Goal: Task Accomplishment & Management: Manage account settings

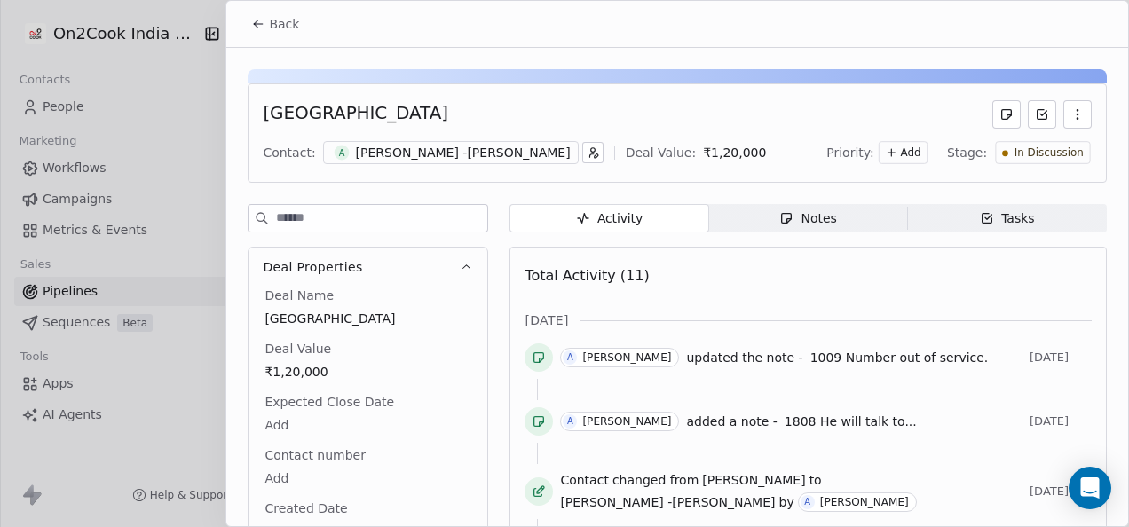
click at [266, 28] on button "Back" at bounding box center [274, 24] width 69 height 32
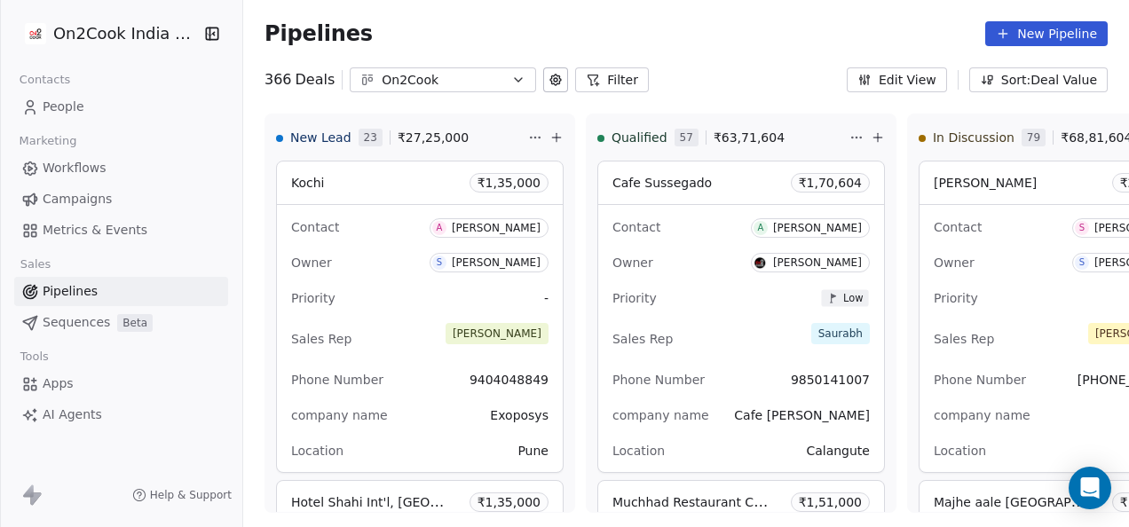
click at [602, 83] on button "Filter" at bounding box center [612, 79] width 74 height 25
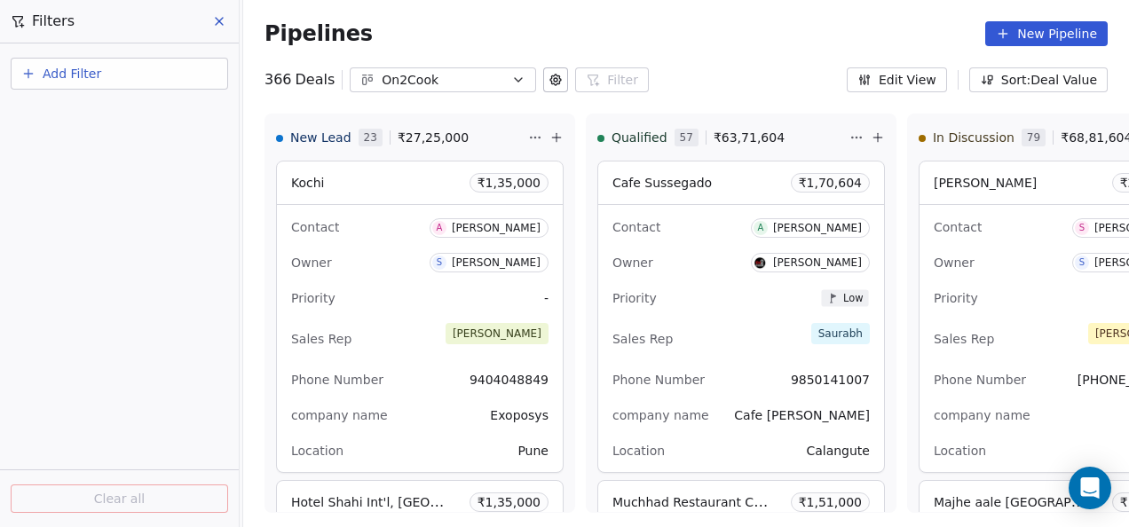
click at [72, 62] on button "Add Filter" at bounding box center [119, 74] width 217 height 32
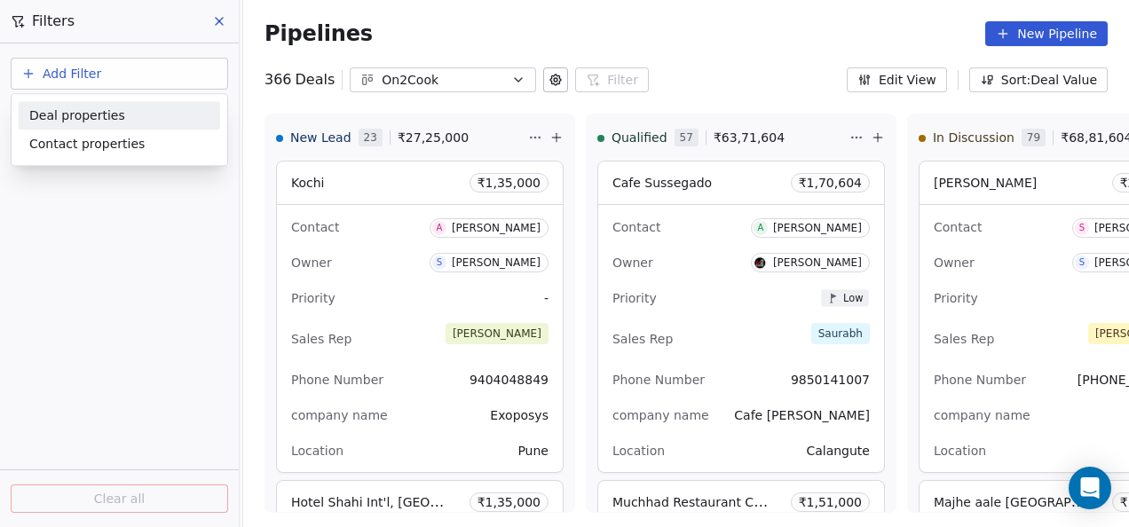
click at [101, 120] on span "Deal properties" at bounding box center [77, 115] width 96 height 19
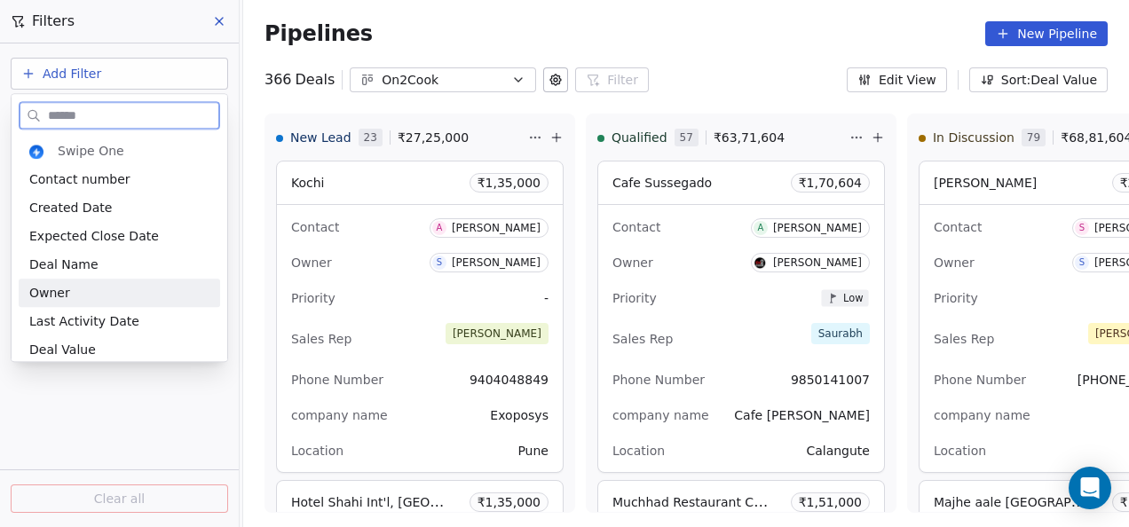
click at [114, 302] on div "Owner" at bounding box center [119, 293] width 201 height 28
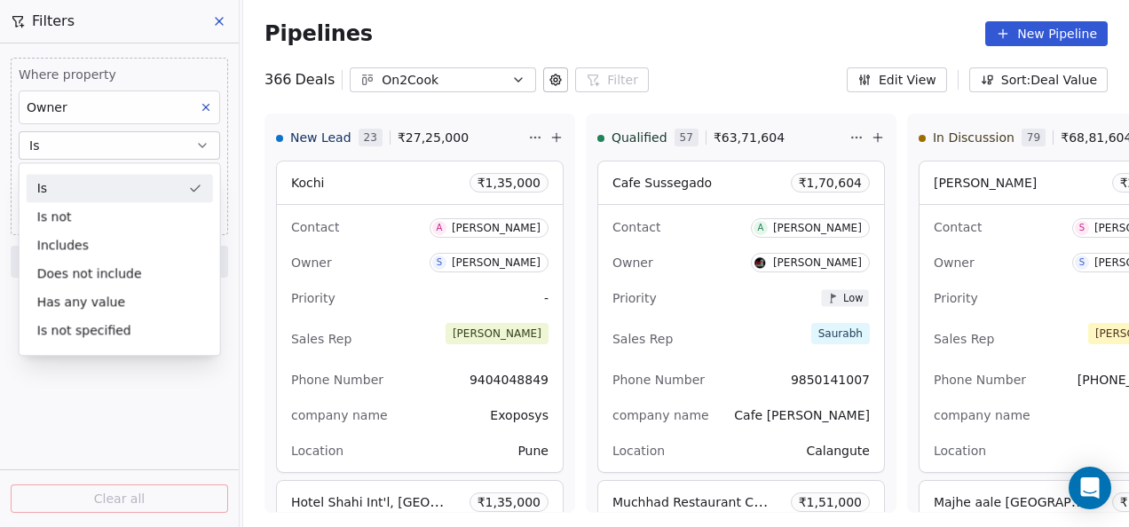
click at [119, 186] on div "Is" at bounding box center [120, 188] width 186 height 28
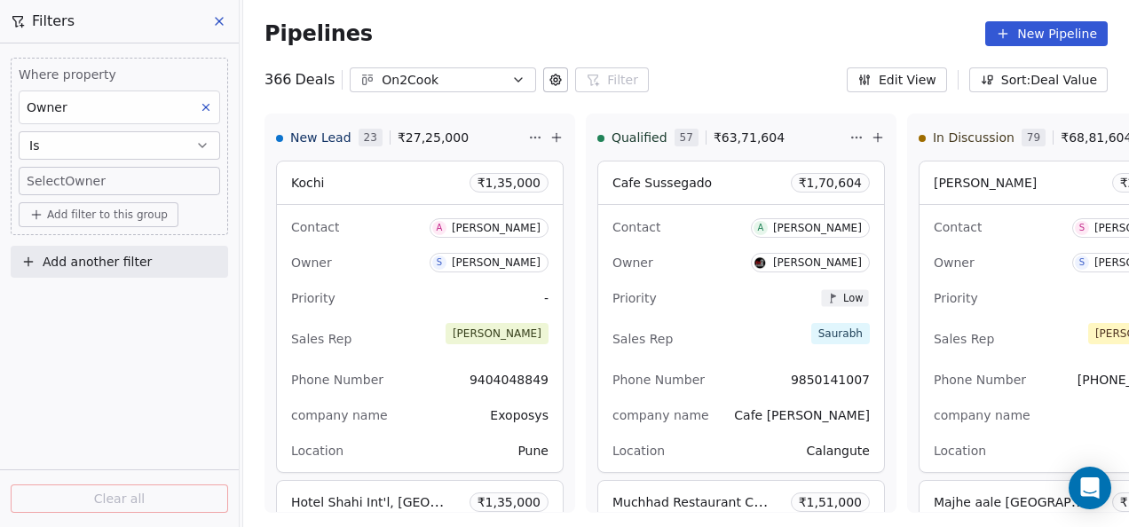
click at [124, 177] on body "On2Cook India Pvt. Ltd. Contacts People Marketing Workflows Campaigns Metrics &…" at bounding box center [564, 263] width 1129 height 527
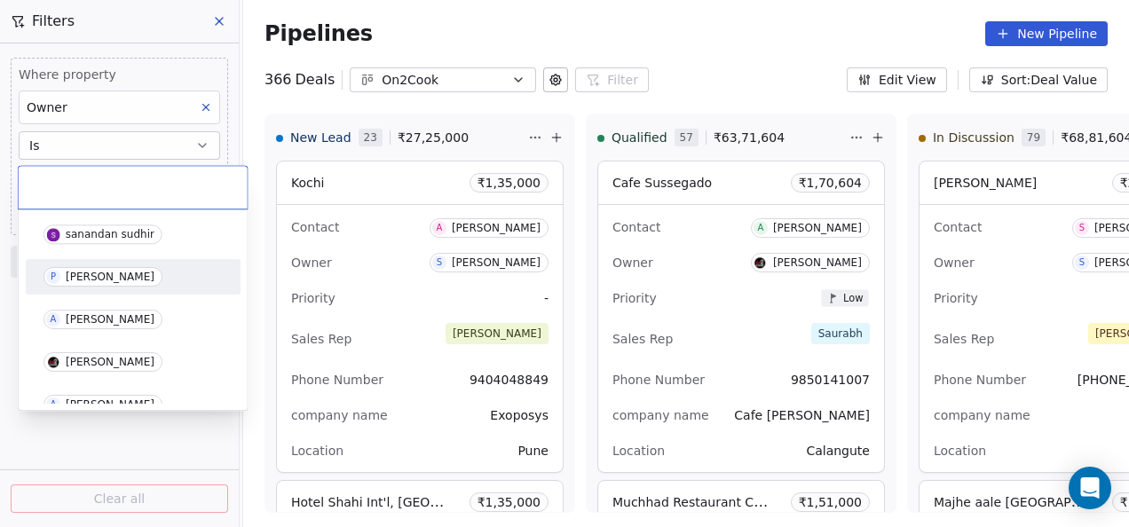
scroll to position [177, 0]
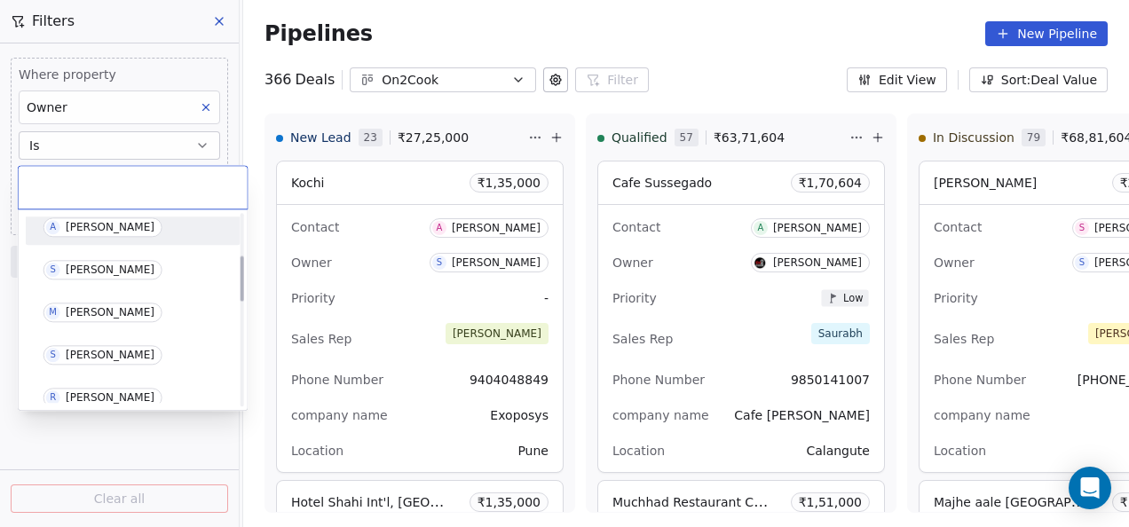
click at [113, 218] on span "A [PERSON_NAME]" at bounding box center [102, 227] width 119 height 20
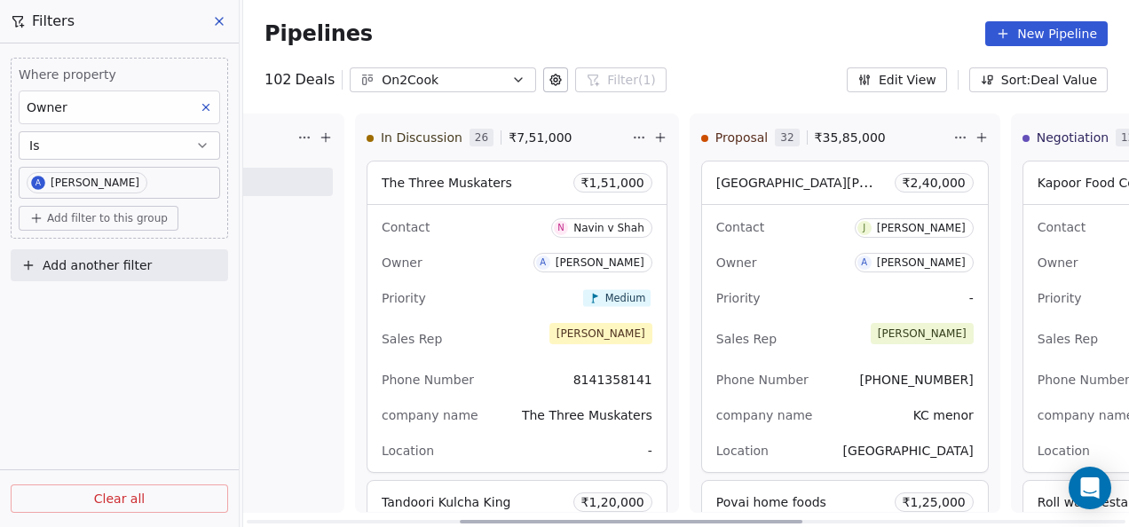
drag, startPoint x: 437, startPoint y: 522, endPoint x: 590, endPoint y: 422, distance: 182.1
click at [652, 520] on div at bounding box center [631, 522] width 343 height 4
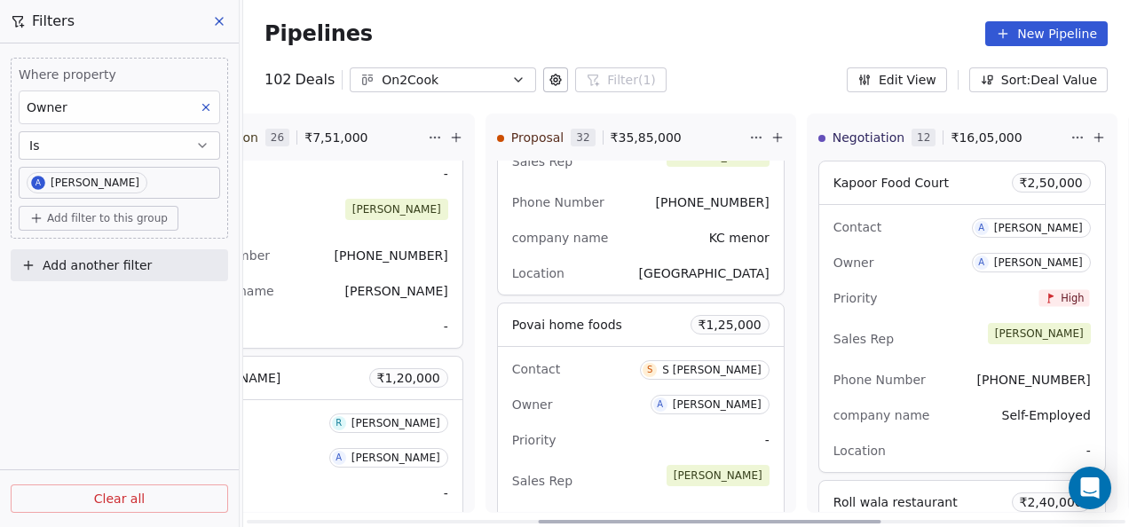
scroll to position [0, 771]
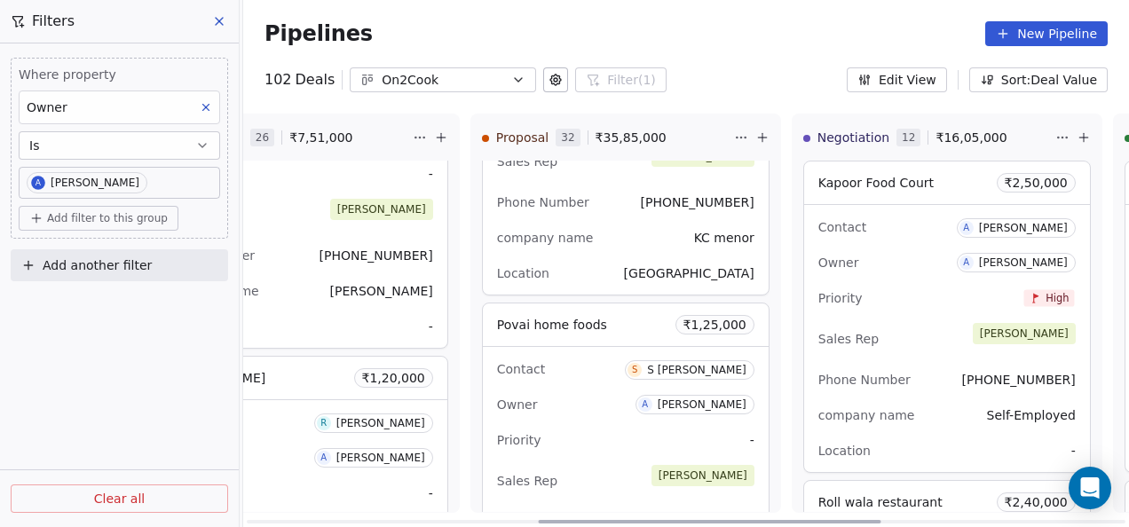
drag, startPoint x: 709, startPoint y: 521, endPoint x: 732, endPoint y: 474, distance: 52.4
click at [792, 520] on div at bounding box center [709, 522] width 343 height 4
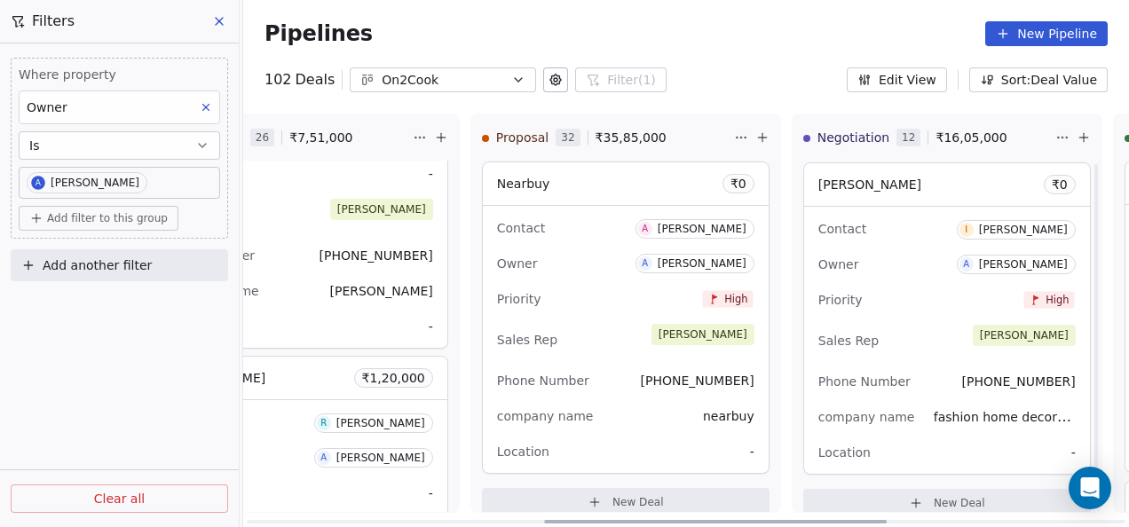
scroll to position [3514, 0]
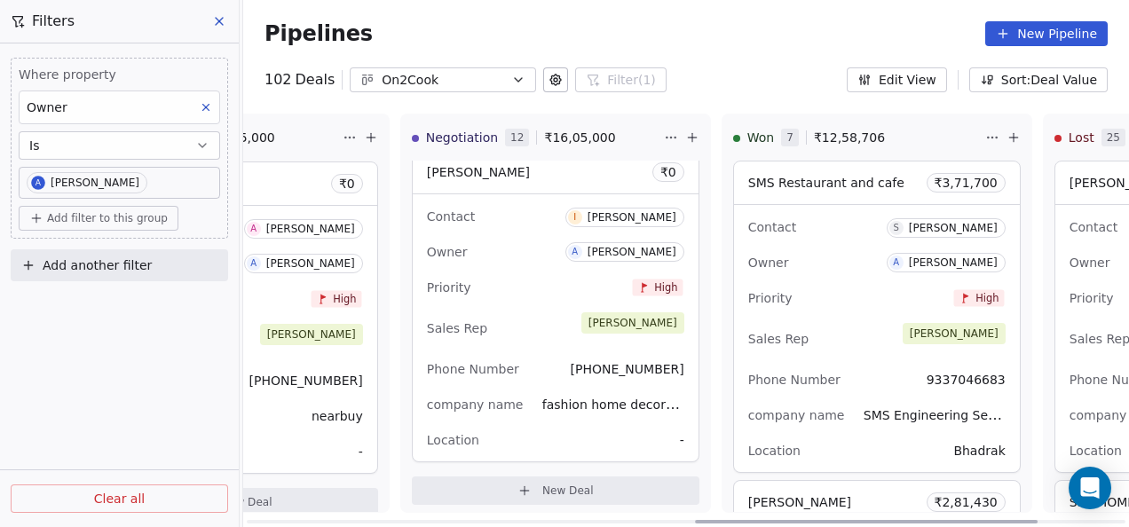
drag, startPoint x: 795, startPoint y: 518, endPoint x: 825, endPoint y: 371, distance: 150.4
click at [950, 520] on div at bounding box center [866, 522] width 343 height 4
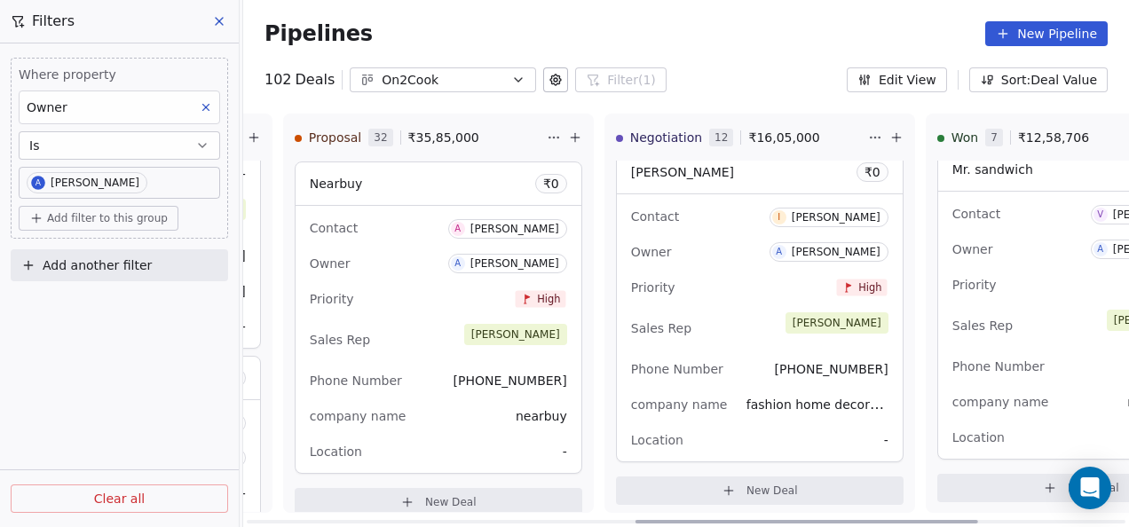
scroll to position [0, 815]
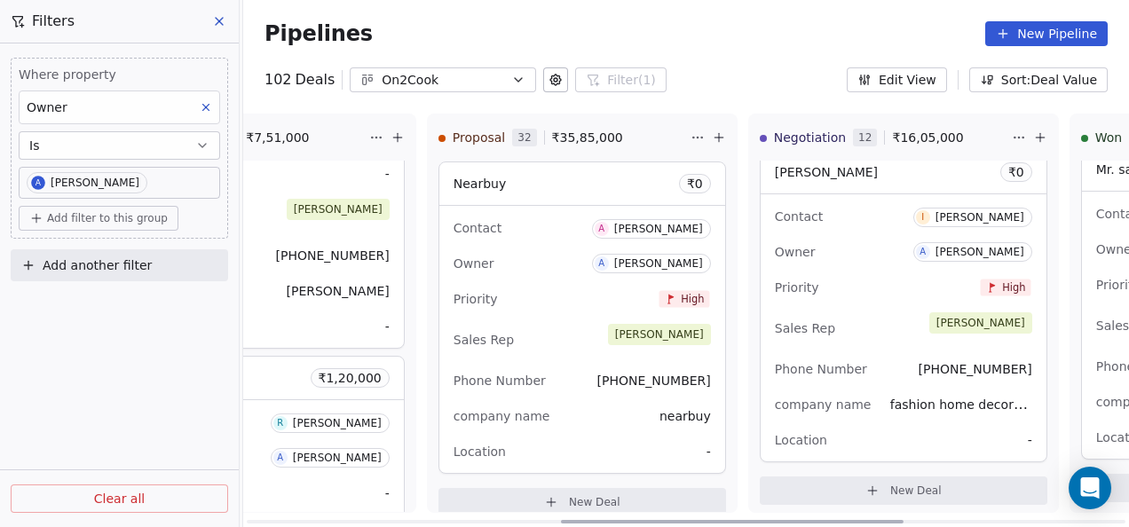
drag, startPoint x: 765, startPoint y: 524, endPoint x: 515, endPoint y: 373, distance: 292.2
click at [626, 520] on div at bounding box center [732, 522] width 343 height 4
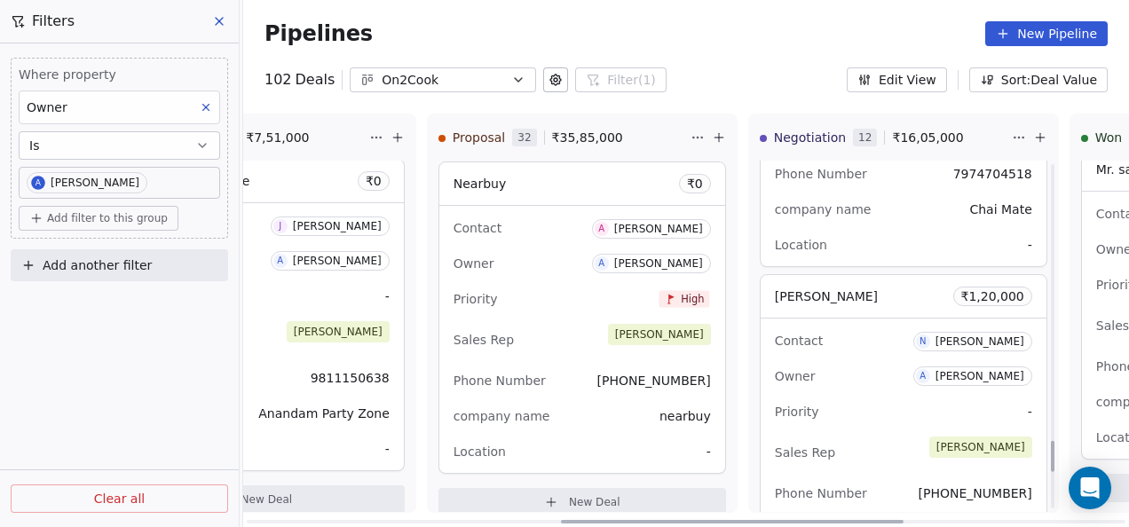
scroll to position [3070, 0]
drag, startPoint x: 854, startPoint y: 406, endPoint x: 841, endPoint y: 360, distance: 47.8
click at [841, 362] on div "Owner A [PERSON_NAME]" at bounding box center [903, 376] width 257 height 28
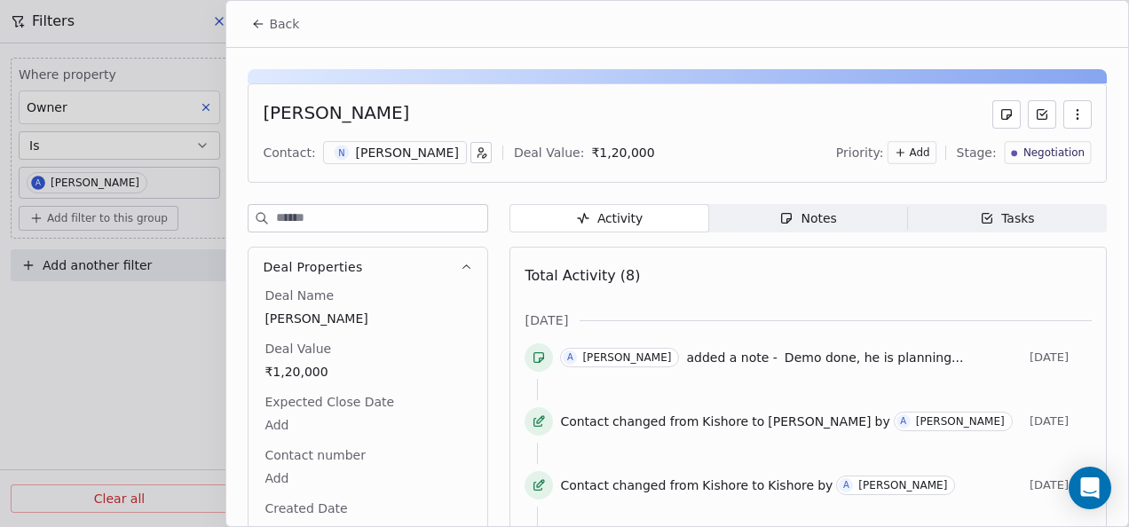
click at [782, 214] on icon "button" at bounding box center [787, 219] width 10 height 10
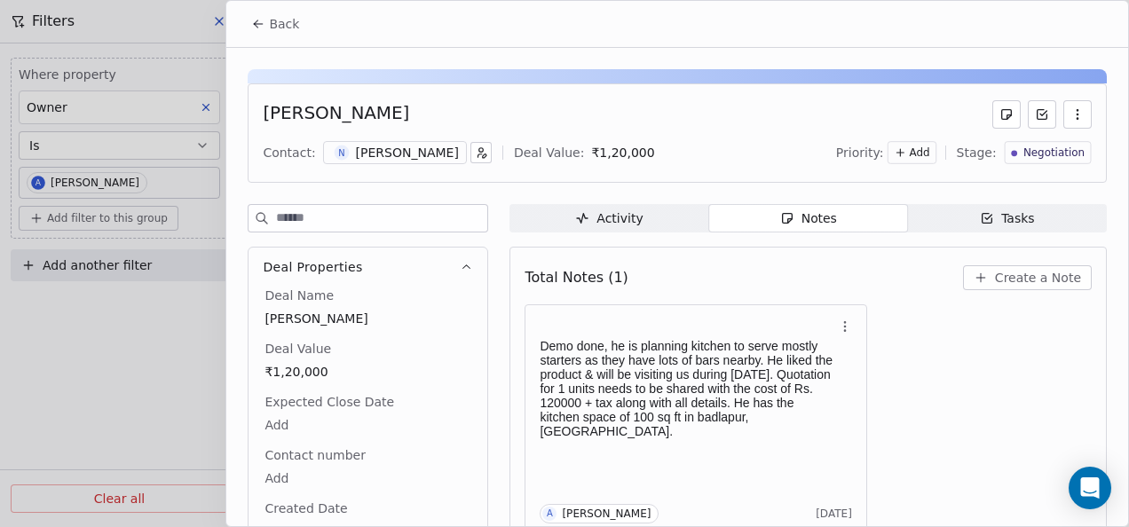
click at [256, 24] on icon at bounding box center [259, 24] width 8 height 0
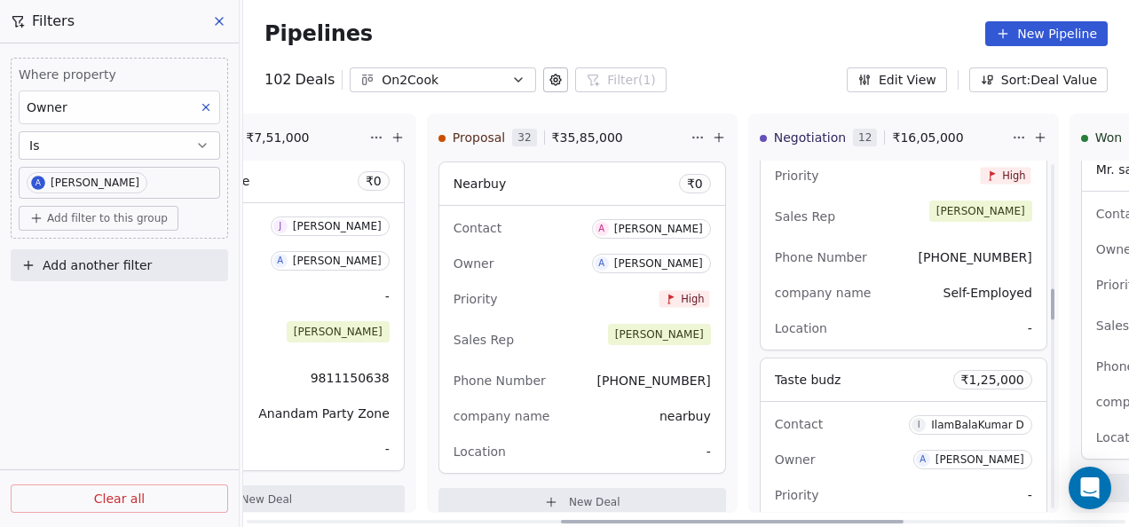
scroll to position [1384, 0]
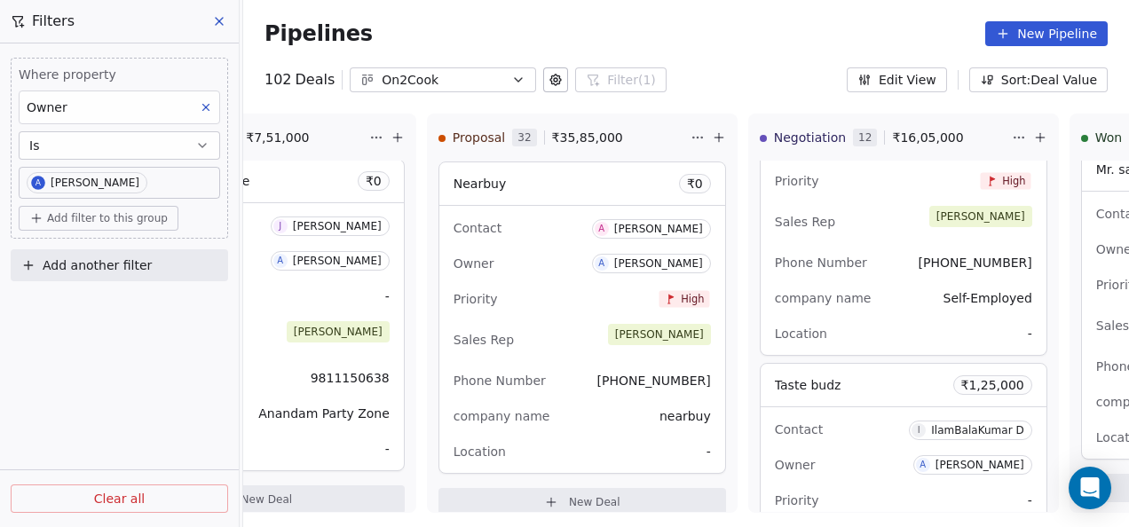
click at [221, 21] on icon at bounding box center [219, 21] width 14 height 14
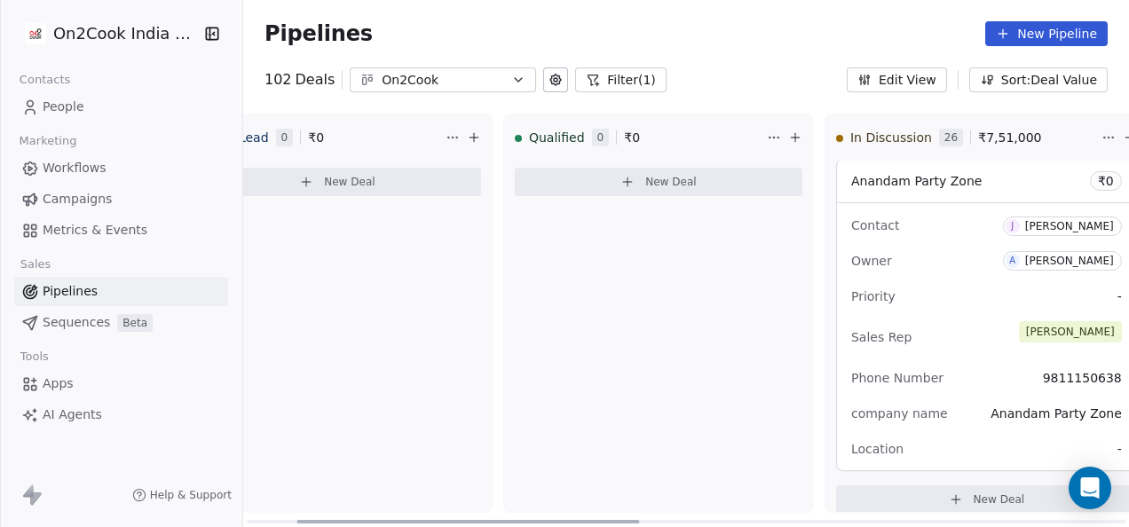
drag, startPoint x: 644, startPoint y: 522, endPoint x: 480, endPoint y: 405, distance: 201.7
click at [398, 520] on div at bounding box center [468, 522] width 343 height 4
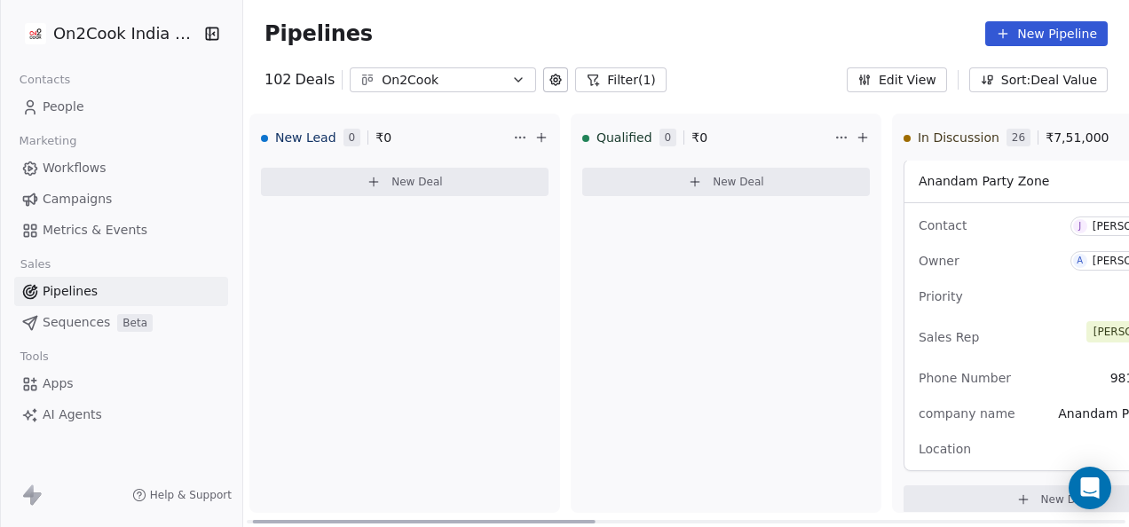
click at [547, 133] on button at bounding box center [541, 137] width 21 height 21
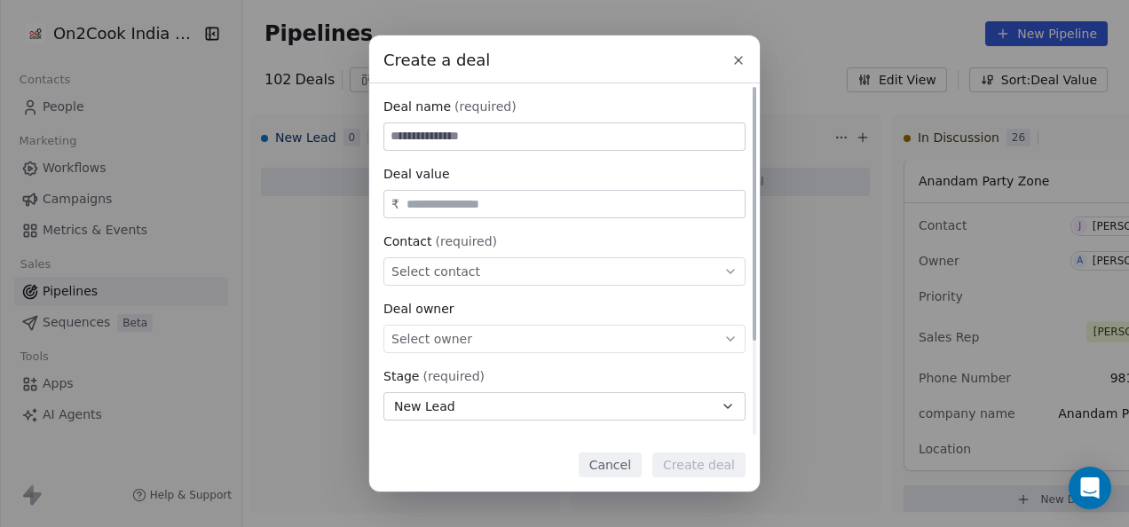
click at [638, 141] on input at bounding box center [564, 136] width 360 height 27
click at [639, 151] on div at bounding box center [564, 136] width 362 height 28
click at [583, 210] on input "text" at bounding box center [572, 204] width 338 height 13
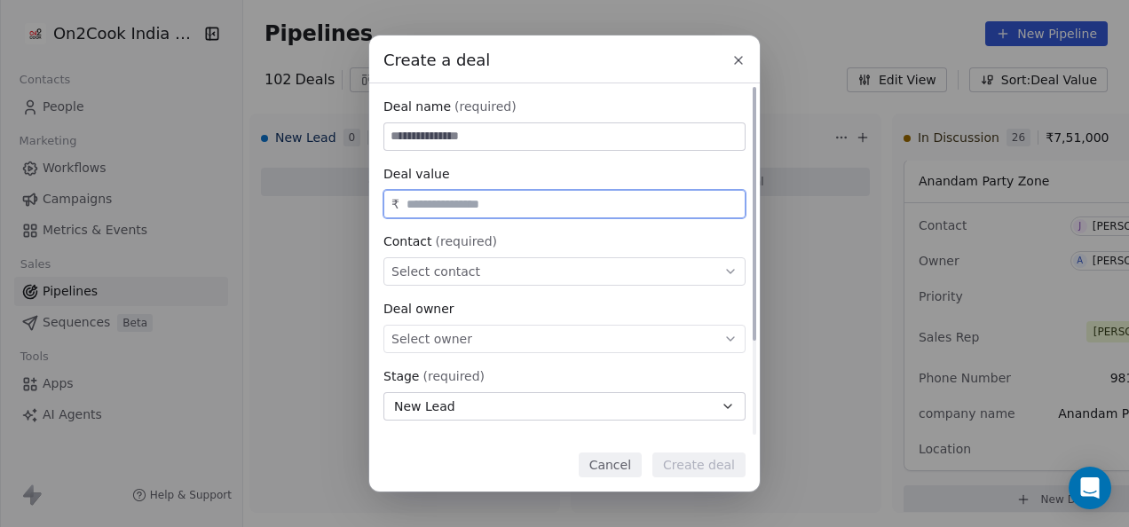
click at [571, 130] on input at bounding box center [564, 136] width 360 height 27
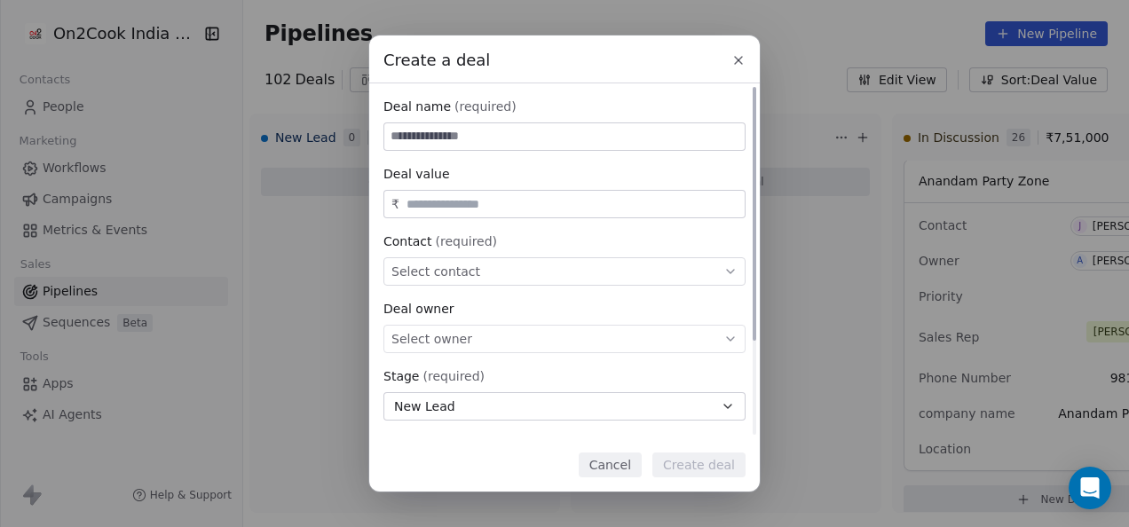
click at [419, 135] on input at bounding box center [564, 136] width 360 height 27
click at [421, 132] on input at bounding box center [564, 136] width 360 height 27
click at [487, 138] on input at bounding box center [564, 136] width 360 height 27
paste input "**********"
type input "**********"
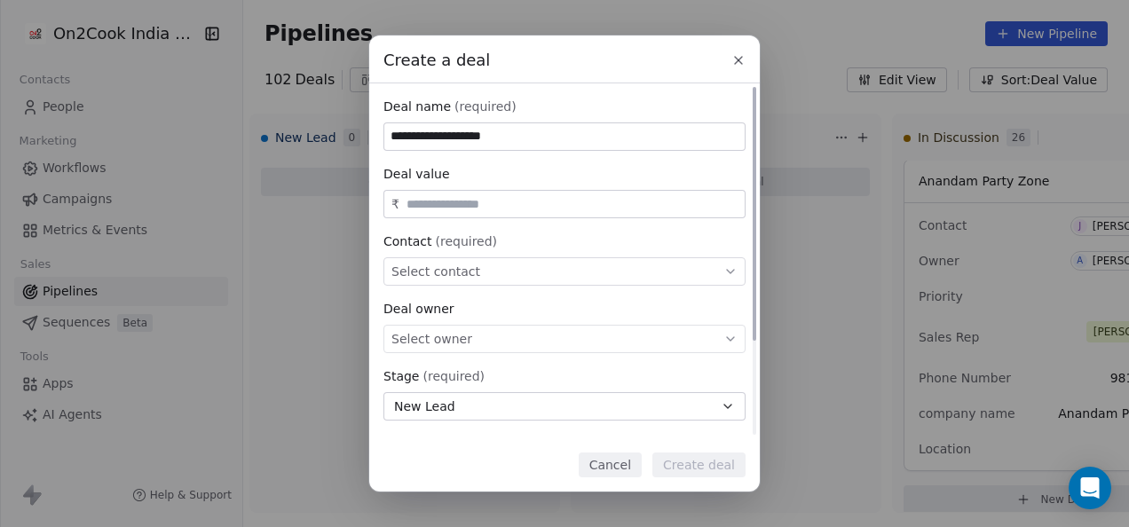
click at [487, 208] on input "text" at bounding box center [572, 204] width 338 height 13
click at [453, 272] on span "Select contact" at bounding box center [435, 272] width 89 height 18
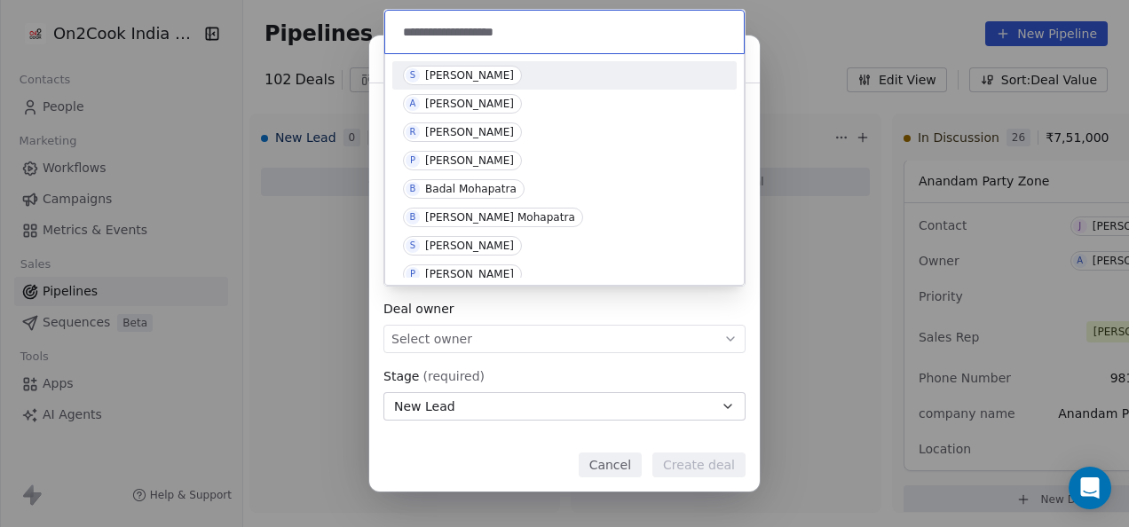
type input "**********"
click at [481, 73] on div "[PERSON_NAME]" at bounding box center [469, 75] width 89 height 12
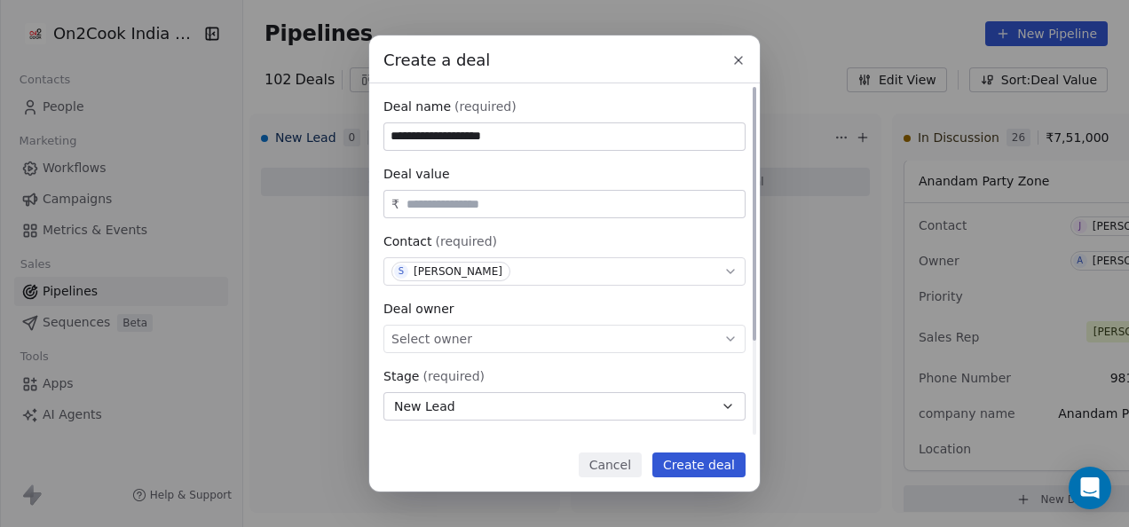
click at [487, 333] on div "Select owner" at bounding box center [564, 339] width 362 height 28
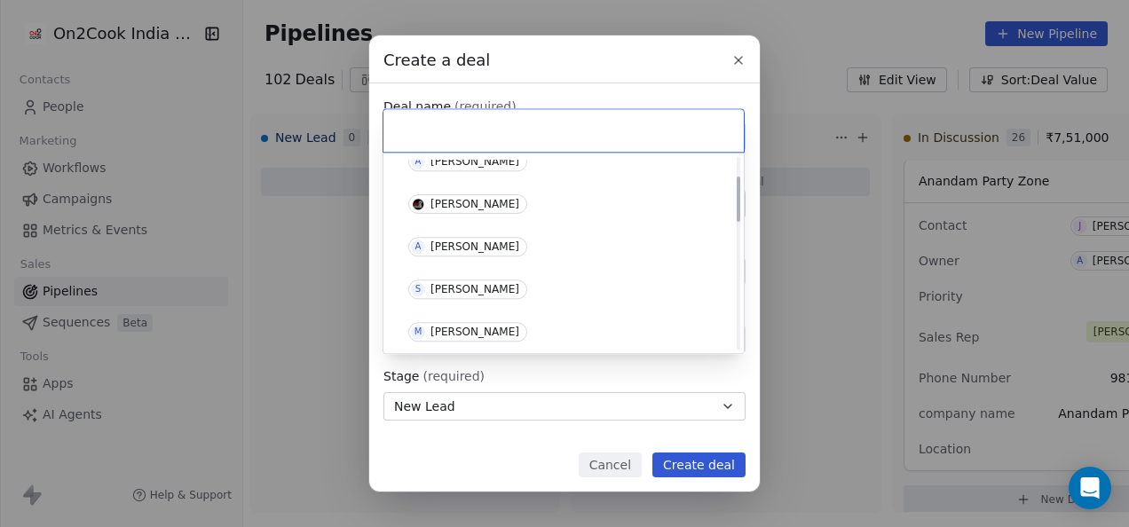
scroll to position [83, 0]
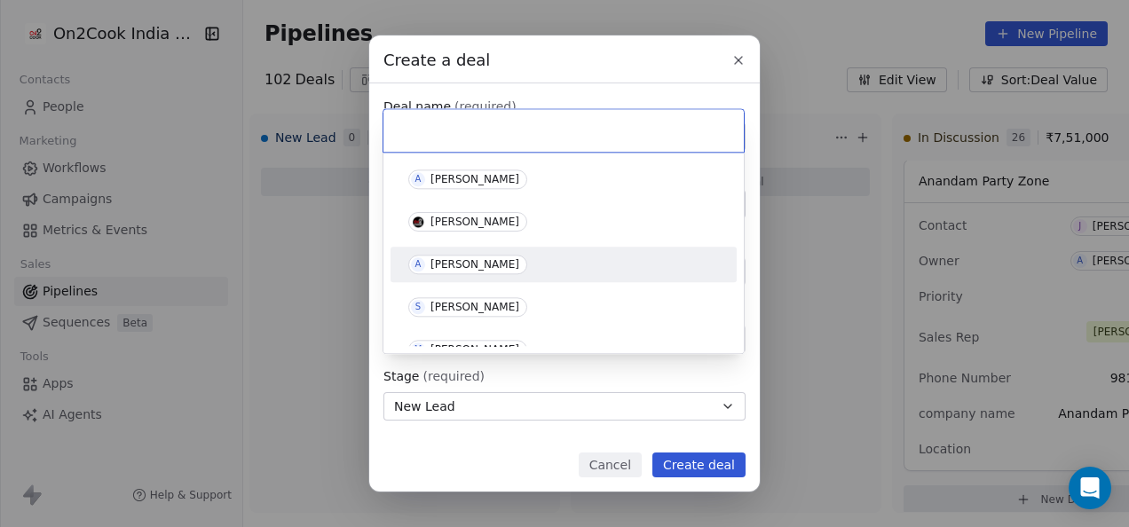
click at [475, 272] on span "A [PERSON_NAME]" at bounding box center [467, 265] width 119 height 20
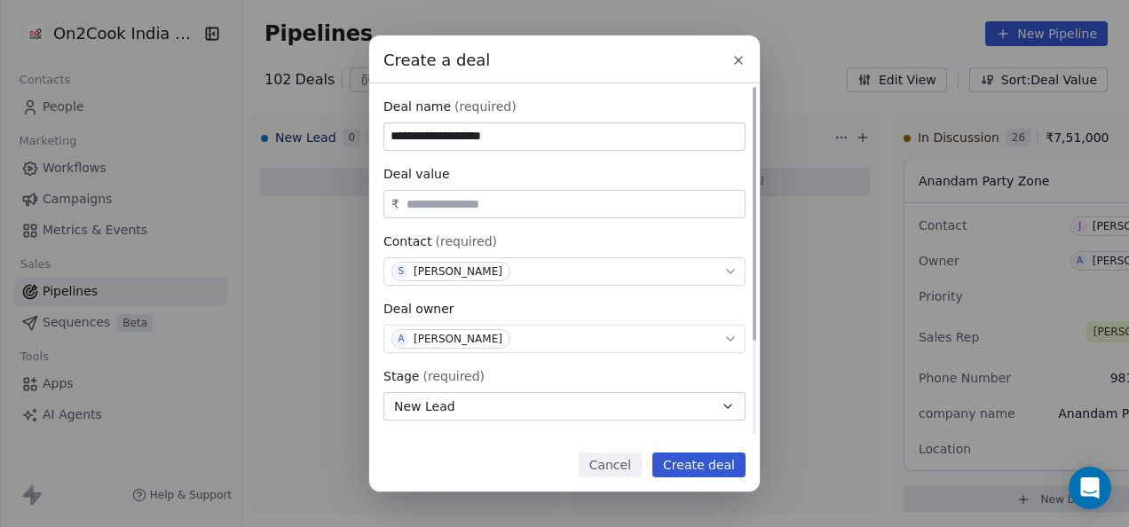
click at [715, 412] on button "New Lead" at bounding box center [564, 406] width 362 height 28
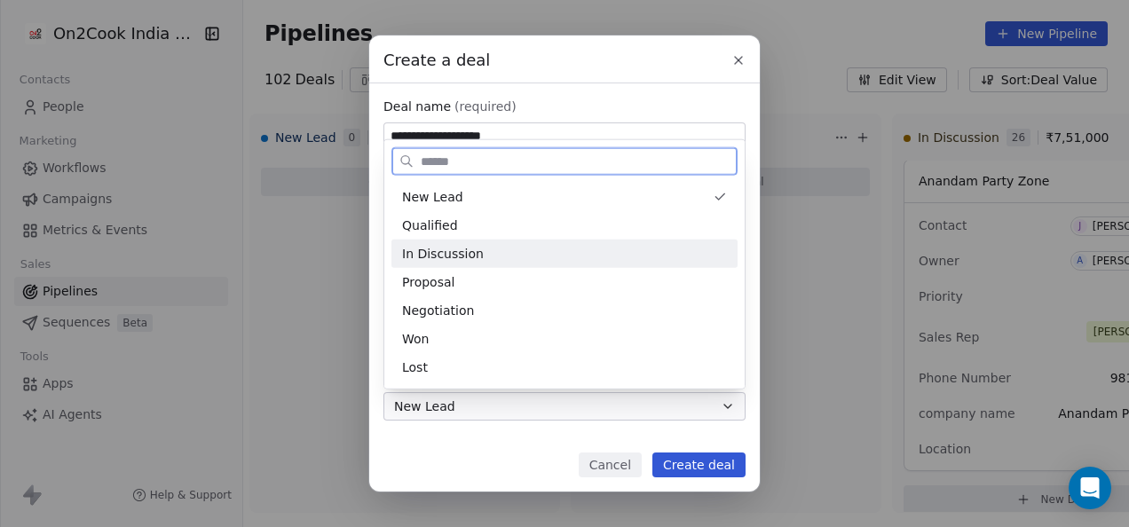
click at [519, 254] on div "In Discussion" at bounding box center [564, 253] width 325 height 19
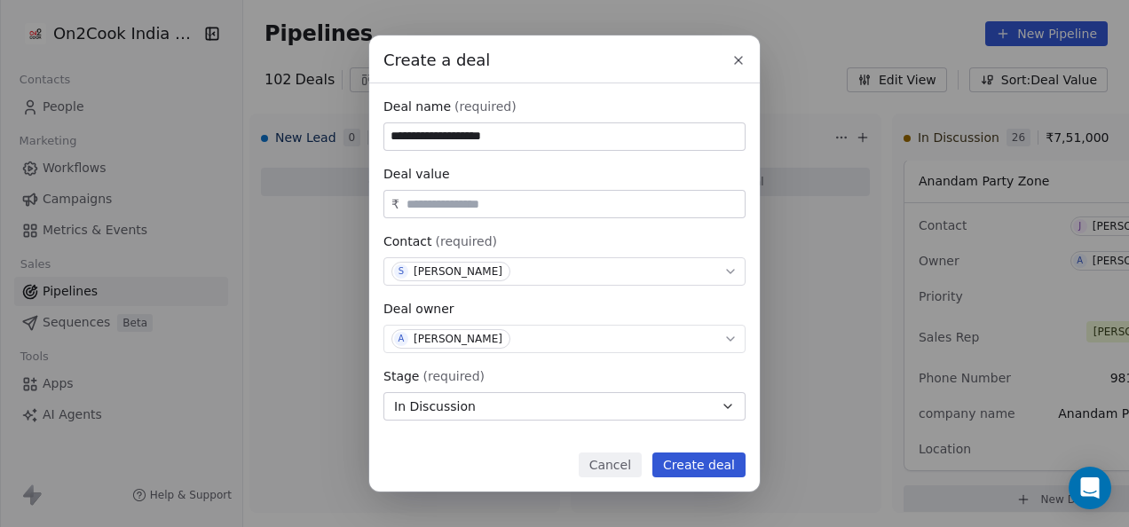
click at [730, 469] on button "Create deal" at bounding box center [698, 465] width 93 height 25
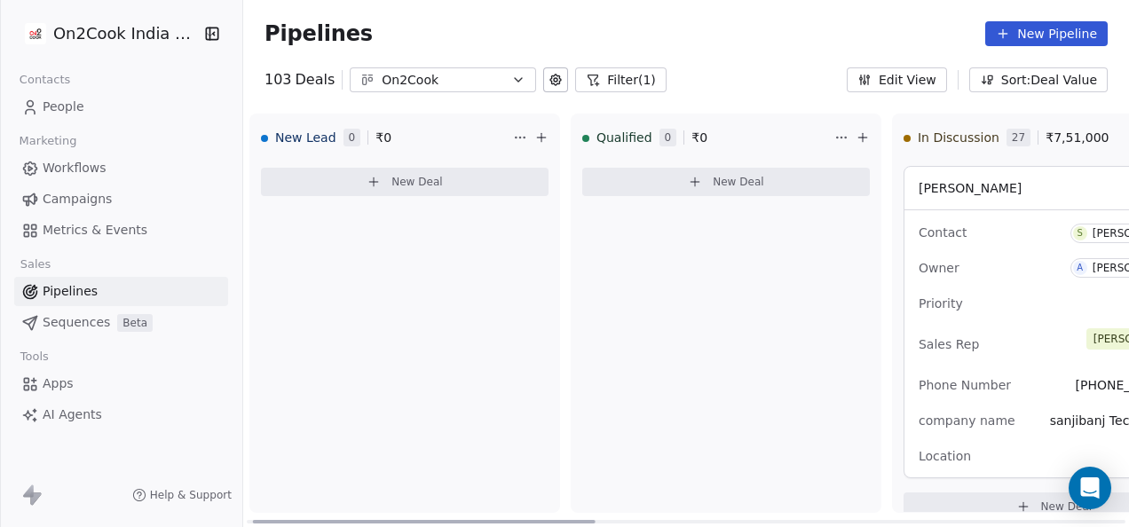
scroll to position [7946, 0]
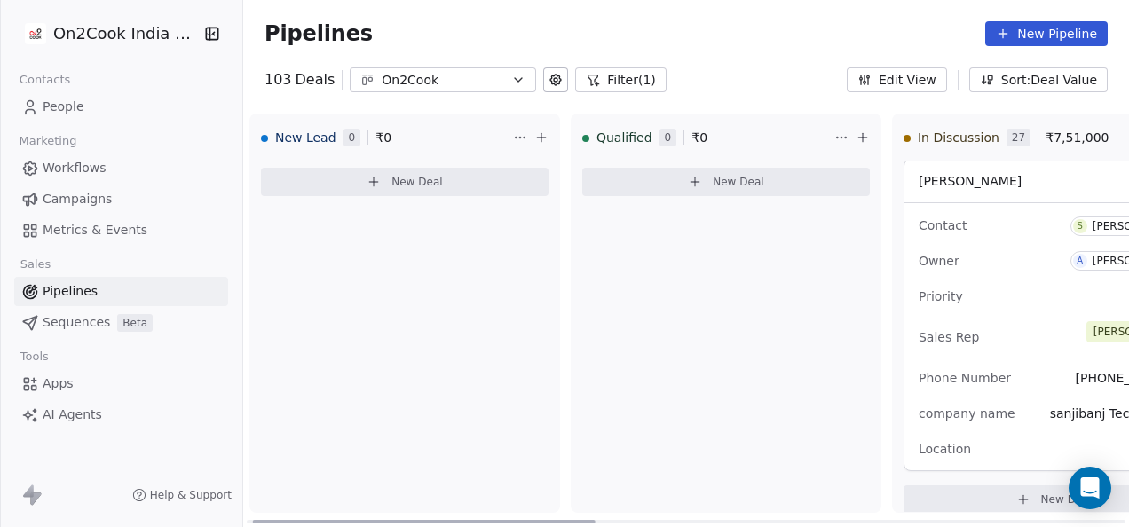
click at [949, 371] on span "Phone Number" at bounding box center [964, 378] width 92 height 14
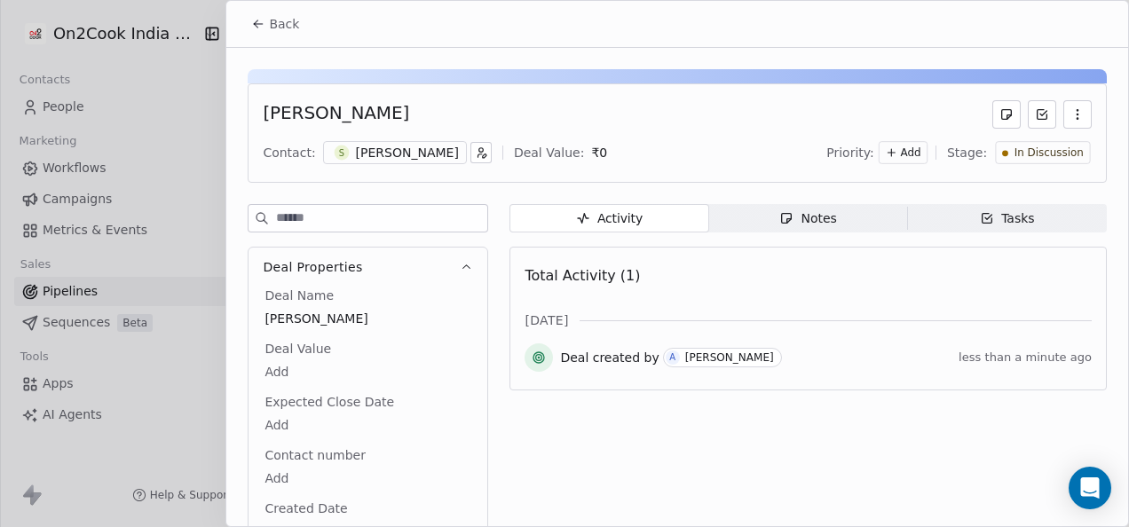
click at [766, 222] on span "Notes Notes" at bounding box center [808, 218] width 199 height 28
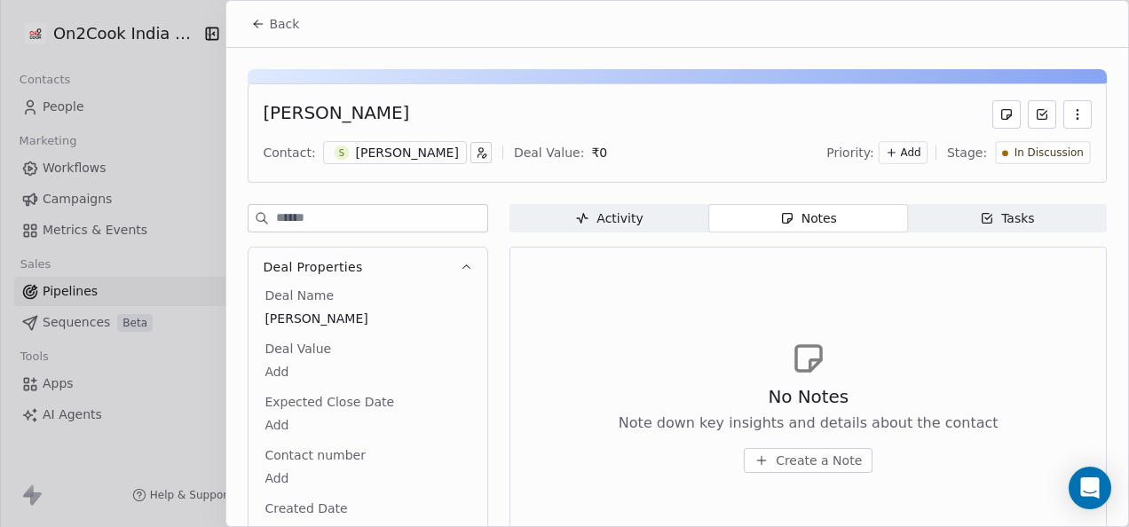
click at [763, 457] on icon "button" at bounding box center [761, 460] width 14 height 14
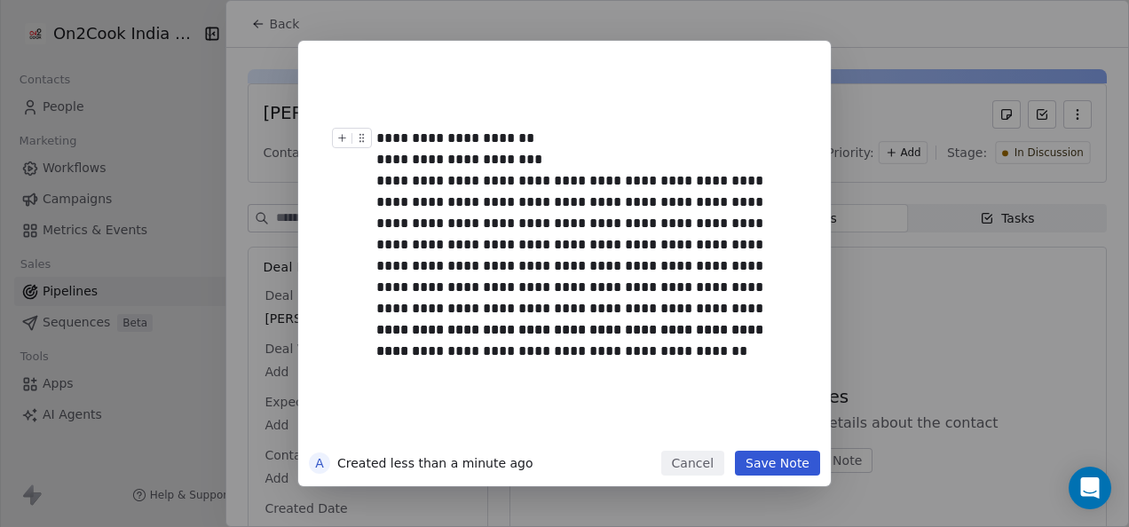
click at [530, 133] on div "**********" at bounding box center [584, 138] width 416 height 21
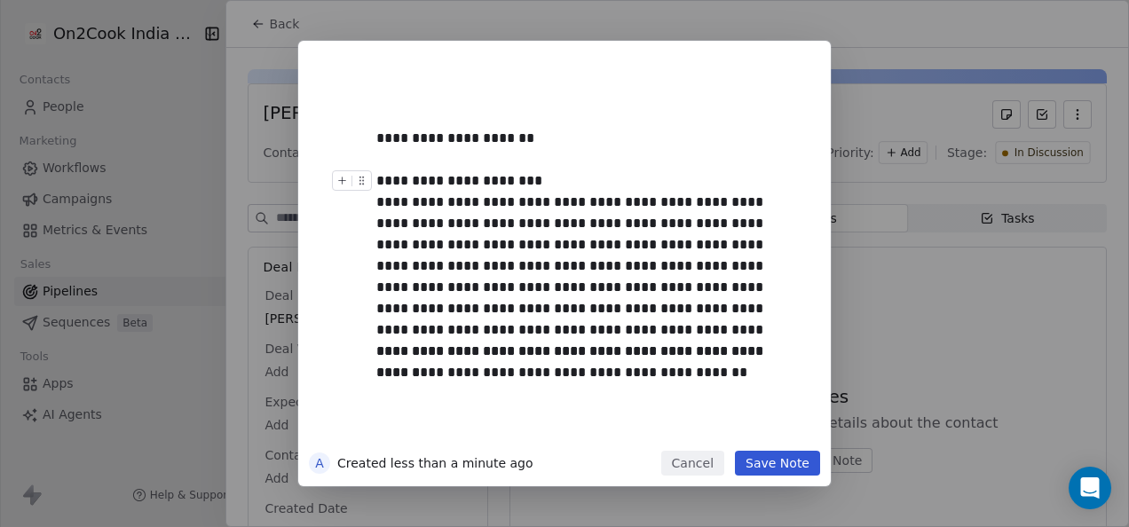
click at [547, 180] on div "**********" at bounding box center [584, 180] width 416 height 21
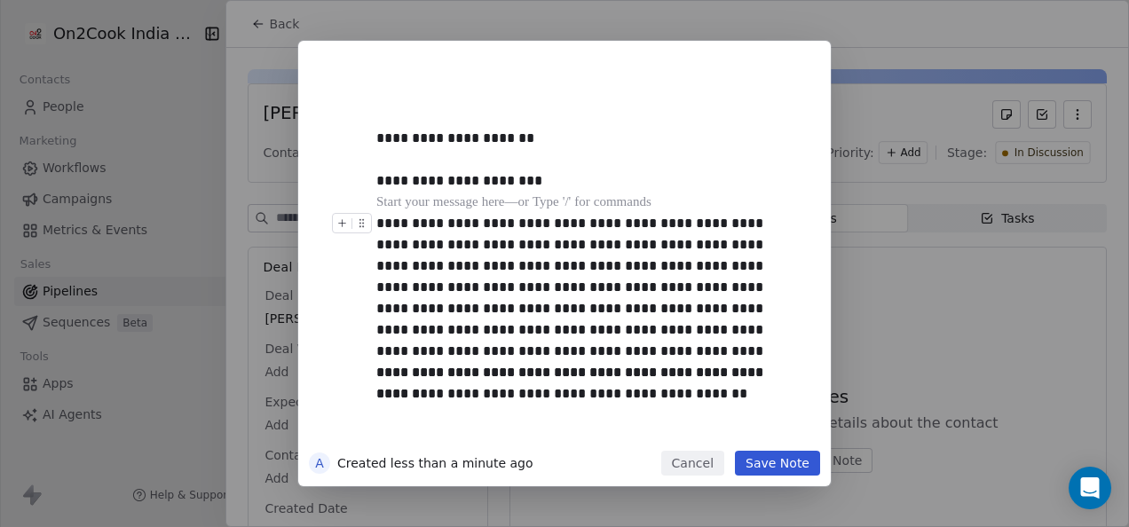
click at [778, 339] on div "**********" at bounding box center [584, 287] width 416 height 149
click at [778, 353] on div "**********" at bounding box center [584, 287] width 416 height 149
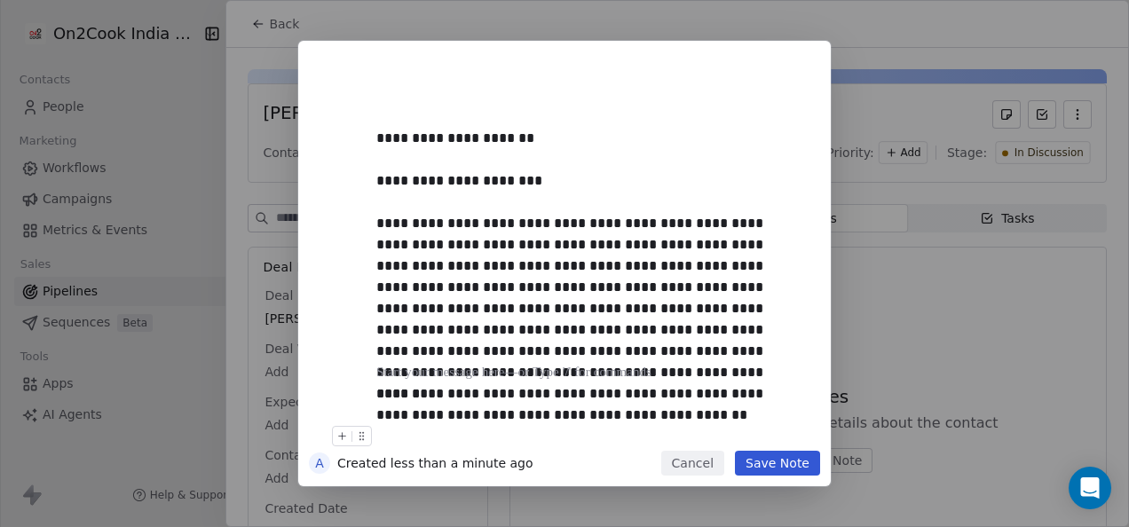
click at [763, 461] on button "Save Note" at bounding box center [777, 463] width 85 height 25
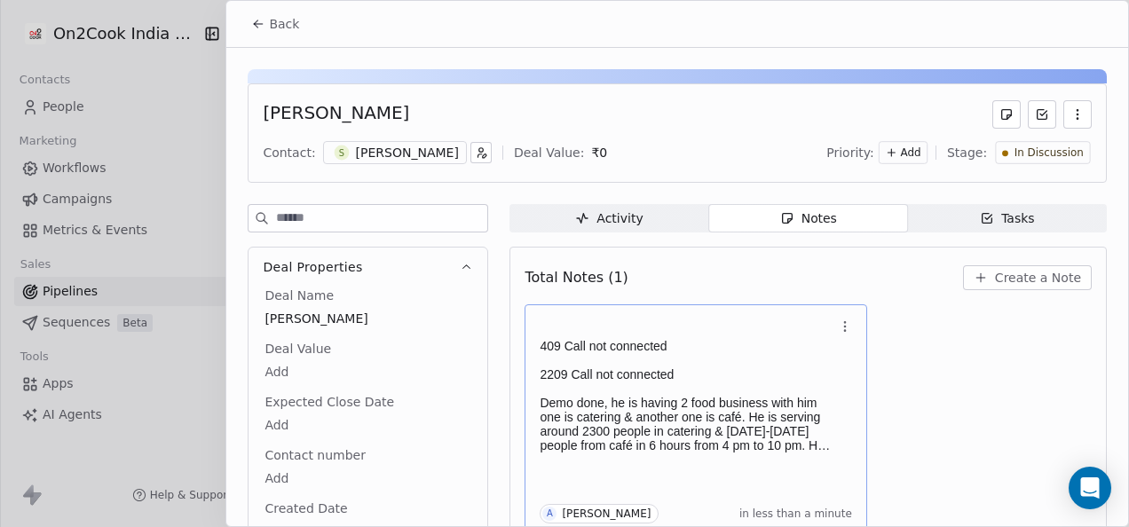
click at [619, 348] on p "409 Call not connected" at bounding box center [687, 346] width 295 height 14
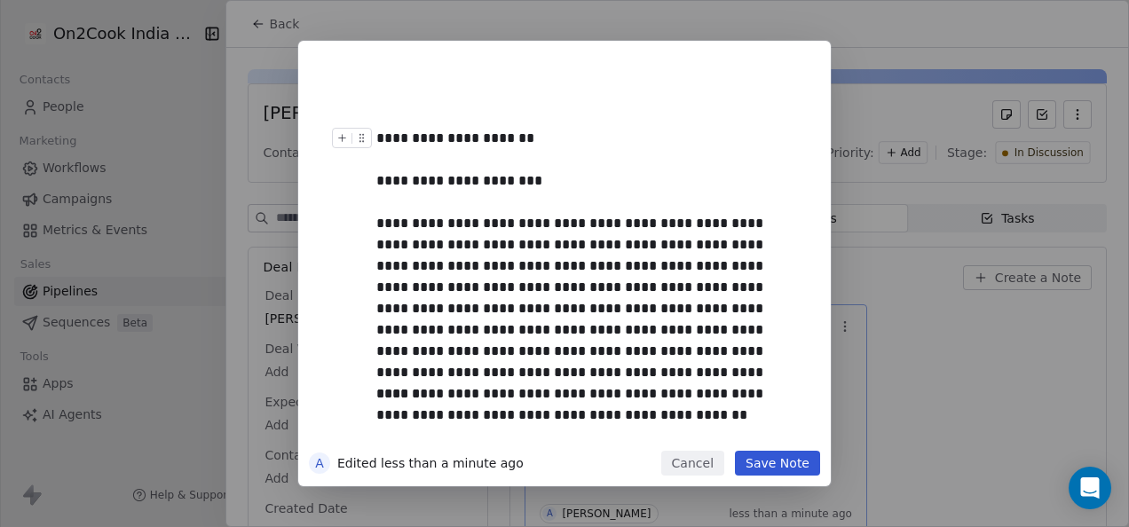
click at [377, 138] on div at bounding box center [355, 143] width 47 height 31
click at [379, 141] on div "**********" at bounding box center [584, 138] width 416 height 21
click at [770, 463] on button "Save Note" at bounding box center [777, 463] width 85 height 25
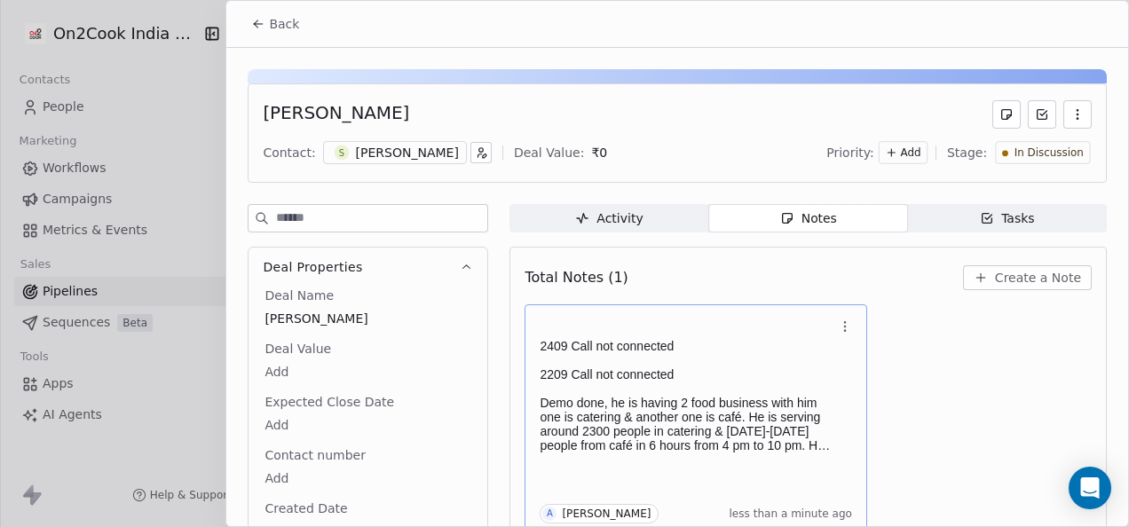
scroll to position [7, 0]
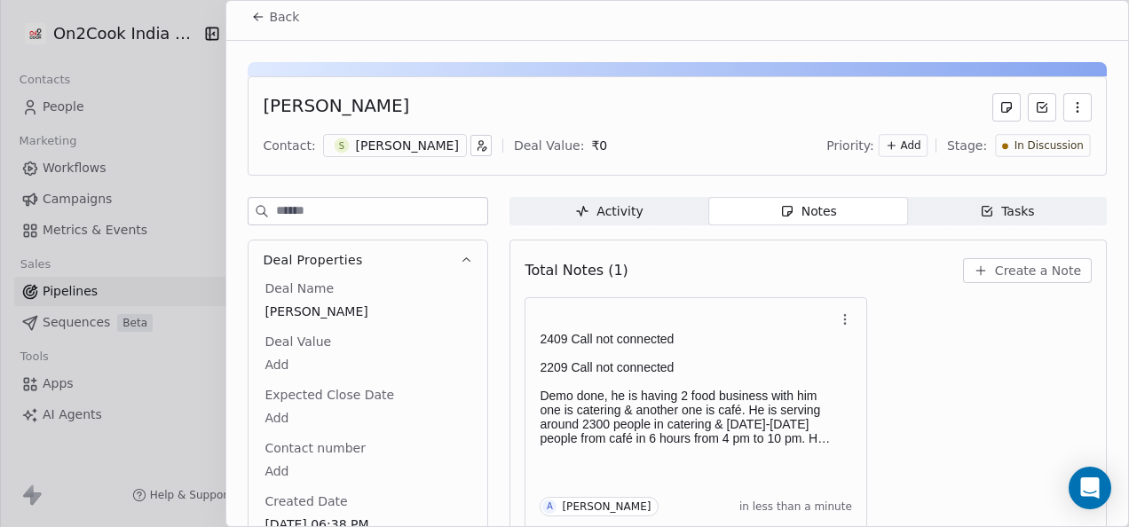
click at [265, 24] on button "Back" at bounding box center [274, 17] width 69 height 32
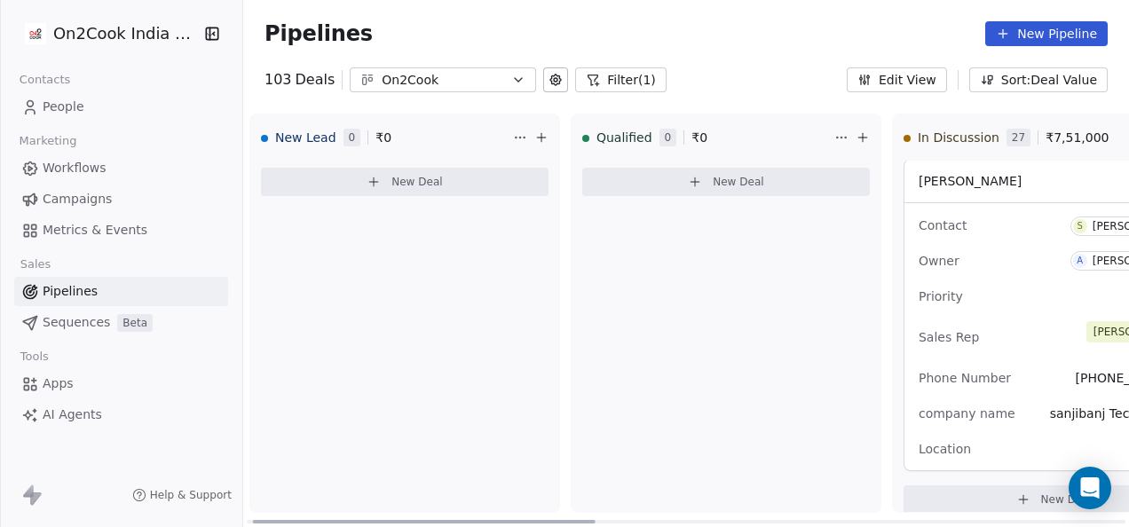
click at [720, 186] on span "New Deal" at bounding box center [738, 182] width 51 height 14
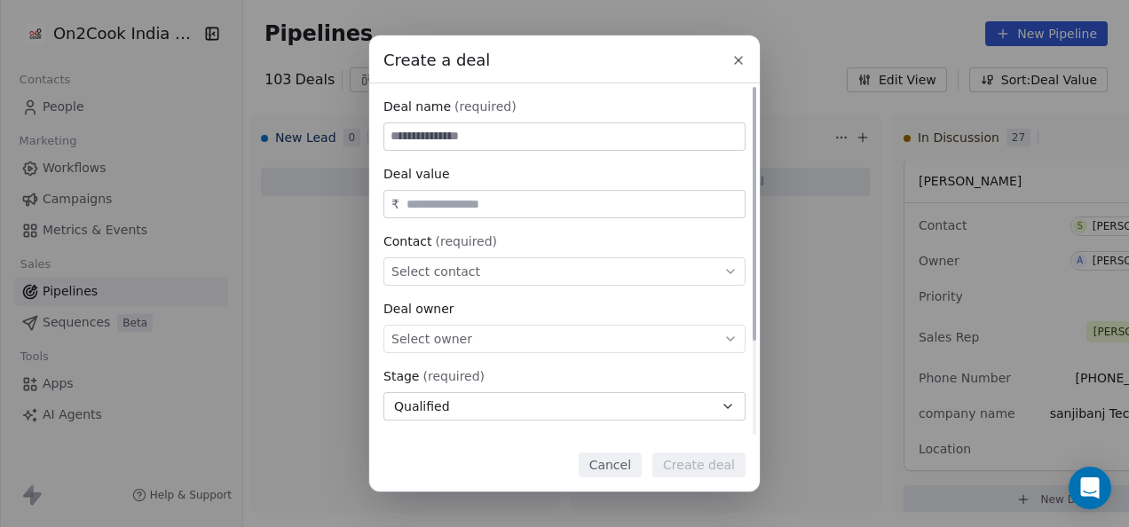
paste input "**********"
type input "**********"
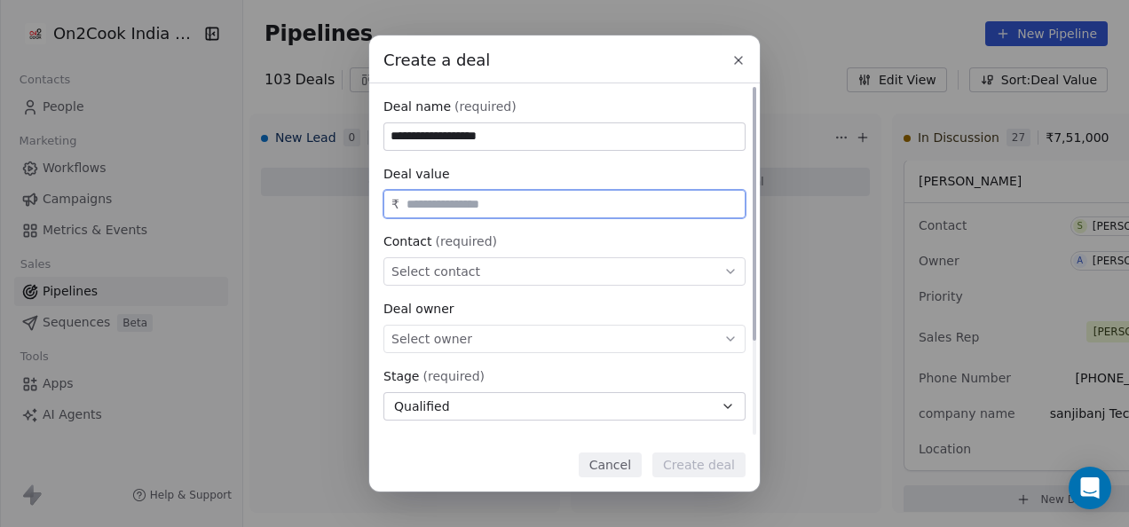
click at [520, 198] on input "text" at bounding box center [572, 204] width 338 height 13
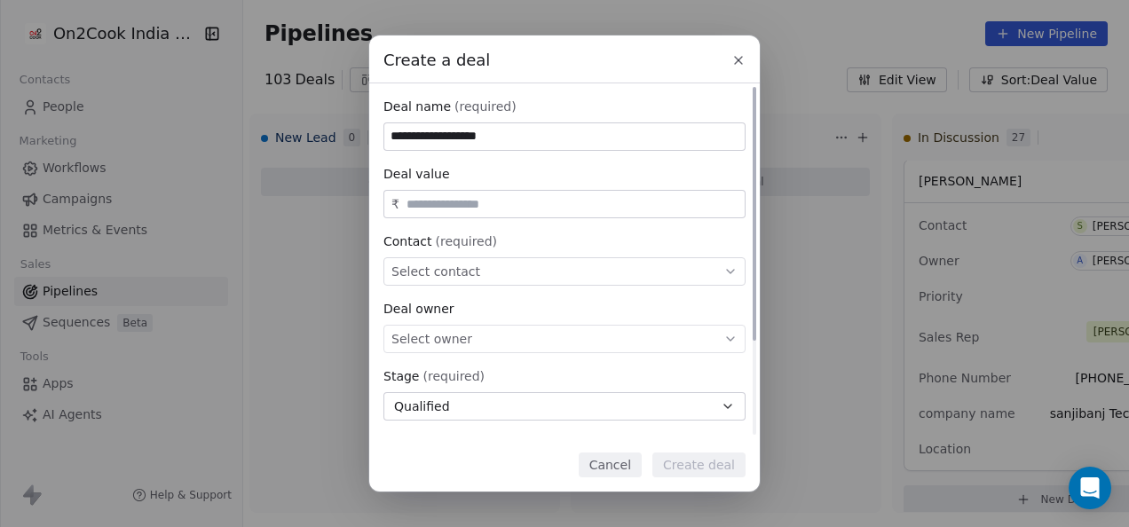
click at [445, 267] on span "Select contact" at bounding box center [435, 272] width 89 height 18
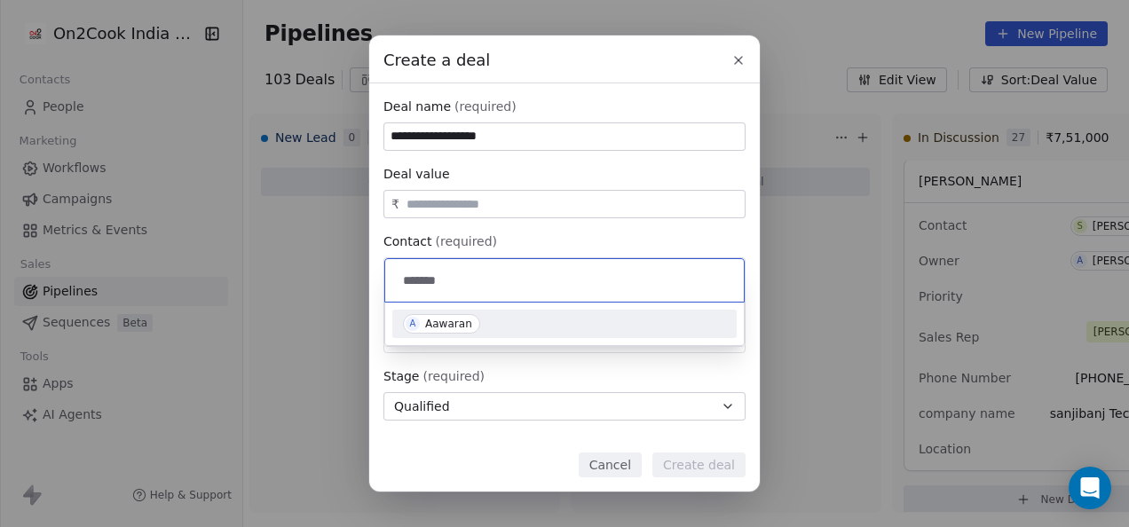
type input "*******"
click at [463, 323] on div "Aawaran" at bounding box center [448, 324] width 47 height 12
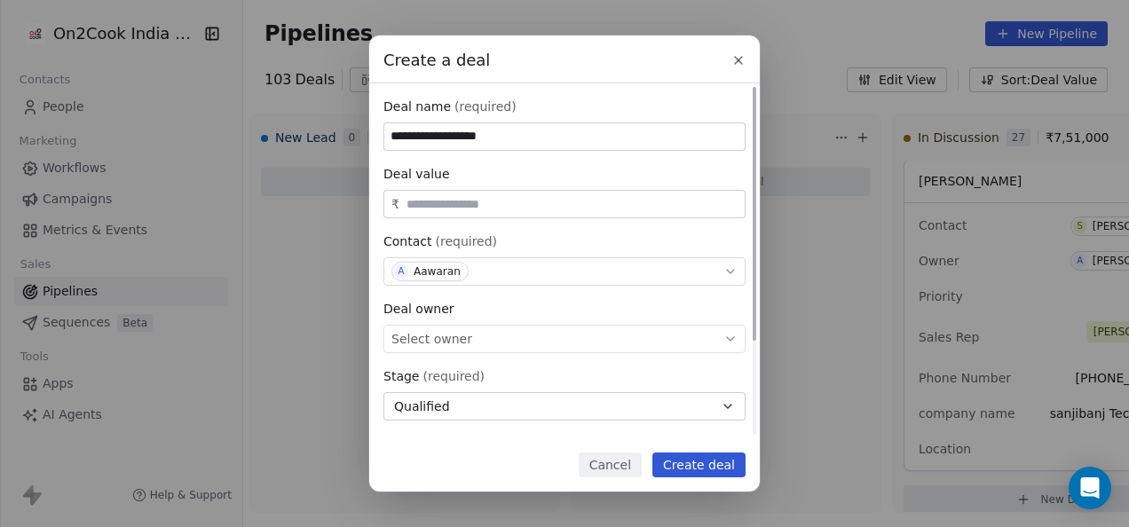
click at [490, 343] on div "Select owner" at bounding box center [564, 339] width 362 height 28
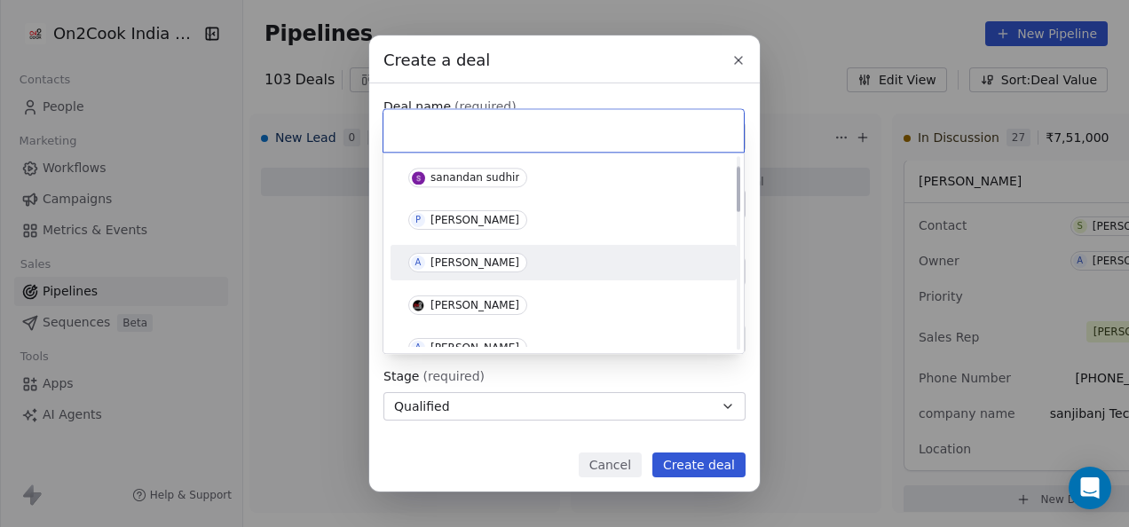
scroll to position [89, 0]
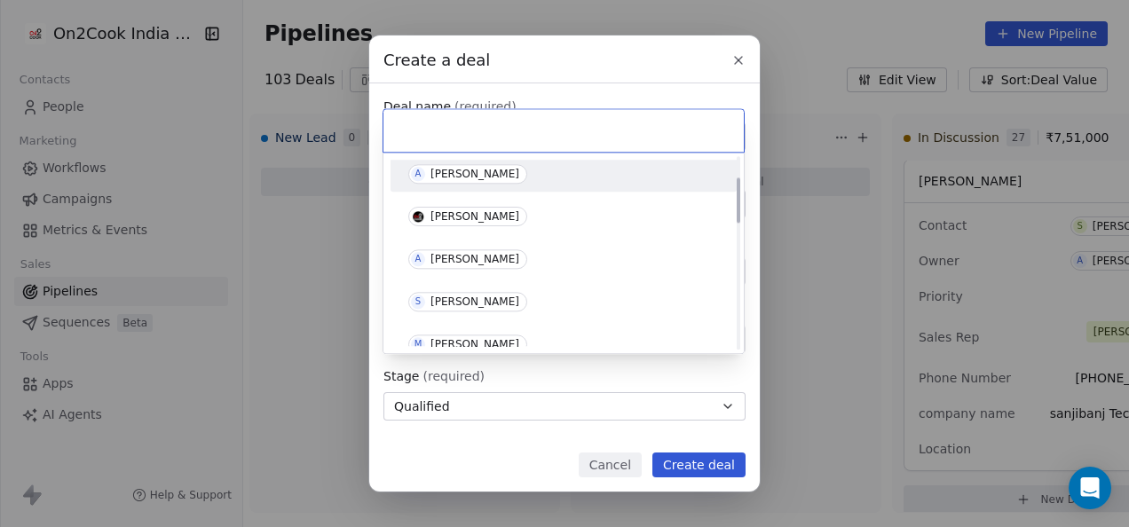
click at [479, 269] on div "A [PERSON_NAME]" at bounding box center [564, 259] width 332 height 28
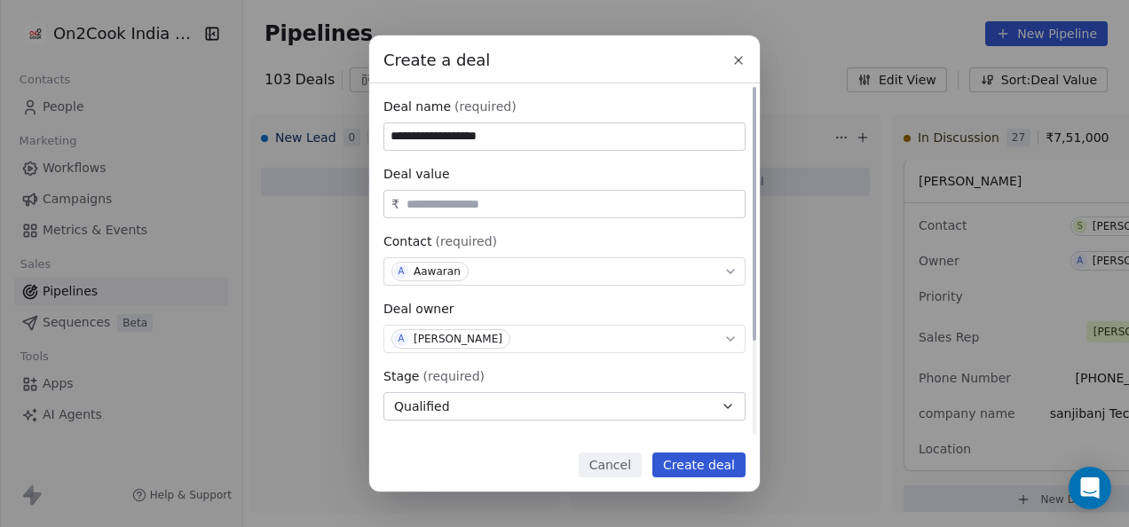
click at [498, 404] on button "Qualified" at bounding box center [564, 406] width 362 height 28
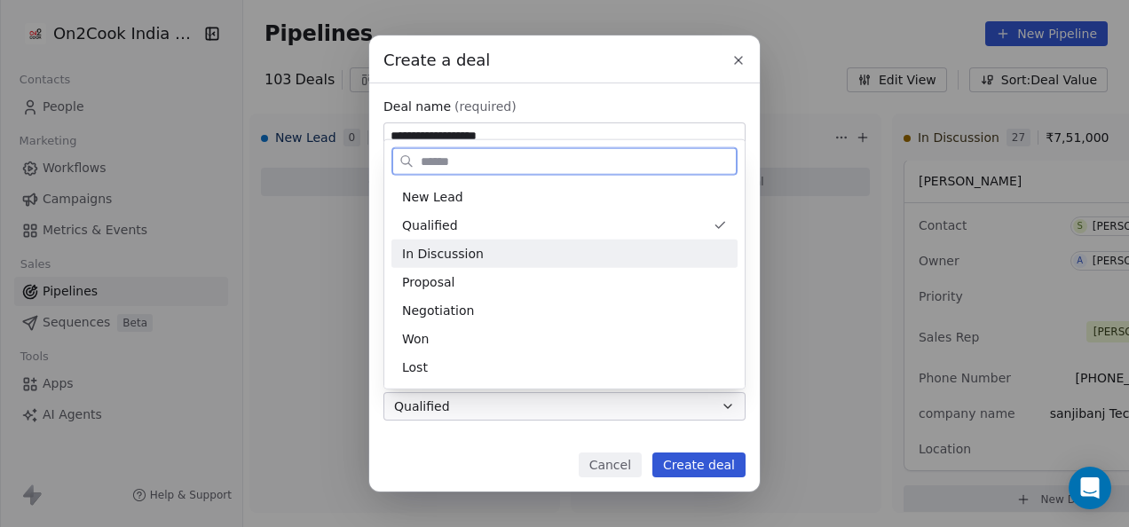
click at [461, 252] on span "In Discussion" at bounding box center [443, 253] width 82 height 19
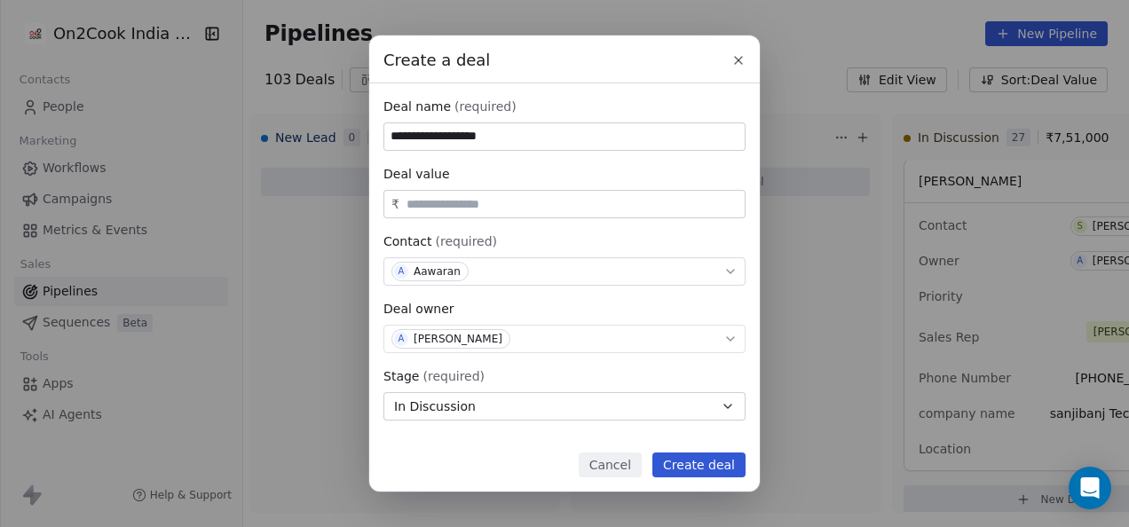
click at [707, 464] on button "Create deal" at bounding box center [698, 465] width 93 height 25
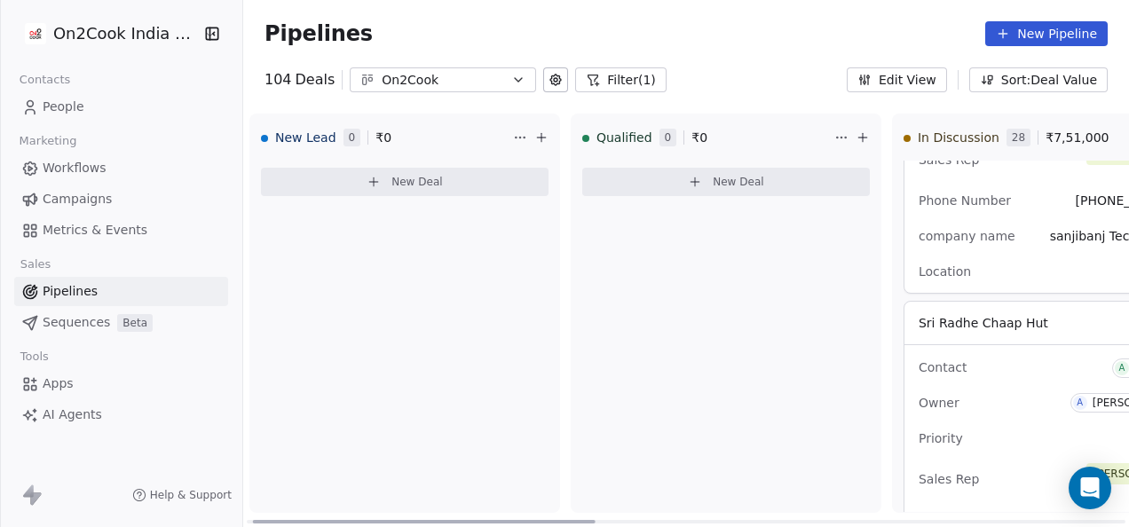
scroll to position [8584, 0]
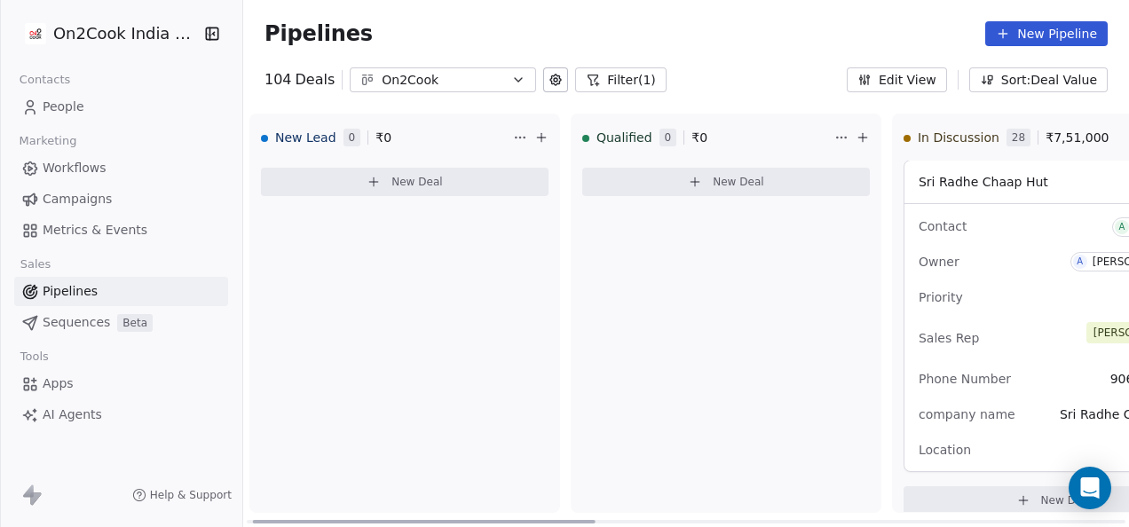
click at [1005, 339] on div "Sales Rep [PERSON_NAME]" at bounding box center [1053, 338] width 271 height 39
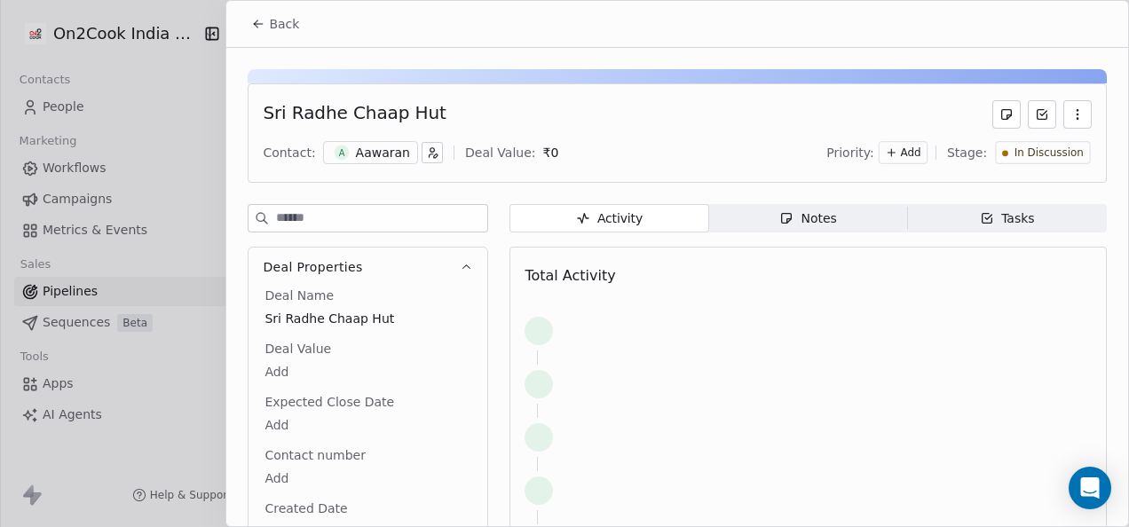
click at [760, 218] on span "Notes Notes" at bounding box center [808, 218] width 199 height 28
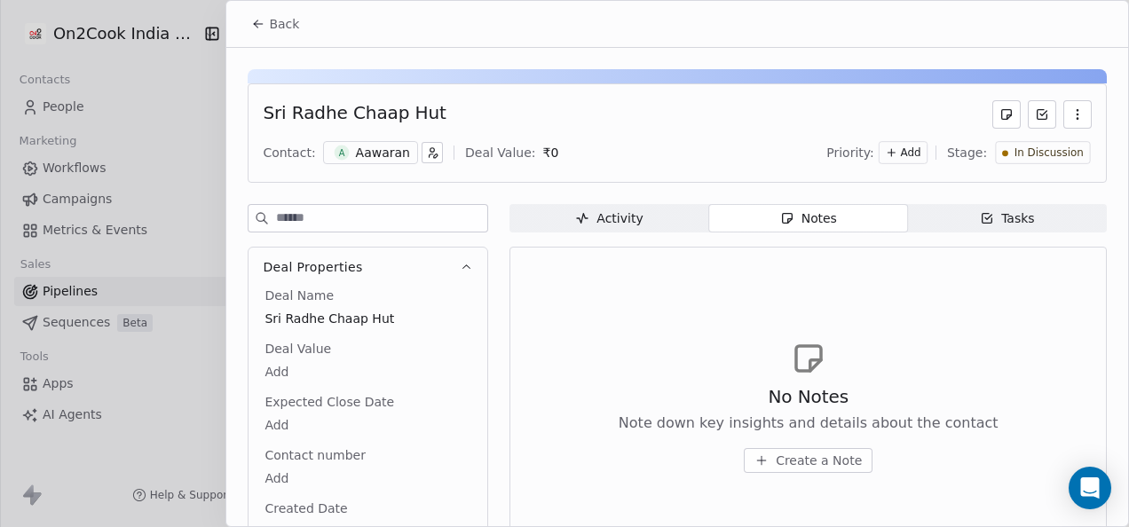
click at [767, 454] on button "Create a Note" at bounding box center [808, 460] width 129 height 25
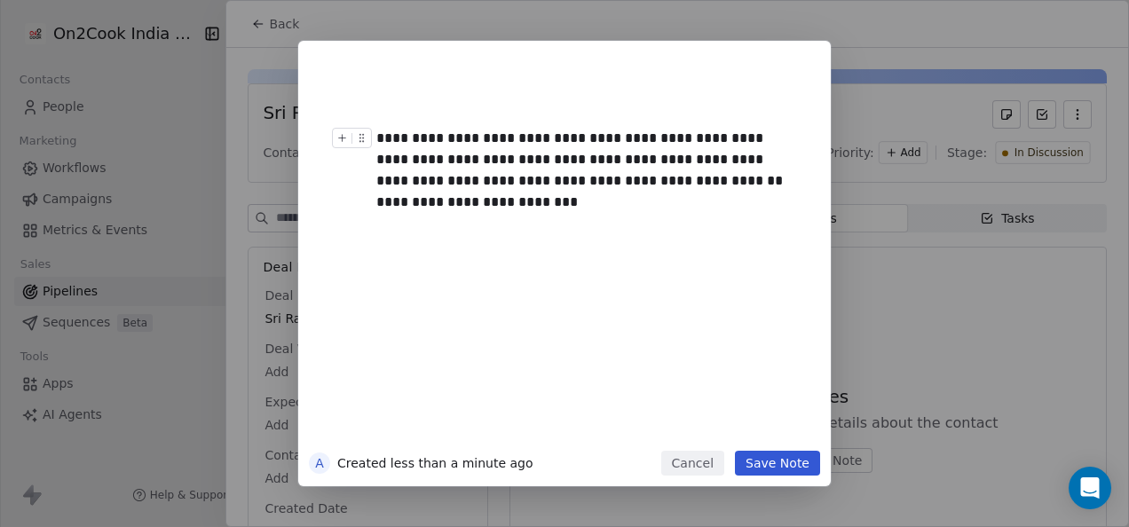
click at [672, 183] on div "**********" at bounding box center [584, 160] width 416 height 64
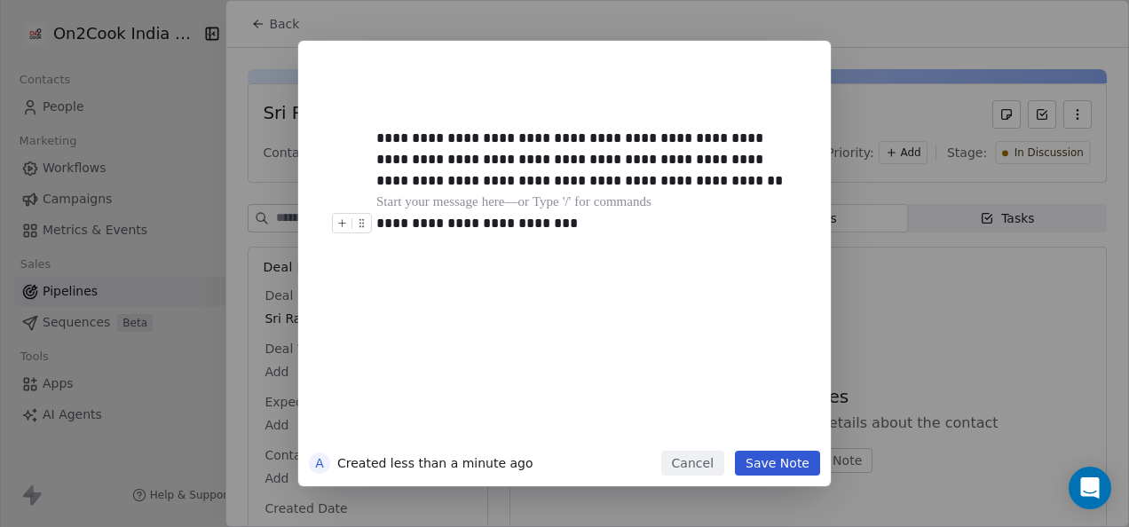
click at [772, 453] on button "Save Note" at bounding box center [777, 463] width 85 height 25
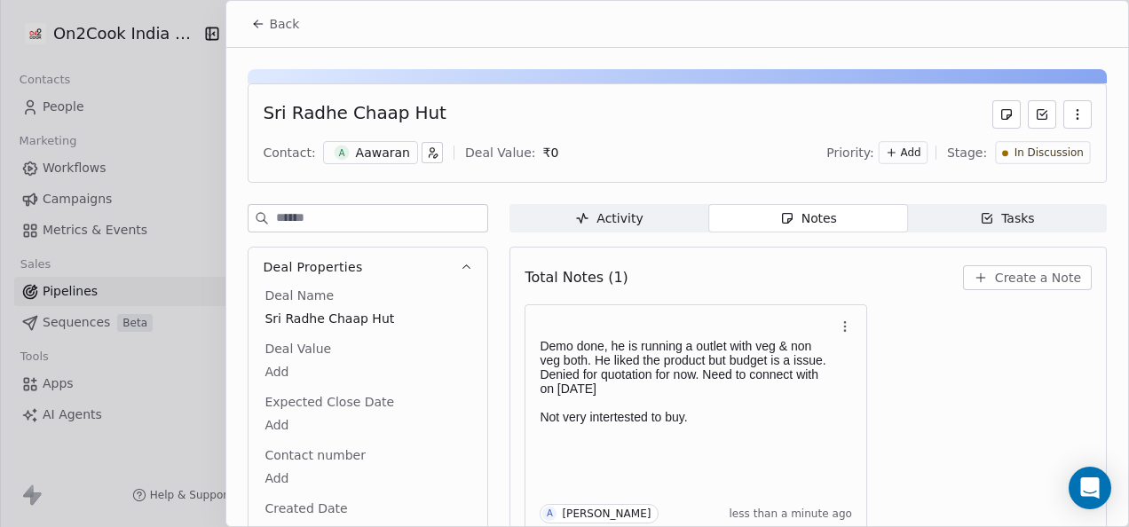
click at [266, 28] on button "Back" at bounding box center [274, 24] width 69 height 32
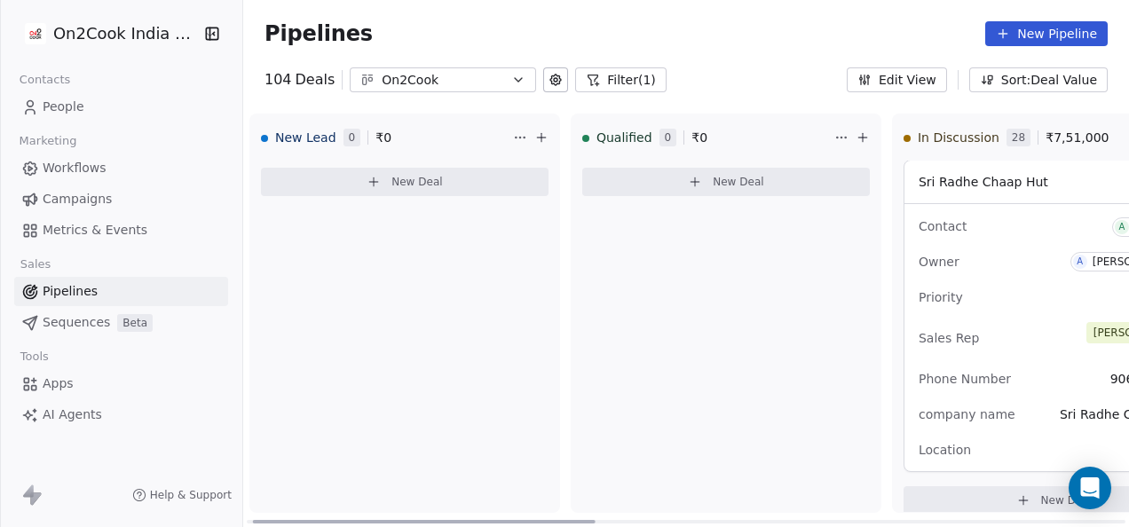
click at [655, 190] on button "New Deal" at bounding box center [726, 182] width 288 height 28
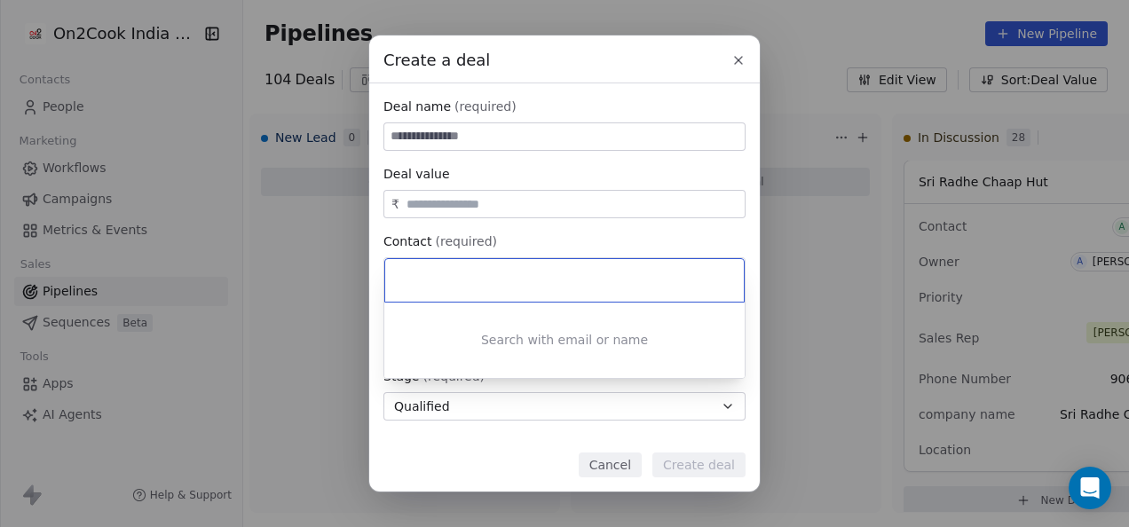
click at [499, 135] on div "Create a deal Deal name (required) Deal value ₹ Contact (required) Select conta…" at bounding box center [564, 263] width 1129 height 456
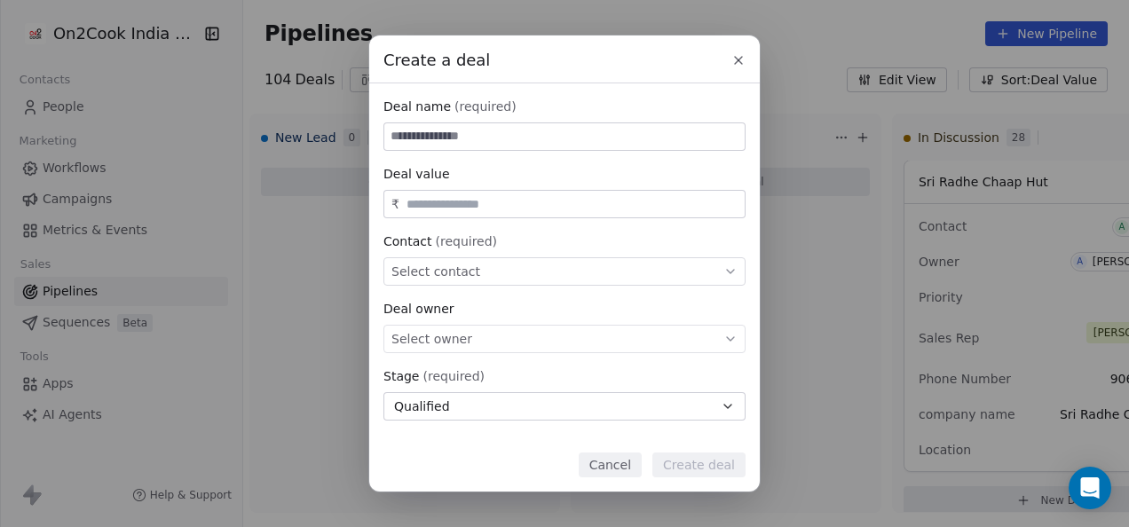
click at [497, 139] on input at bounding box center [564, 136] width 360 height 27
paste input "*****"
type input "*****"
click at [460, 209] on input "text" at bounding box center [572, 204] width 338 height 13
click at [497, 277] on div "Select contact" at bounding box center [564, 271] width 362 height 28
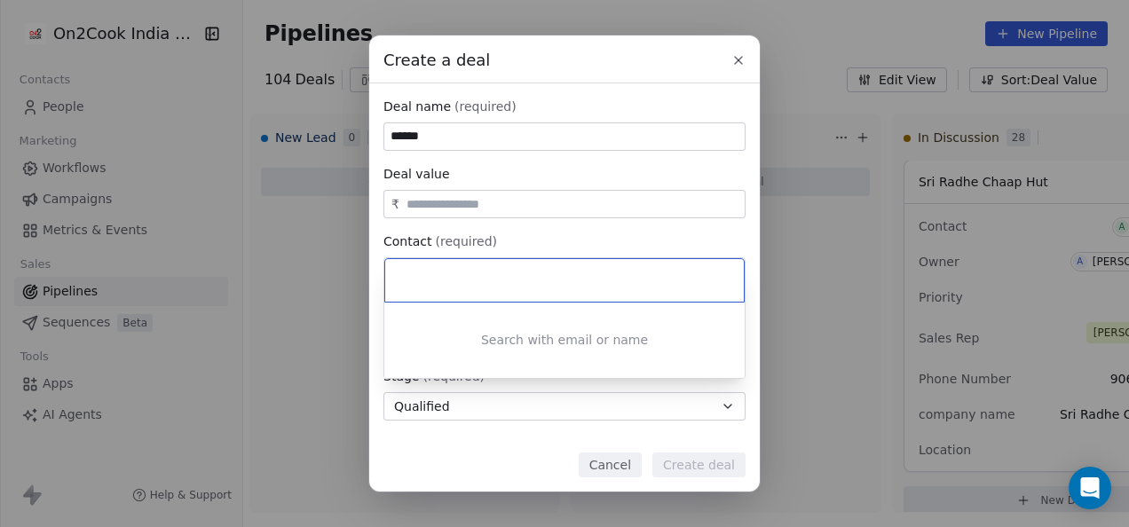
paste input "**********"
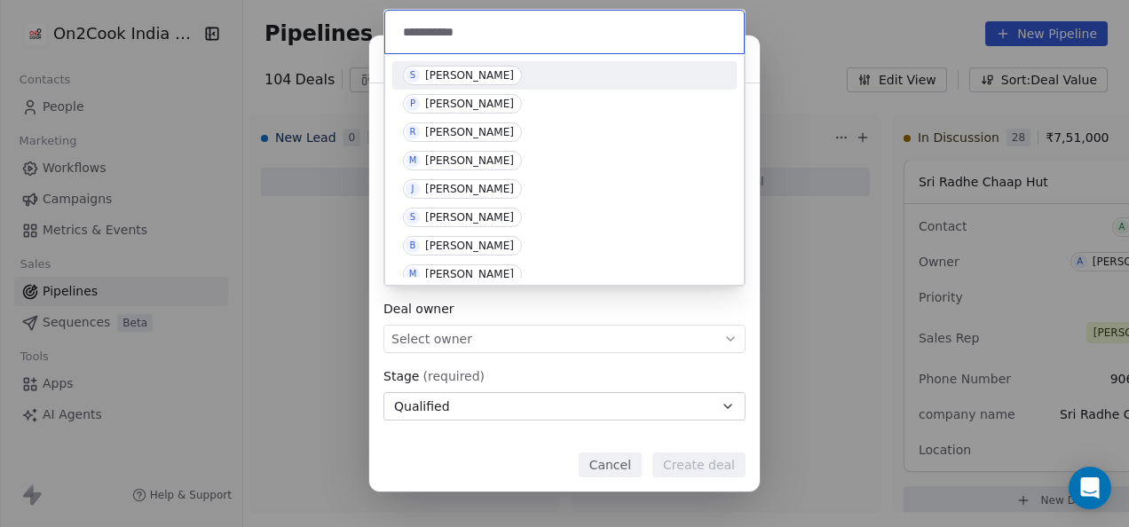
type input "**********"
click at [444, 75] on div "[PERSON_NAME]" at bounding box center [469, 75] width 89 height 12
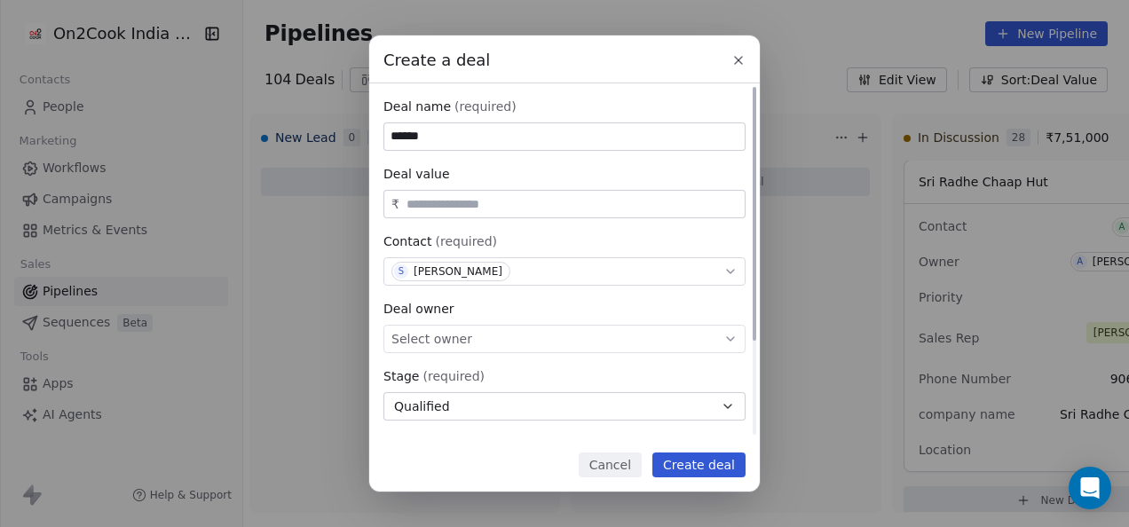
click at [469, 340] on div "Select owner" at bounding box center [564, 339] width 362 height 28
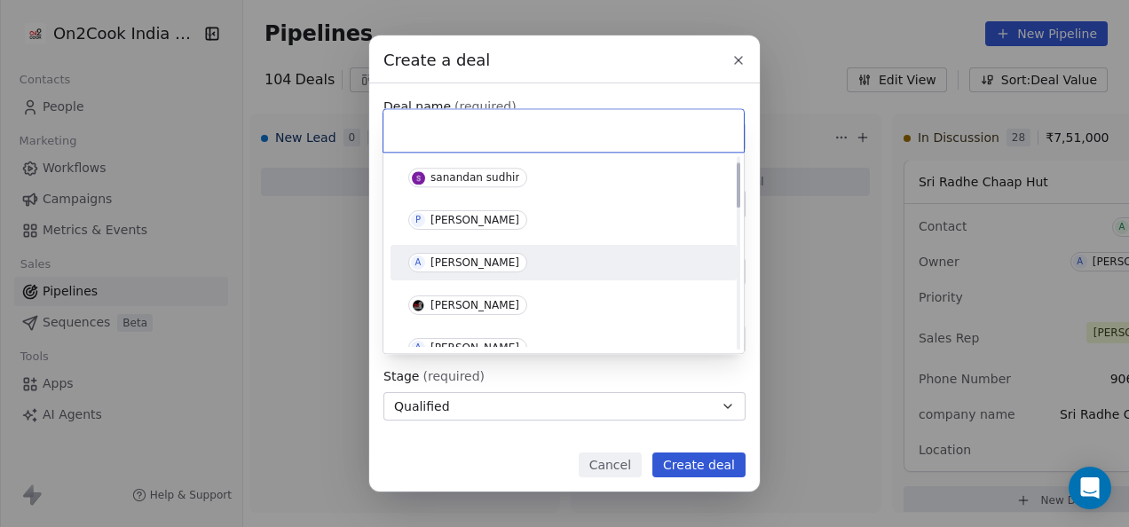
scroll to position [89, 0]
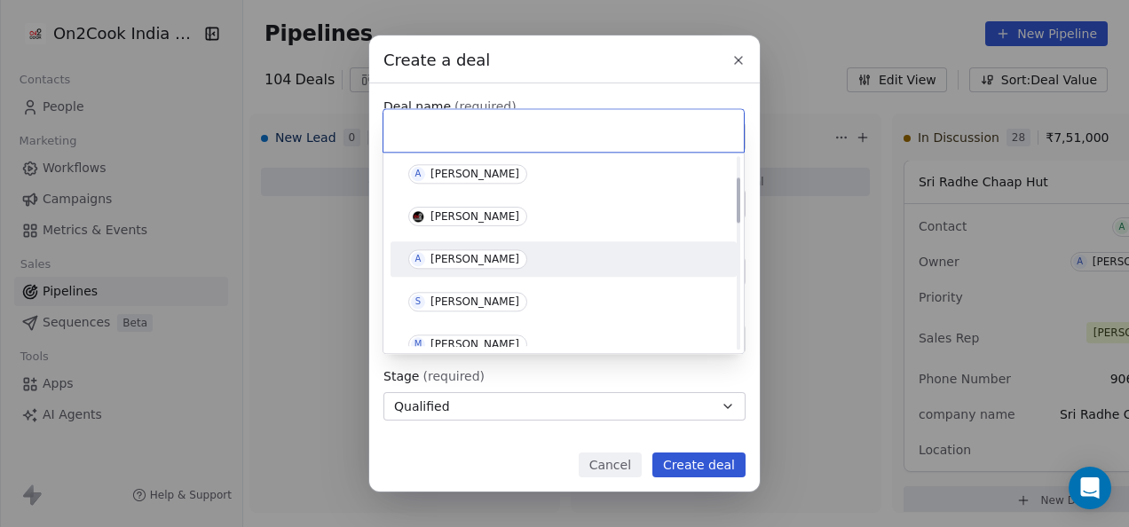
click at [467, 256] on div "[PERSON_NAME]" at bounding box center [474, 259] width 89 height 12
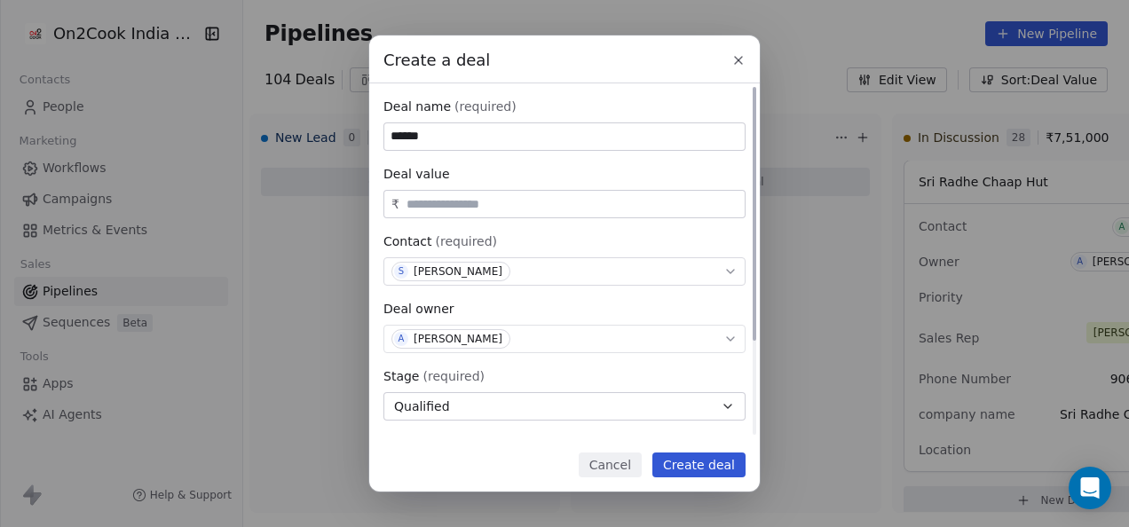
click at [470, 406] on button "Qualified" at bounding box center [564, 406] width 362 height 28
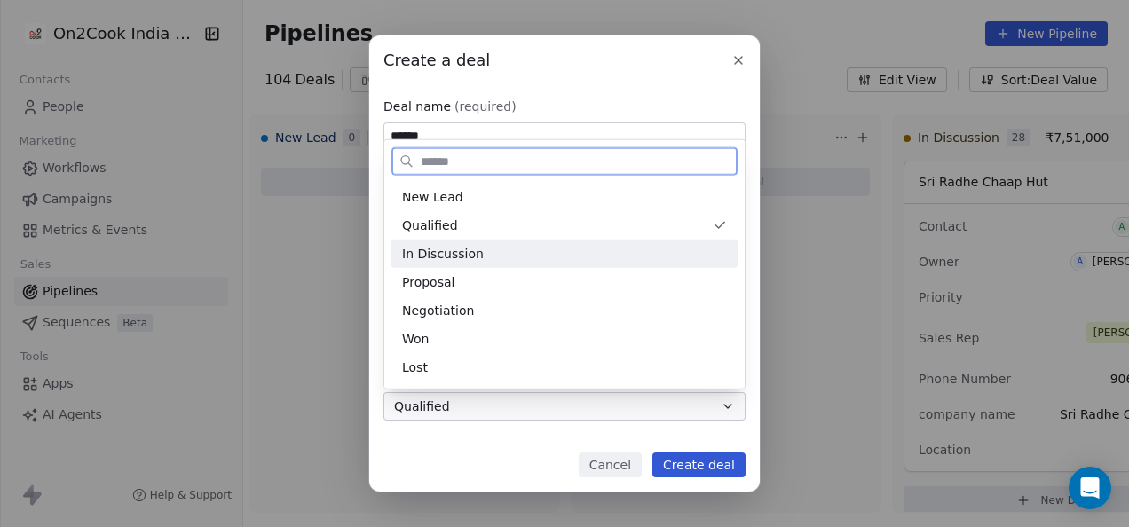
click at [456, 260] on span "In Discussion" at bounding box center [443, 253] width 82 height 19
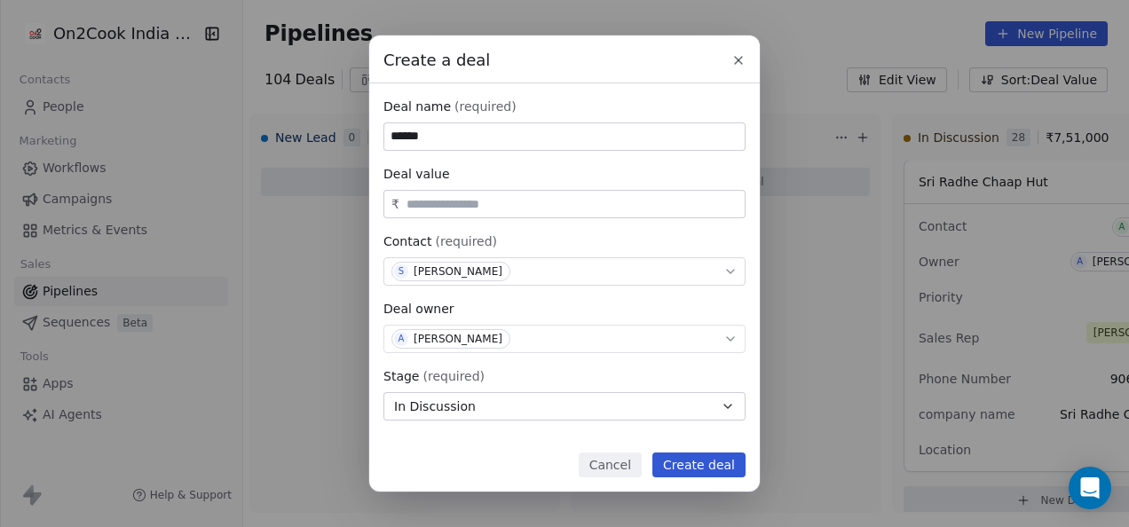
click at [679, 462] on button "Create deal" at bounding box center [698, 465] width 93 height 25
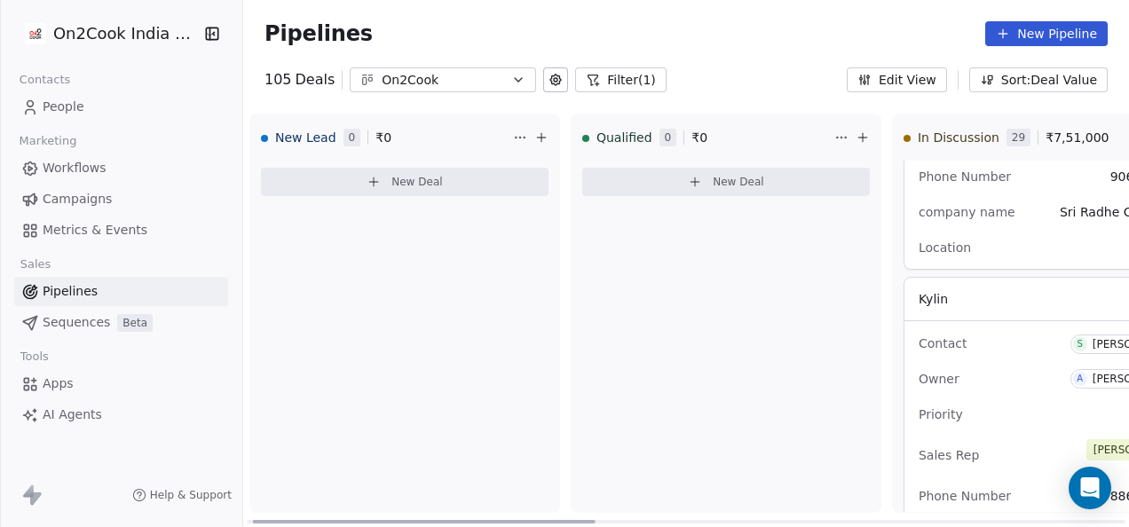
scroll to position [9823, 0]
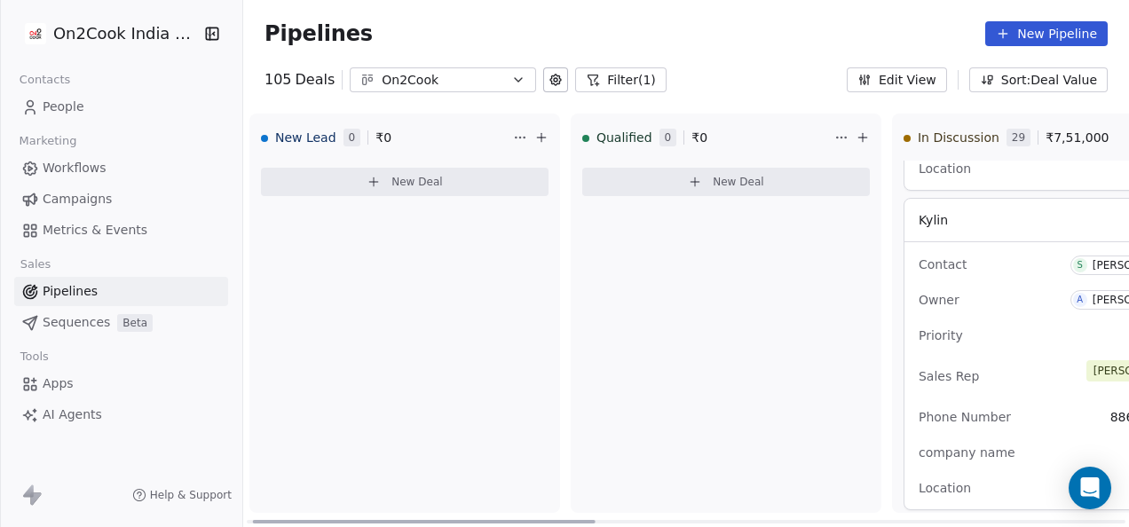
click at [997, 335] on div "Contact S [PERSON_NAME] Owner A [PERSON_NAME] Priority - Sales Rep [PERSON_NAME…" at bounding box center [1053, 375] width 299 height 267
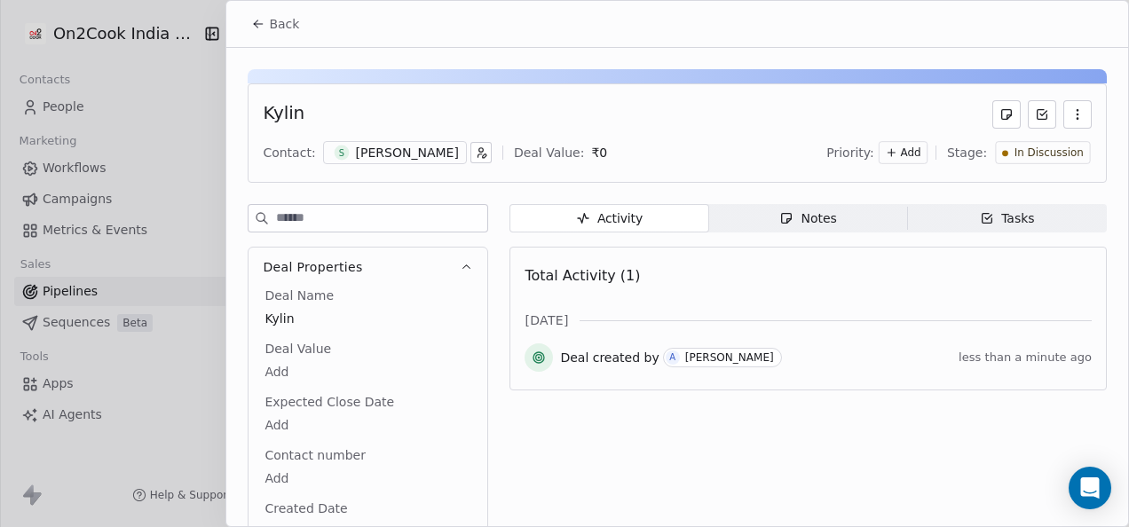
click at [770, 222] on span "Notes Notes" at bounding box center [808, 218] width 199 height 28
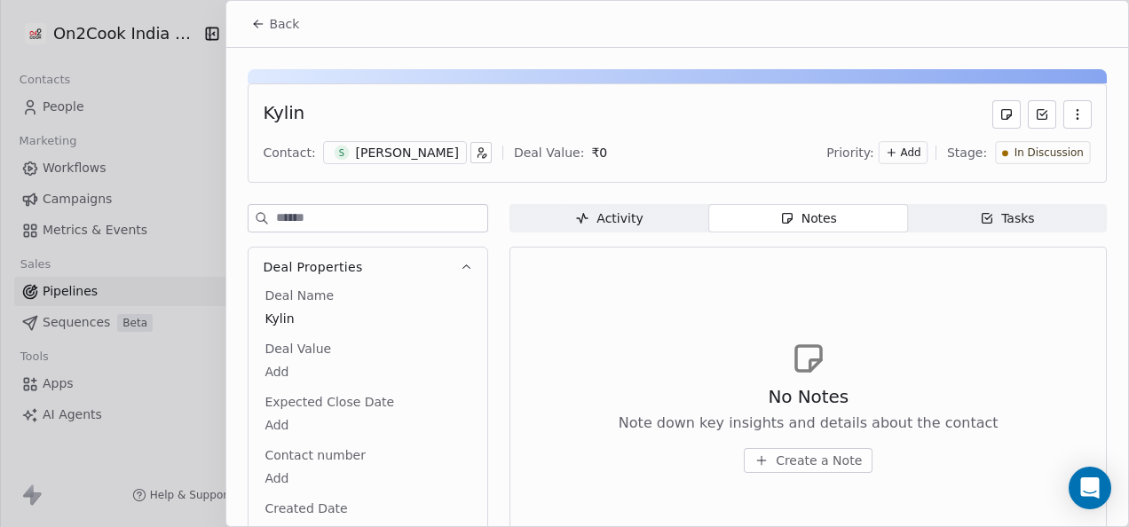
click at [761, 454] on icon "button" at bounding box center [761, 460] width 14 height 14
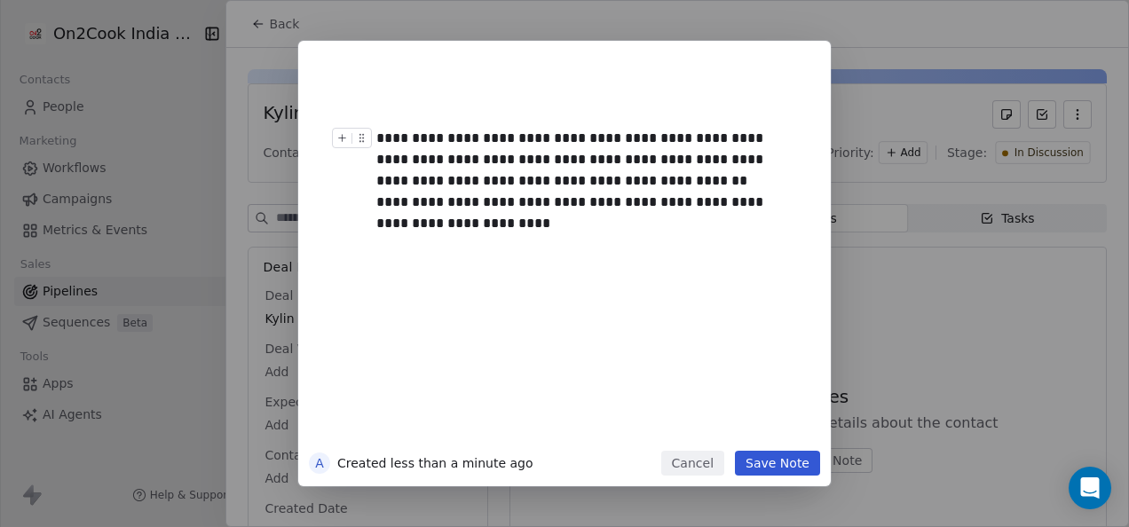
drag, startPoint x: 614, startPoint y: 181, endPoint x: 624, endPoint y: 200, distance: 21.0
click at [614, 181] on div "**********" at bounding box center [584, 160] width 416 height 64
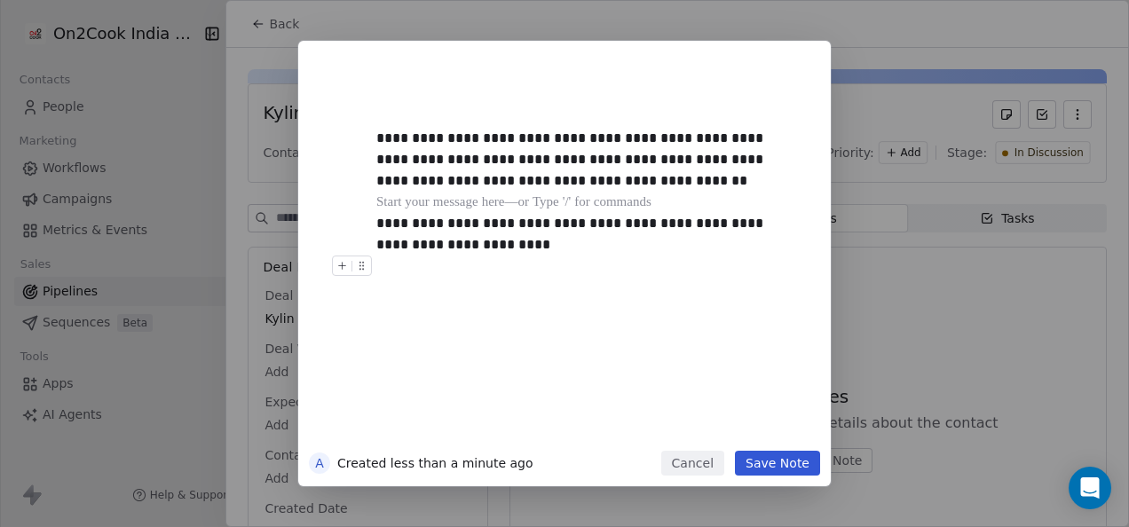
click at [797, 468] on button "Save Note" at bounding box center [777, 463] width 85 height 25
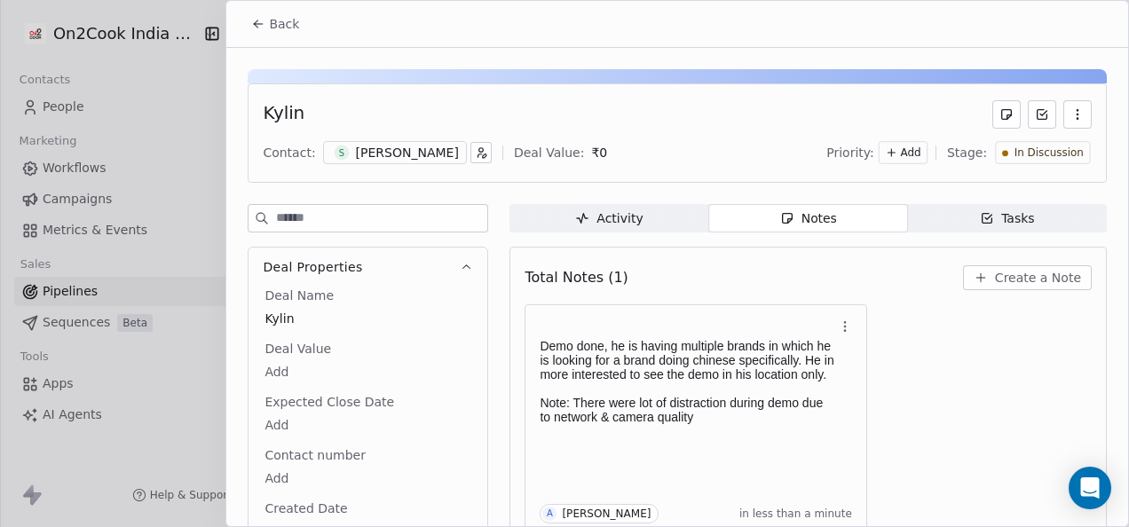
click at [256, 19] on icon at bounding box center [258, 24] width 14 height 14
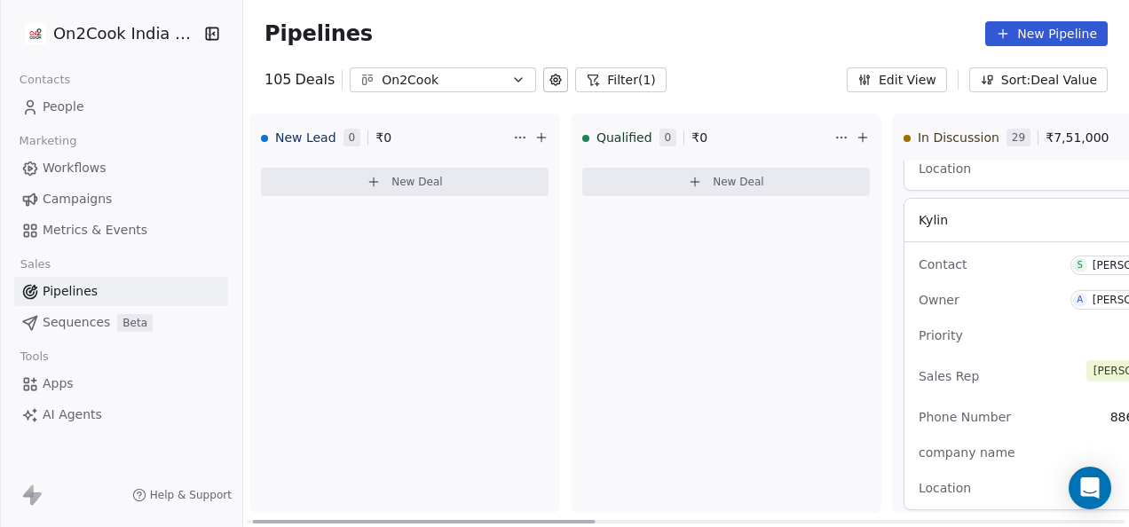
click at [648, 179] on button "New Deal" at bounding box center [726, 182] width 288 height 28
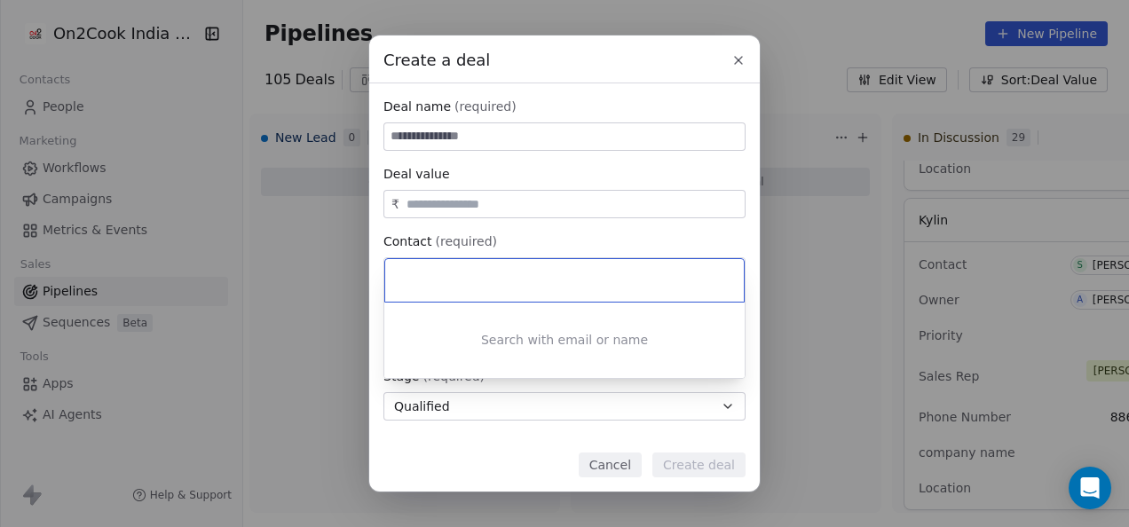
click at [536, 138] on div "Create a deal Deal name (required) Deal value ₹ Contact (required) Select conta…" at bounding box center [564, 263] width 1129 height 456
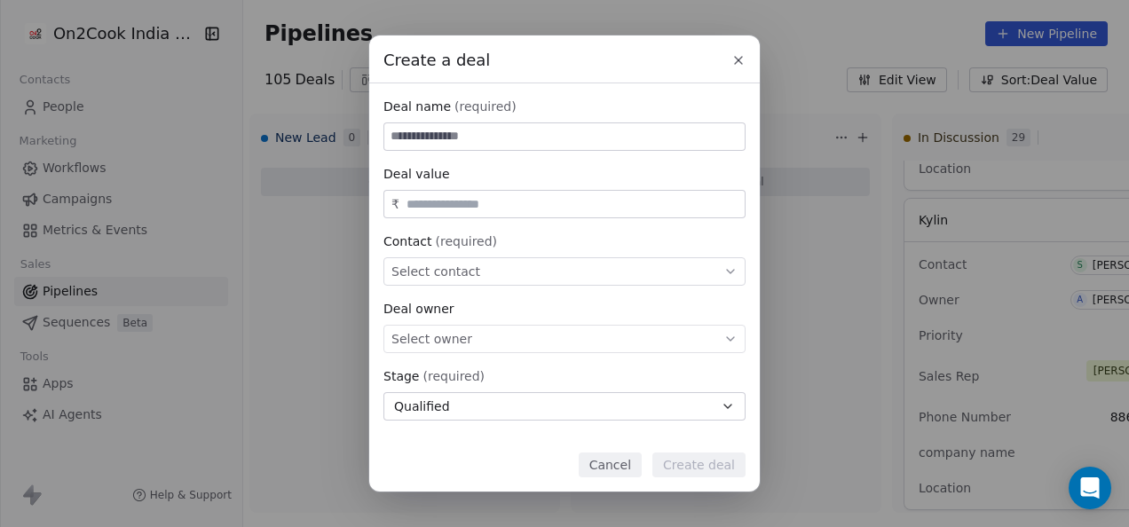
click at [530, 130] on input at bounding box center [564, 136] width 360 height 27
paste input "**********"
type input "**********"
click at [498, 204] on input "text" at bounding box center [572, 204] width 338 height 13
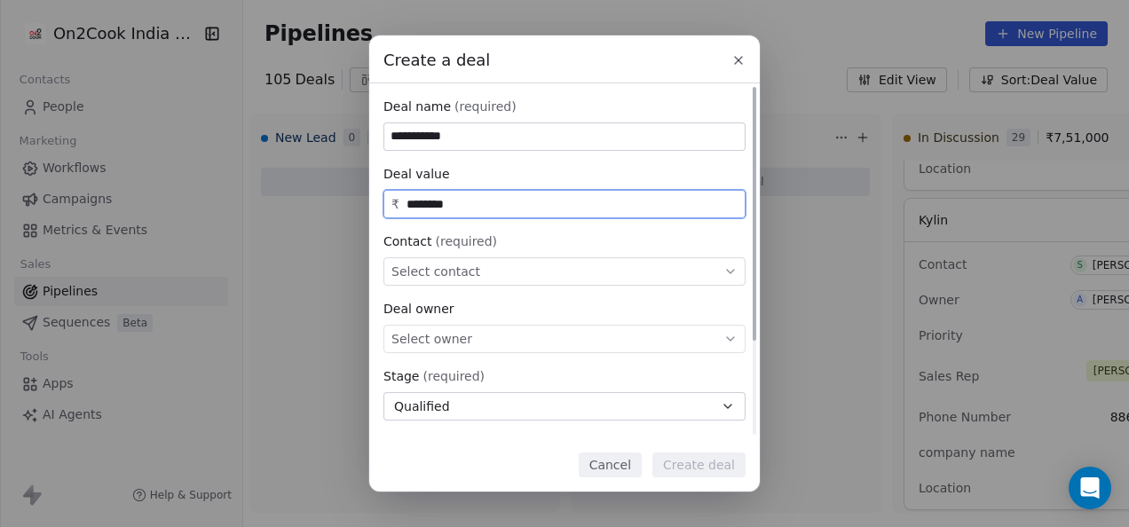
type input "********"
click at [561, 272] on div "Select contact" at bounding box center [564, 271] width 362 height 28
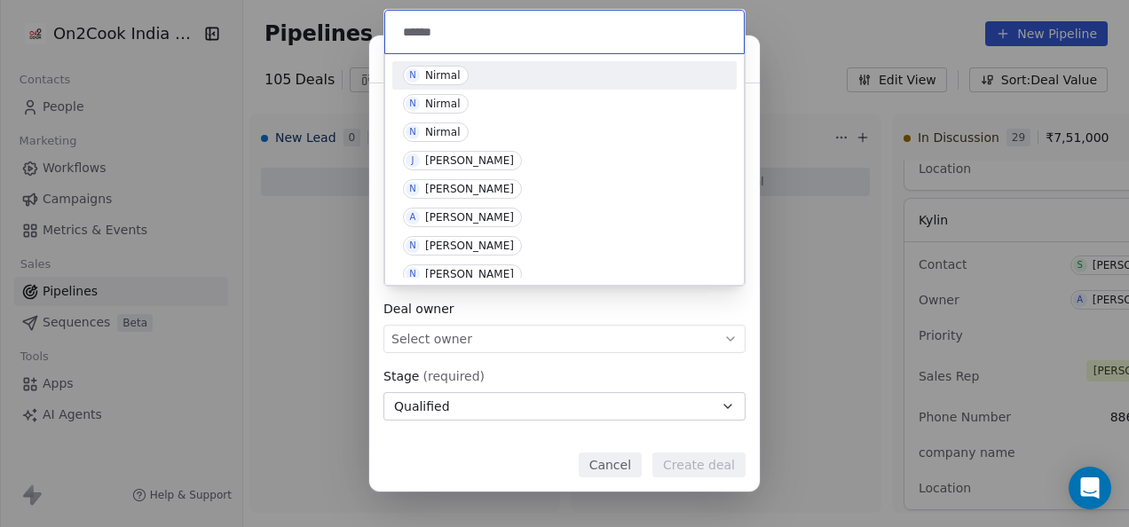
type input "******"
click at [440, 69] on div "Nirmal" at bounding box center [442, 75] width 35 height 12
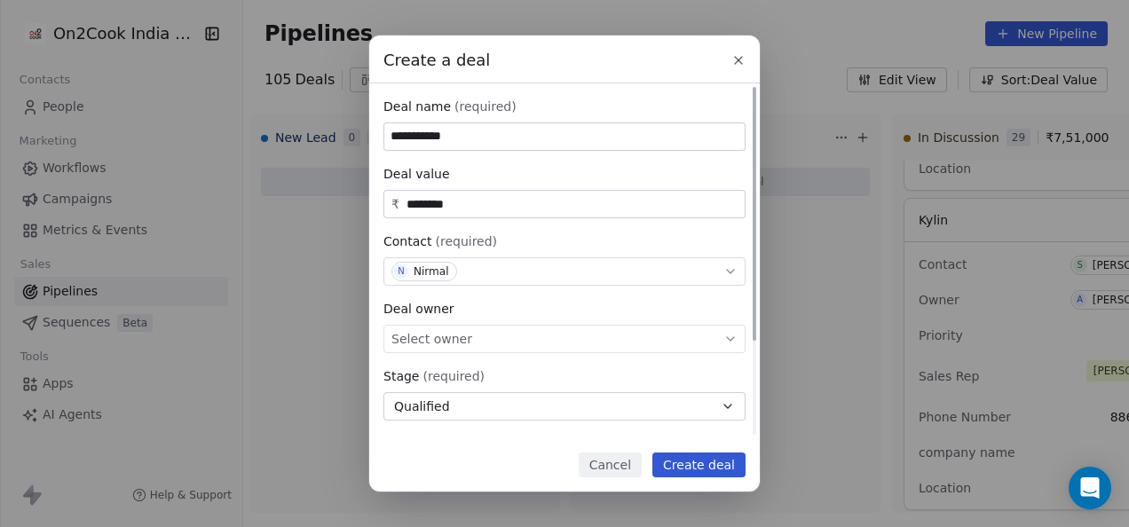
click at [535, 327] on div "Select owner" at bounding box center [564, 339] width 362 height 28
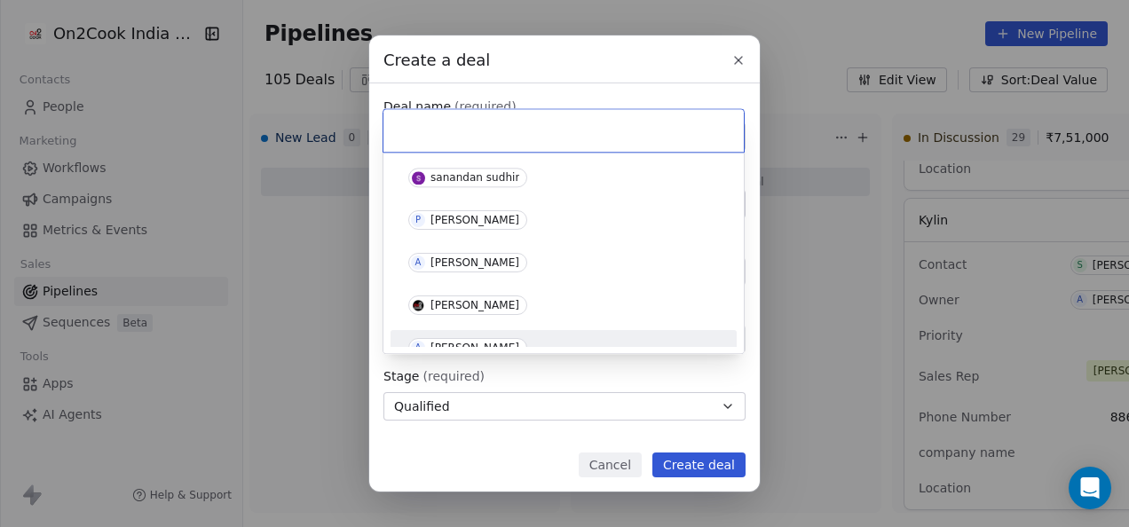
click at [529, 341] on div "A [PERSON_NAME]" at bounding box center [563, 348] width 311 height 20
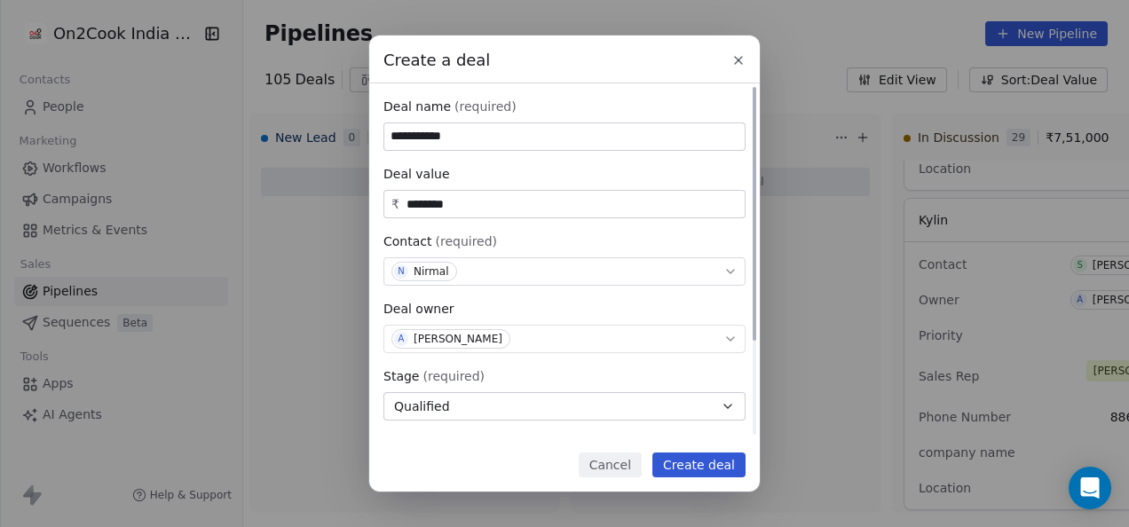
click at [529, 339] on div "A [PERSON_NAME]" at bounding box center [564, 339] width 362 height 28
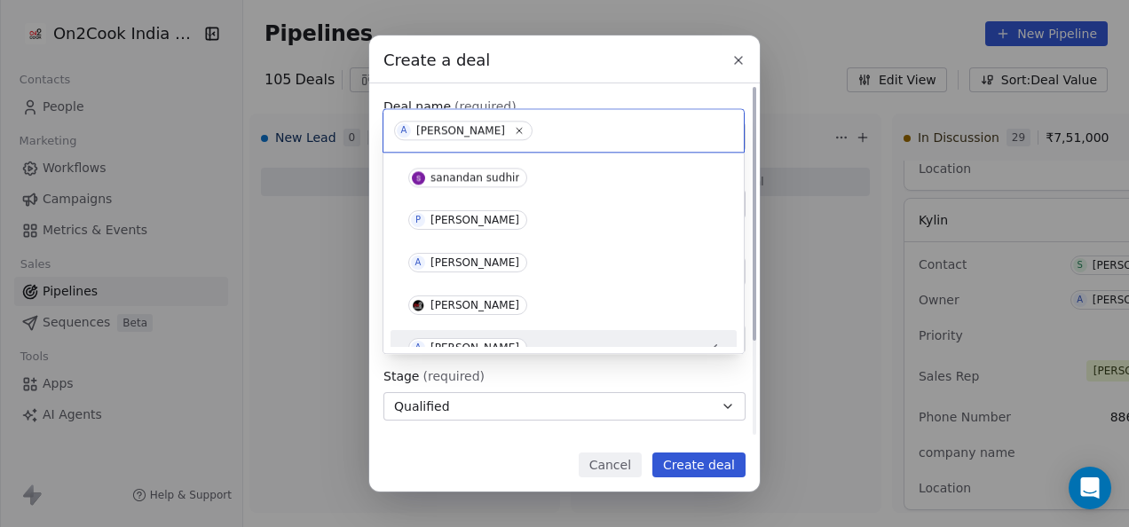
scroll to position [20, 0]
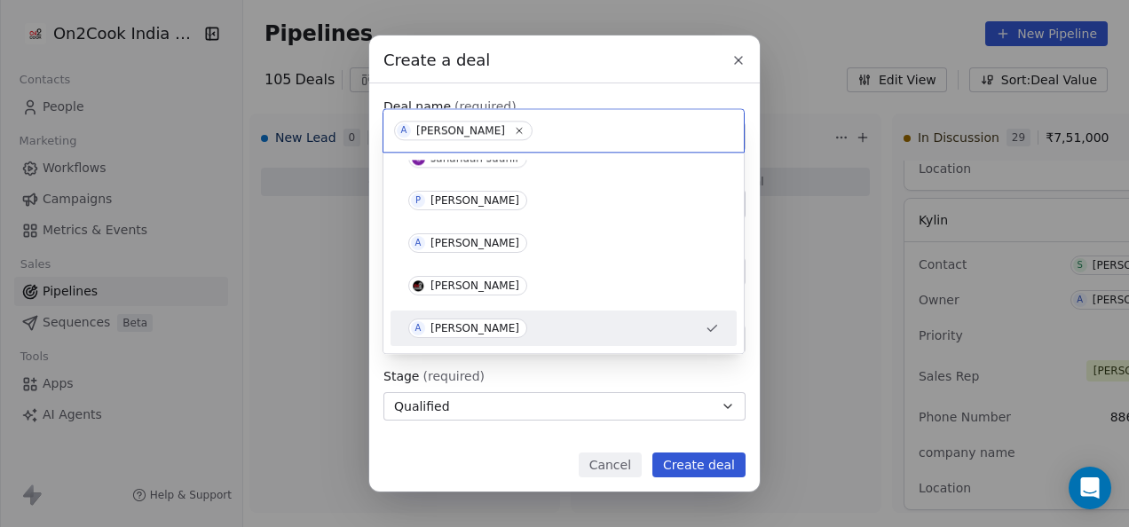
click at [529, 337] on div "A [PERSON_NAME]" at bounding box center [564, 328] width 332 height 28
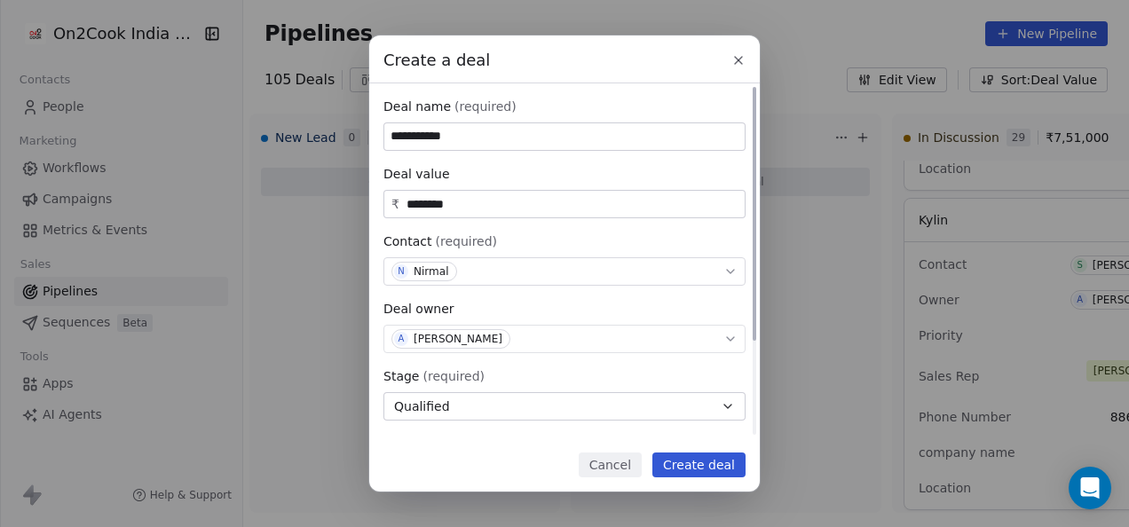
click at [527, 398] on button "Qualified" at bounding box center [564, 406] width 362 height 28
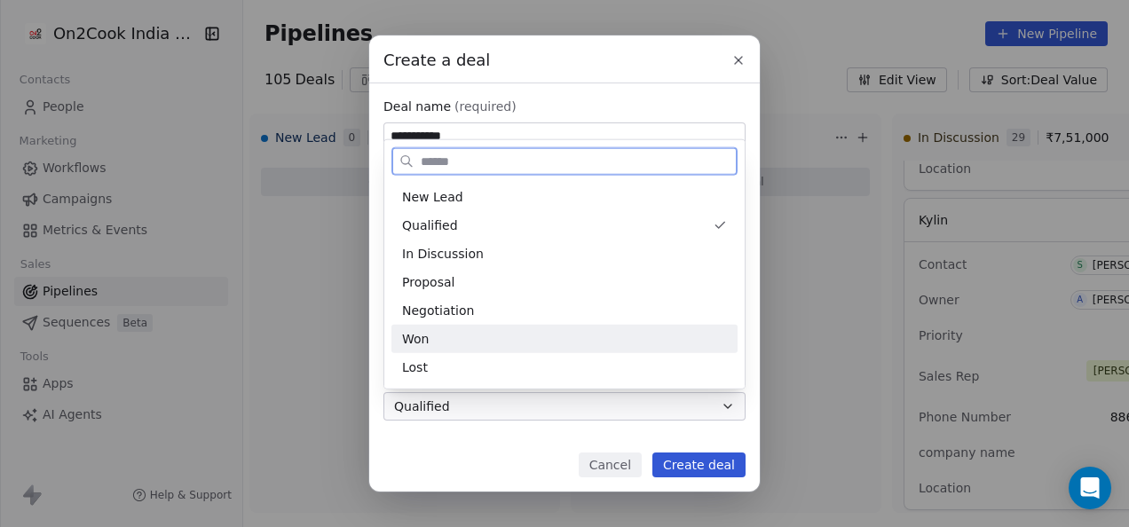
click at [509, 349] on div "Won" at bounding box center [564, 339] width 346 height 28
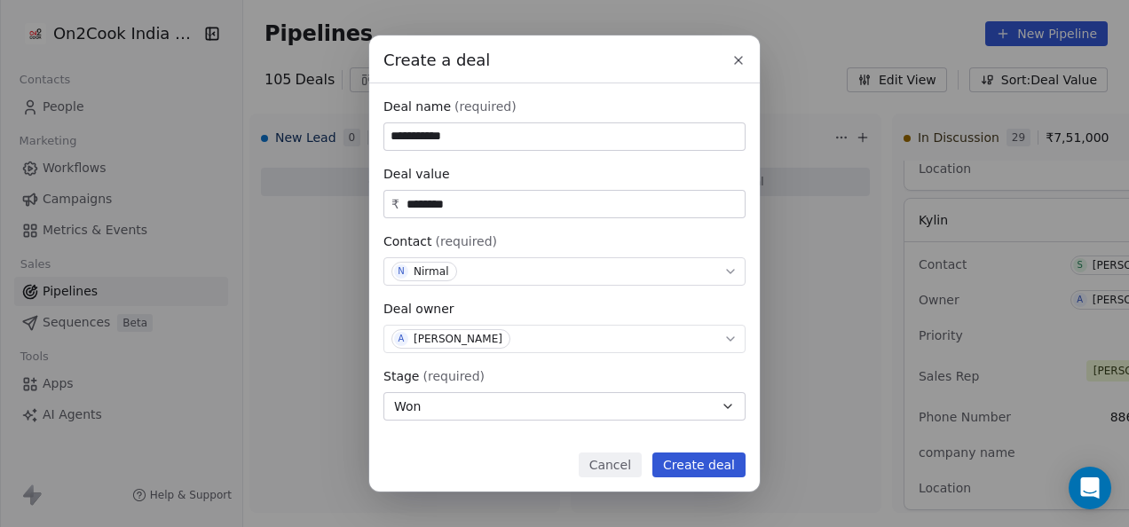
click at [721, 467] on button "Create deal" at bounding box center [698, 465] width 93 height 25
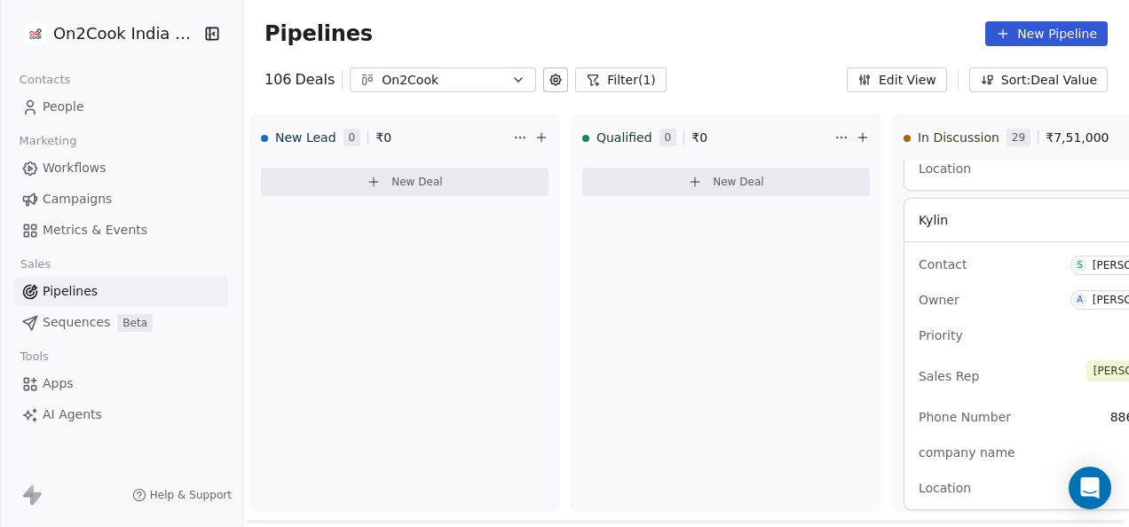
scroll to position [2249, 0]
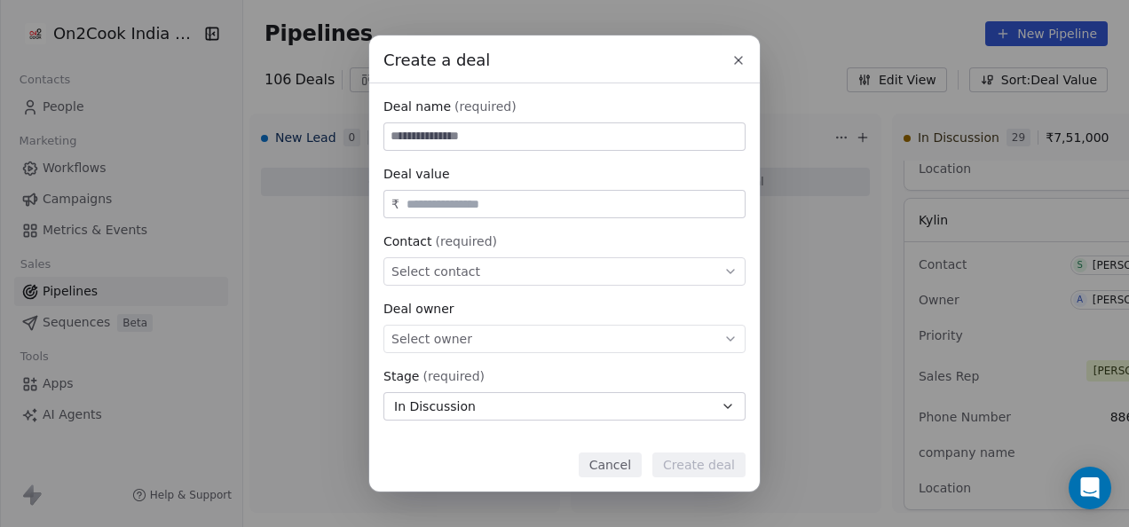
click at [734, 59] on icon at bounding box center [738, 60] width 14 height 14
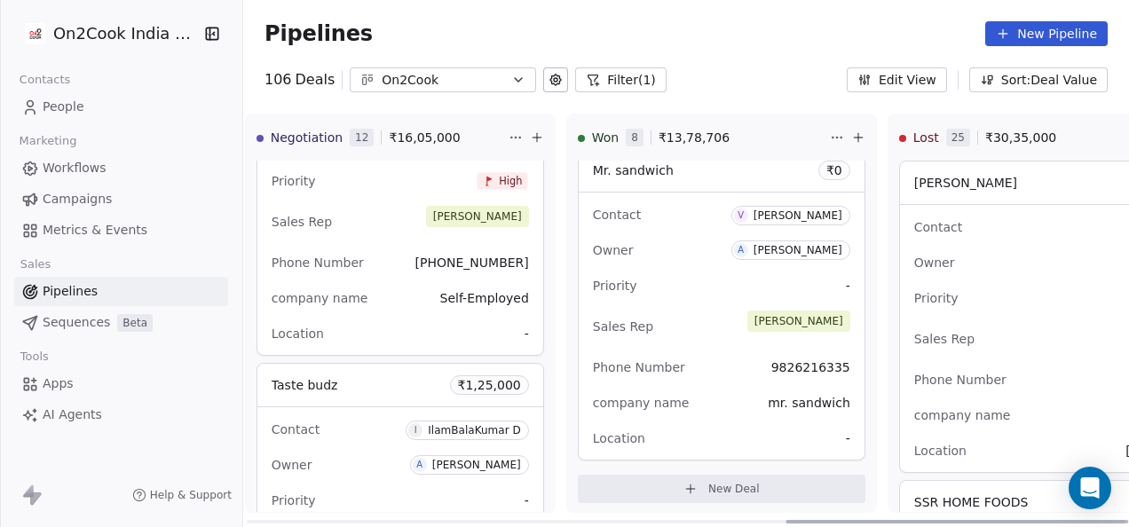
scroll to position [0, 1398]
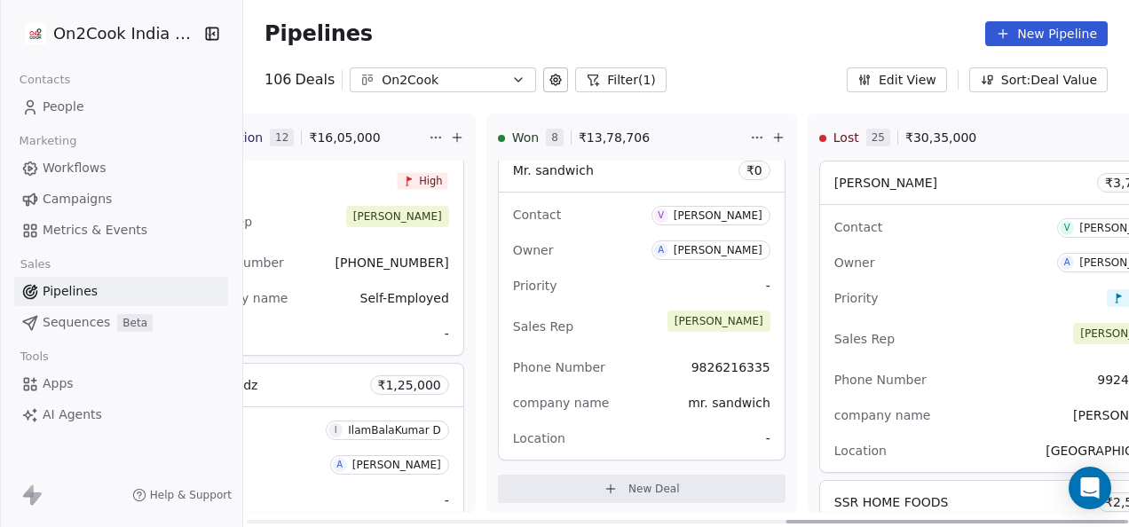
drag, startPoint x: 521, startPoint y: 523, endPoint x: 1024, endPoint y: 472, distance: 505.7
click at [1052, 524] on div at bounding box center [956, 522] width 343 height 4
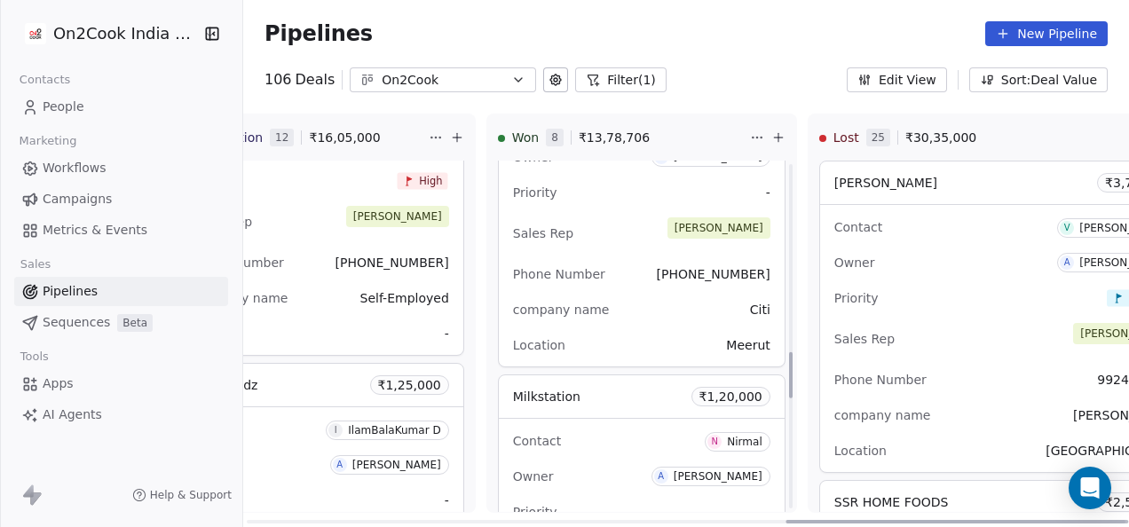
scroll to position [1420, 0]
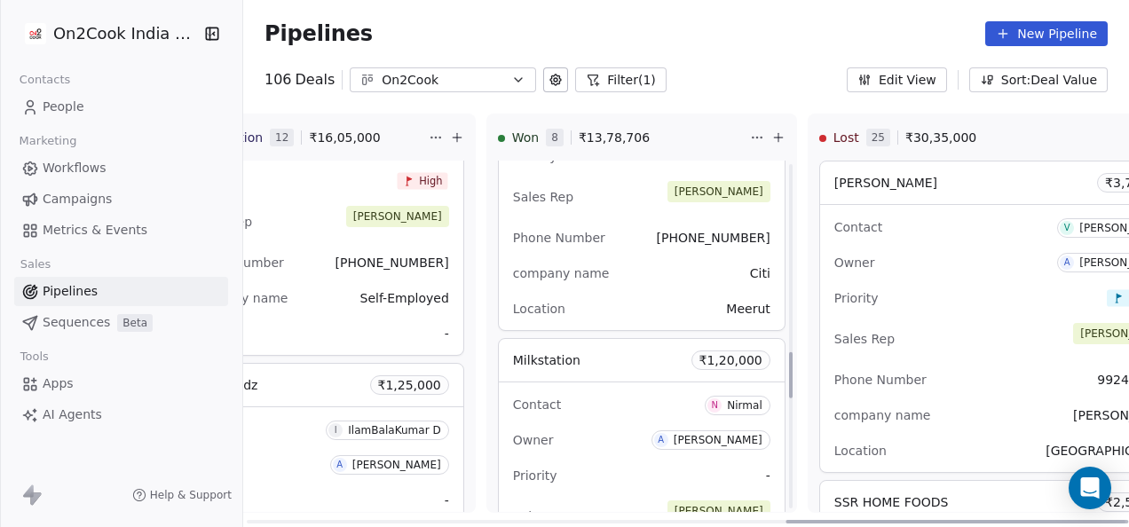
click at [609, 398] on div "Contact N Nirmal" at bounding box center [641, 404] width 257 height 29
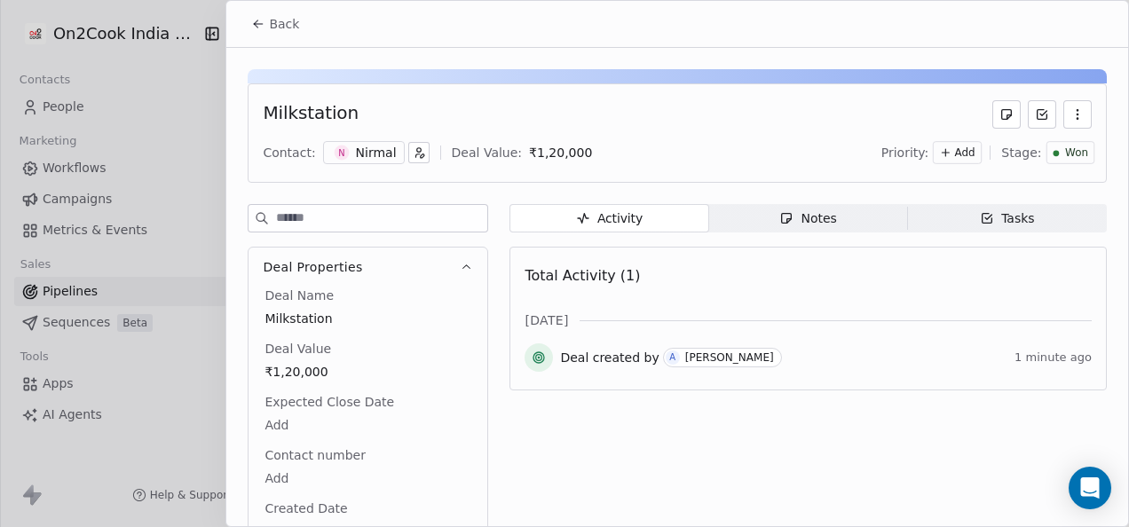
click at [305, 385] on div "Deal Name Milkstation Deal Value ₹1,20,000 Expected Close Date Add Contact numb…" at bounding box center [368, 460] width 214 height 346
click at [307, 374] on div "Deal Name Milkstation Deal Value ₹1,20,000 Expected Close Date Add Contact numb…" at bounding box center [368, 461] width 214 height 348
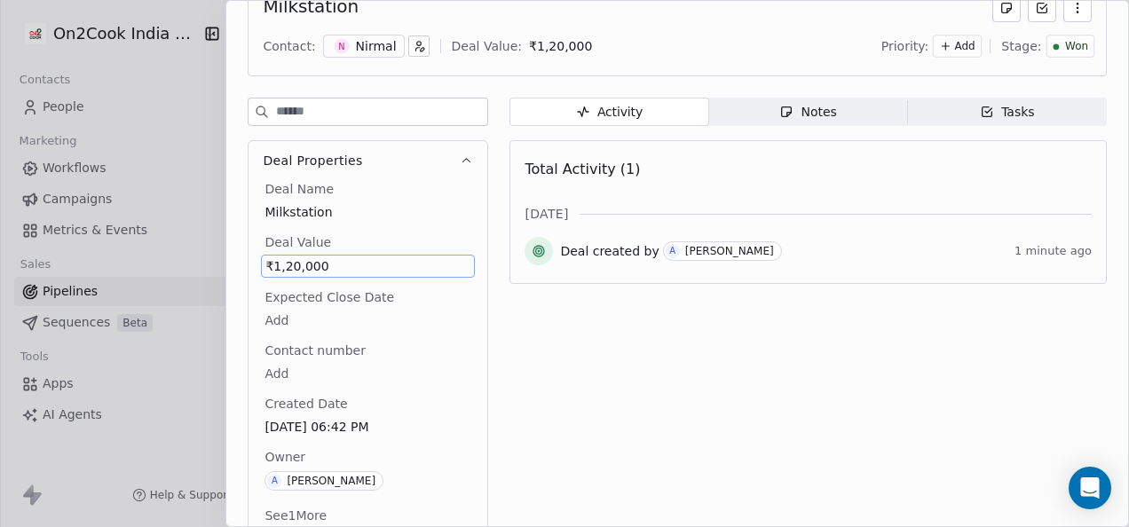
click at [325, 260] on span "₹1,20,000" at bounding box center [367, 266] width 205 height 18
click at [327, 260] on div "₹ ********" at bounding box center [360, 273] width 201 height 43
drag, startPoint x: 325, startPoint y: 260, endPoint x: 336, endPoint y: 264, distance: 12.4
click at [328, 295] on html "On2Cook India Pvt. Ltd. Contacts People Marketing Workflows Campaigns Metrics &…" at bounding box center [564, 263] width 1129 height 527
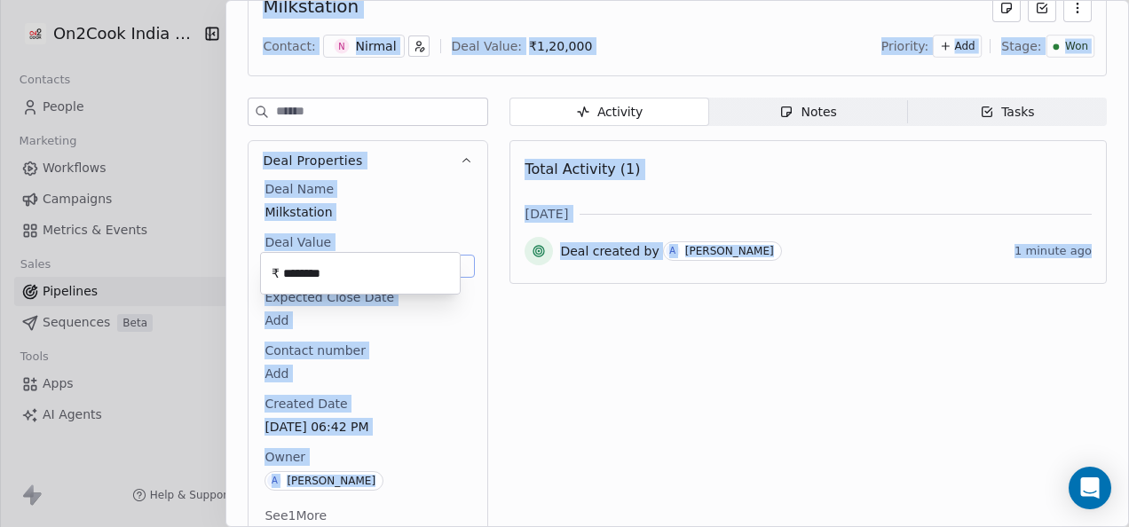
drag, startPoint x: 336, startPoint y: 264, endPoint x: 697, endPoint y: 438, distance: 400.9
click at [742, 393] on html "On2Cook India Pvt. Ltd. Contacts People Marketing Workflows Campaigns Metrics &…" at bounding box center [564, 263] width 1129 height 527
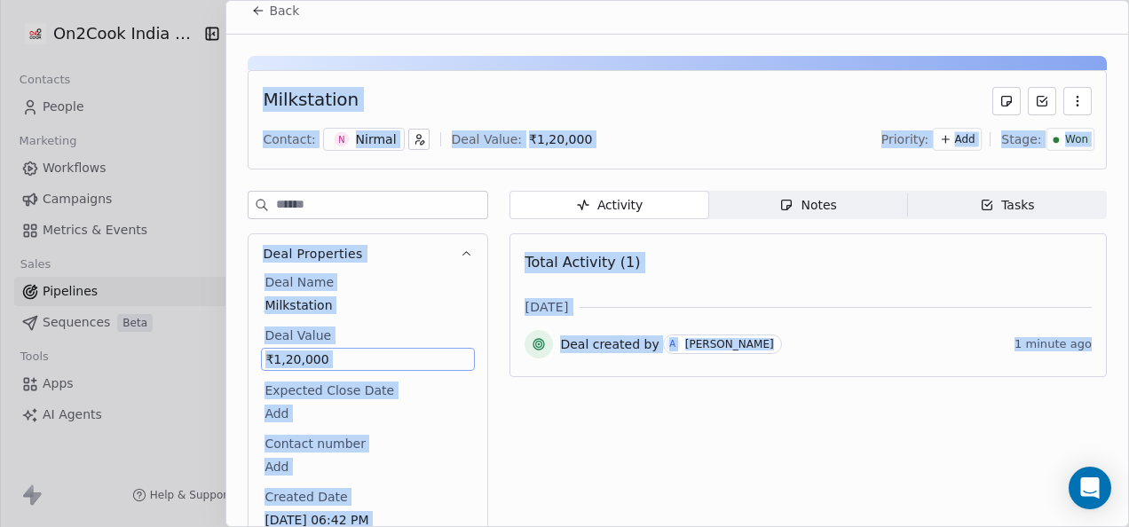
scroll to position [0, 0]
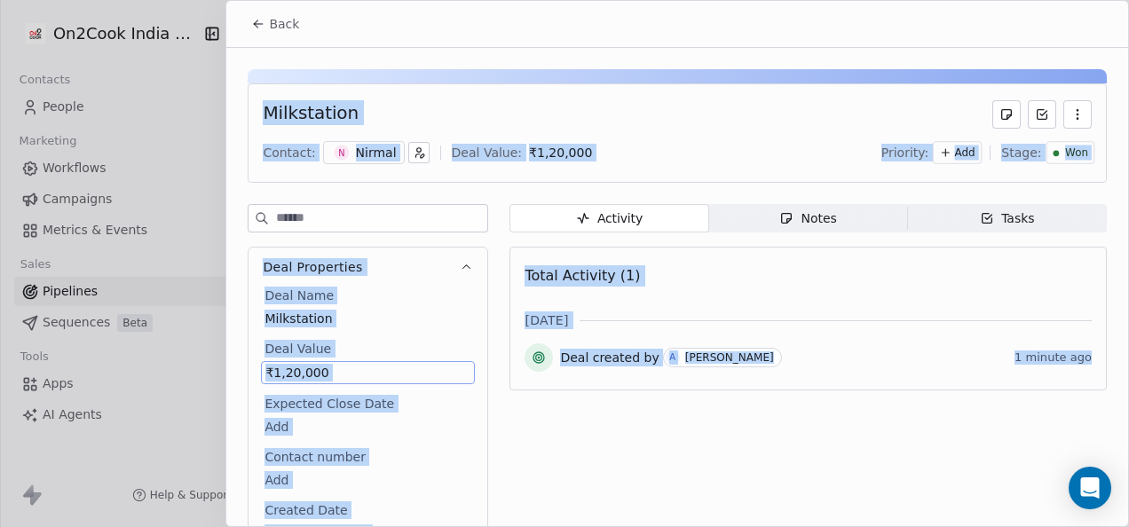
click at [752, 137] on div "Milkstation Contact: N Nirmal Deal Value: ₹ 1,20,000 Priority: Add Stage: Won" at bounding box center [677, 132] width 859 height 99
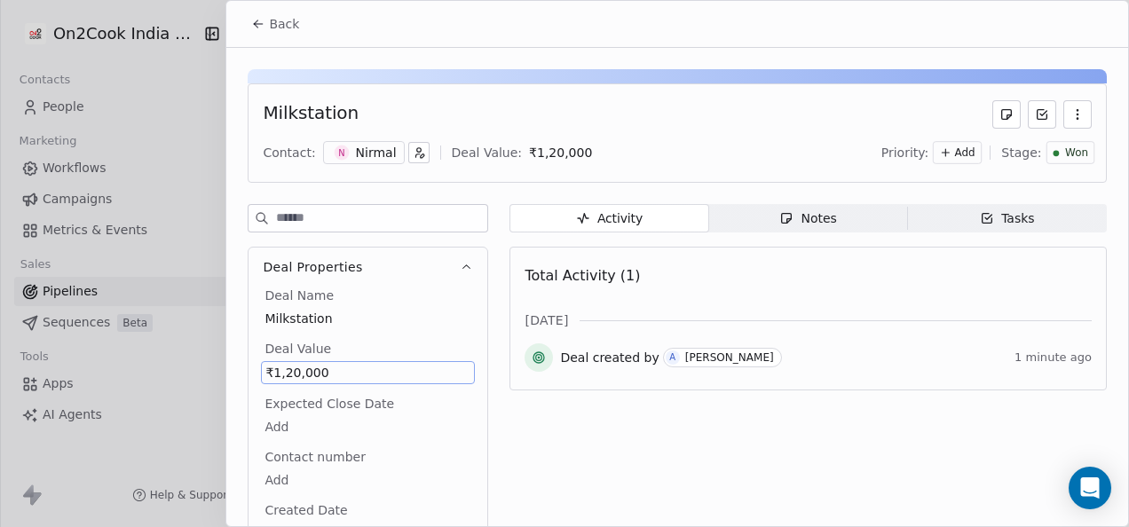
click at [1063, 122] on button "button" at bounding box center [1077, 114] width 28 height 28
click at [717, 147] on div "Contact: N Nirmal Deal Value: ₹ 1,20,000 Priority: Add Stage: Won" at bounding box center [677, 152] width 829 height 27
click at [265, 30] on button "Back" at bounding box center [274, 24] width 69 height 32
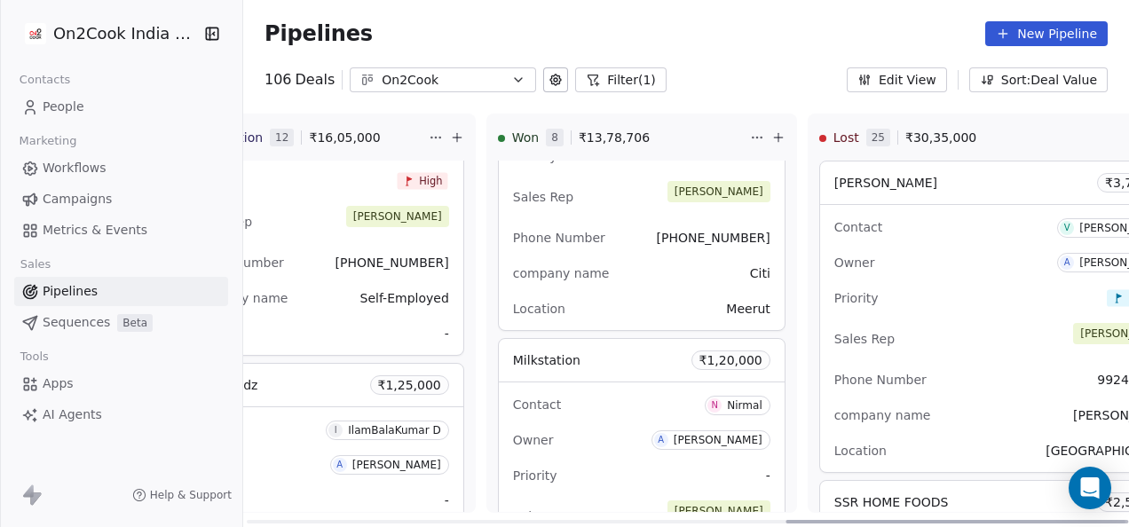
click at [614, 360] on div "Milkstation ₹ 1,20,000" at bounding box center [642, 360] width 286 height 43
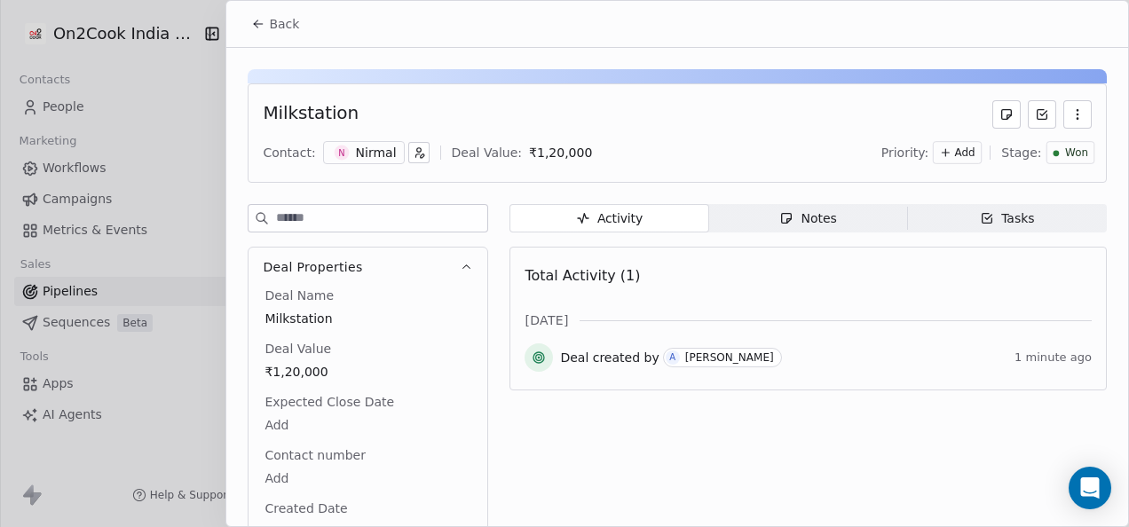
click at [1076, 118] on icon "button" at bounding box center [1076, 118] width 1 height 1
drag, startPoint x: 1065, startPoint y: 117, endPoint x: 1052, endPoint y: 117, distance: 13.3
click at [1070, 117] on icon "button" at bounding box center [1077, 114] width 14 height 14
click at [524, 147] on body "On2Cook India Pvt. Ltd. Contacts People Marketing Workflows Campaigns Metrics &…" at bounding box center [564, 263] width 1129 height 527
click at [526, 154] on span "₹" at bounding box center [525, 150] width 8 height 19
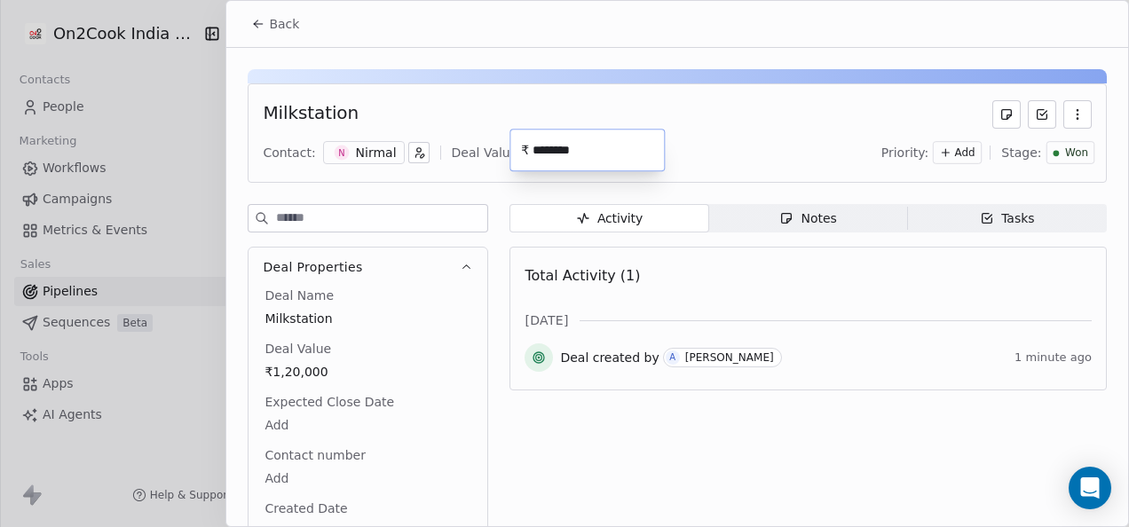
click at [578, 149] on input "********" at bounding box center [594, 150] width 131 height 13
type input "********"
click at [768, 156] on html "On2Cook India Pvt. Ltd. Contacts People Marketing Workflows Campaigns Metrics &…" at bounding box center [564, 263] width 1129 height 527
click at [264, 24] on icon at bounding box center [258, 24] width 14 height 14
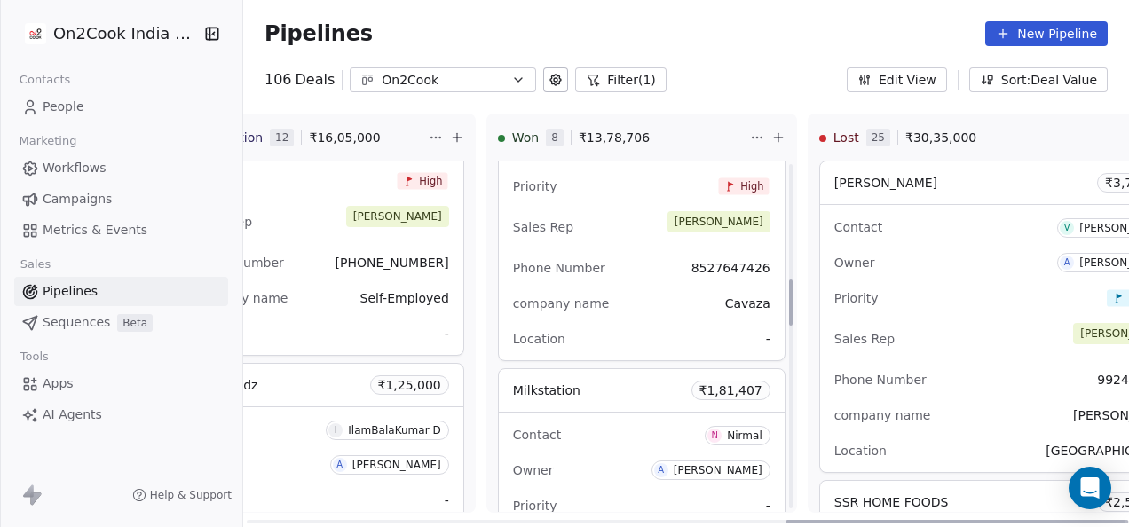
scroll to position [871, 0]
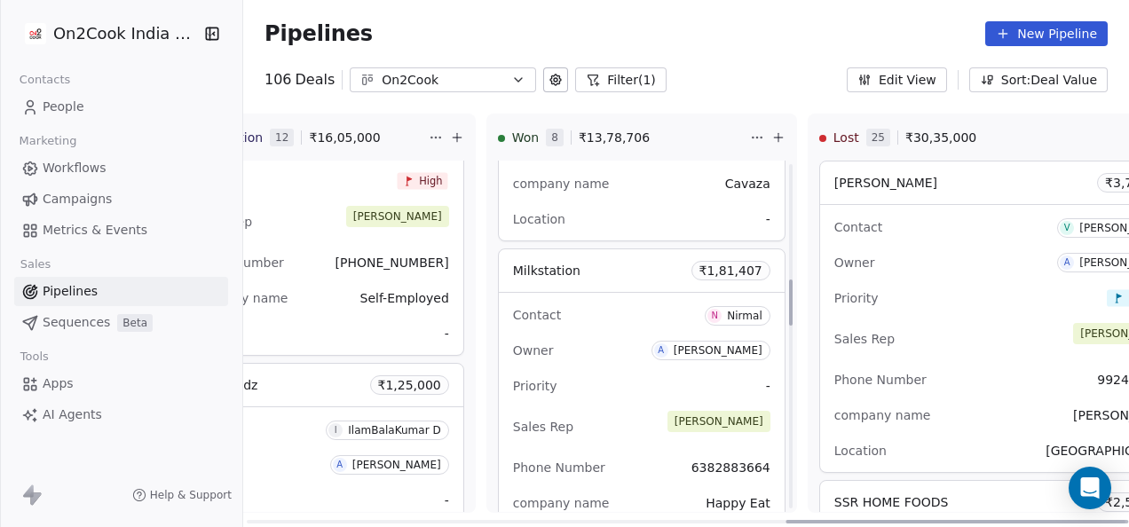
click at [638, 327] on div "Contact N Nirmal Owner A [PERSON_NAME] Priority - Sales Rep [PERSON_NAME] Phone…" at bounding box center [642, 426] width 286 height 267
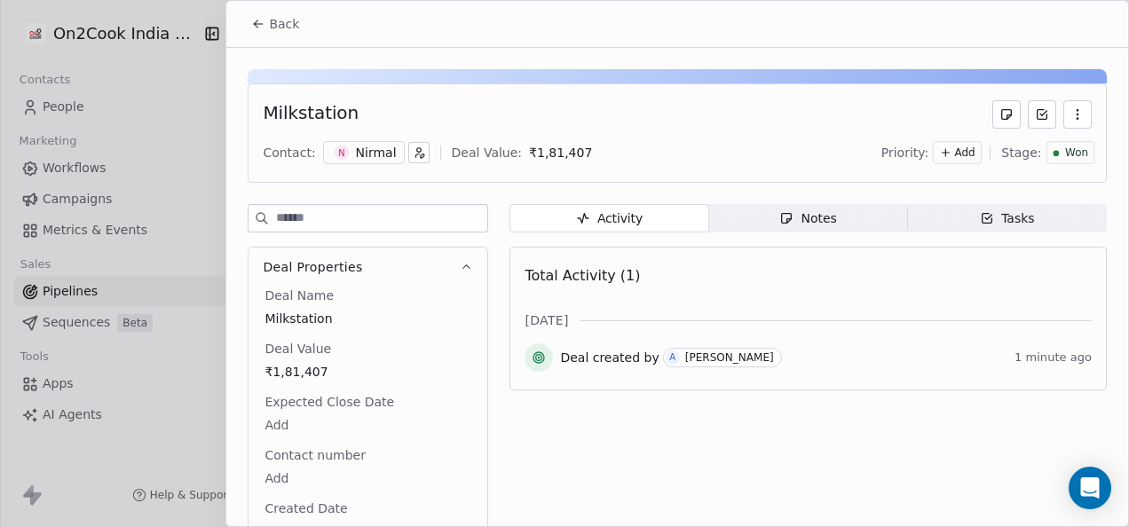
click at [801, 217] on div "Notes" at bounding box center [807, 218] width 57 height 19
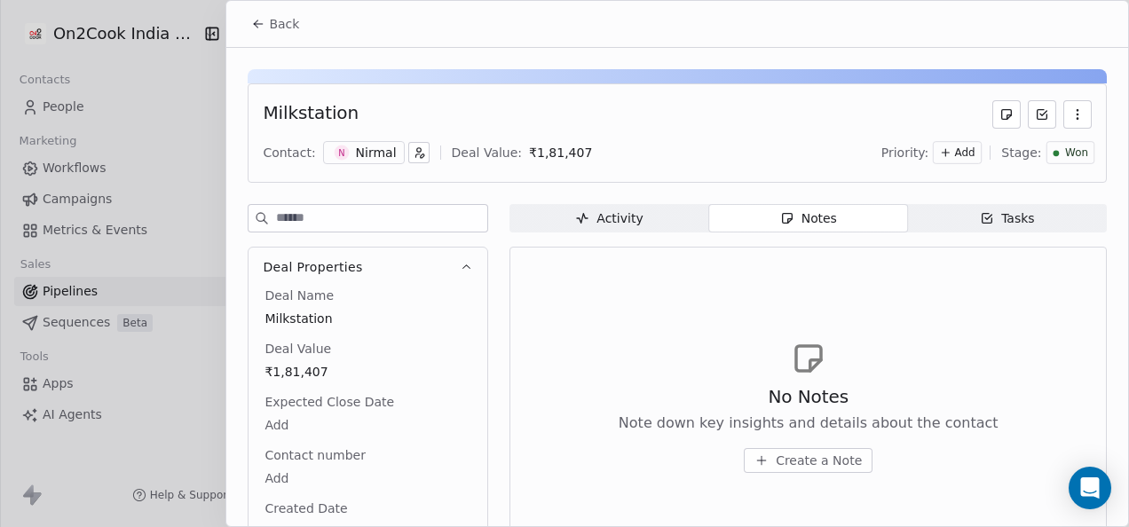
click at [822, 468] on button "Create a Note" at bounding box center [808, 460] width 129 height 25
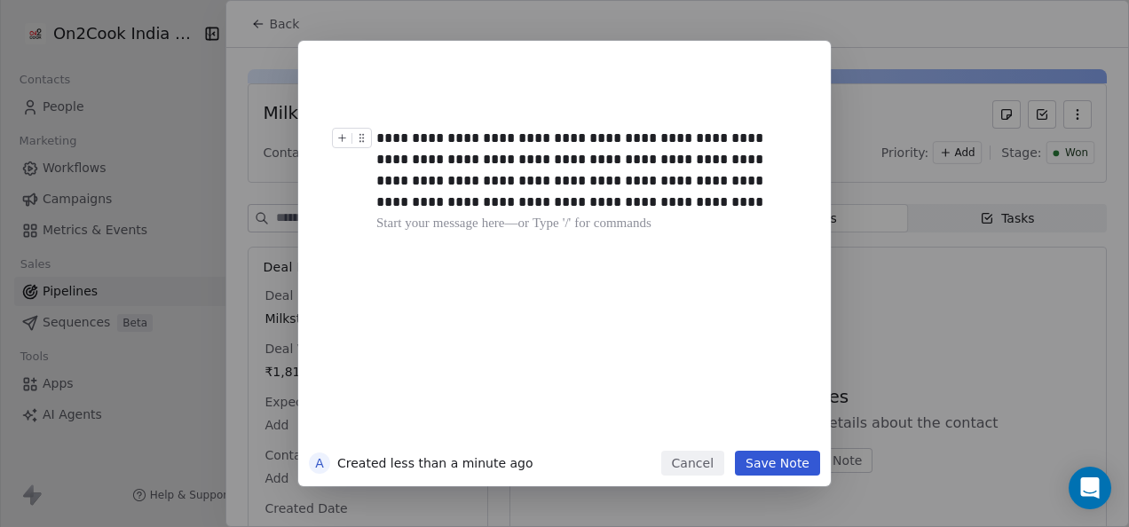
click at [382, 122] on h1 at bounding box center [590, 95] width 429 height 57
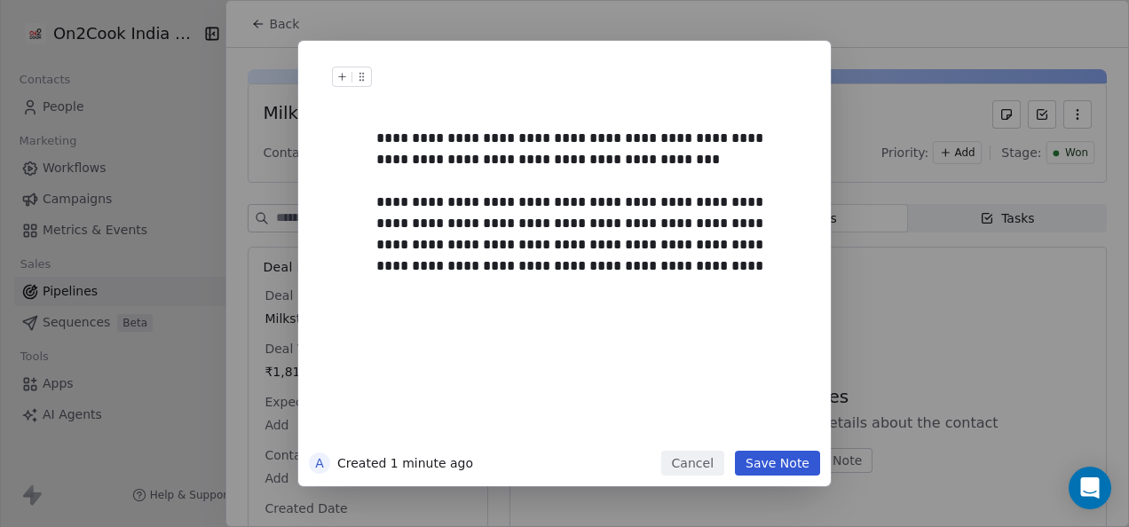
click at [767, 467] on button "Save Note" at bounding box center [777, 463] width 85 height 25
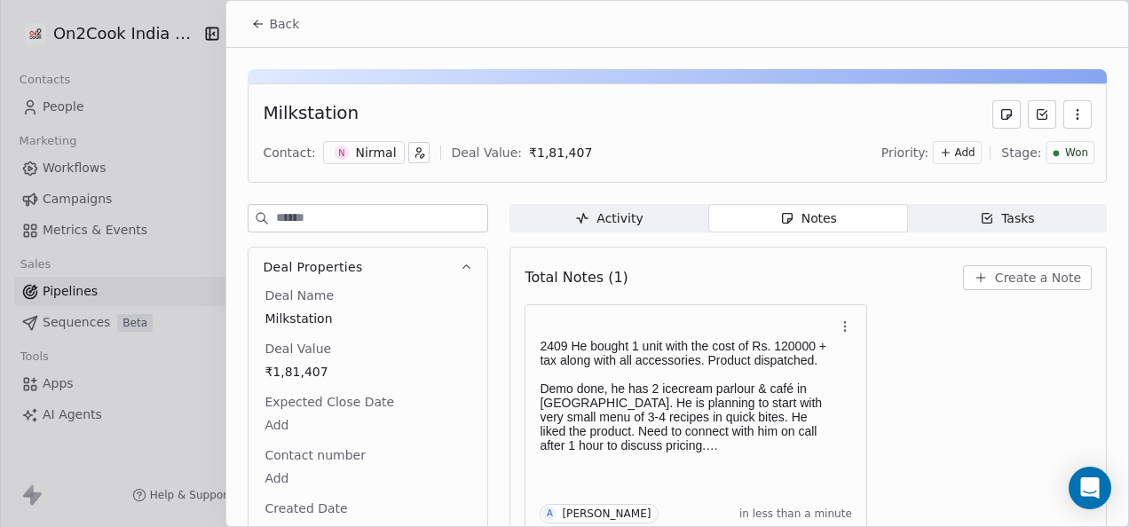
click at [248, 20] on button "Back" at bounding box center [274, 24] width 69 height 32
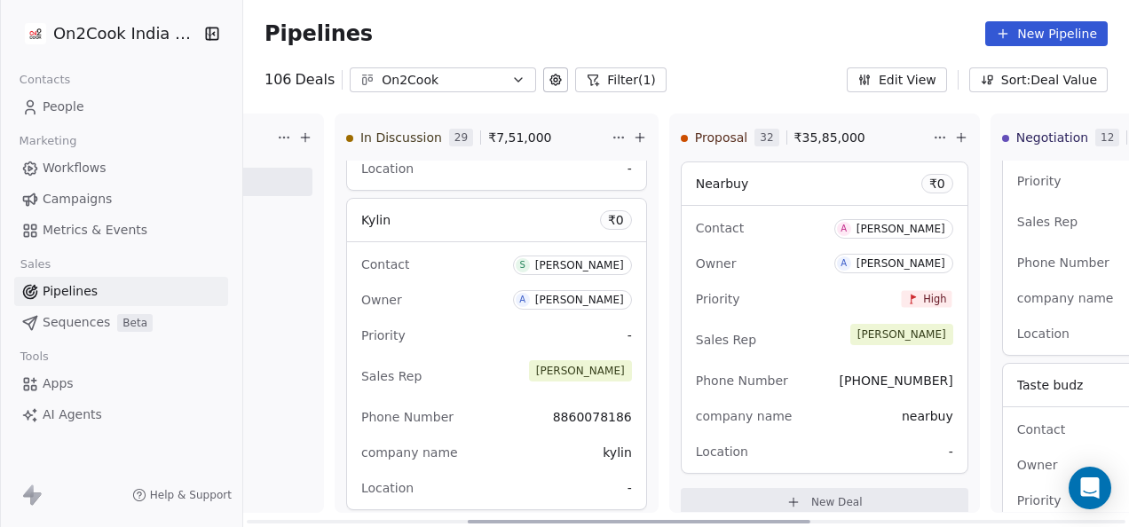
scroll to position [0, 545]
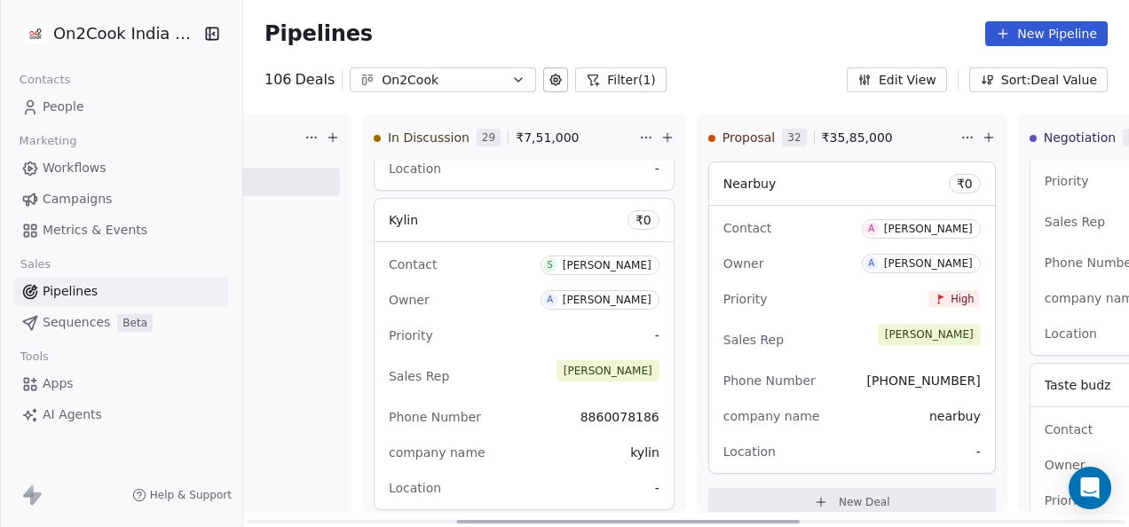
drag, startPoint x: 816, startPoint y: 524, endPoint x: 486, endPoint y: 536, distance: 329.4
click at [486, 524] on div at bounding box center [628, 522] width 343 height 4
click at [321, 179] on button "New Deal" at bounding box center [196, 182] width 288 height 28
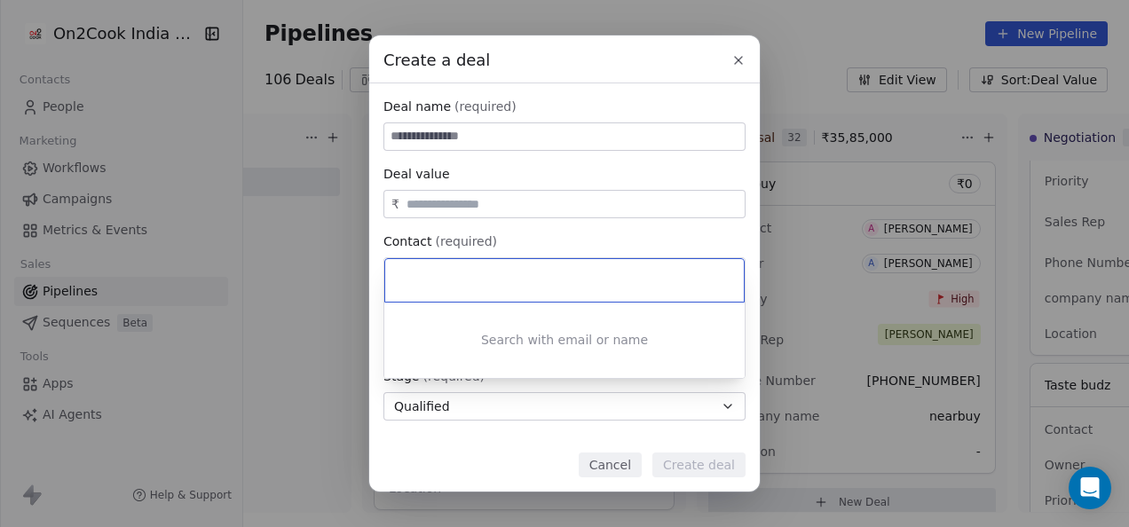
click at [611, 145] on div "Create a deal Deal name (required) Deal value ₹ Contact (required) Select conta…" at bounding box center [564, 263] width 1129 height 456
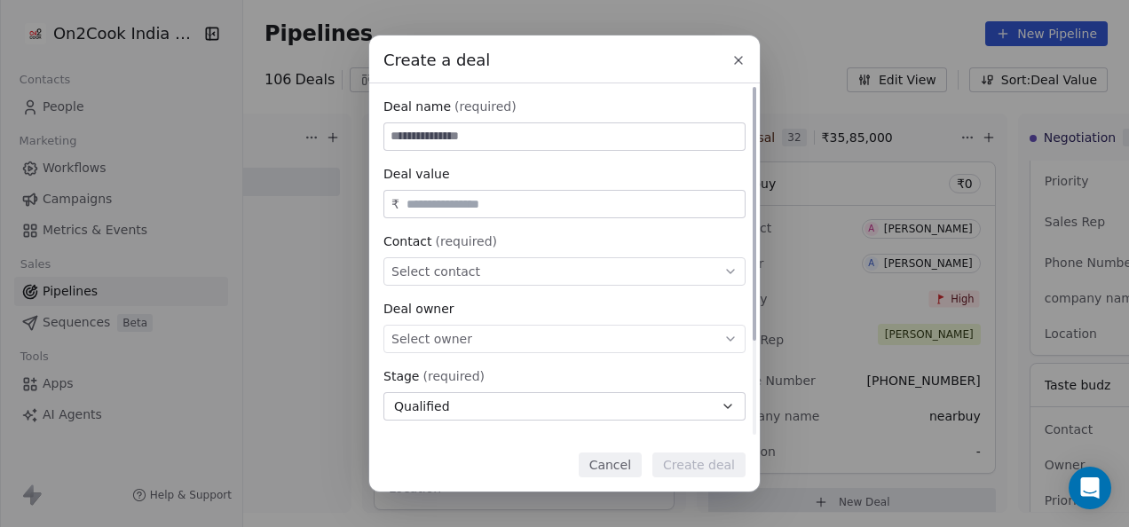
click at [611, 145] on input at bounding box center [564, 136] width 360 height 27
paste input "**********"
type input "**********"
click at [548, 209] on input "text" at bounding box center [572, 204] width 338 height 13
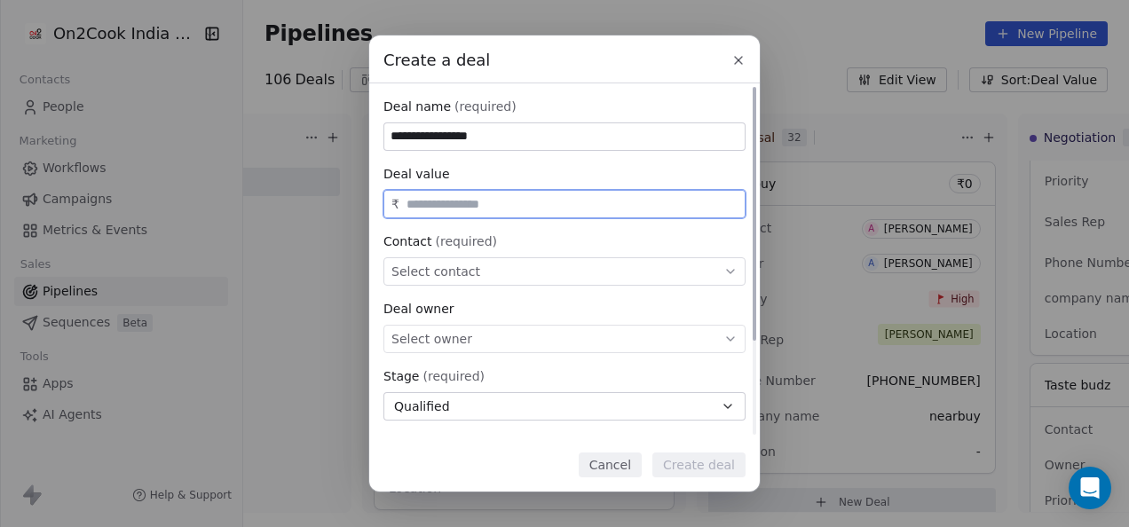
click at [505, 268] on div "Select contact" at bounding box center [564, 271] width 362 height 28
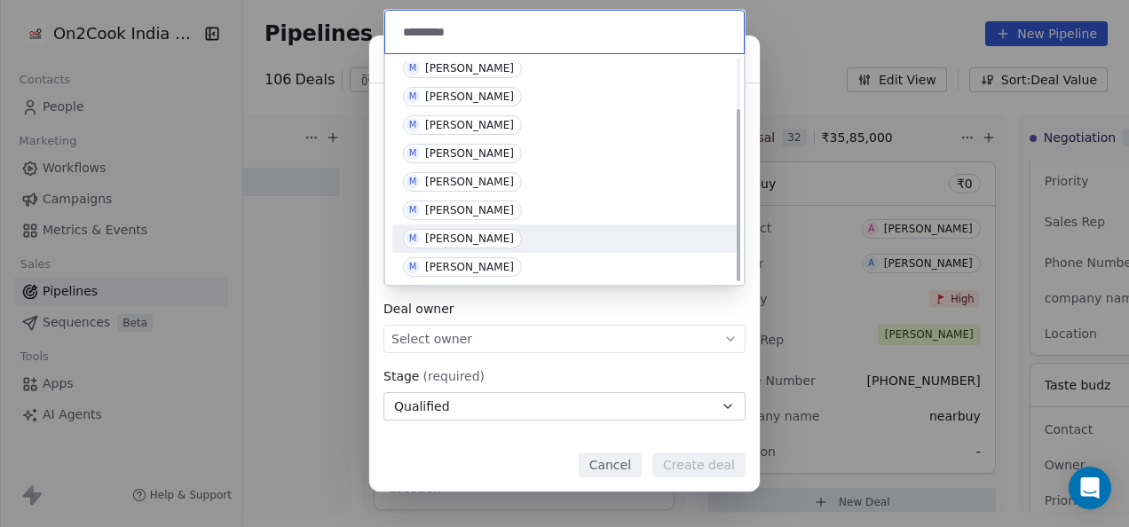
scroll to position [67, 0]
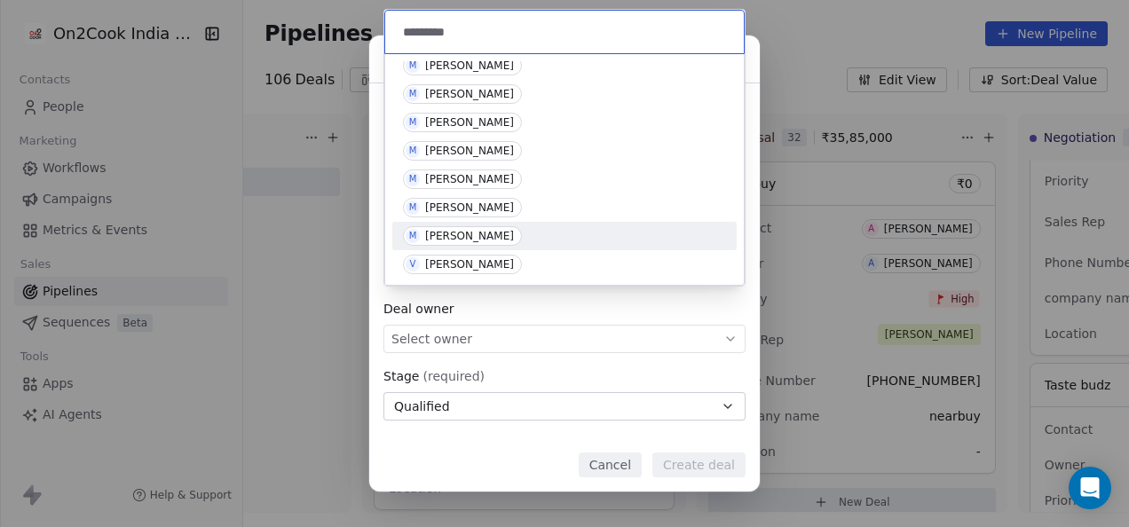
type input "*********"
click at [514, 232] on div "[PERSON_NAME]" at bounding box center [469, 236] width 89 height 12
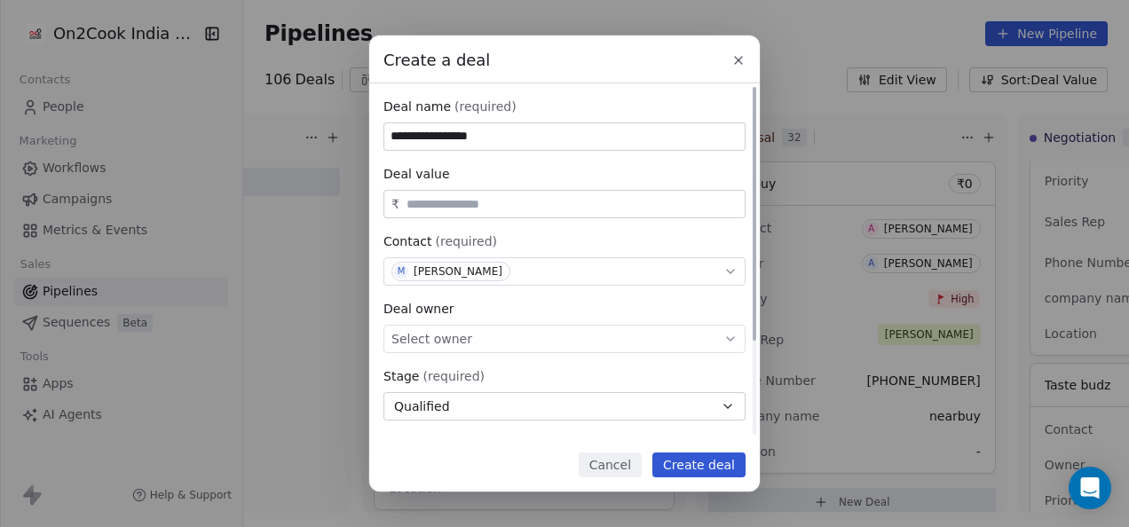
click at [532, 339] on div "Select owner" at bounding box center [564, 339] width 362 height 28
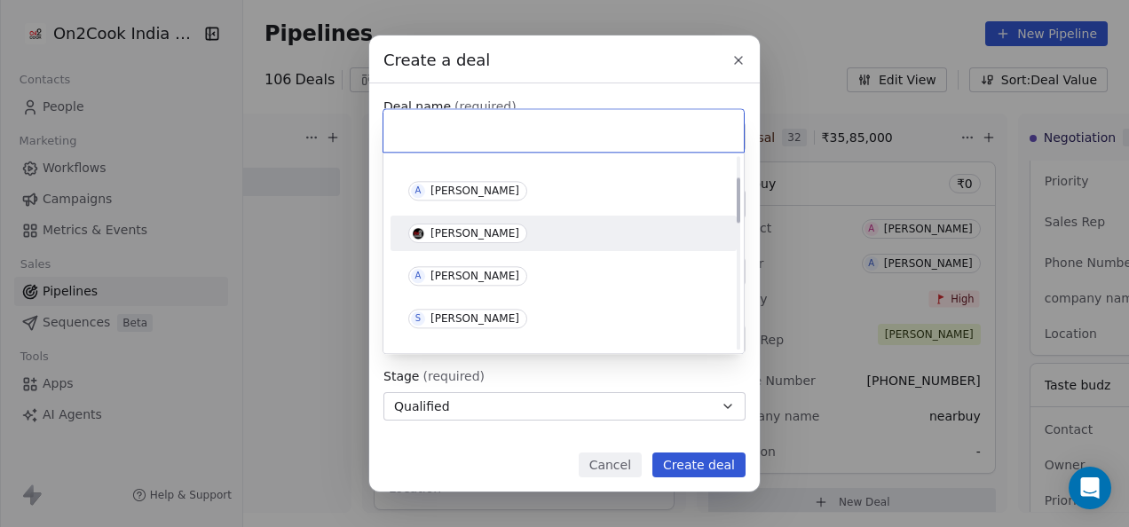
scroll to position [89, 0]
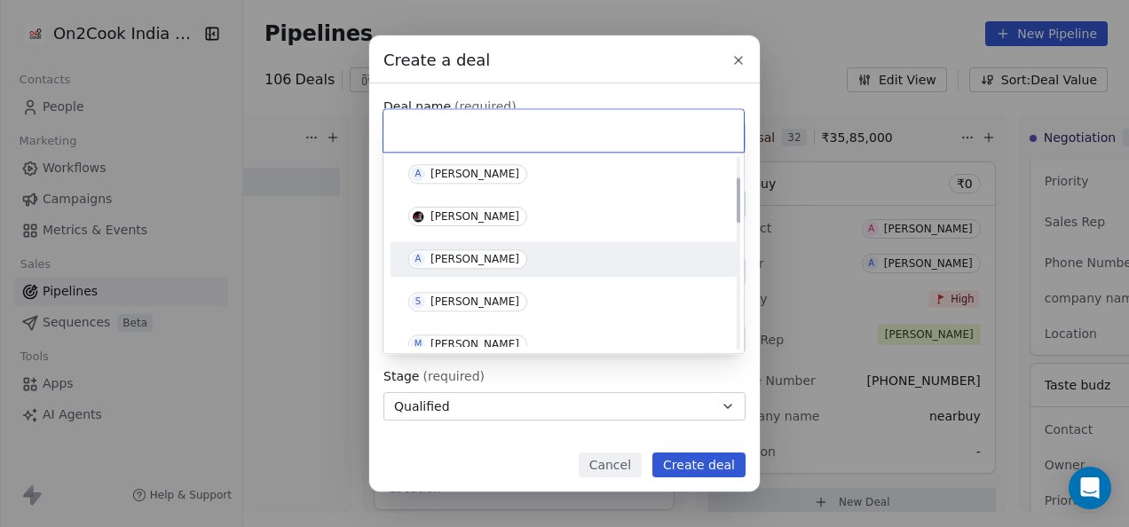
click at [500, 261] on div "A [PERSON_NAME]" at bounding box center [563, 259] width 311 height 20
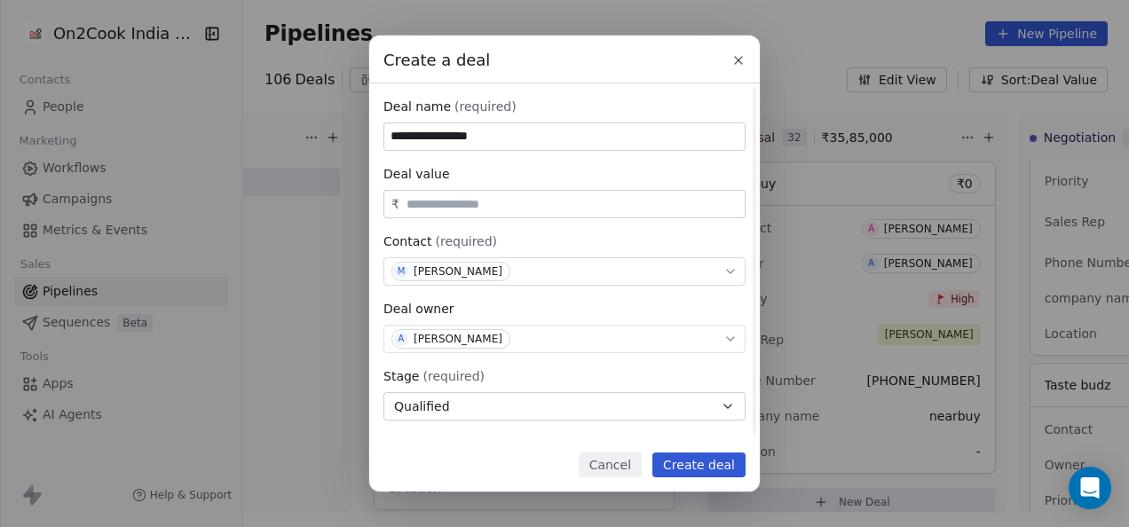
click at [516, 407] on button "Qualified" at bounding box center [564, 406] width 362 height 28
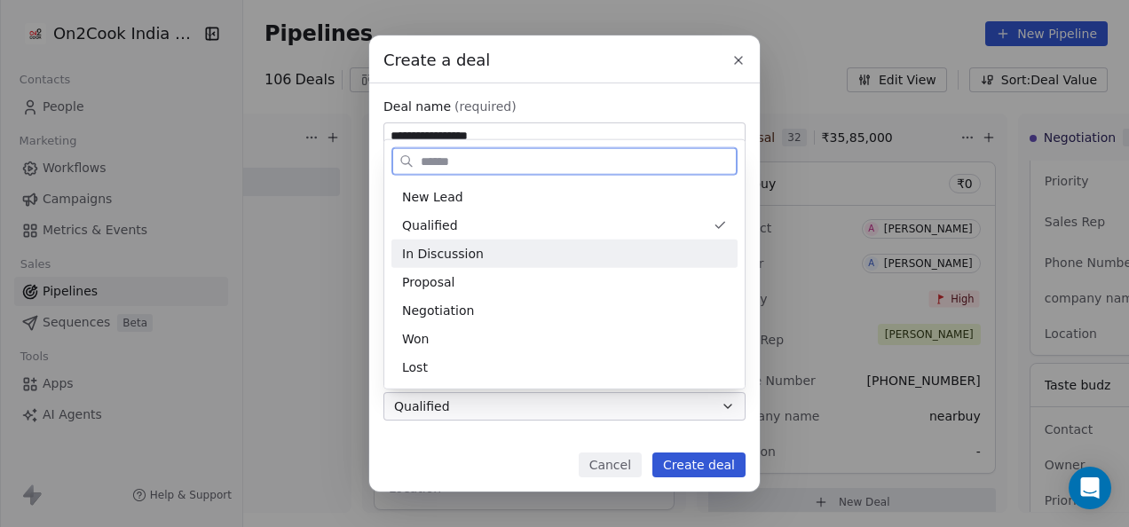
click at [476, 264] on div "In Discussion" at bounding box center [564, 254] width 346 height 28
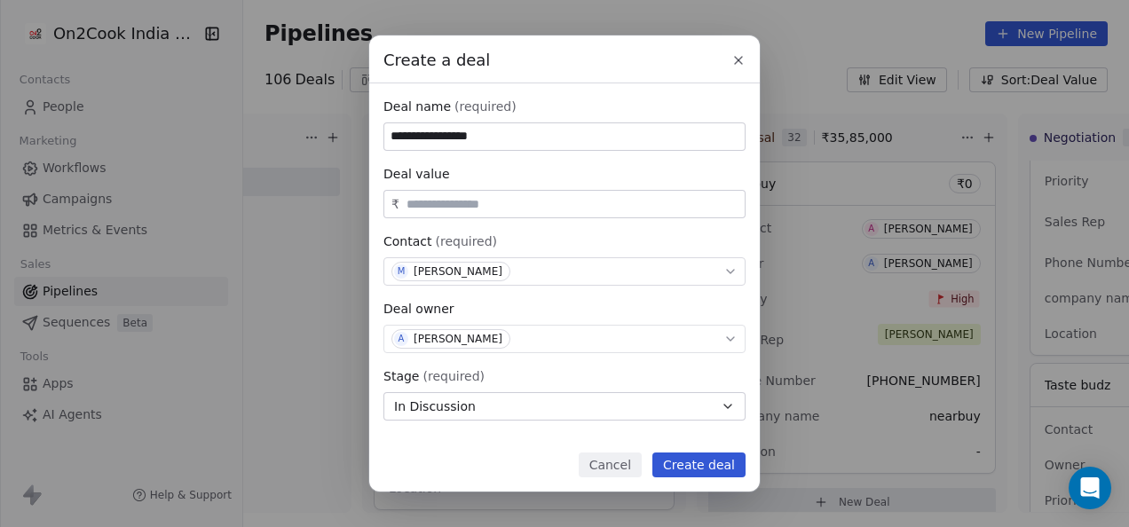
click at [673, 460] on button "Create deal" at bounding box center [698, 465] width 93 height 25
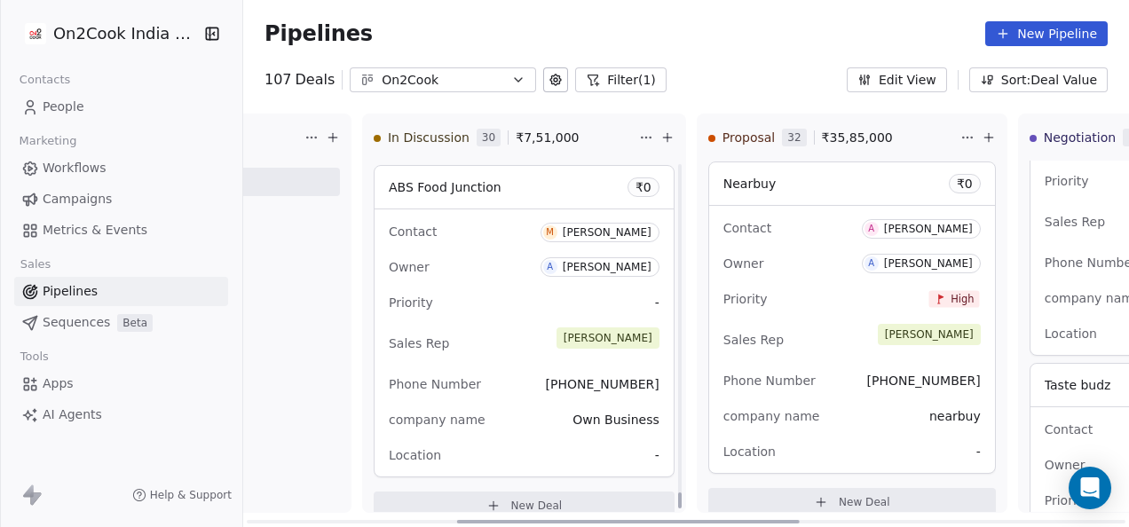
scroll to position [9859, 0]
click at [536, 325] on div "Sales Rep [PERSON_NAME]" at bounding box center [524, 340] width 271 height 39
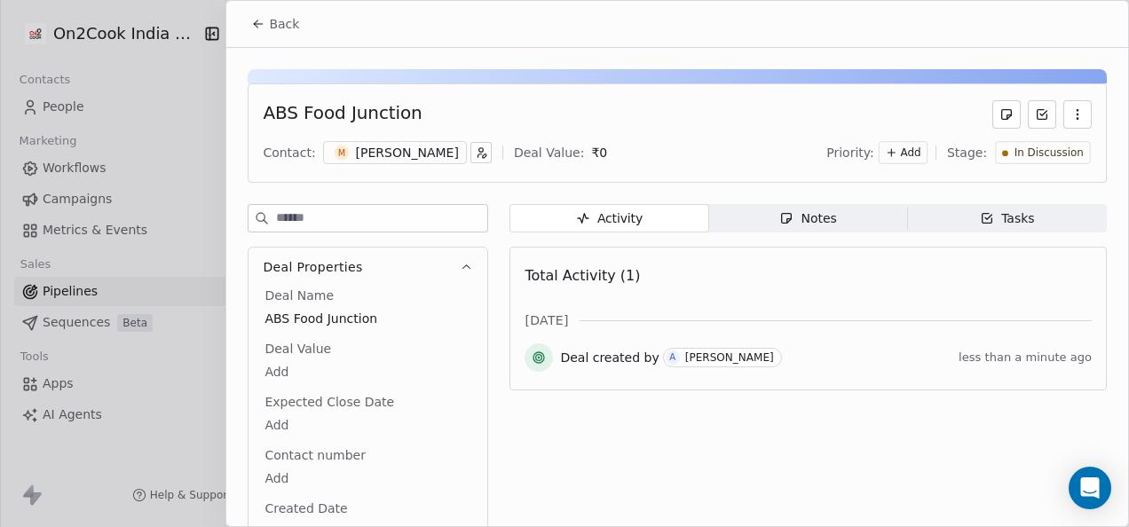
click at [838, 224] on span "Notes Notes" at bounding box center [808, 218] width 199 height 28
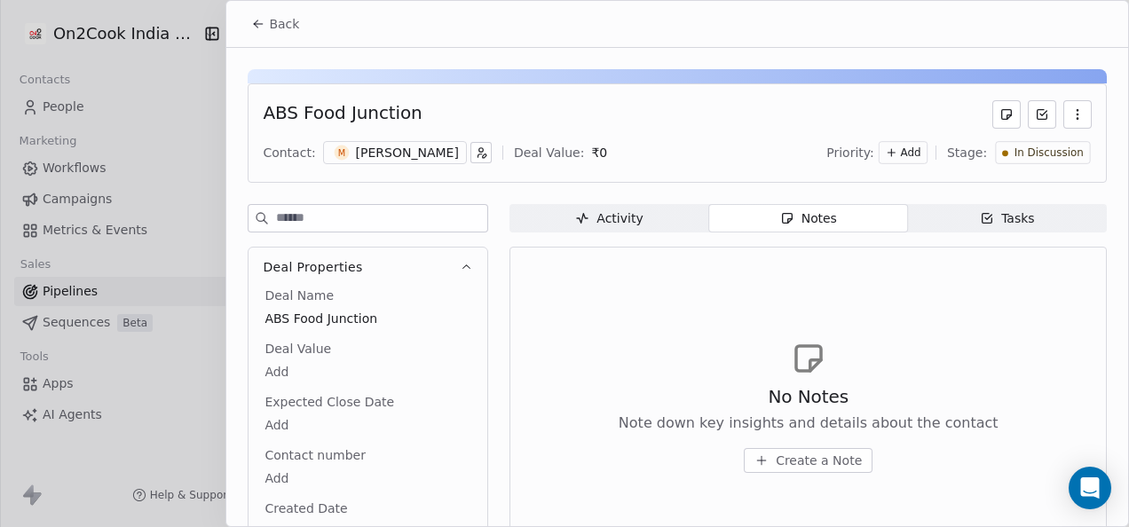
click at [786, 458] on span "Create a Note" at bounding box center [819, 461] width 86 height 18
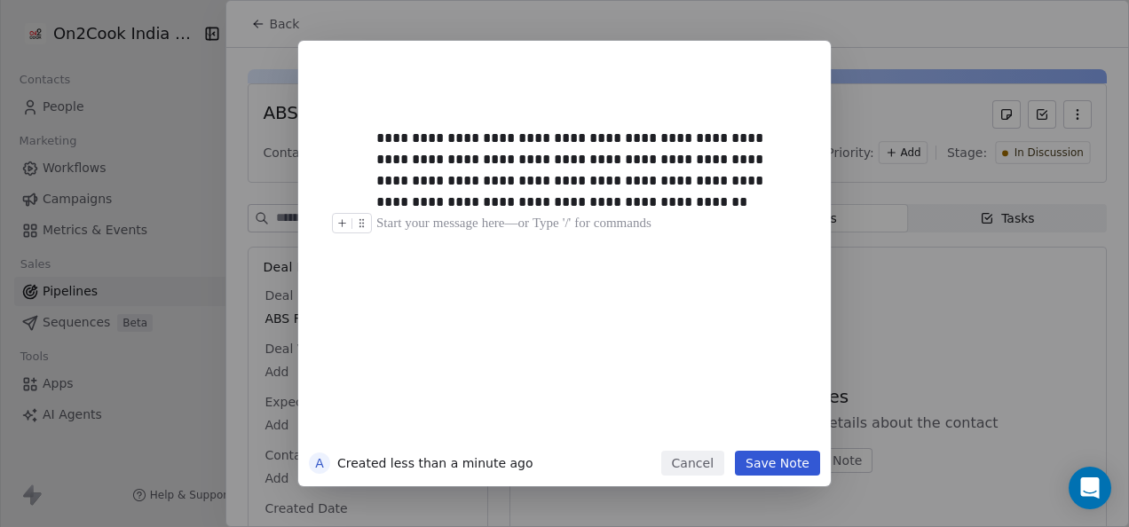
click at [762, 460] on button "Save Note" at bounding box center [777, 463] width 85 height 25
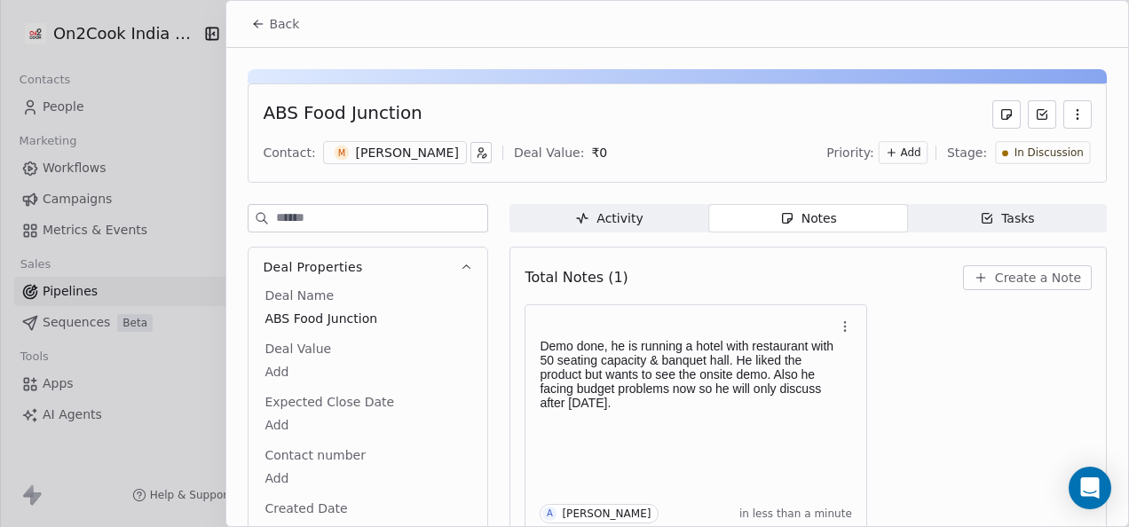
click at [261, 20] on icon at bounding box center [258, 24] width 14 height 14
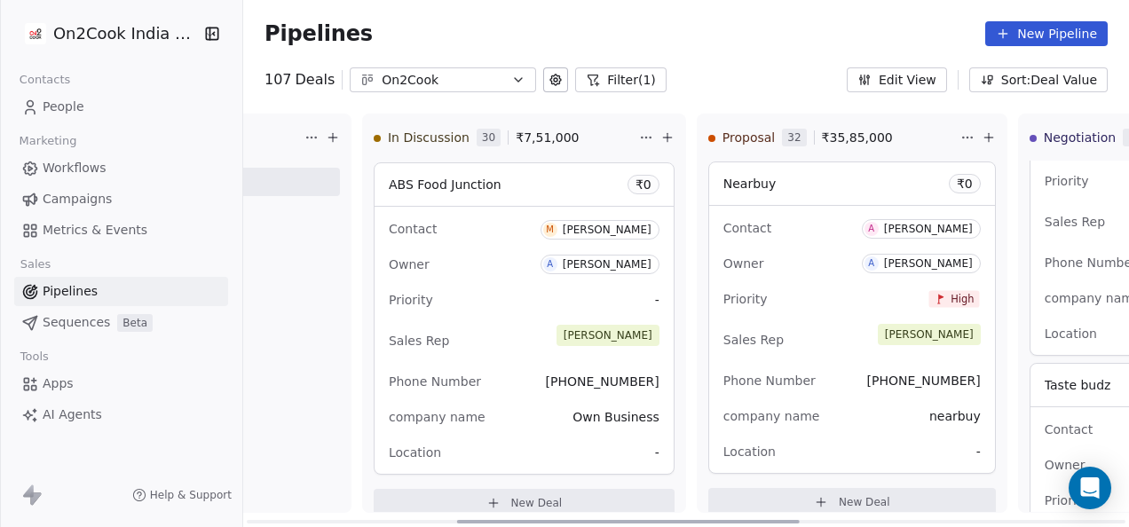
click at [325, 165] on div "New Deal" at bounding box center [196, 178] width 288 height 35
click at [321, 182] on button "New Deal" at bounding box center [196, 182] width 288 height 28
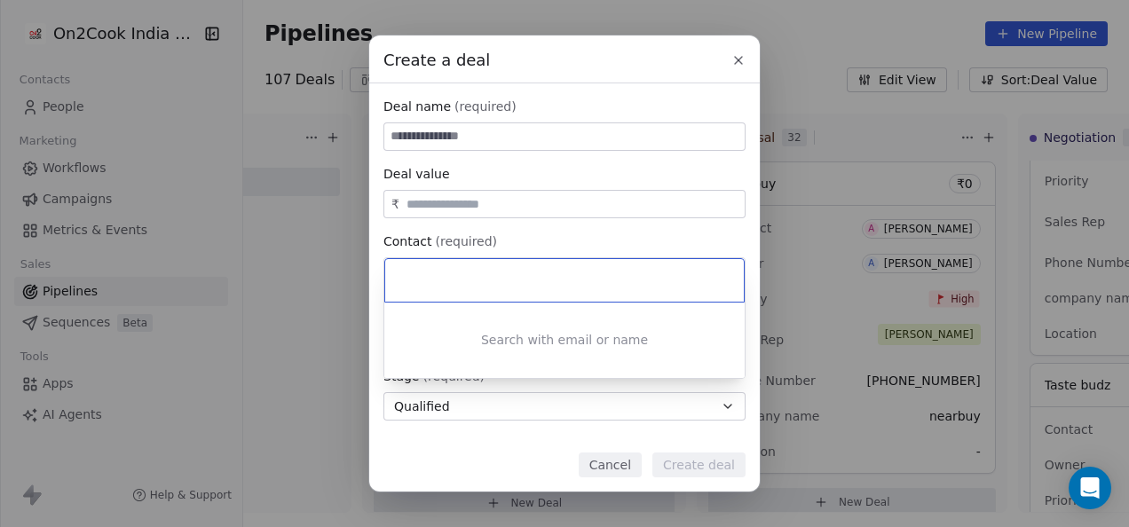
click at [497, 139] on div "Create a deal Deal name (required) Deal value ₹ Contact (required) Select conta…" at bounding box center [564, 263] width 1129 height 456
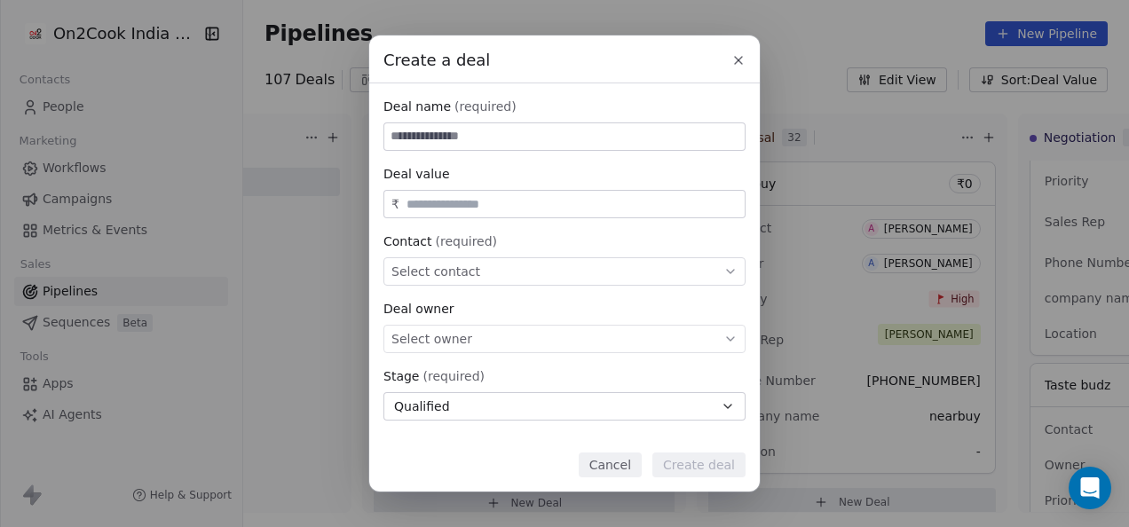
click at [499, 139] on div "Create a deal Deal name (required) Deal value ₹ Contact (required) Select conta…" at bounding box center [564, 263] width 1129 height 456
click at [499, 139] on input at bounding box center [564, 136] width 360 height 27
paste input "**********"
type input "**********"
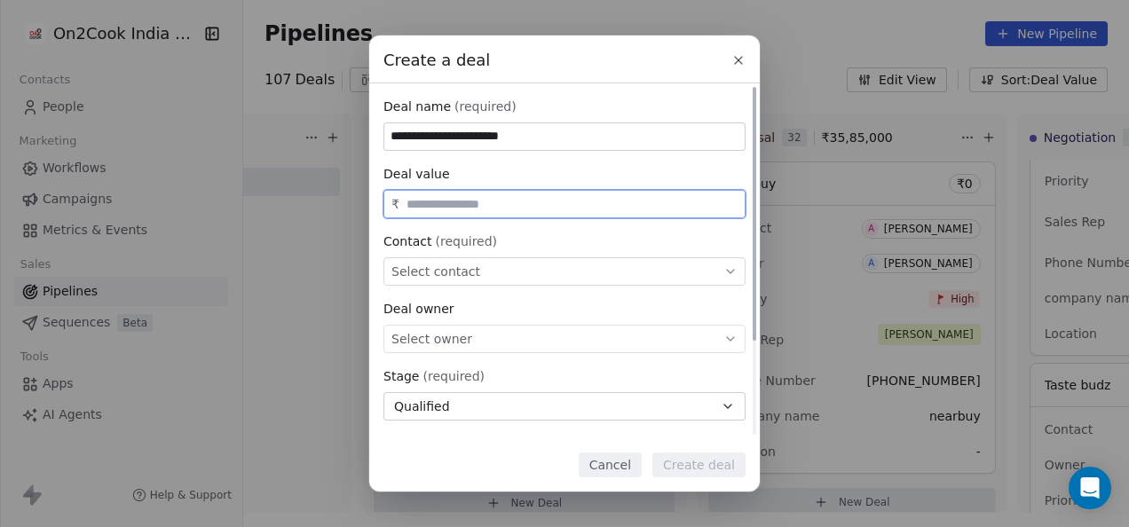
click at [471, 202] on input "text" at bounding box center [572, 204] width 338 height 13
type input "********"
click at [488, 272] on div "Select contact" at bounding box center [564, 271] width 362 height 28
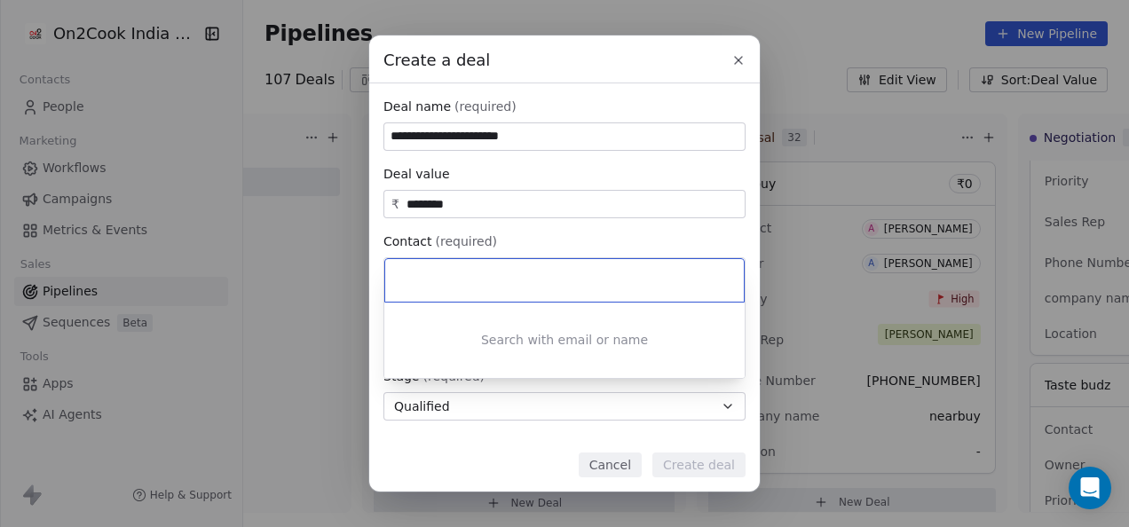
paste input "**********"
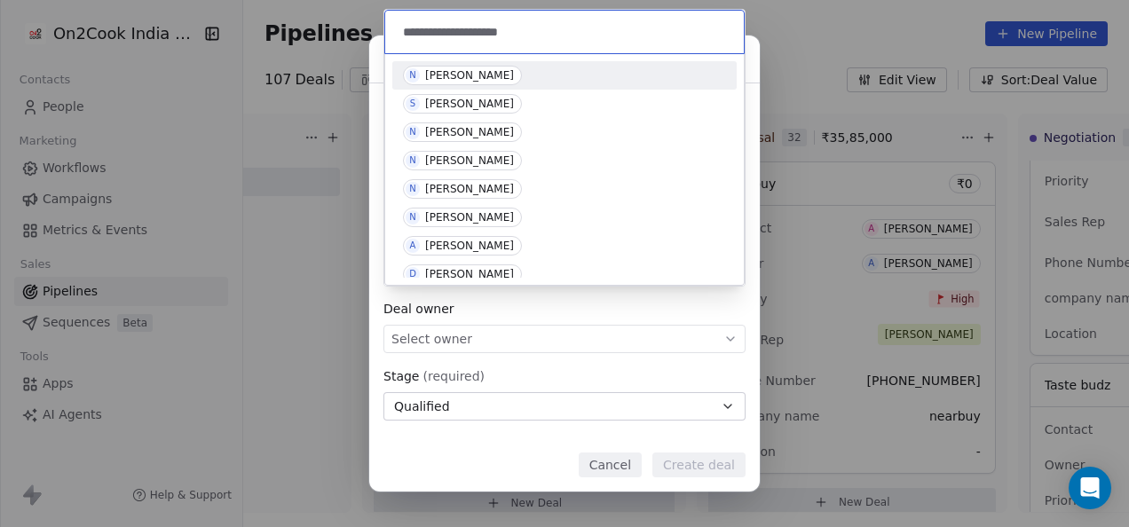
type input "**********"
click at [476, 69] on div "[PERSON_NAME]" at bounding box center [469, 75] width 89 height 12
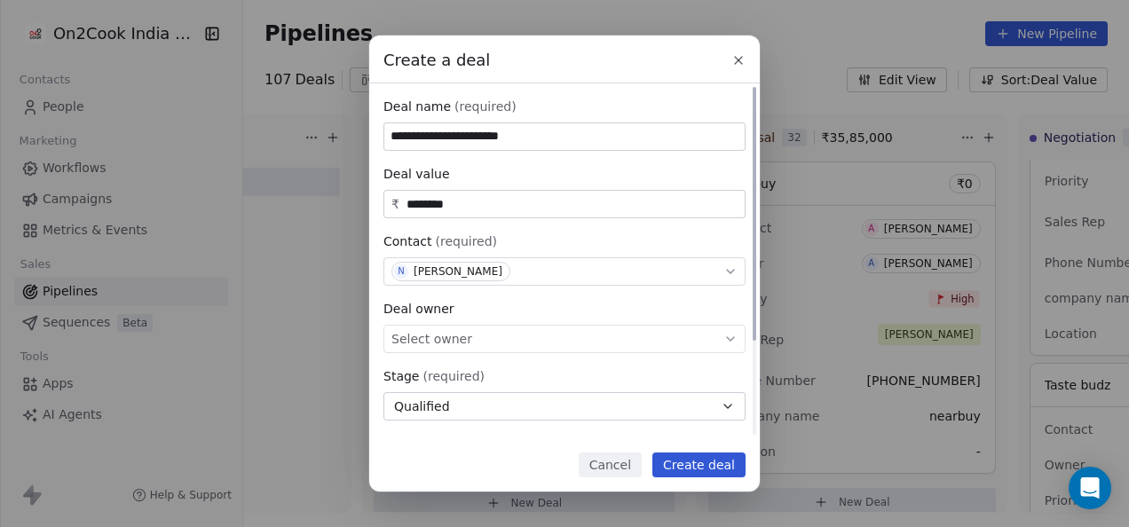
click at [499, 342] on div "Select owner" at bounding box center [564, 339] width 362 height 28
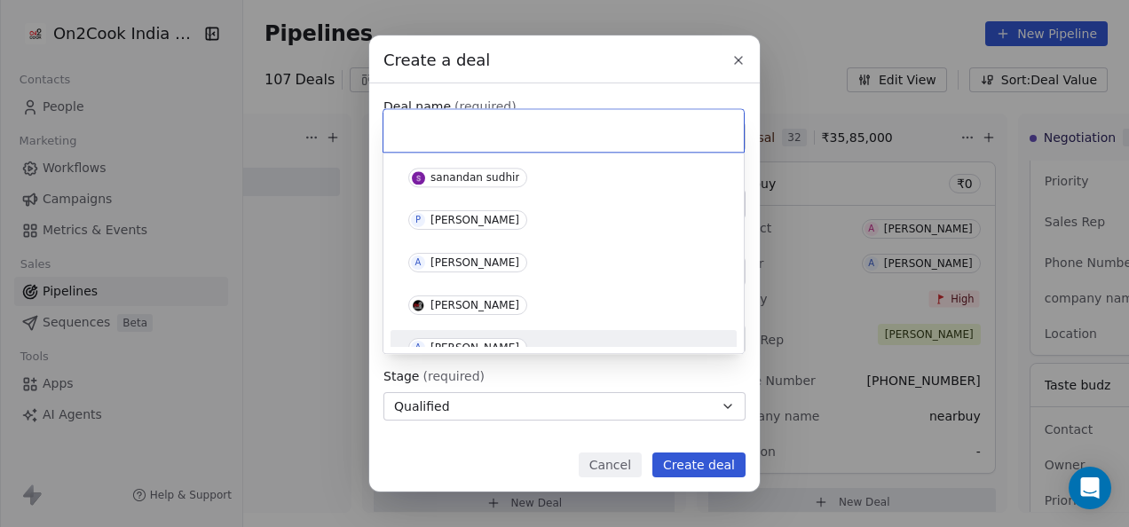
click at [471, 334] on div "A [PERSON_NAME]" at bounding box center [564, 348] width 332 height 28
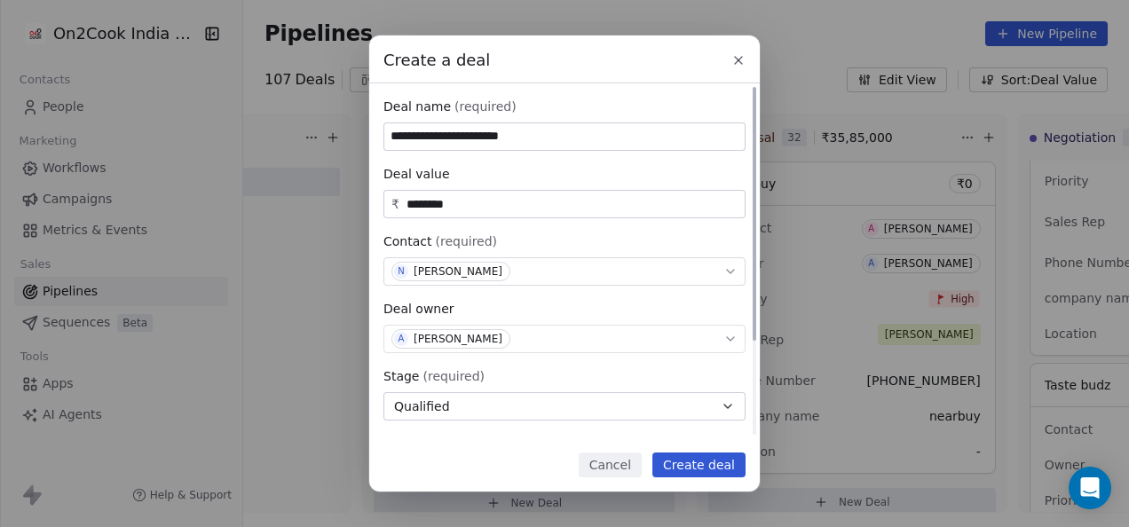
click at [485, 412] on button "Qualified" at bounding box center [564, 406] width 362 height 28
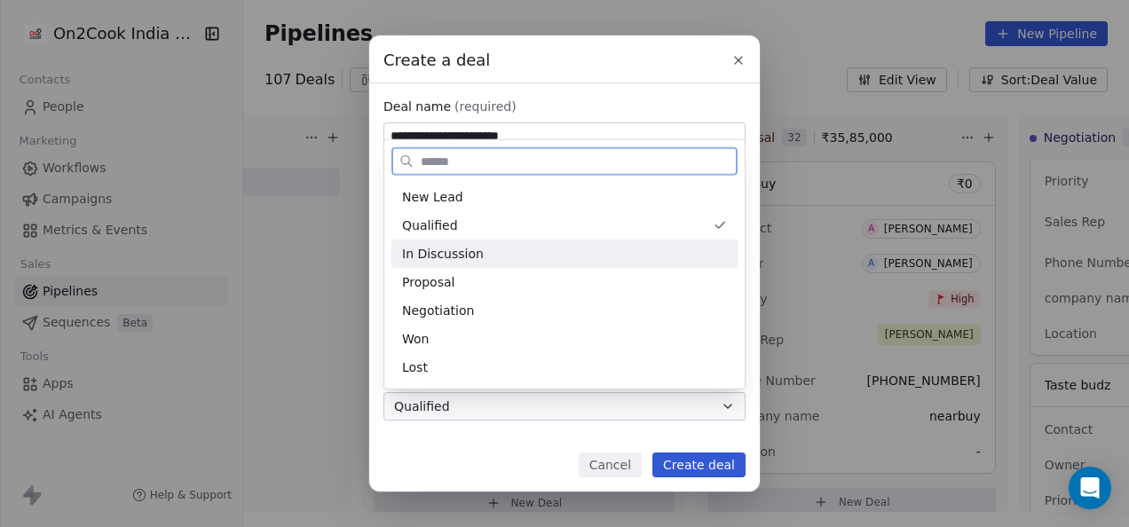
drag, startPoint x: 493, startPoint y: 259, endPoint x: 506, endPoint y: 267, distance: 15.5
click at [493, 259] on div "In Discussion" at bounding box center [564, 253] width 325 height 19
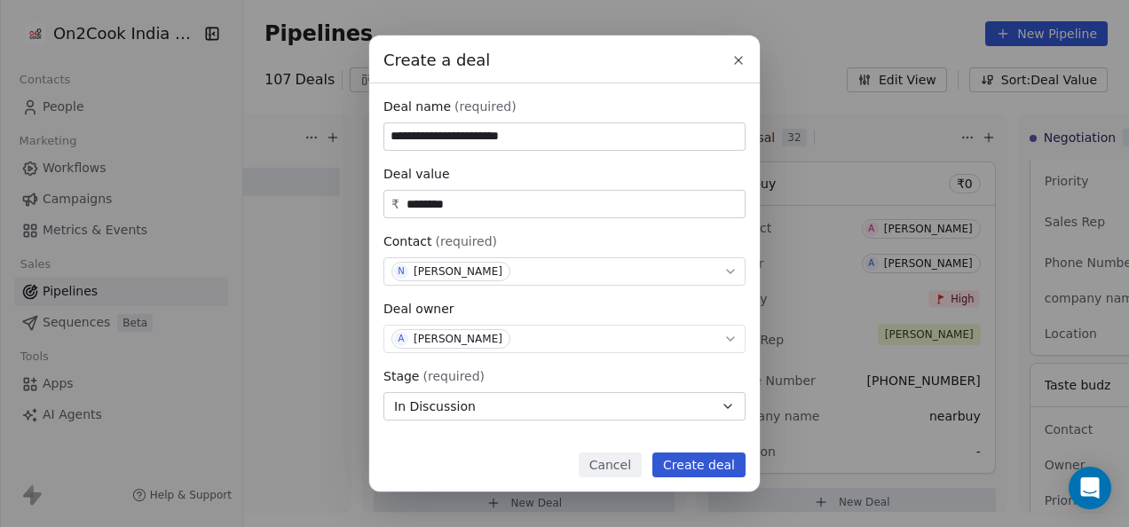
click at [697, 468] on button "Create deal" at bounding box center [698, 465] width 93 height 25
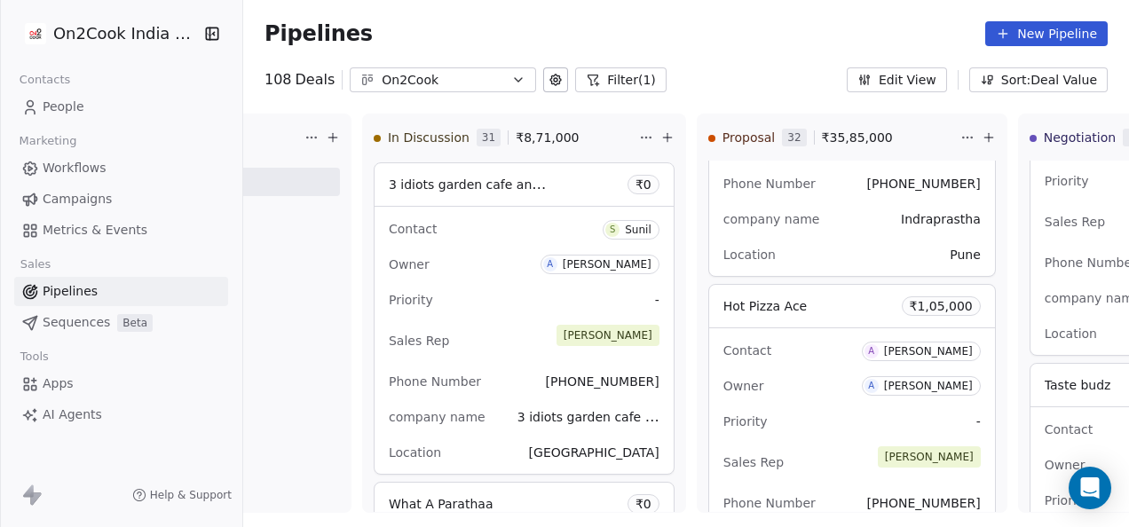
scroll to position [1784, 0]
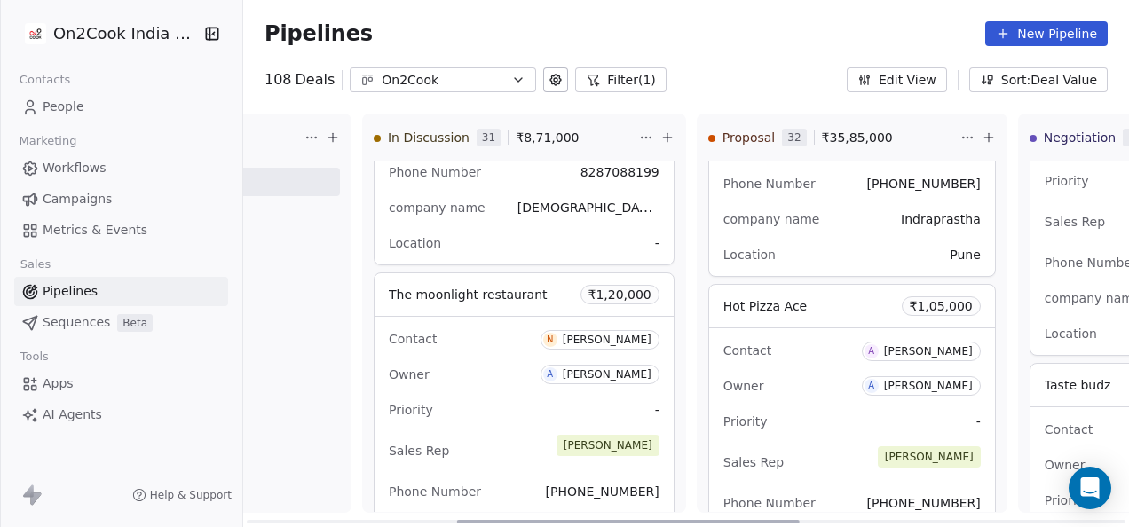
click at [541, 369] on div "Owner A [PERSON_NAME]" at bounding box center [524, 374] width 271 height 28
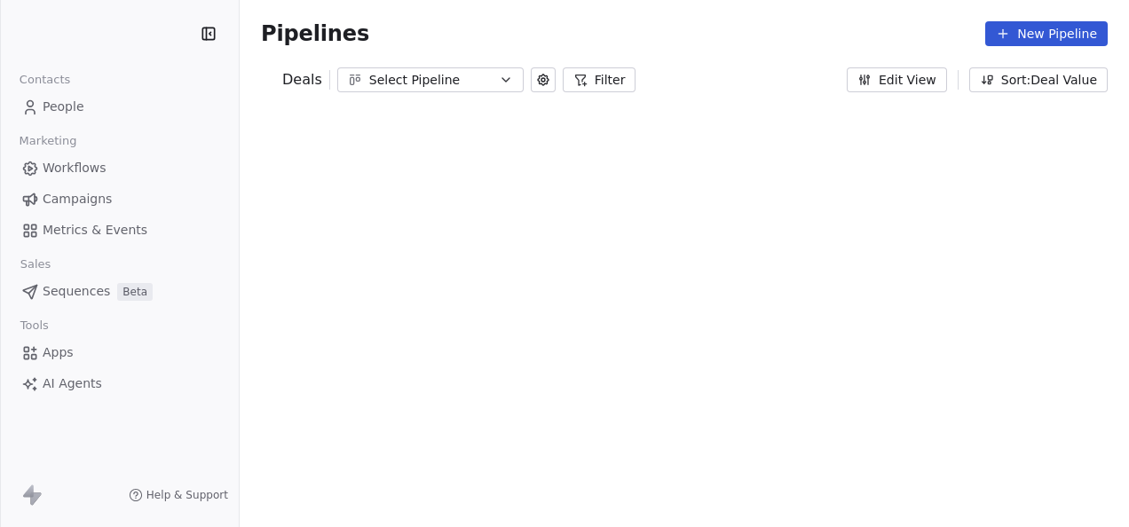
click at [579, 77] on icon at bounding box center [580, 80] width 14 height 14
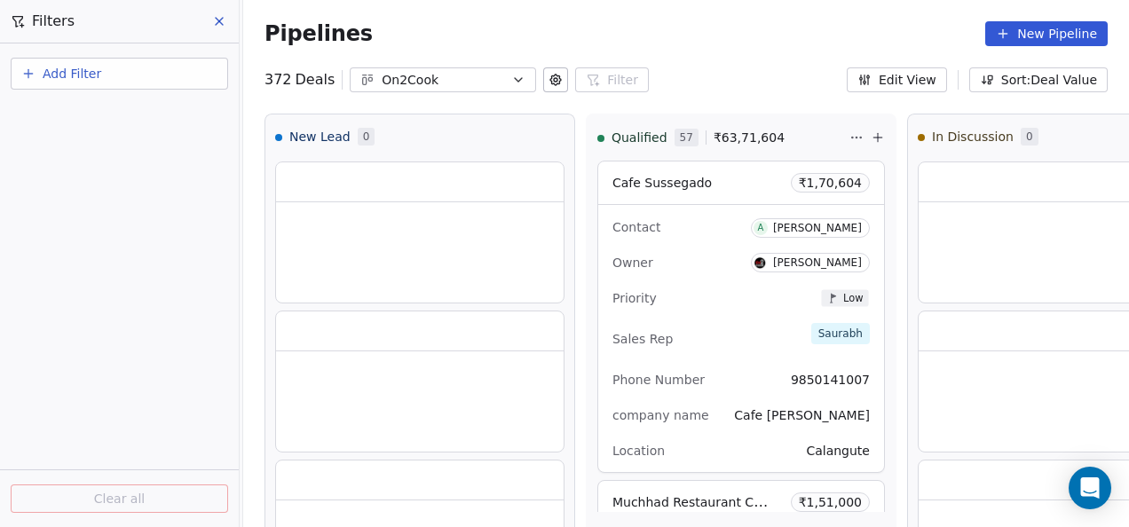
click at [765, 66] on div "Pipelines New Pipeline" at bounding box center [686, 33] width 886 height 67
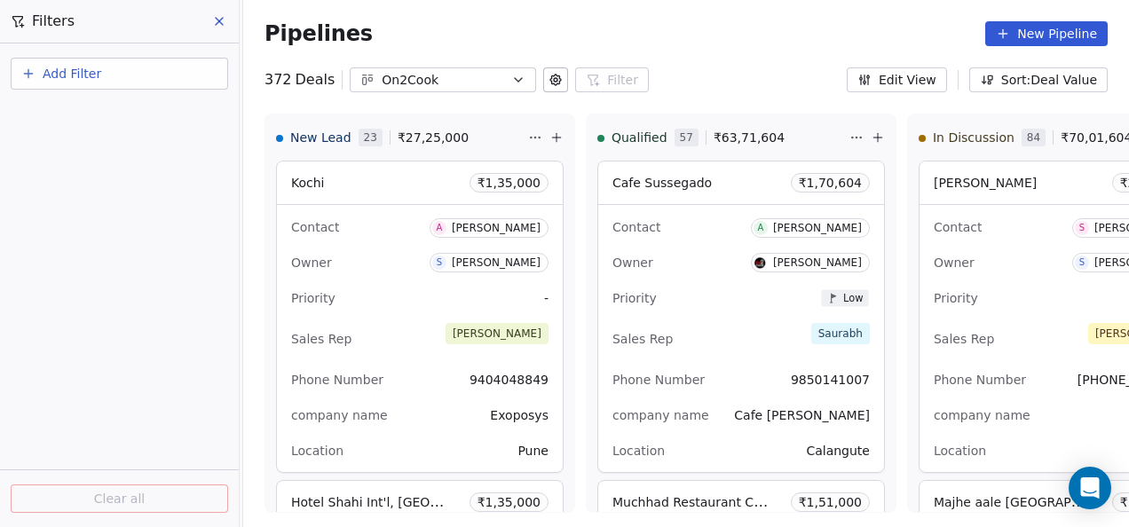
click at [708, 59] on div "Pipelines New Pipeline" at bounding box center [686, 33] width 886 height 67
click at [178, 73] on button "Add Filter" at bounding box center [119, 74] width 217 height 32
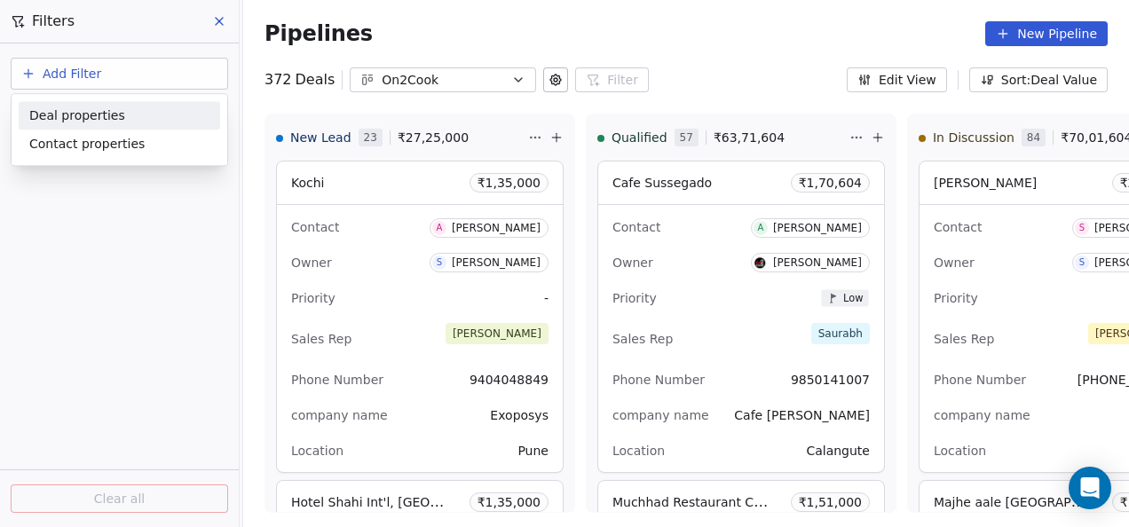
click at [138, 120] on div "Deal properties" at bounding box center [119, 115] width 180 height 19
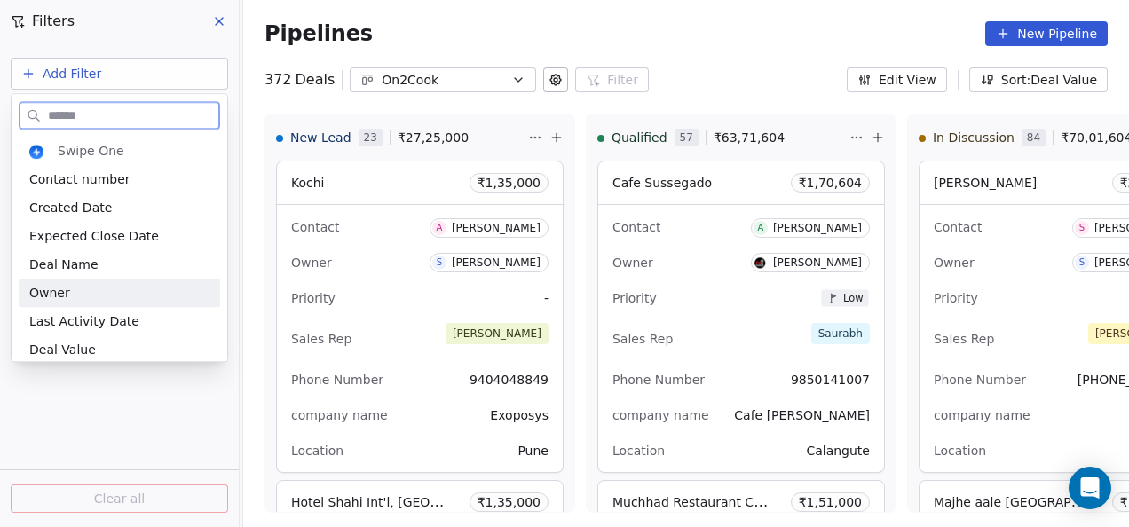
click at [80, 284] on div "Owner" at bounding box center [119, 293] width 201 height 28
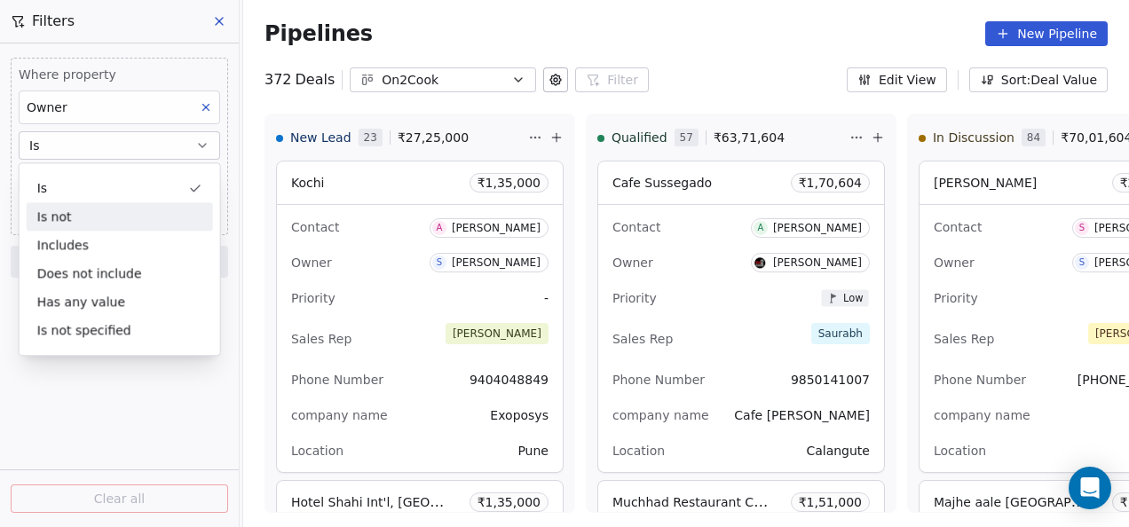
click at [95, 133] on button "Is" at bounding box center [119, 145] width 201 height 28
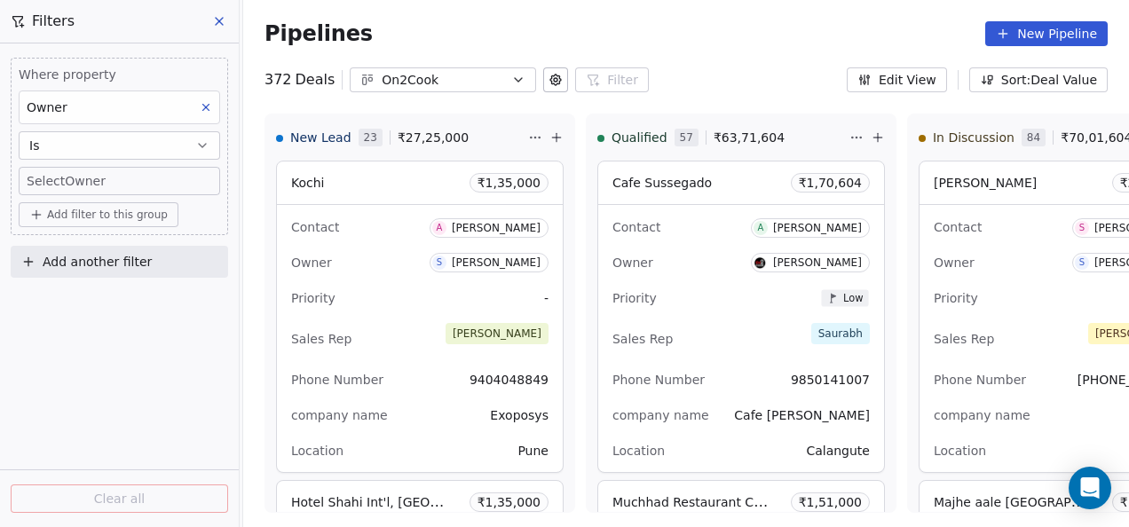
click at [89, 174] on body "On2Cook India Pvt. Ltd. Contacts People Marketing Workflows Campaigns Metrics &…" at bounding box center [564, 263] width 1129 height 527
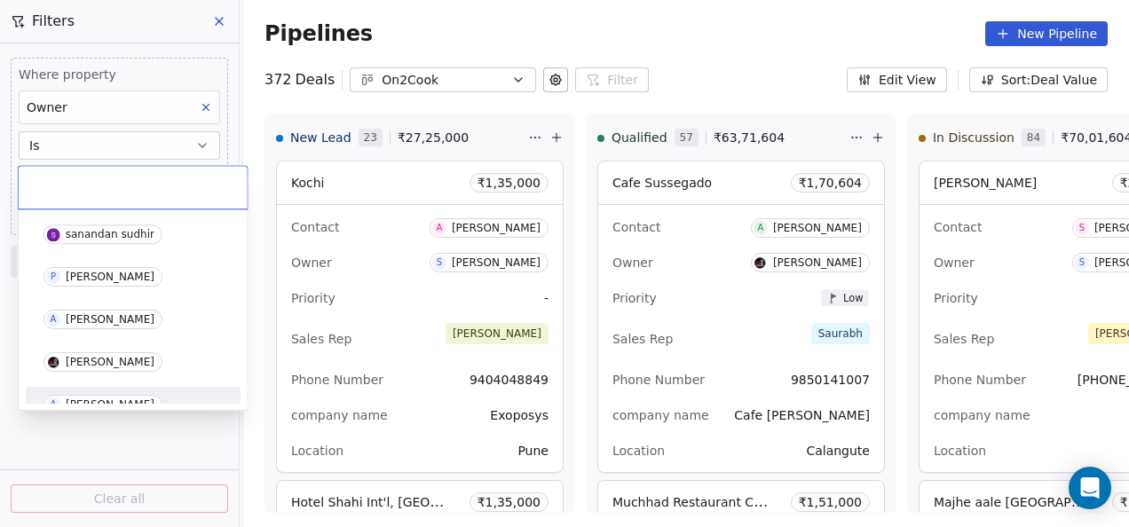
click at [92, 391] on div "A [PERSON_NAME]" at bounding box center [133, 404] width 201 height 28
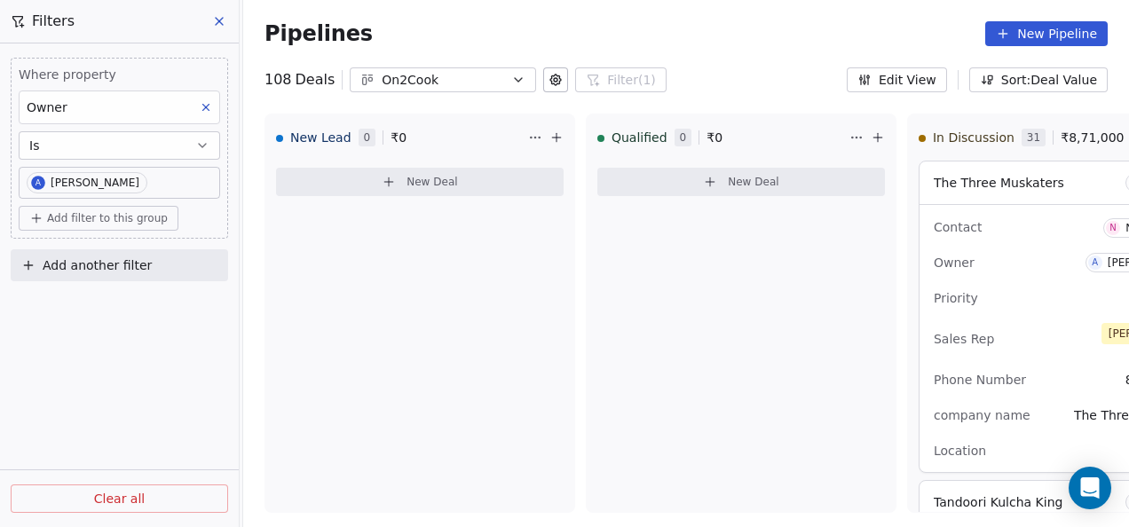
scroll to position [1784, 0]
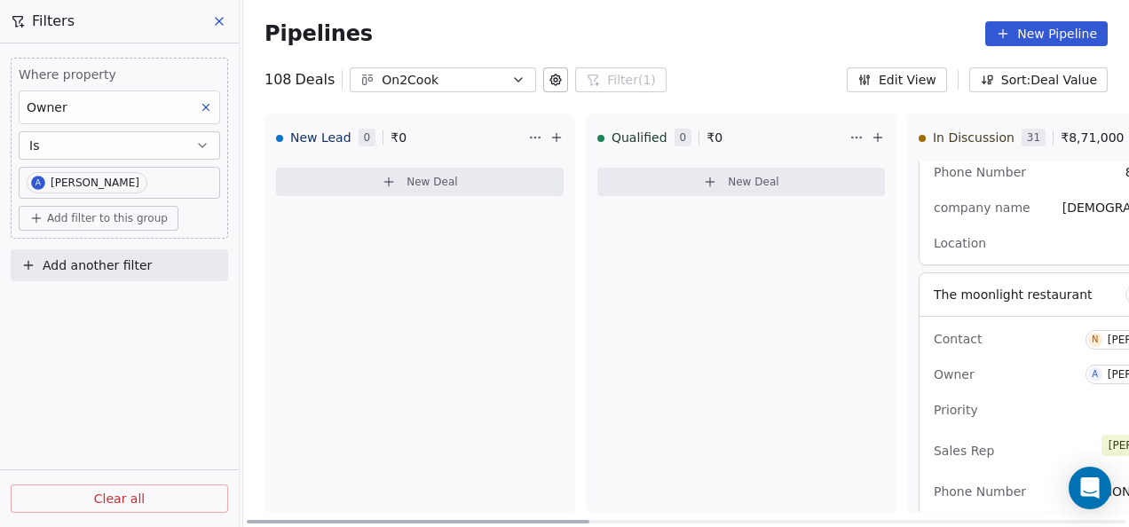
click at [1049, 457] on div "Sales Rep [PERSON_NAME]" at bounding box center [1069, 450] width 271 height 39
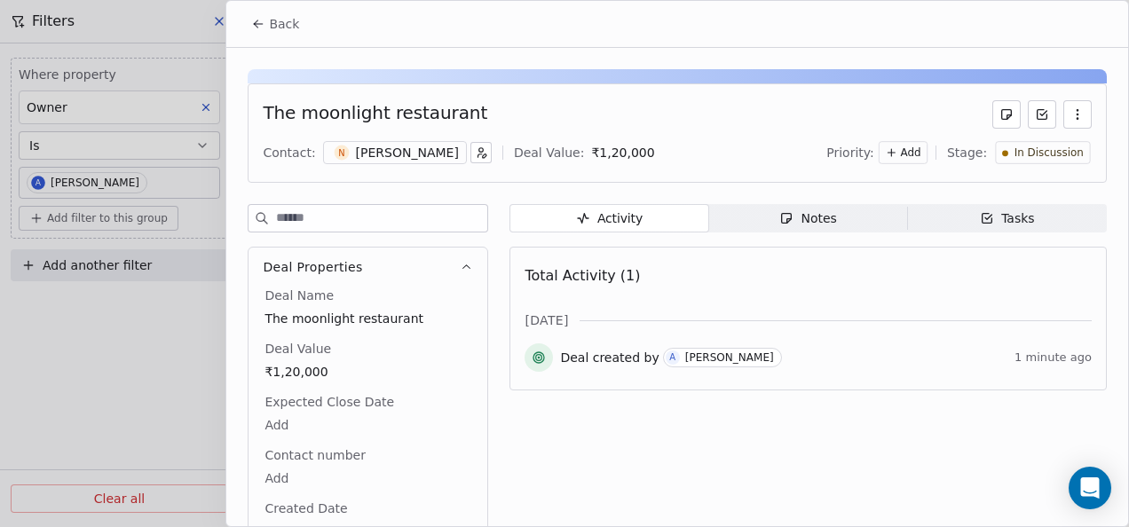
click at [751, 208] on span "Notes Notes" at bounding box center [808, 218] width 199 height 28
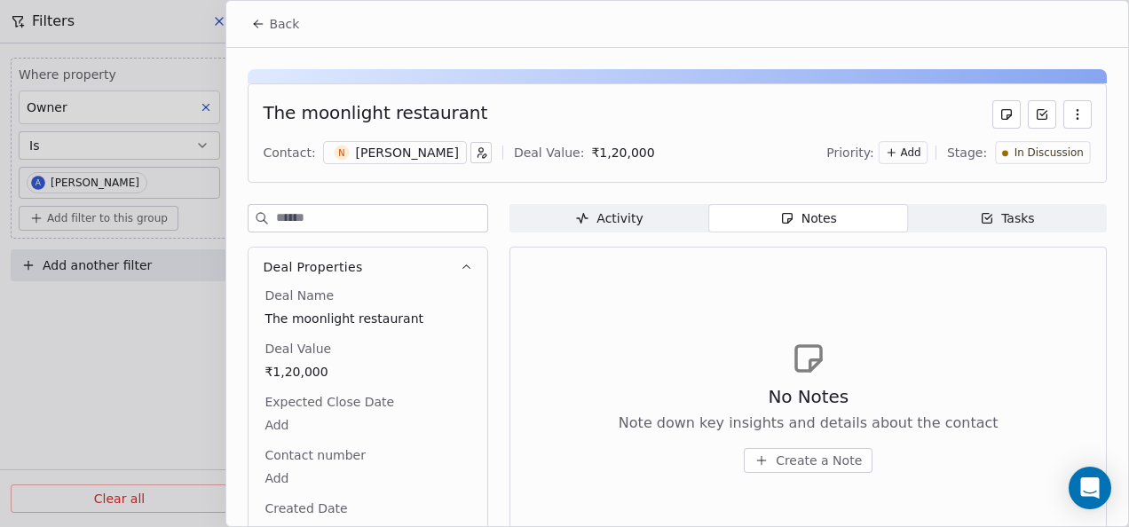
click at [758, 456] on icon "button" at bounding box center [761, 460] width 14 height 14
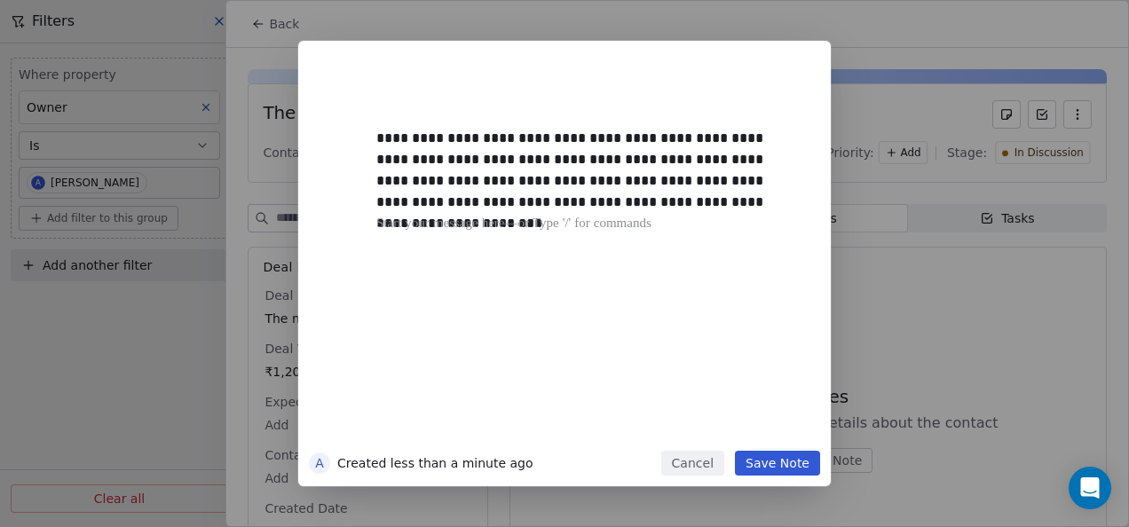
click at [770, 465] on button "Save Note" at bounding box center [777, 463] width 85 height 25
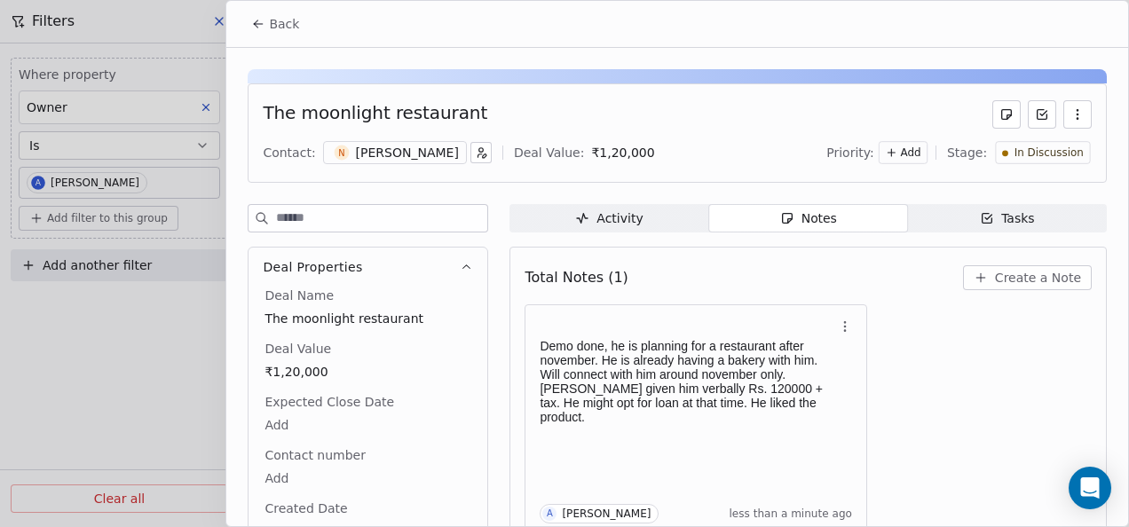
click at [258, 27] on icon at bounding box center [258, 24] width 14 height 14
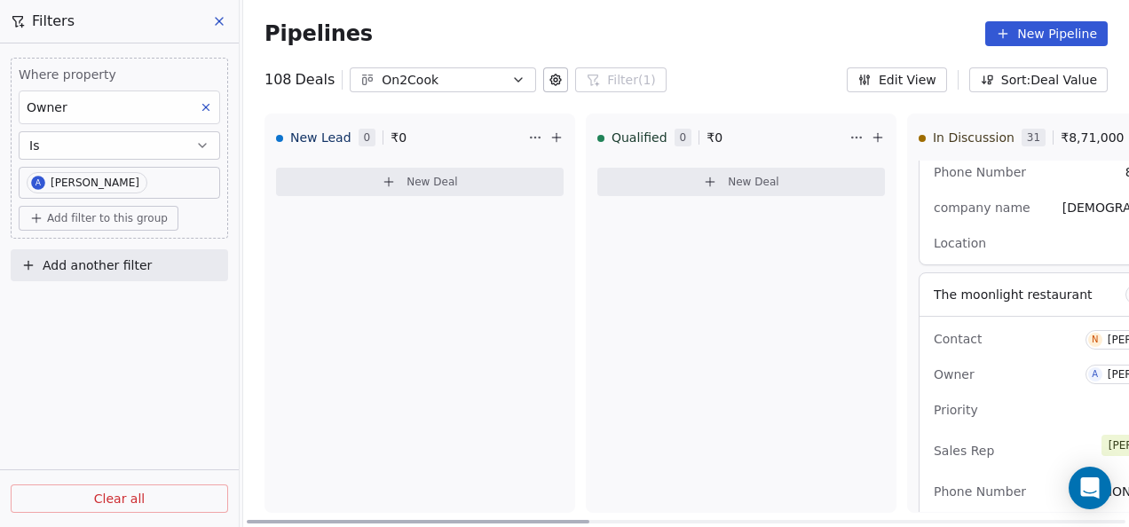
click at [1010, 388] on div "Contact N Navneet Kumar Jaiswal Owner A Anmol Soni Priority - Sales Rep Anmol P…" at bounding box center [1068, 450] width 299 height 267
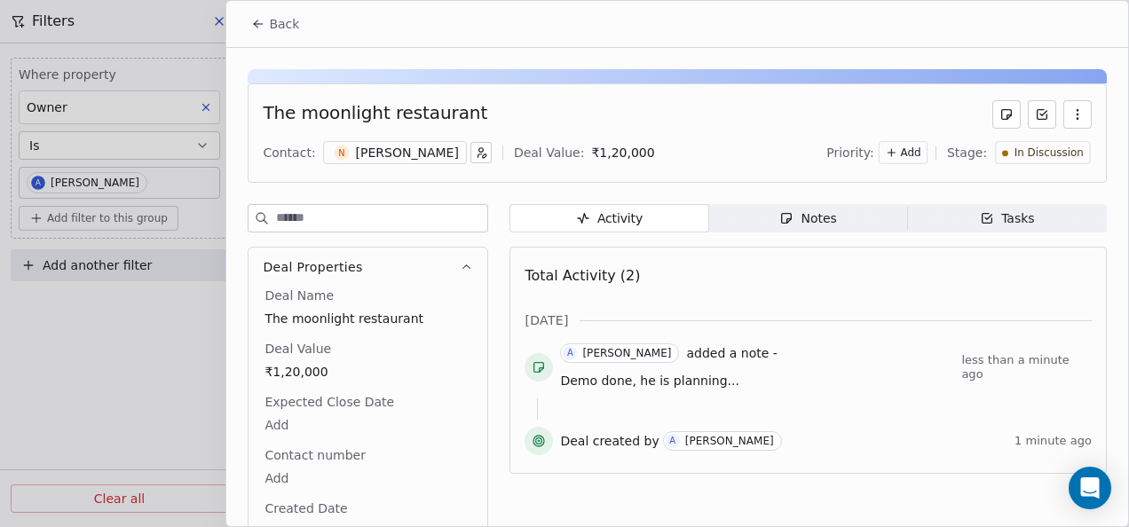
click at [768, 222] on span "Notes Notes" at bounding box center [808, 218] width 199 height 28
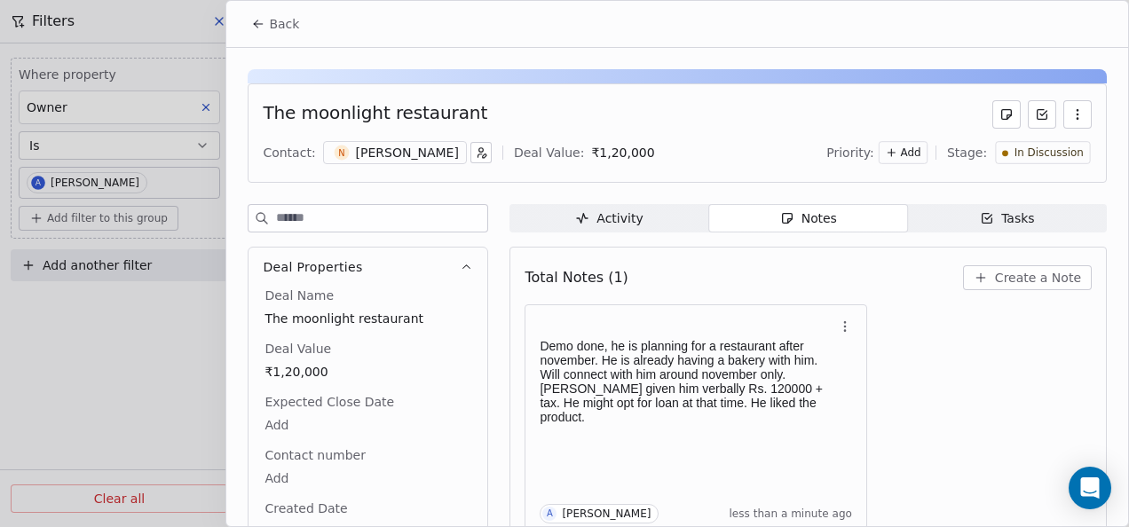
click at [254, 32] on button "Back" at bounding box center [274, 24] width 69 height 32
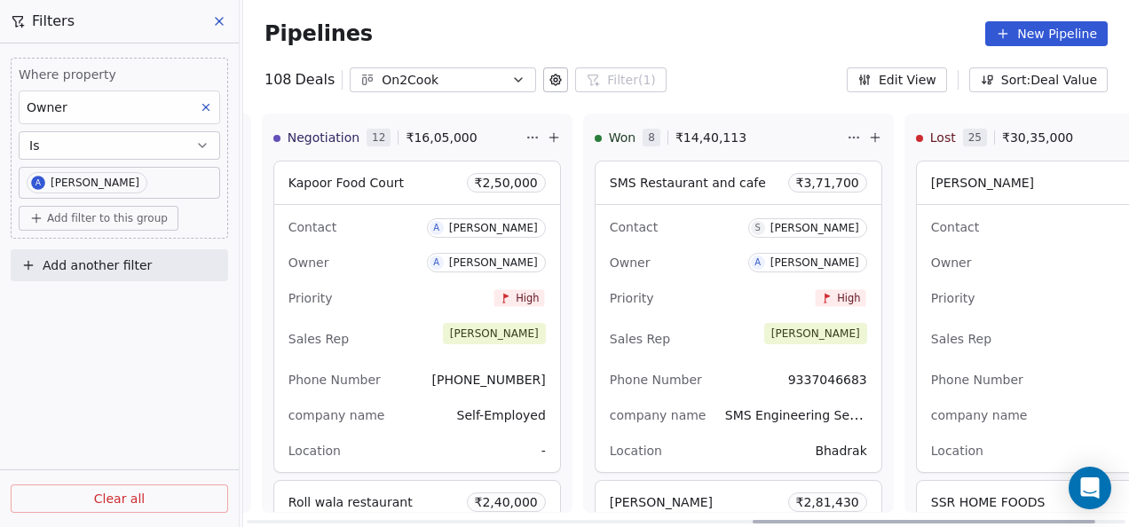
scroll to position [0, 1315]
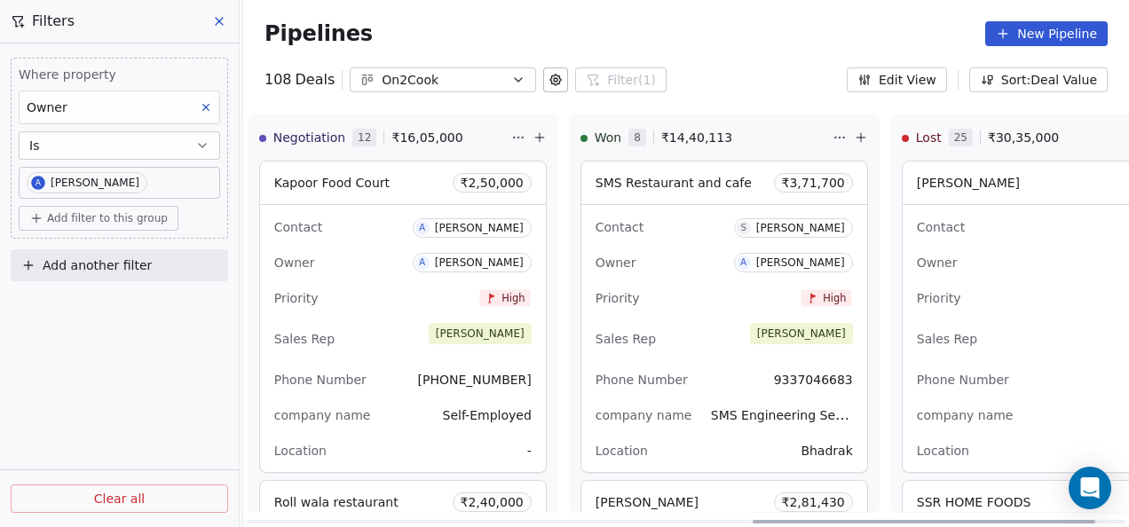
drag, startPoint x: 543, startPoint y: 520, endPoint x: 1050, endPoint y: 478, distance: 508.4
click at [1050, 520] on div at bounding box center [924, 522] width 343 height 4
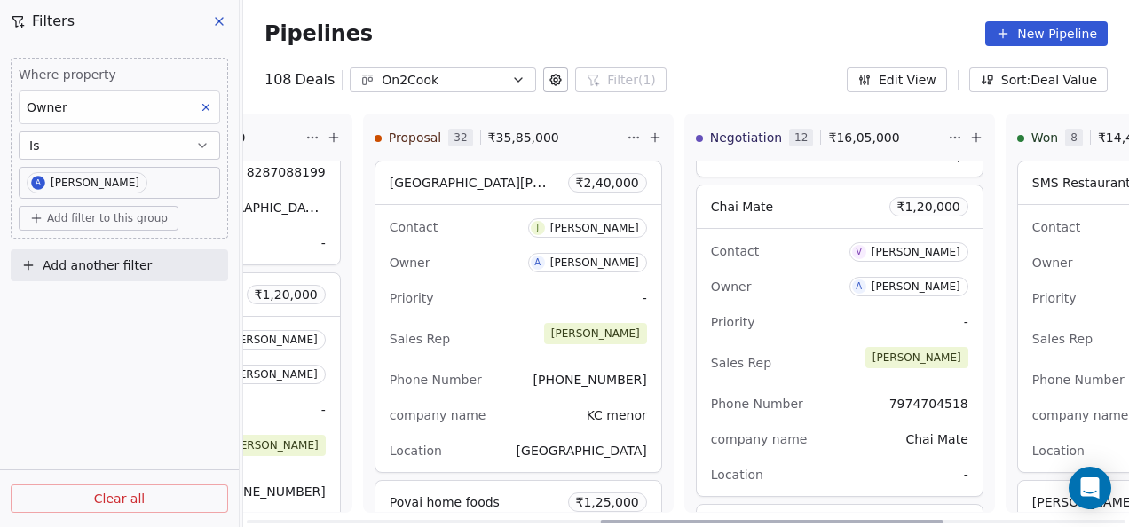
scroll to position [0, 865]
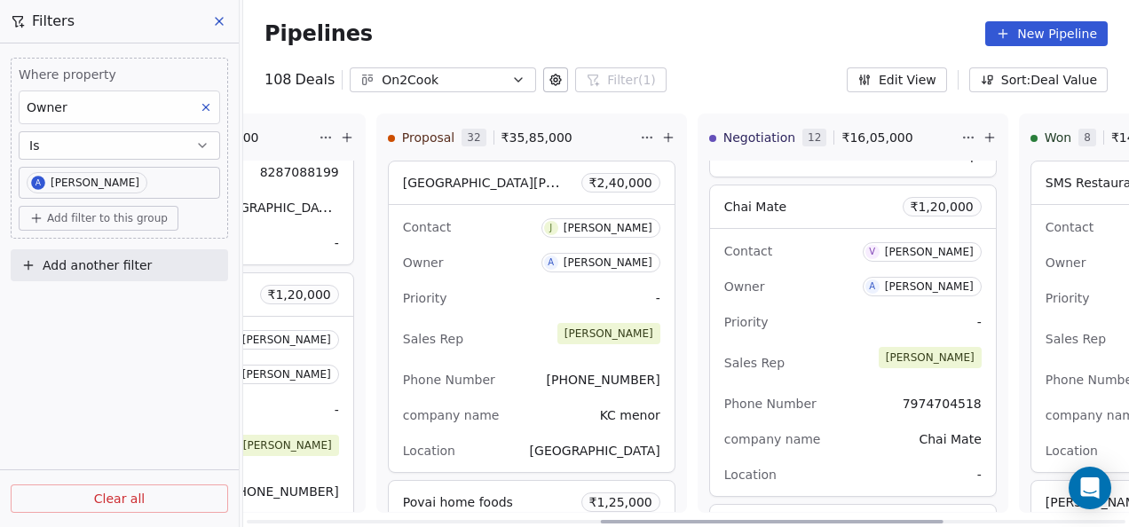
drag, startPoint x: 762, startPoint y: 519, endPoint x: 712, endPoint y: 497, distance: 55.2
click at [601, 524] on div at bounding box center [772, 522] width 343 height 4
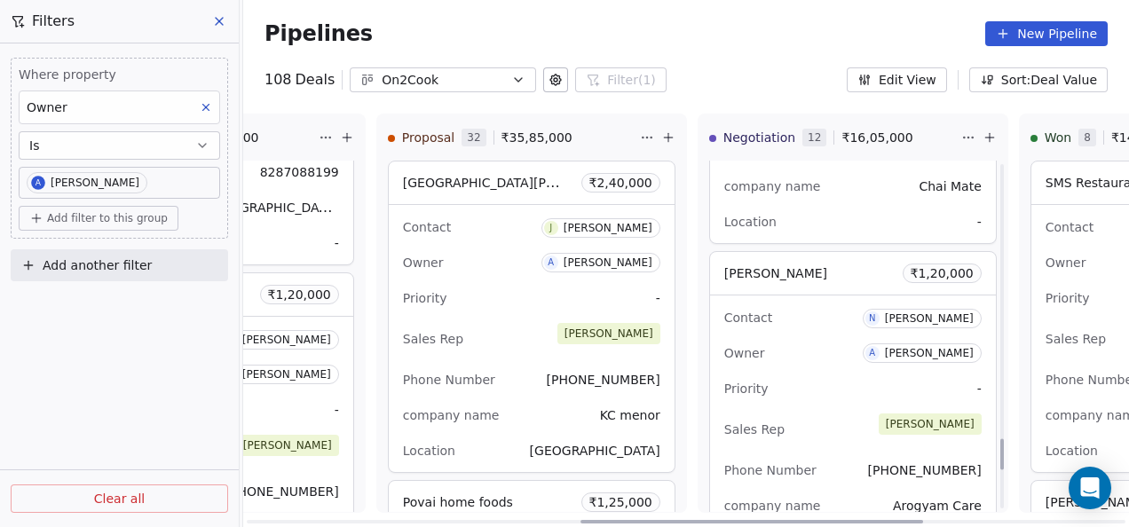
scroll to position [3070, 0]
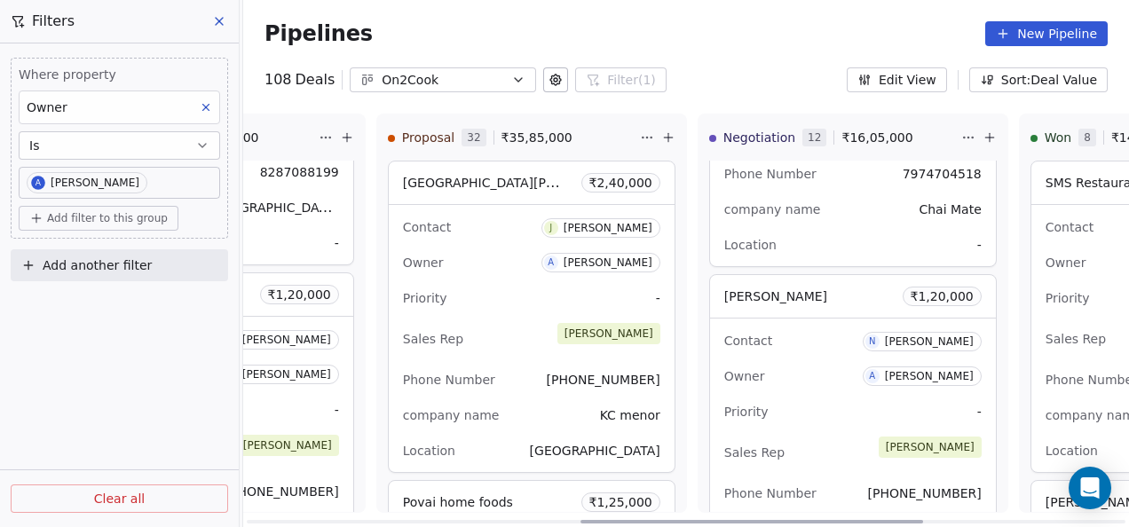
click at [830, 464] on div "Sales Rep [PERSON_NAME]" at bounding box center [852, 452] width 257 height 39
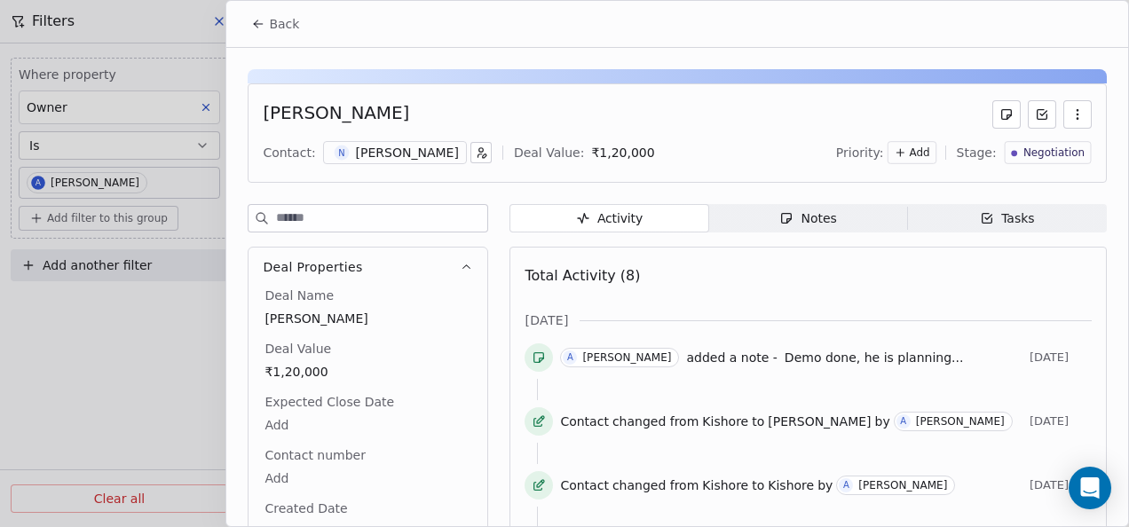
click at [772, 222] on span "Notes Notes" at bounding box center [808, 218] width 199 height 28
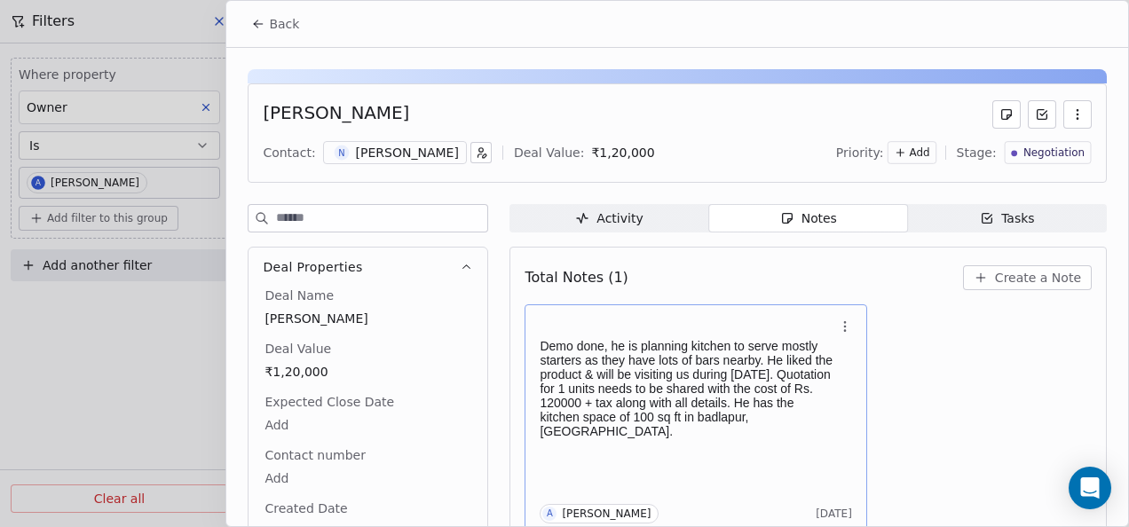
click at [660, 429] on div "Demo done, he is planning kitchen to serve mostly starters as they have lots of…" at bounding box center [696, 420] width 312 height 208
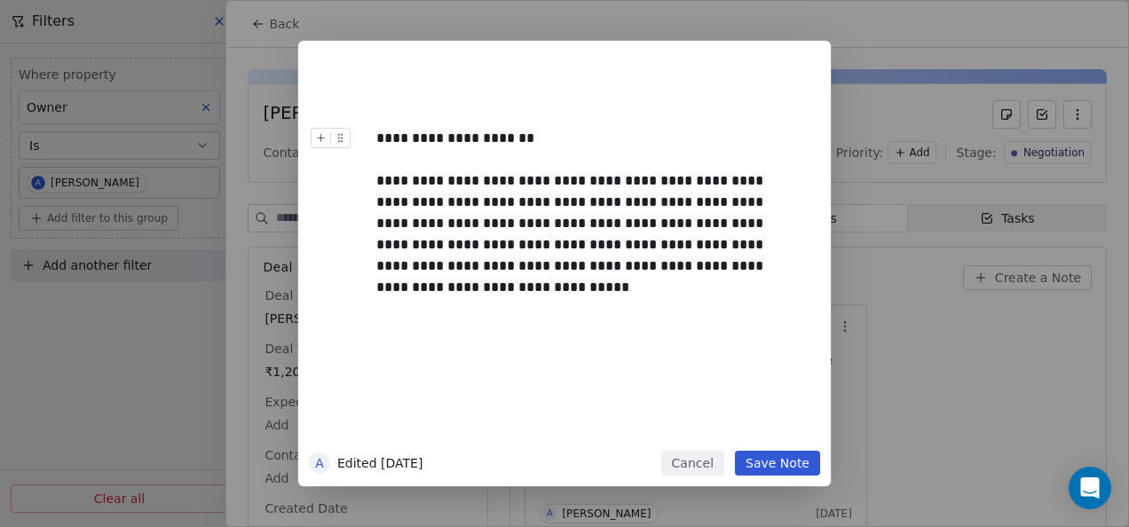
click at [800, 454] on button "Save Note" at bounding box center [777, 463] width 85 height 25
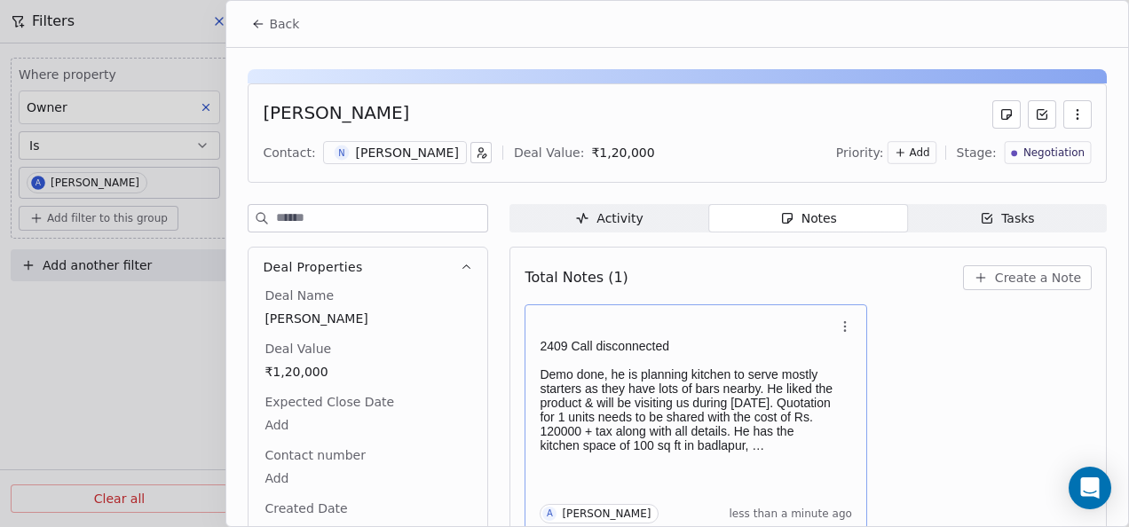
scroll to position [7, 0]
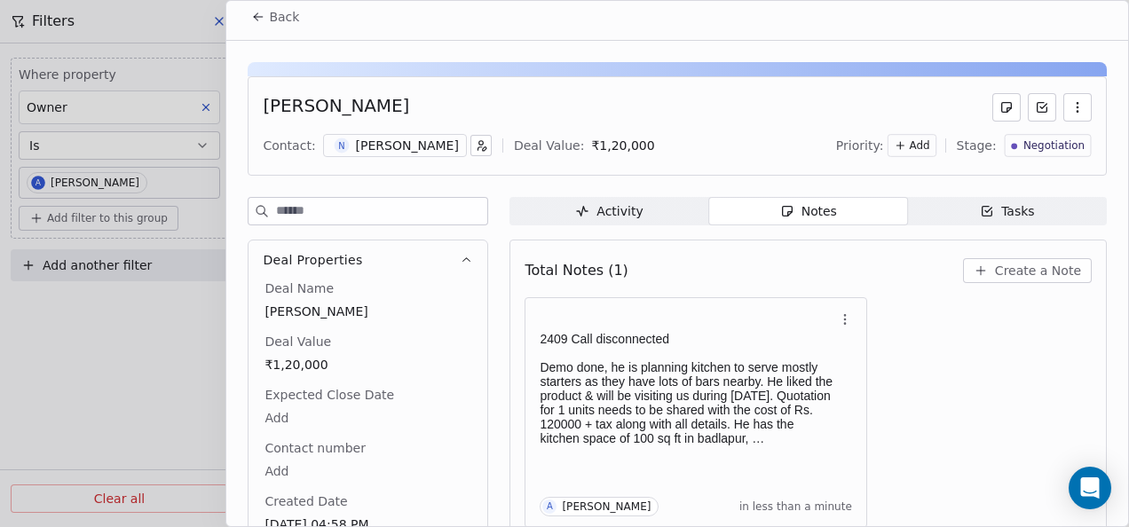
click at [240, 13] on button "Back" at bounding box center [274, 17] width 69 height 32
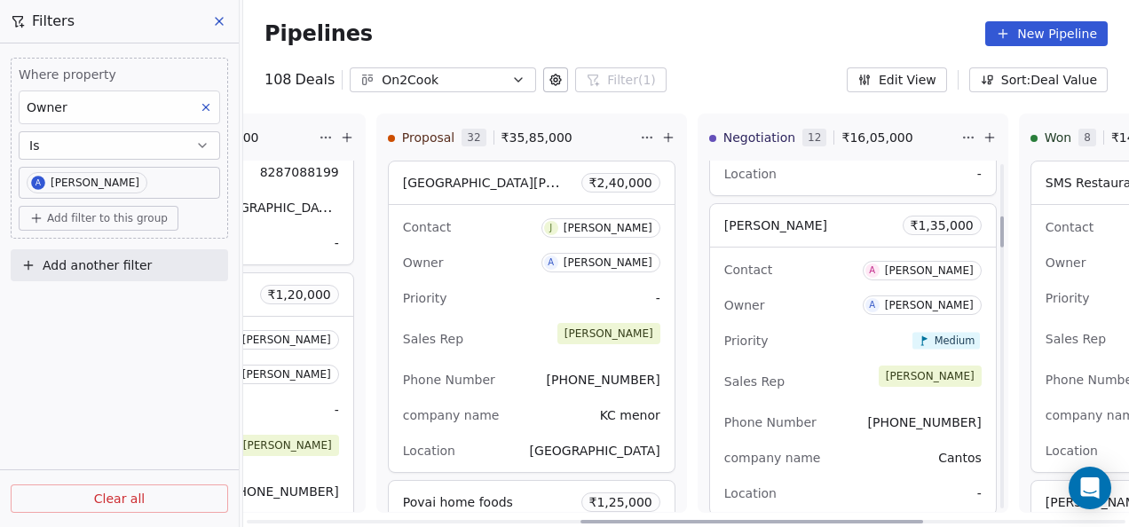
scroll to position [497, 0]
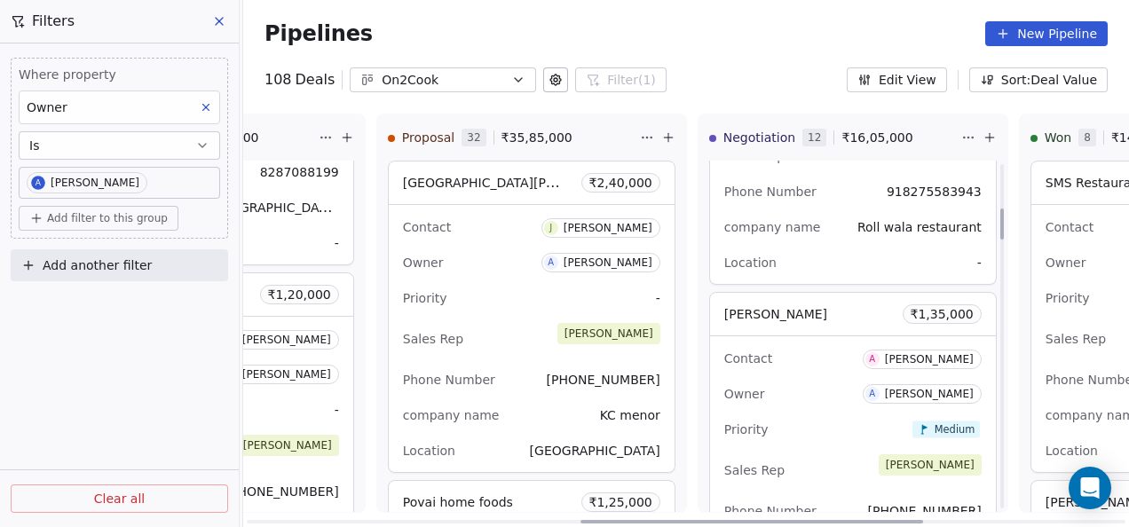
click at [793, 359] on div "Contact A Anton Johnson" at bounding box center [852, 357] width 257 height 29
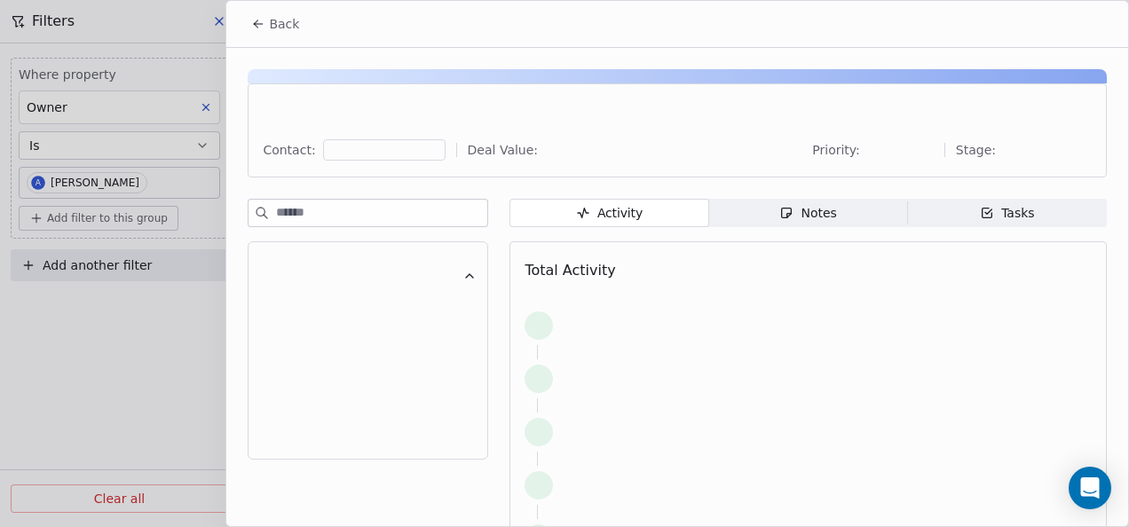
click at [802, 215] on div "Notes" at bounding box center [807, 213] width 57 height 19
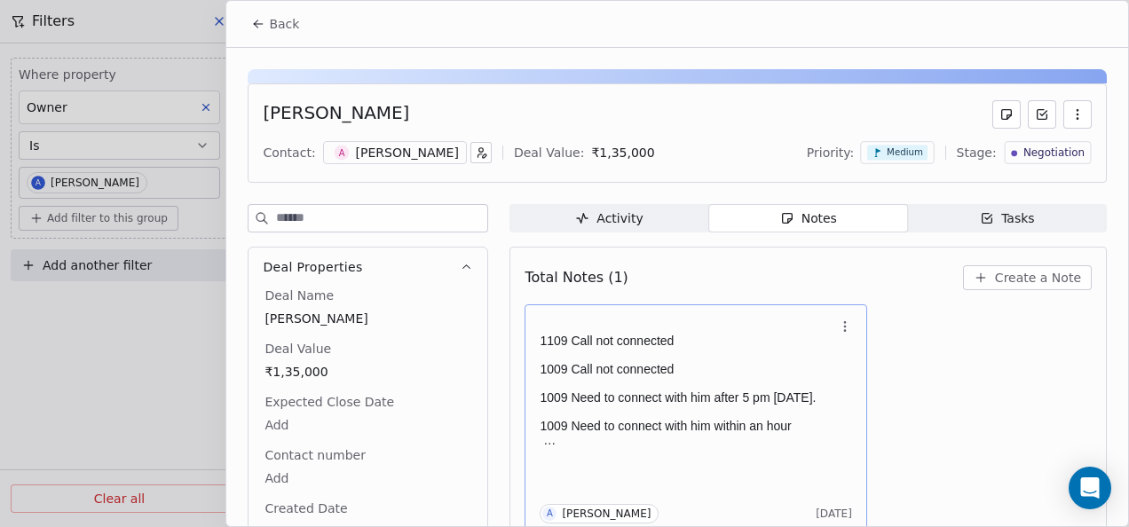
click at [717, 382] on p at bounding box center [687, 383] width 295 height 14
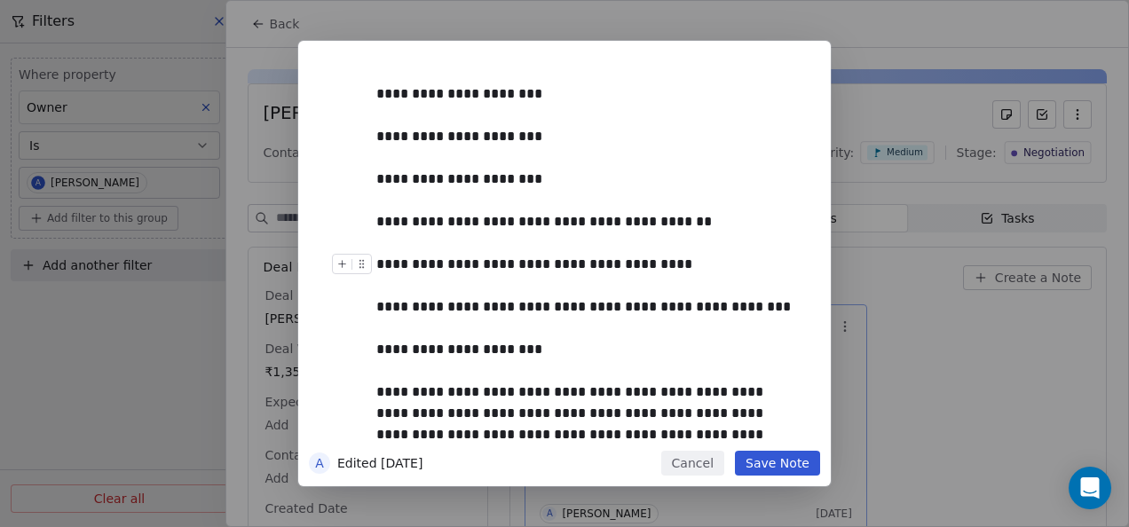
click at [757, 454] on button "Save Note" at bounding box center [777, 463] width 85 height 25
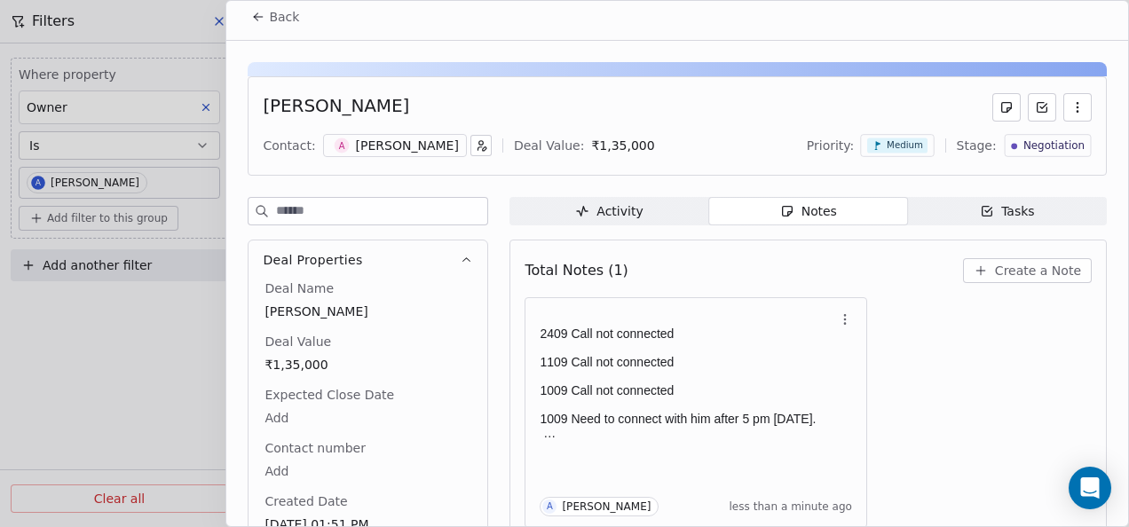
click at [261, 18] on icon at bounding box center [258, 17] width 14 height 14
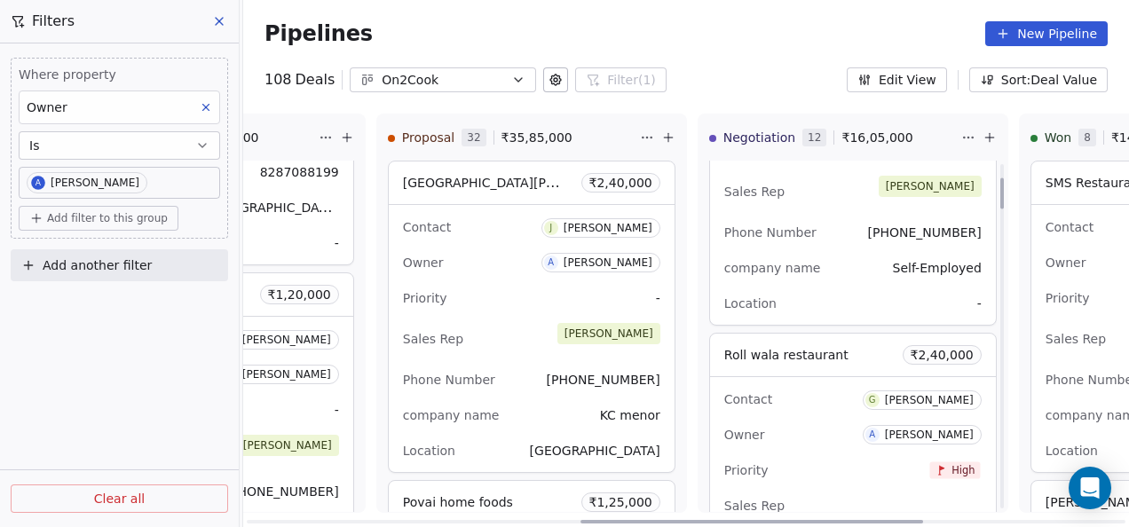
scroll to position [319, 0]
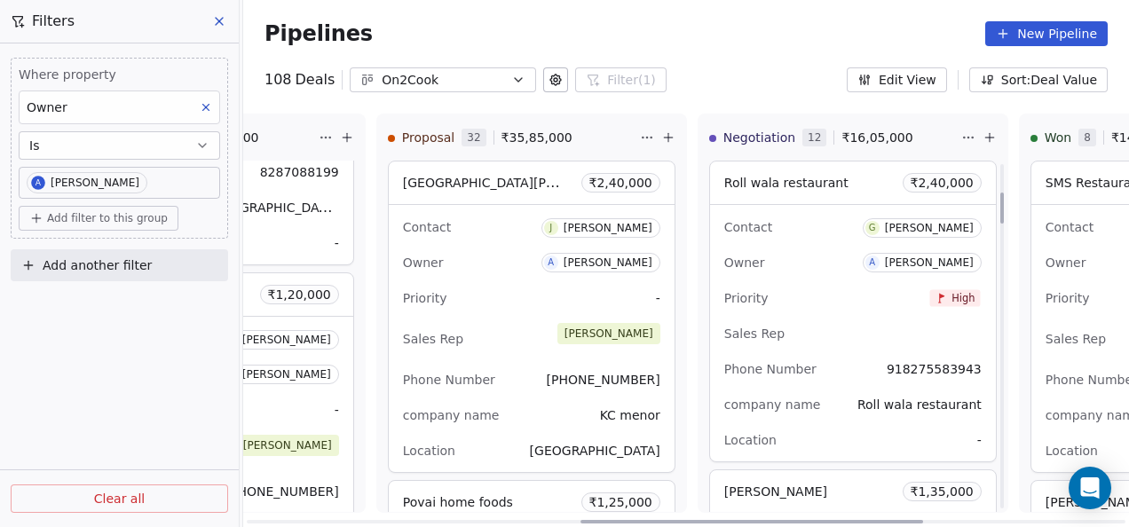
drag, startPoint x: 820, startPoint y: 294, endPoint x: 809, endPoint y: 294, distance: 10.6
click at [820, 295] on div "Priority High" at bounding box center [852, 298] width 257 height 28
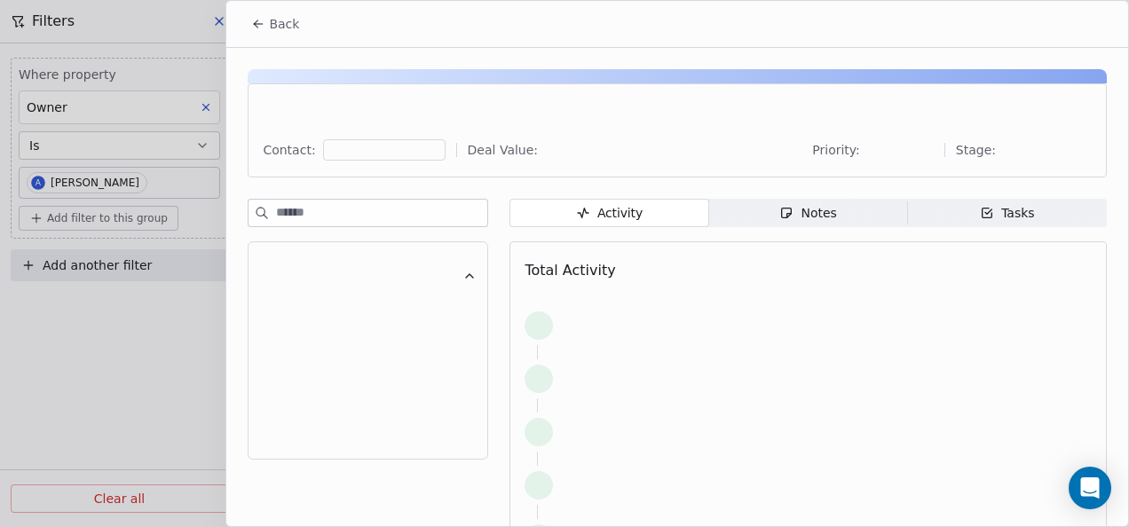
click at [785, 221] on div "Notes" at bounding box center [807, 213] width 57 height 19
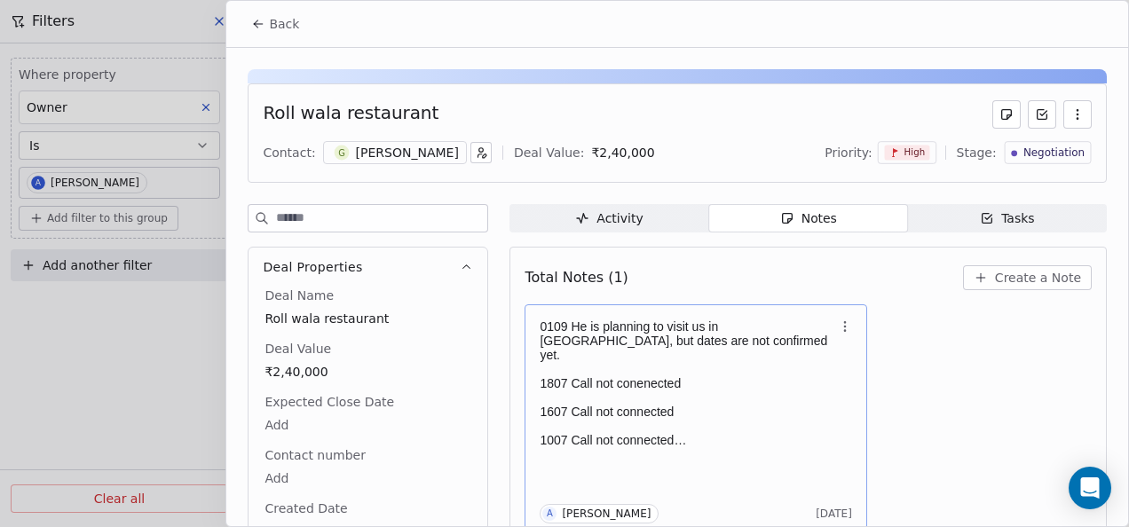
click at [693, 345] on p "0109 He is planning to visit us in Ahmedabad, but dates are not confirmed yet." at bounding box center [687, 340] width 295 height 43
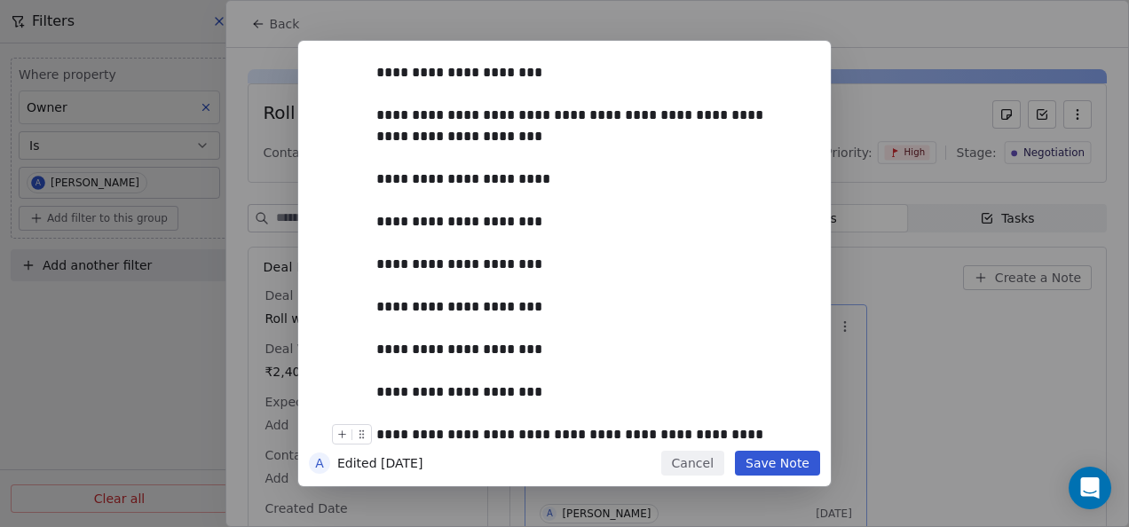
click at [792, 456] on button "Save Note" at bounding box center [777, 463] width 85 height 25
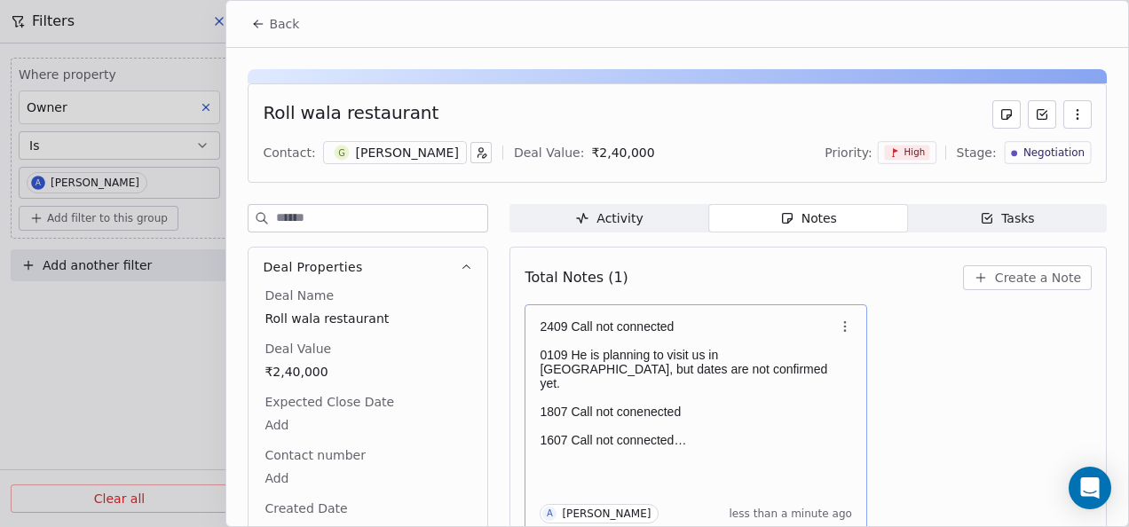
scroll to position [7, 0]
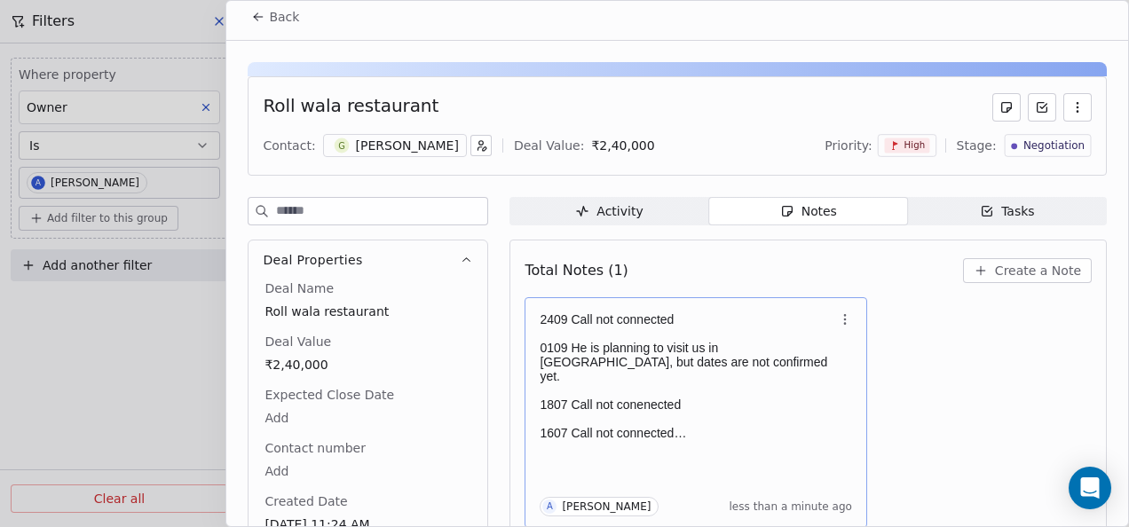
click at [276, 20] on span "Back" at bounding box center [284, 17] width 30 height 18
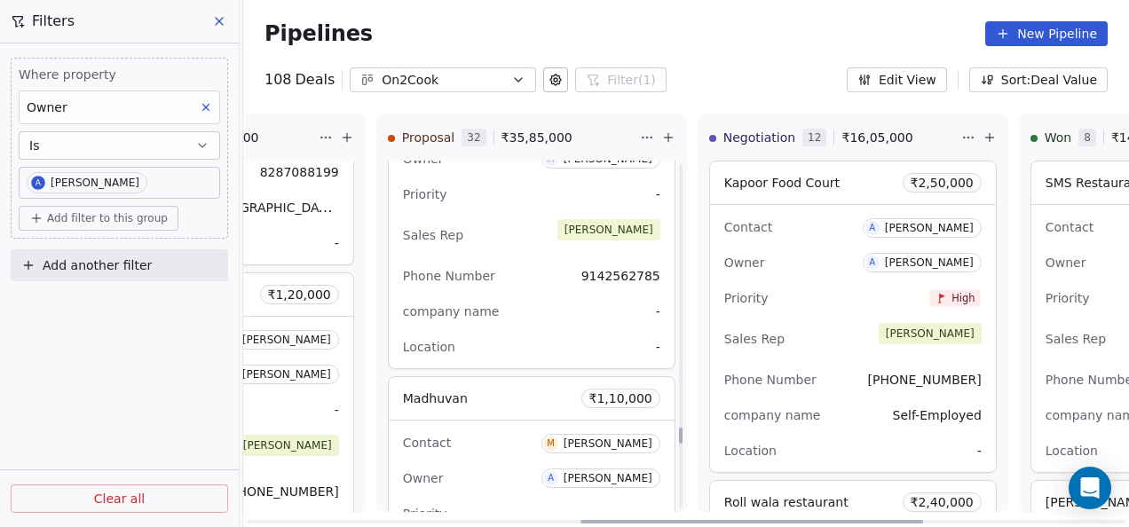
scroll to position [8488, 0]
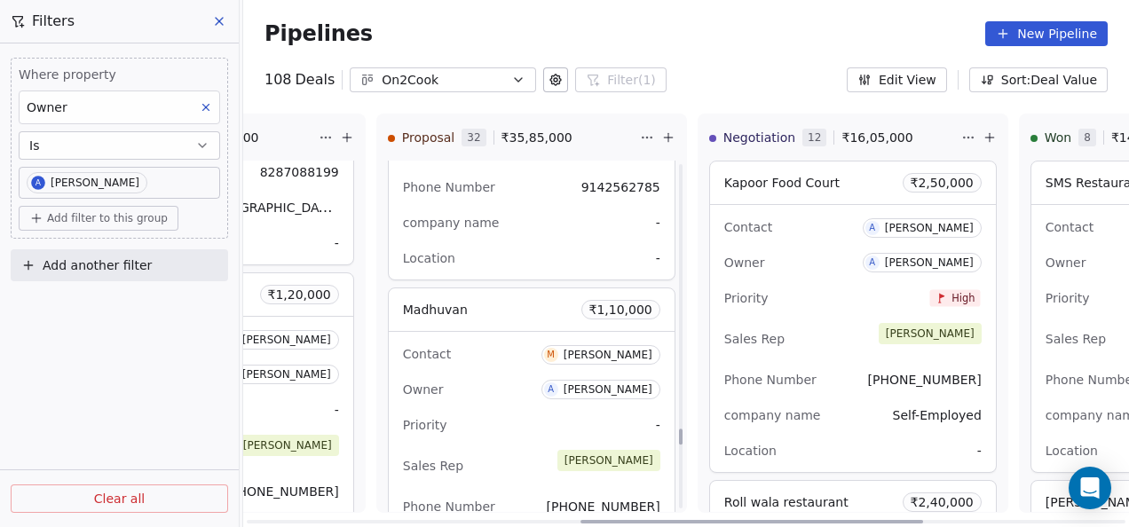
click at [512, 411] on div "Priority -" at bounding box center [531, 425] width 257 height 28
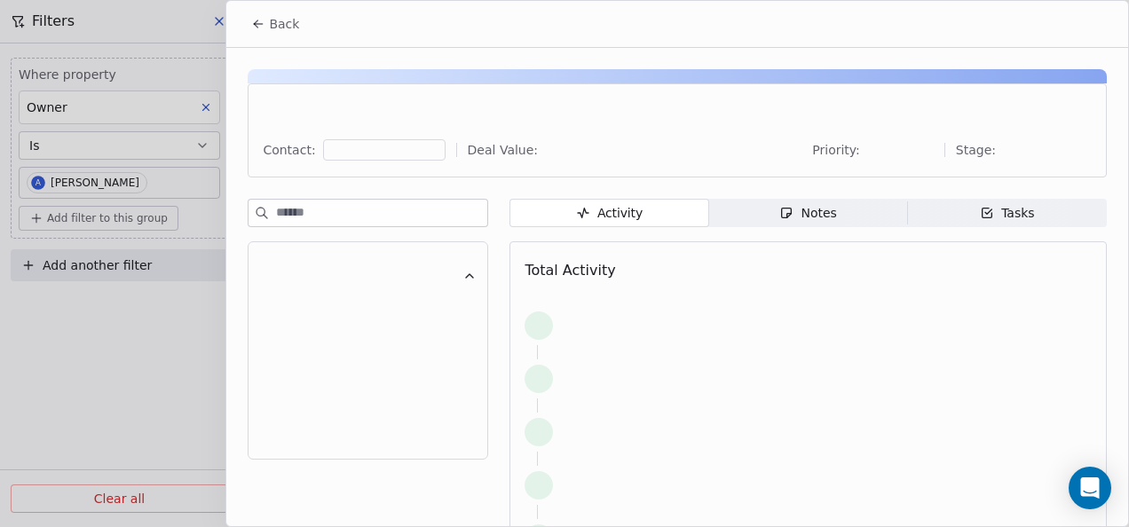
click at [820, 204] on div "Notes" at bounding box center [807, 213] width 57 height 19
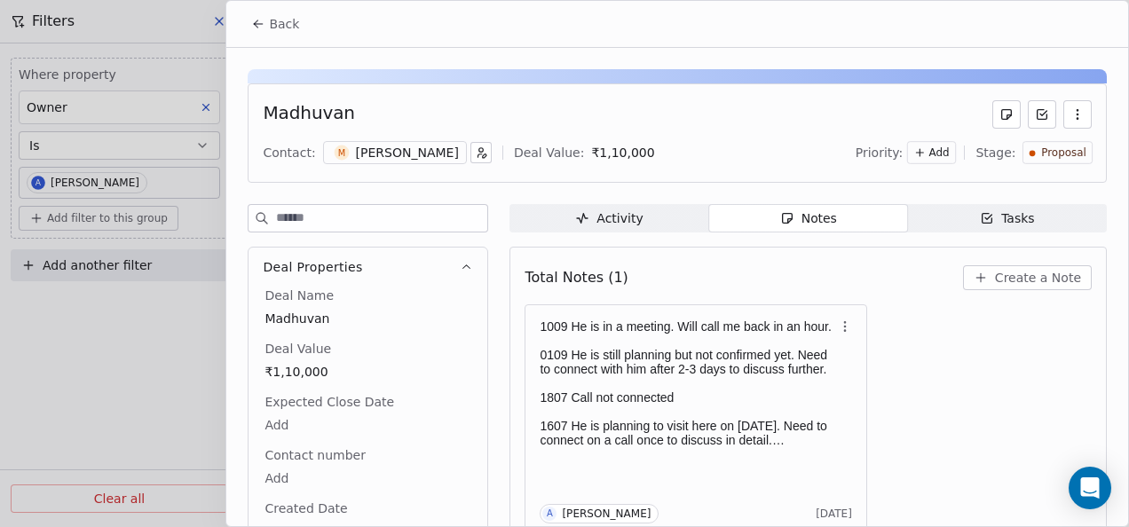
click at [259, 28] on icon at bounding box center [258, 24] width 14 height 14
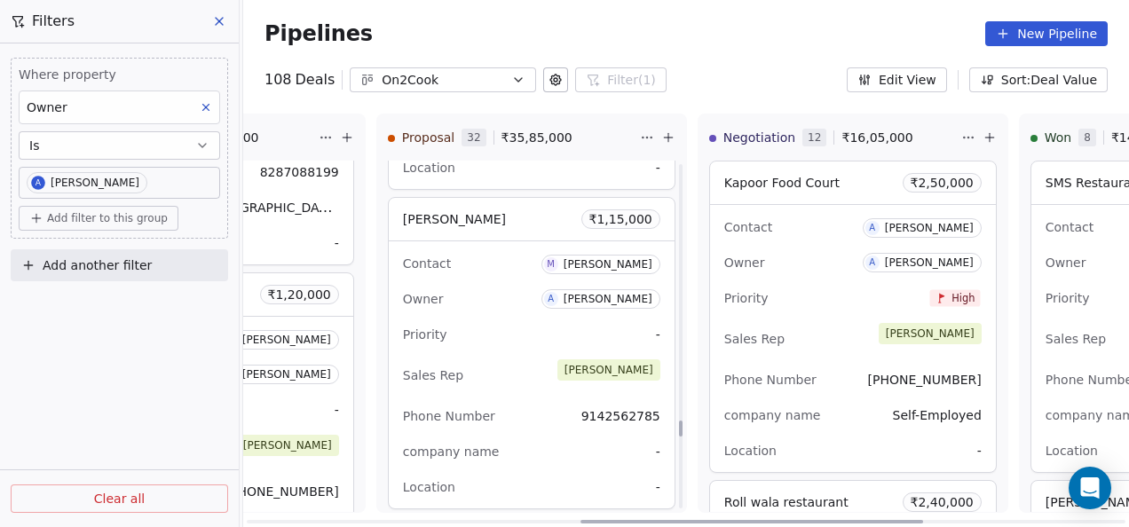
scroll to position [8222, 0]
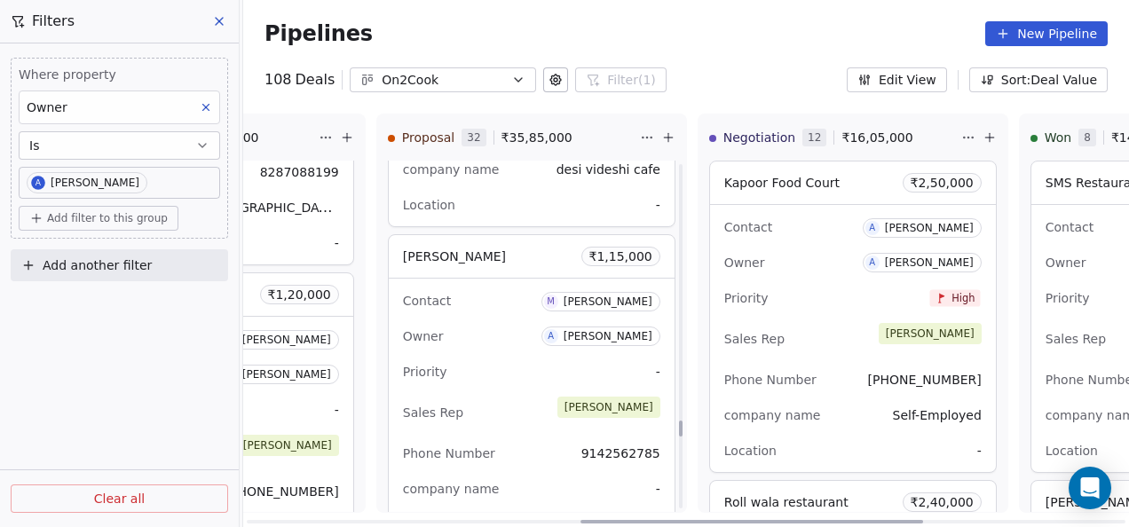
click at [501, 393] on div "Sales Rep [PERSON_NAME]" at bounding box center [531, 412] width 257 height 39
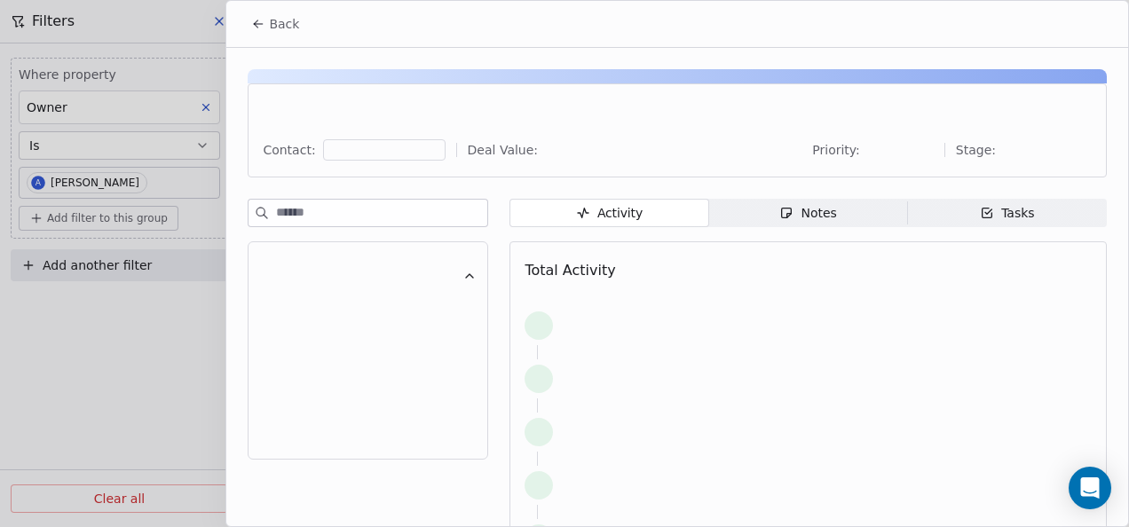
click at [858, 220] on span "Notes Notes" at bounding box center [808, 213] width 199 height 28
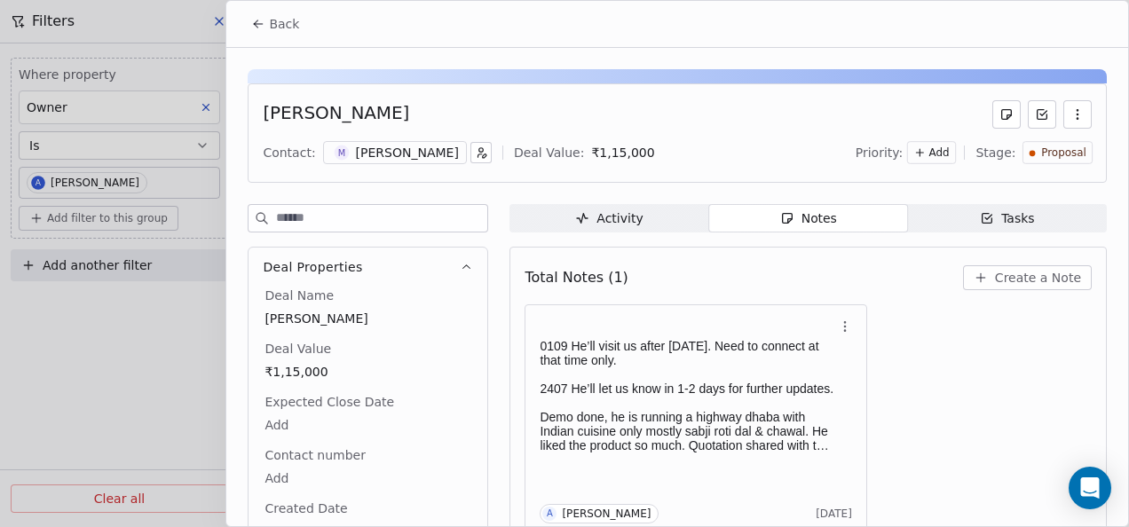
click at [265, 22] on button "Back" at bounding box center [274, 24] width 69 height 32
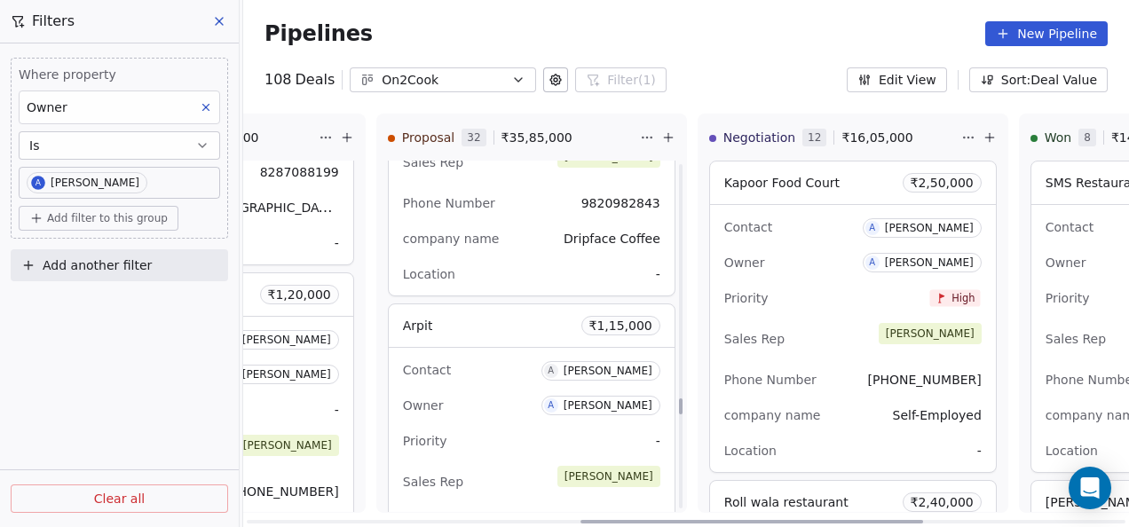
scroll to position [7512, 0]
click at [521, 429] on div "Priority -" at bounding box center [531, 443] width 257 height 28
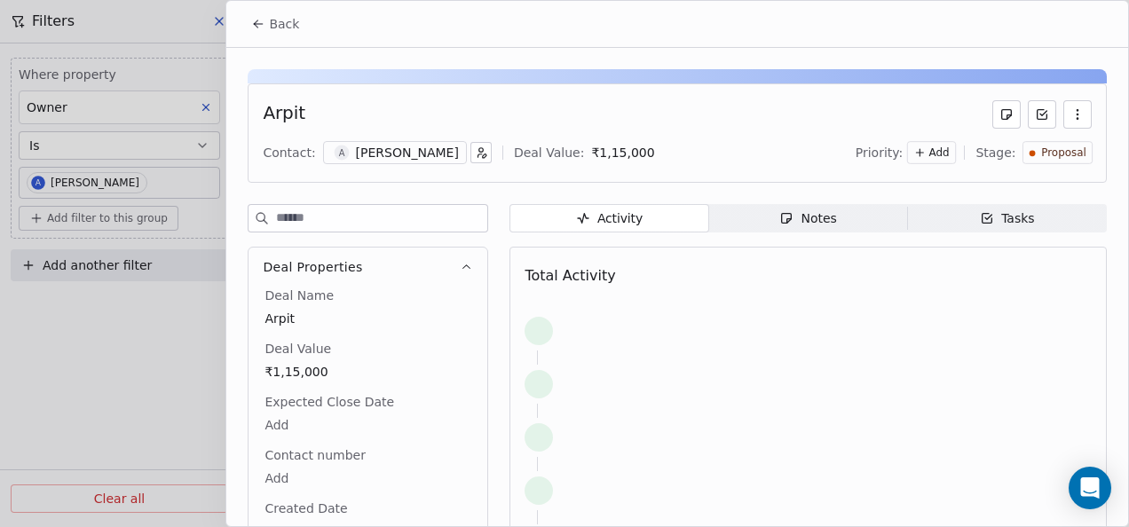
click at [792, 213] on div "Notes" at bounding box center [807, 218] width 57 height 19
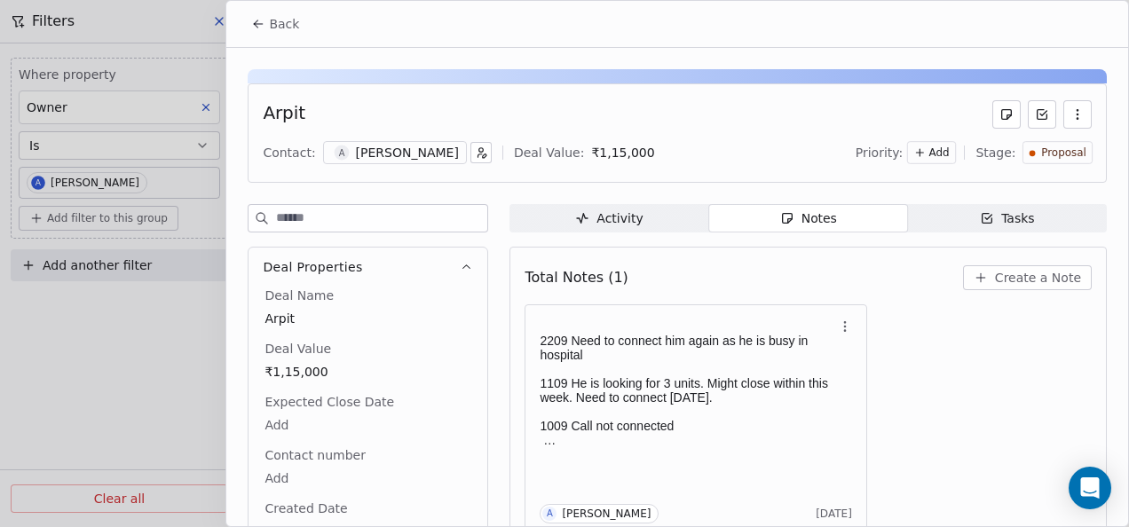
click at [258, 29] on icon at bounding box center [258, 24] width 14 height 14
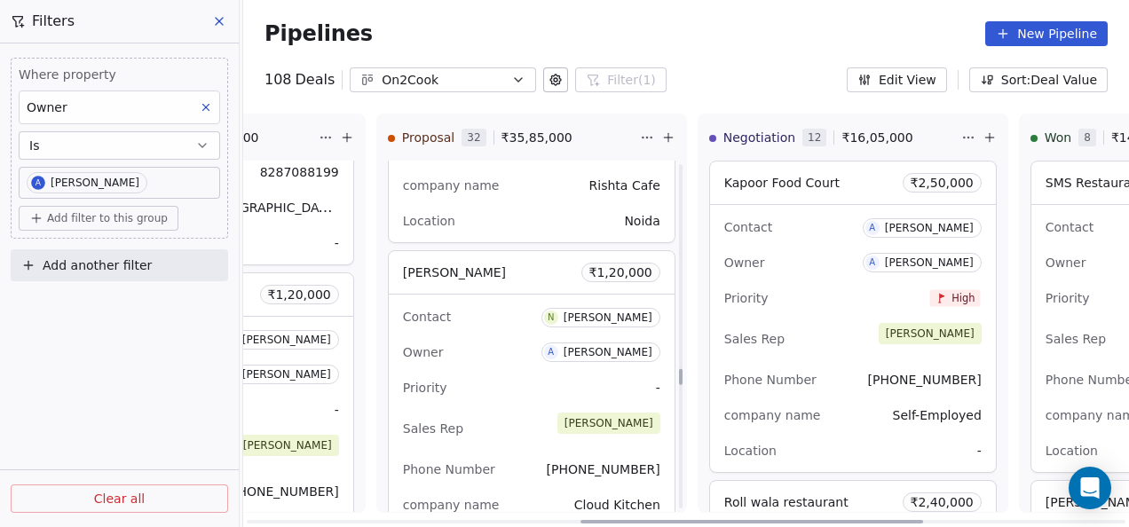
scroll to position [6624, 0]
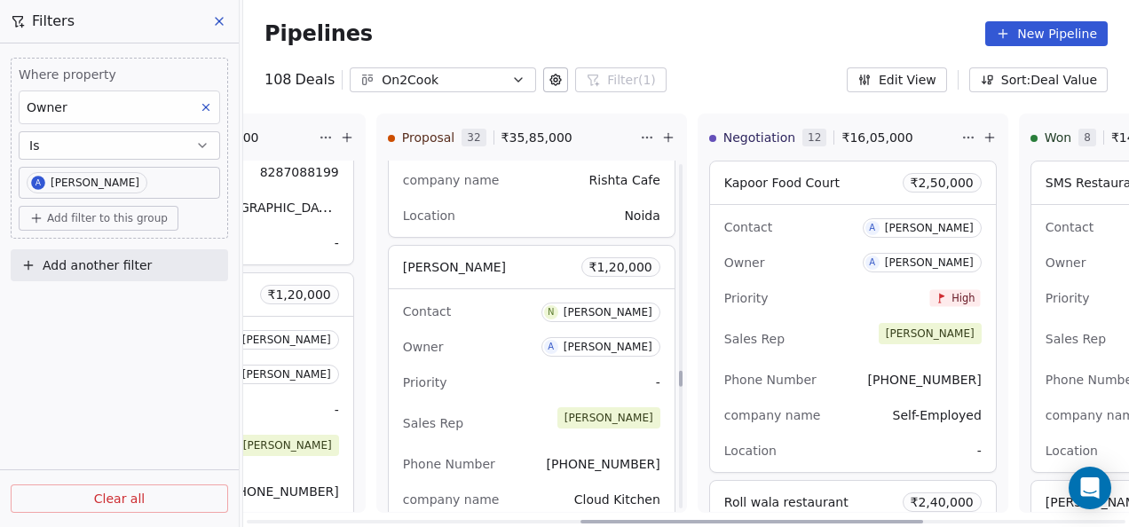
click at [500, 334] on div "Owner A [PERSON_NAME]" at bounding box center [531, 347] width 257 height 28
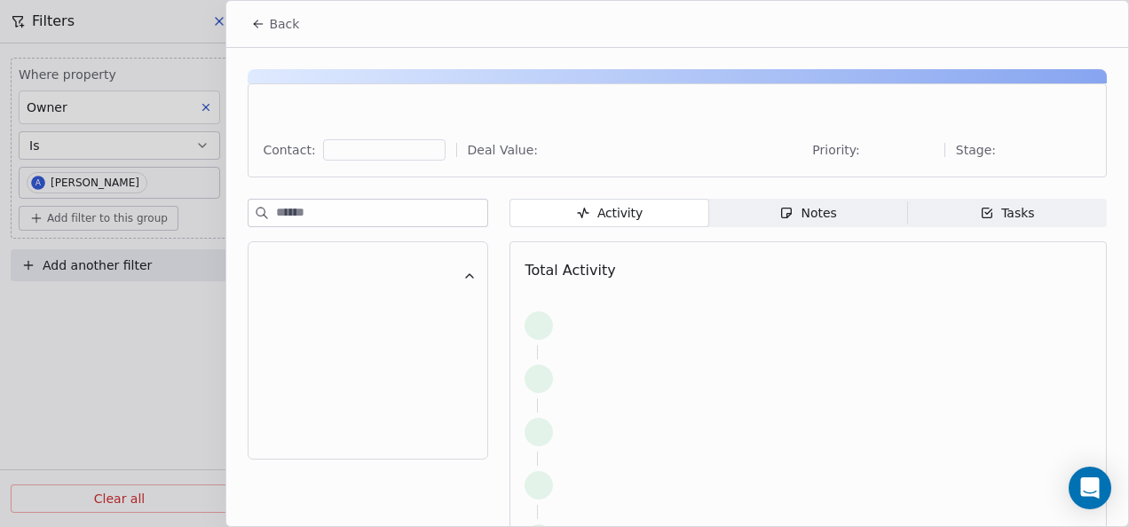
click at [731, 218] on span "Notes Notes" at bounding box center [808, 213] width 199 height 28
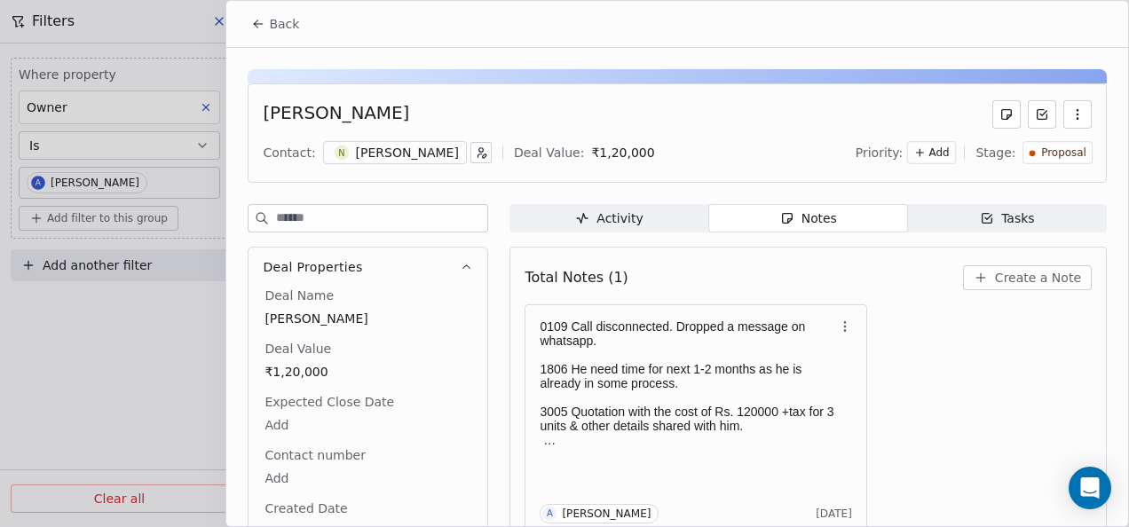
click at [268, 28] on button "Back" at bounding box center [274, 24] width 69 height 32
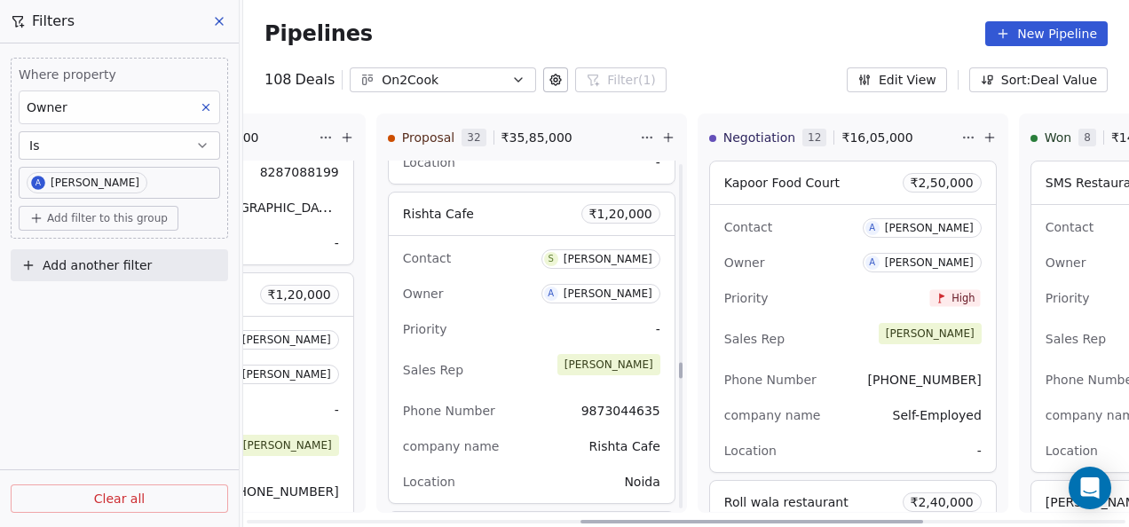
scroll to position [6181, 0]
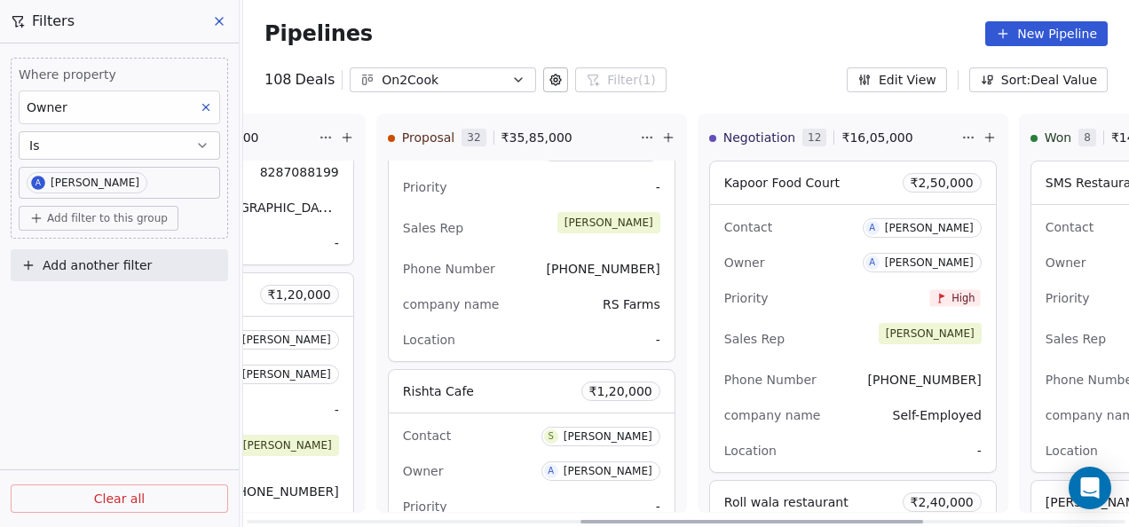
click at [506, 422] on div "Contact S sanjay sinha" at bounding box center [531, 435] width 257 height 29
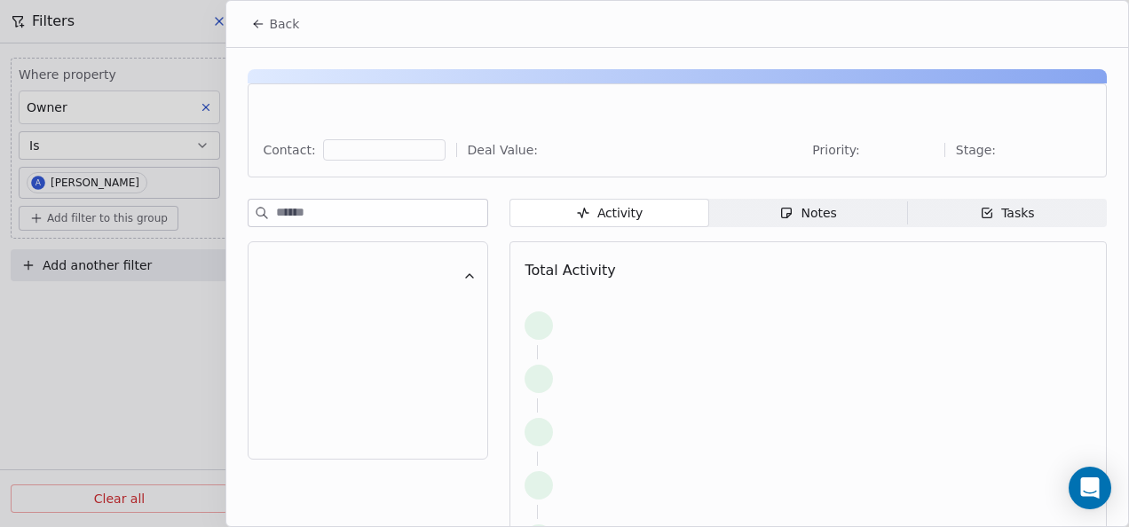
click at [794, 223] on span "Notes Notes" at bounding box center [808, 213] width 199 height 28
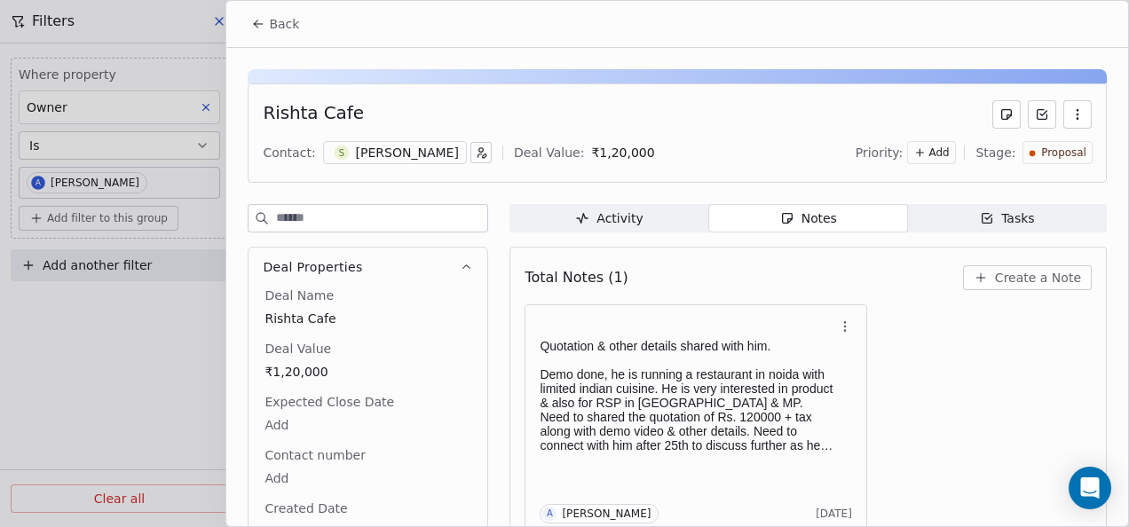
click at [244, 28] on button "Back" at bounding box center [274, 24] width 69 height 32
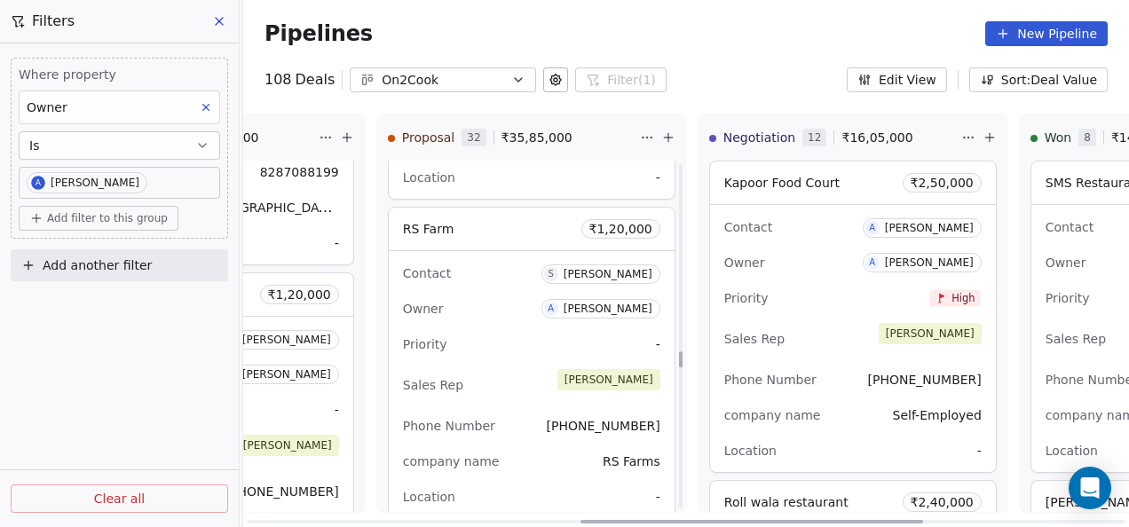
scroll to position [6003, 0]
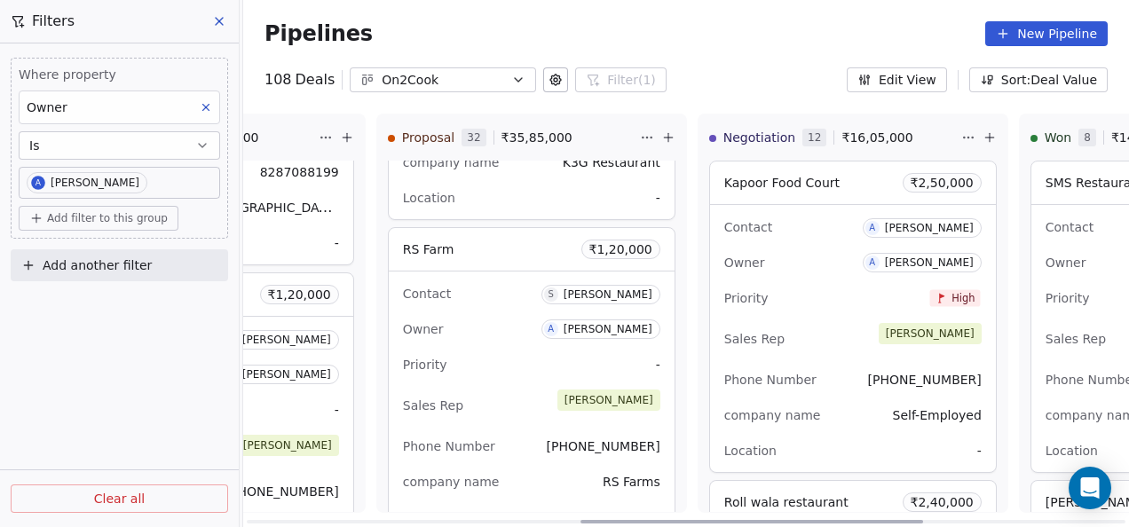
click at [549, 337] on div "Contact S Shalini Owner A Anmol Soni Priority - Sales Rep Anmol Phone Number +9…" at bounding box center [532, 405] width 286 height 267
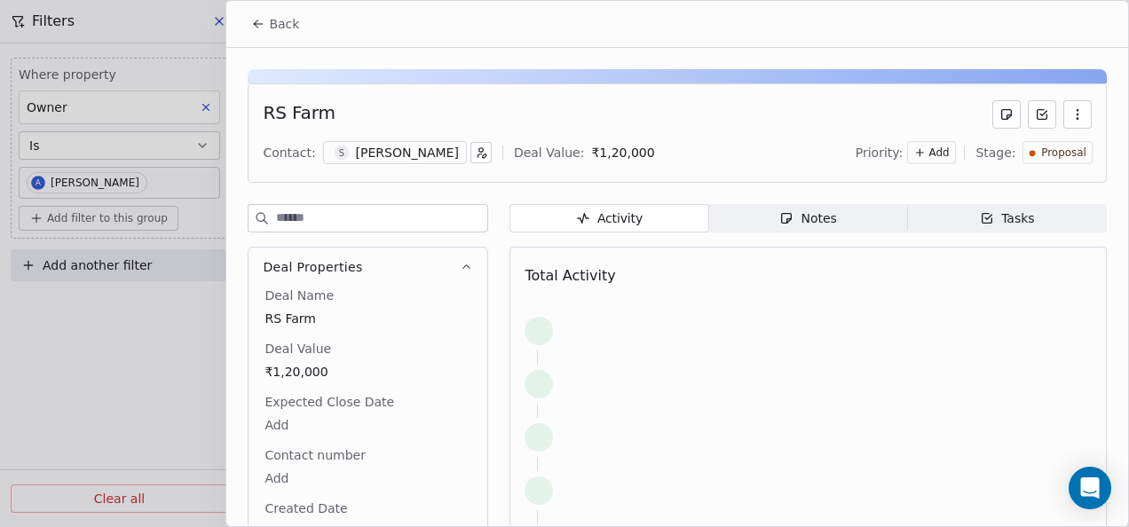
click at [755, 218] on span "Notes Notes" at bounding box center [808, 218] width 199 height 28
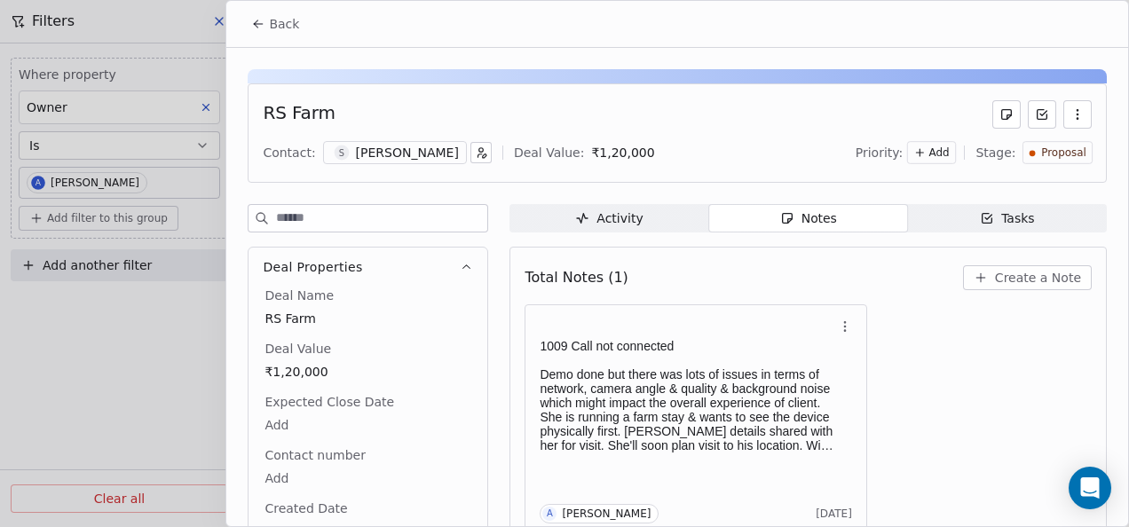
click at [269, 25] on span "Back" at bounding box center [284, 24] width 30 height 18
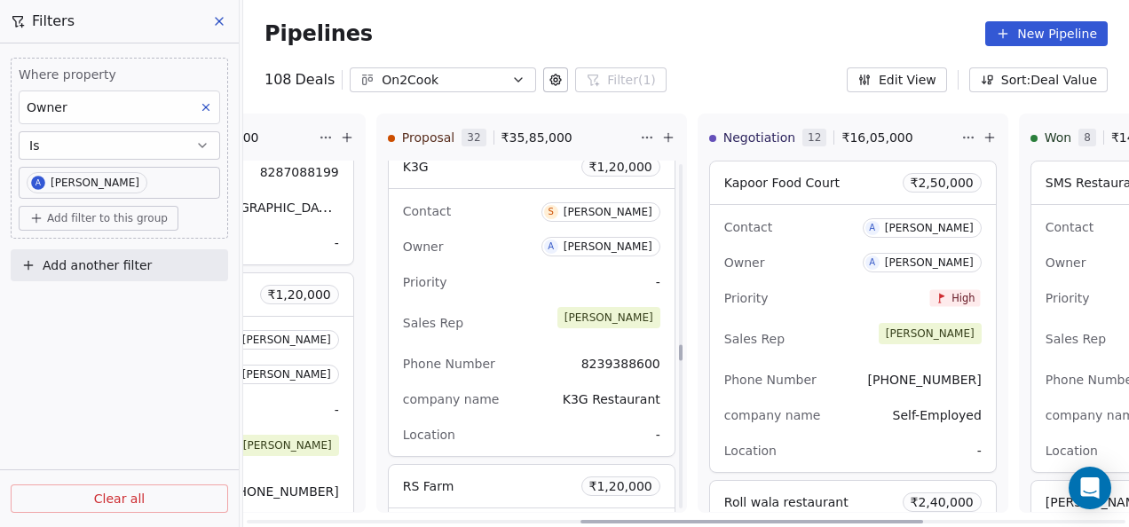
scroll to position [5737, 0]
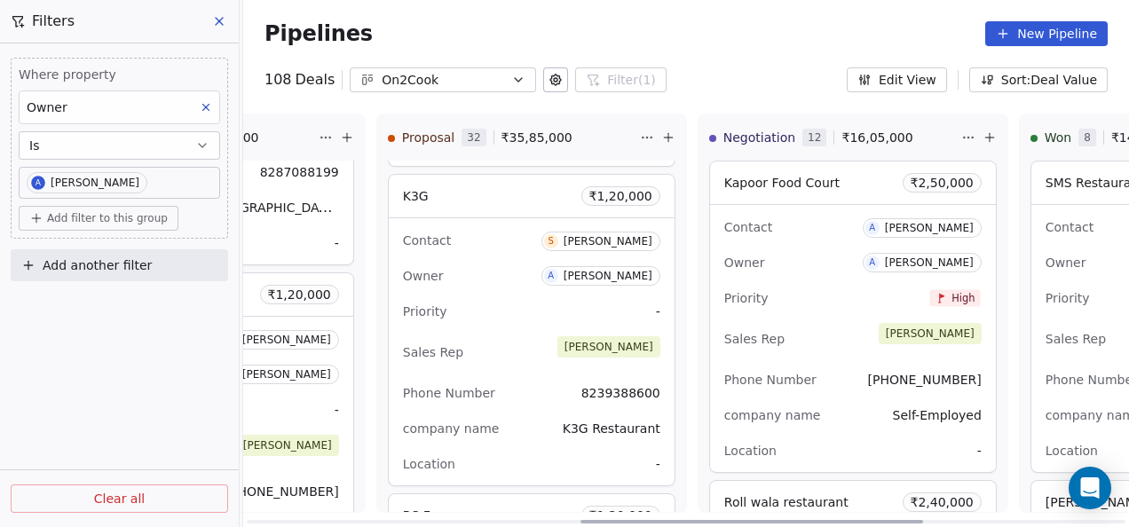
click at [512, 297] on div "Priority -" at bounding box center [531, 311] width 257 height 28
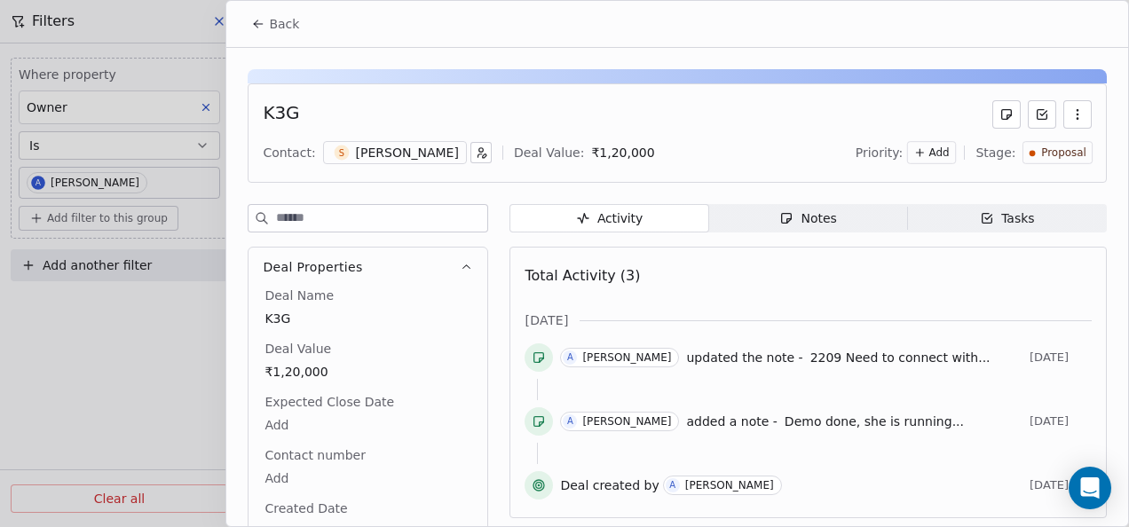
click at [755, 229] on span "Notes Notes" at bounding box center [808, 218] width 199 height 28
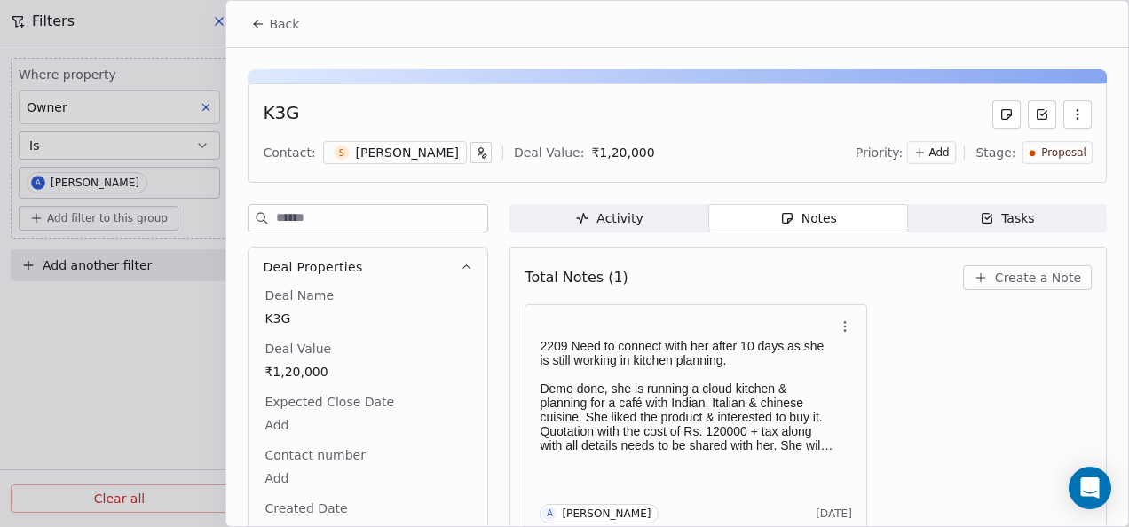
click at [253, 27] on icon at bounding box center [258, 24] width 14 height 14
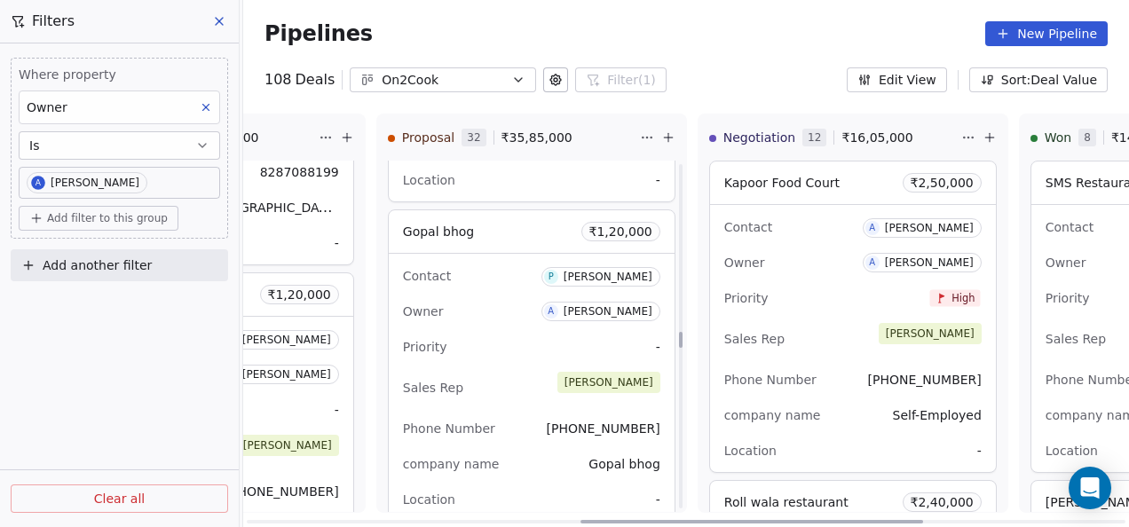
scroll to position [5293, 0]
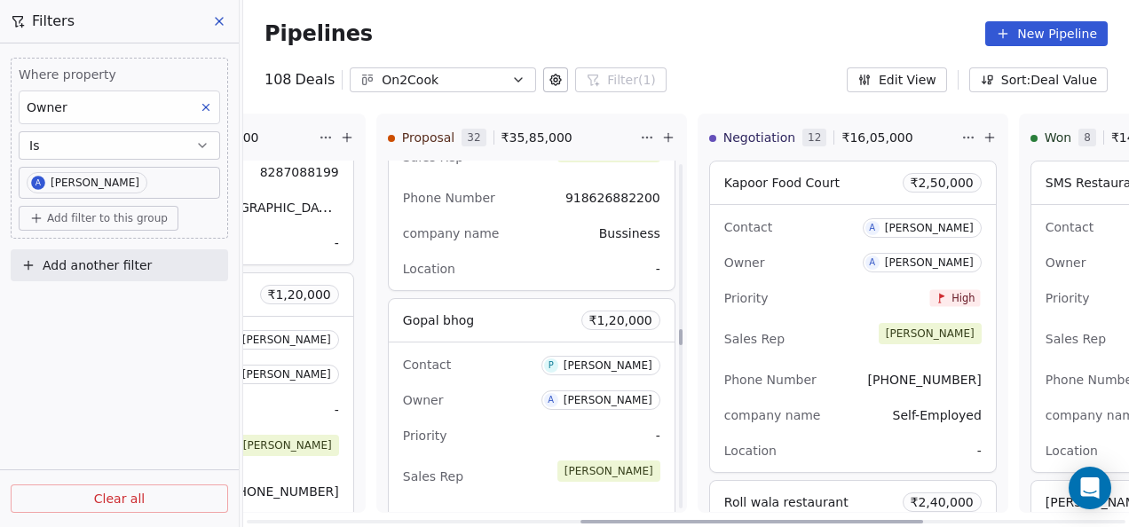
drag, startPoint x: 468, startPoint y: 371, endPoint x: 479, endPoint y: 374, distance: 12.1
click at [479, 374] on div "Contact P Pawan Sharma Owner A Anmol Soni Priority - Sales Rep Anmol Phone Numb…" at bounding box center [532, 476] width 286 height 267
click at [520, 343] on div "Contact P Pawan Sharma Owner A Anmol Soni Priority - Sales Rep Anmol Phone Numb…" at bounding box center [532, 476] width 286 height 267
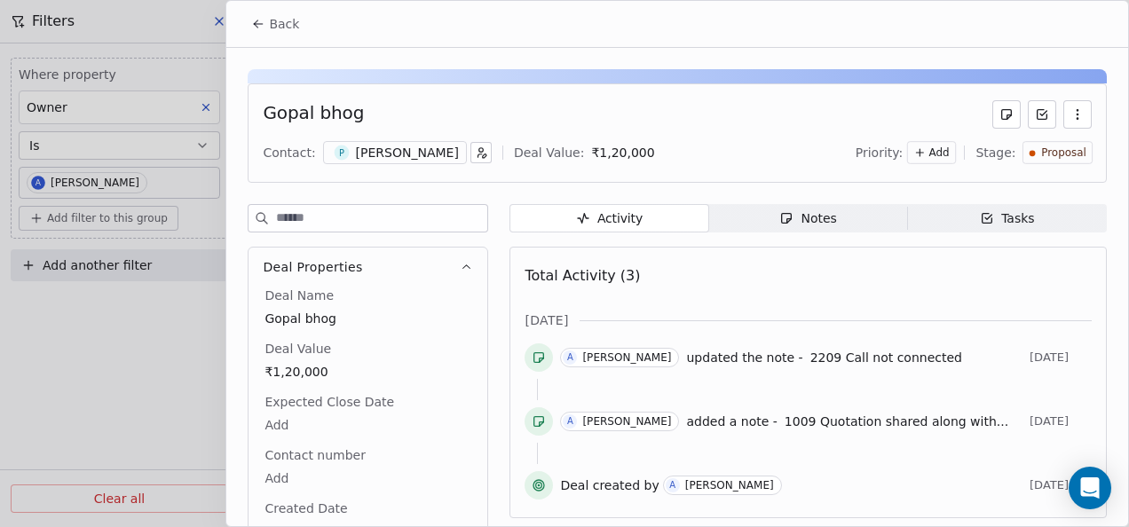
click at [765, 222] on span "Notes Notes" at bounding box center [808, 218] width 199 height 28
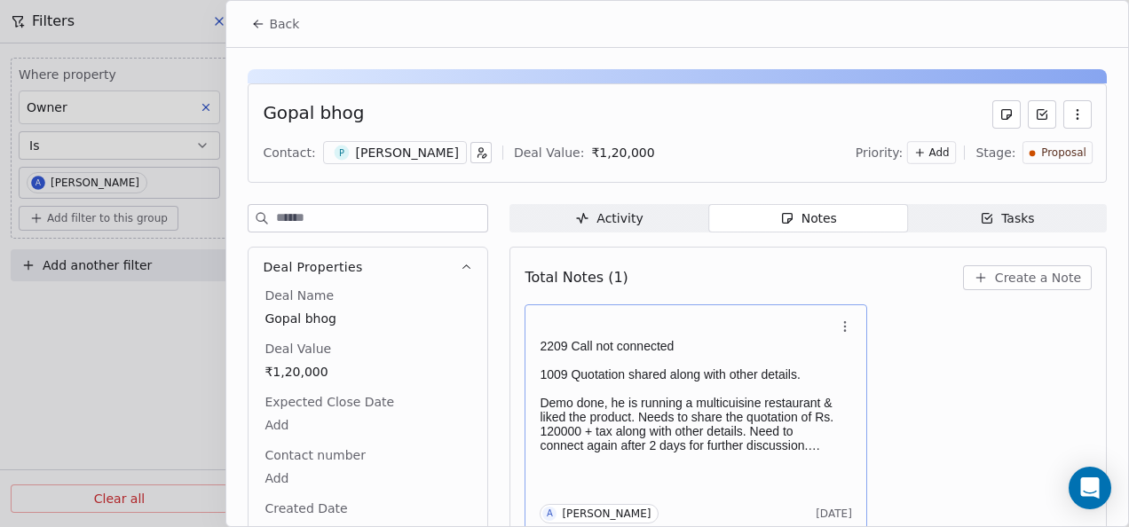
click at [703, 379] on p "1009 Quotation shared along with other details." at bounding box center [687, 374] width 295 height 14
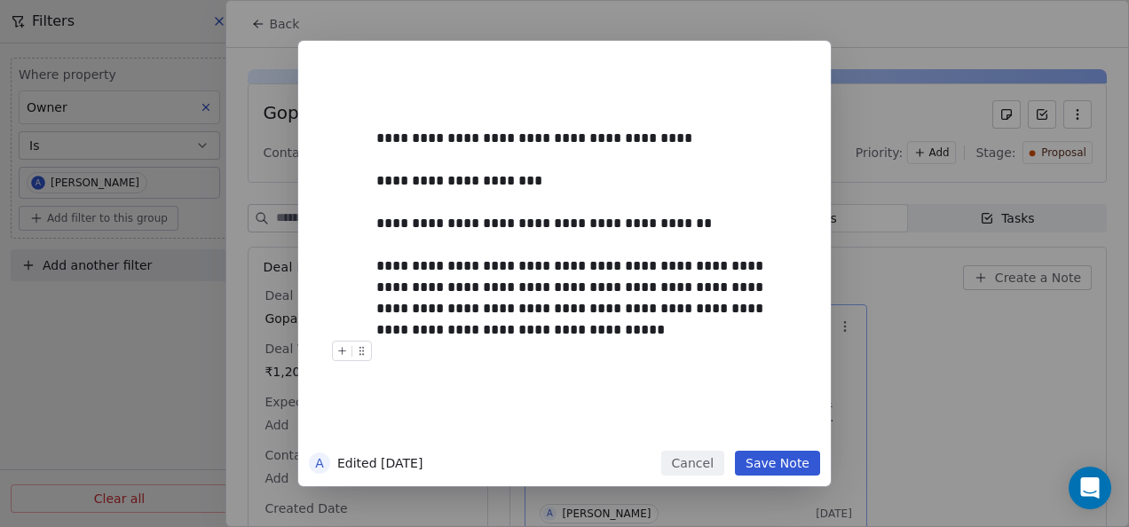
click at [763, 461] on button "Save Note" at bounding box center [777, 463] width 85 height 25
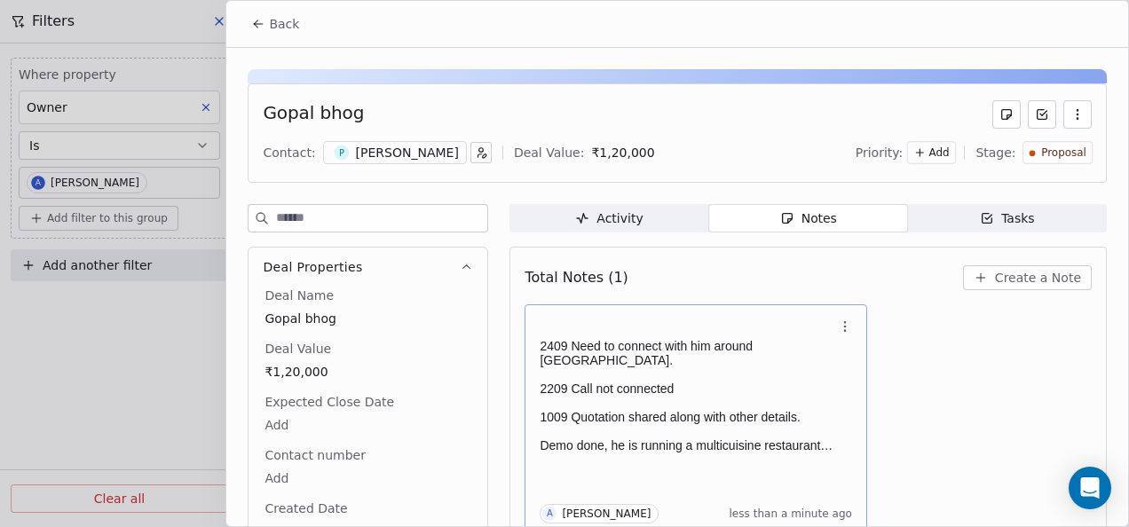
scroll to position [7, 0]
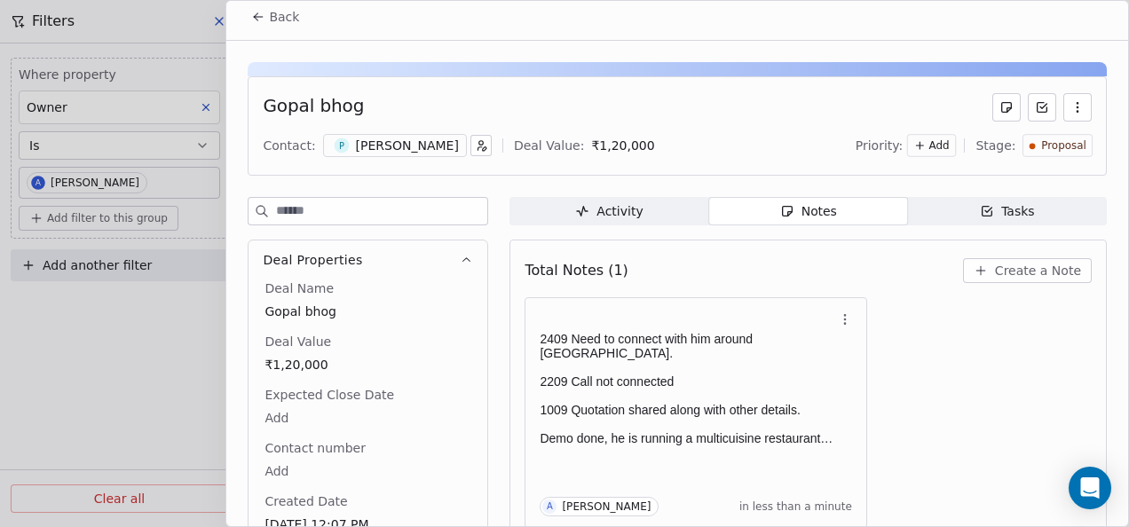
click at [264, 21] on icon at bounding box center [258, 17] width 14 height 14
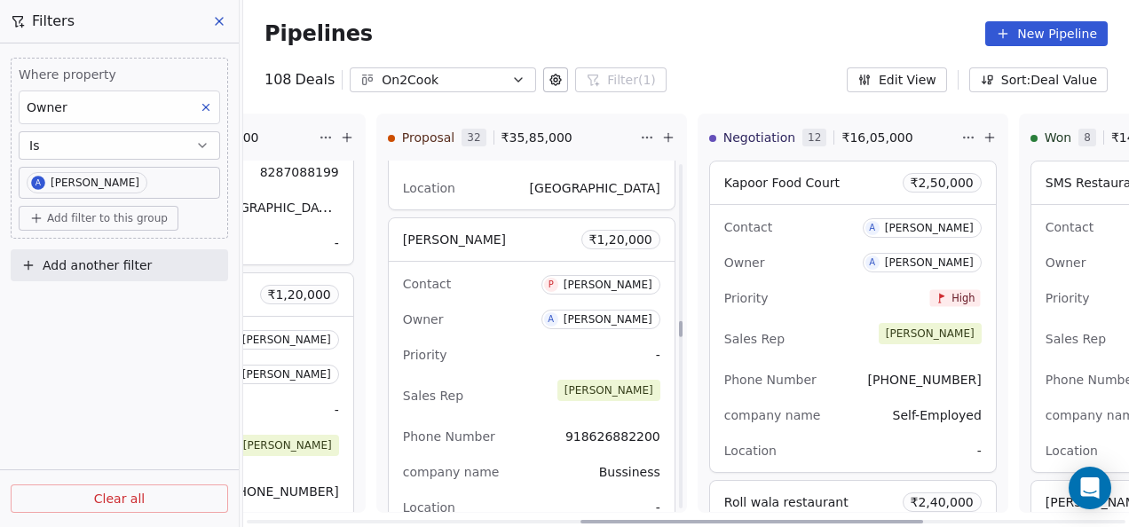
scroll to position [5027, 0]
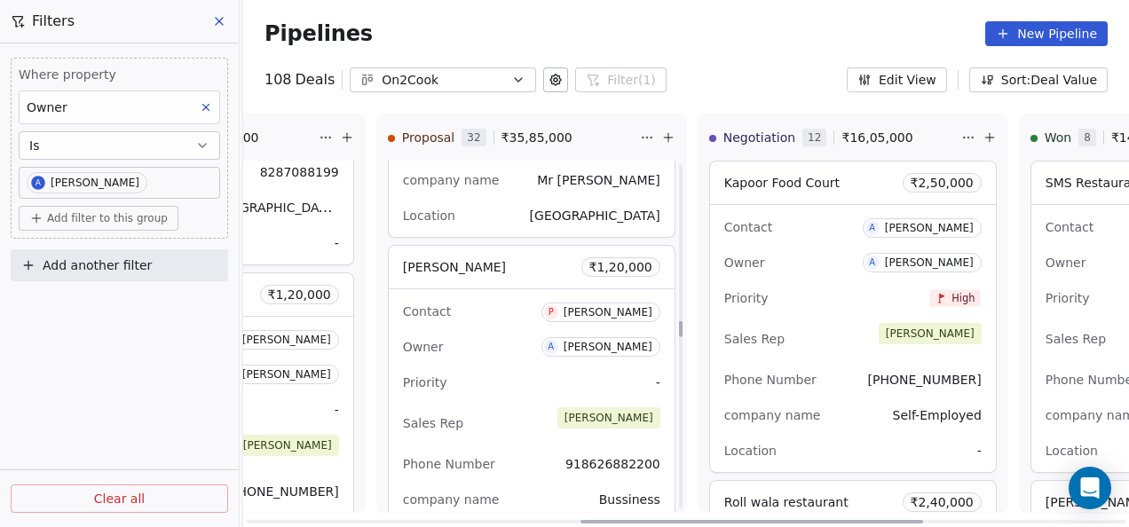
click at [537, 404] on div "Sales Rep [PERSON_NAME]" at bounding box center [531, 423] width 257 height 39
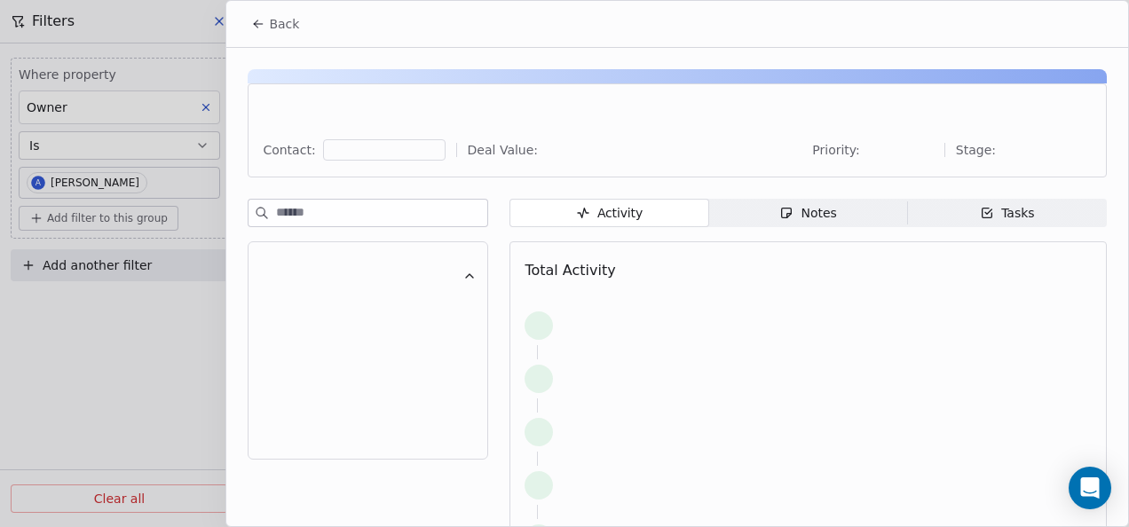
click at [779, 218] on icon "button" at bounding box center [786, 213] width 14 height 14
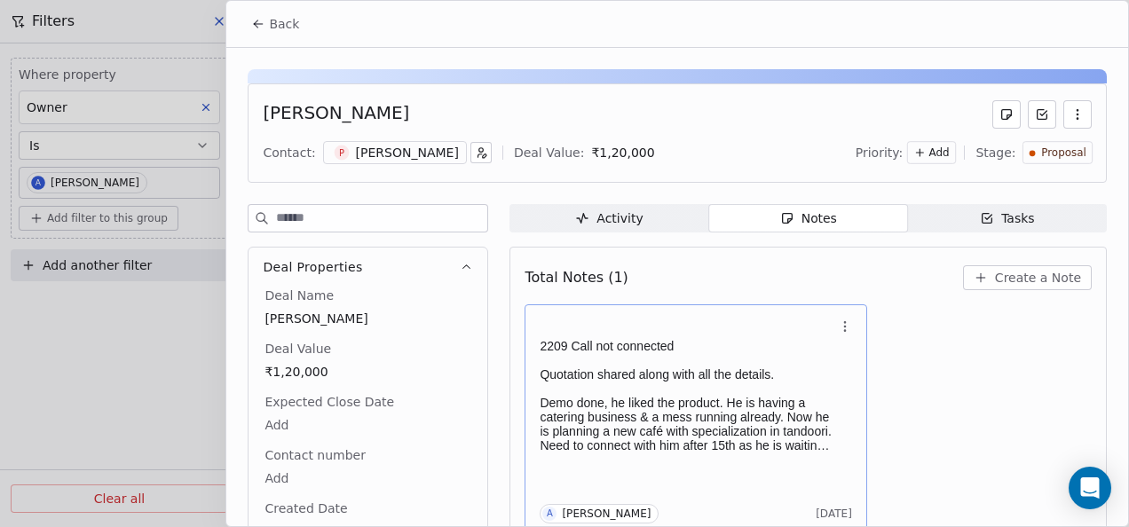
click at [763, 447] on p "Demo done, he liked the product. He is having a catering business & a mess runn…" at bounding box center [687, 424] width 295 height 57
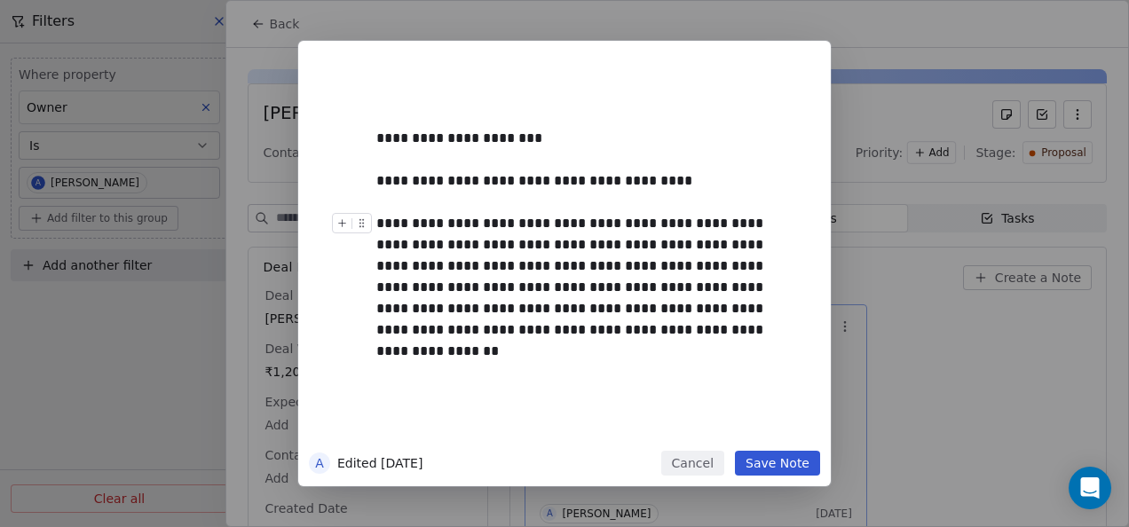
click at [693, 456] on button "Cancel" at bounding box center [692, 463] width 63 height 25
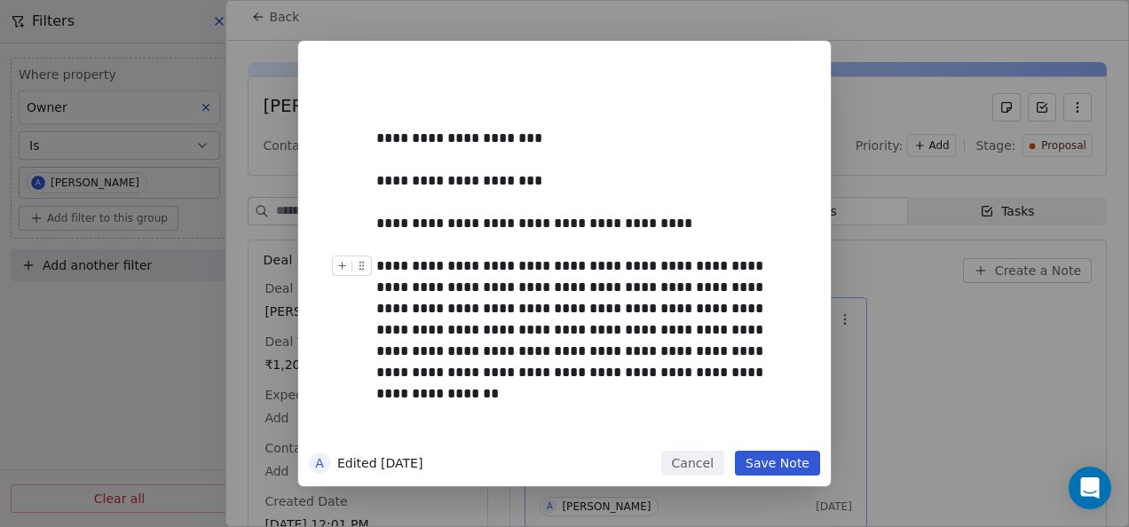
click at [767, 460] on button "Save Note" at bounding box center [777, 463] width 85 height 25
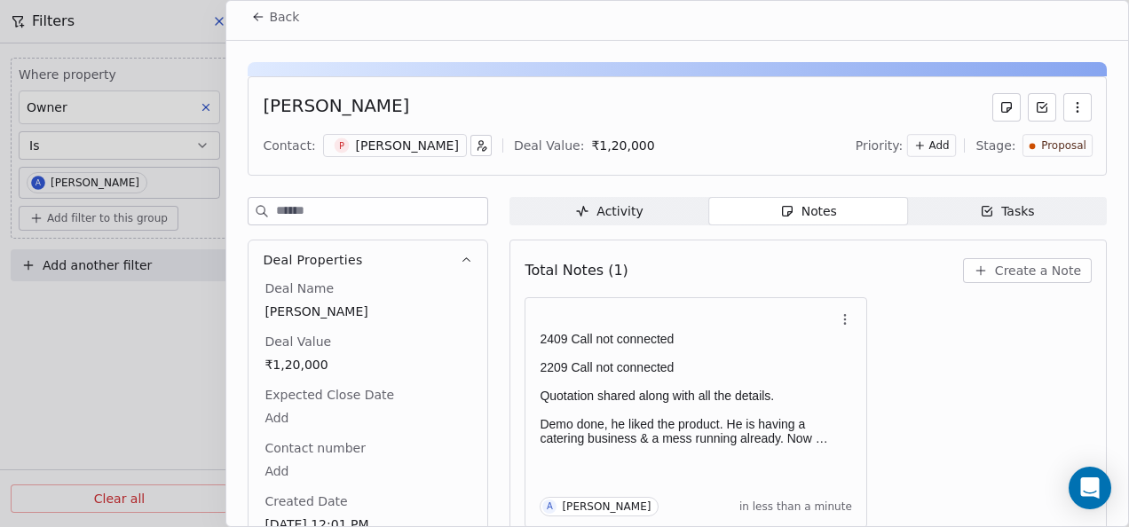
click at [259, 19] on icon at bounding box center [258, 17] width 14 height 14
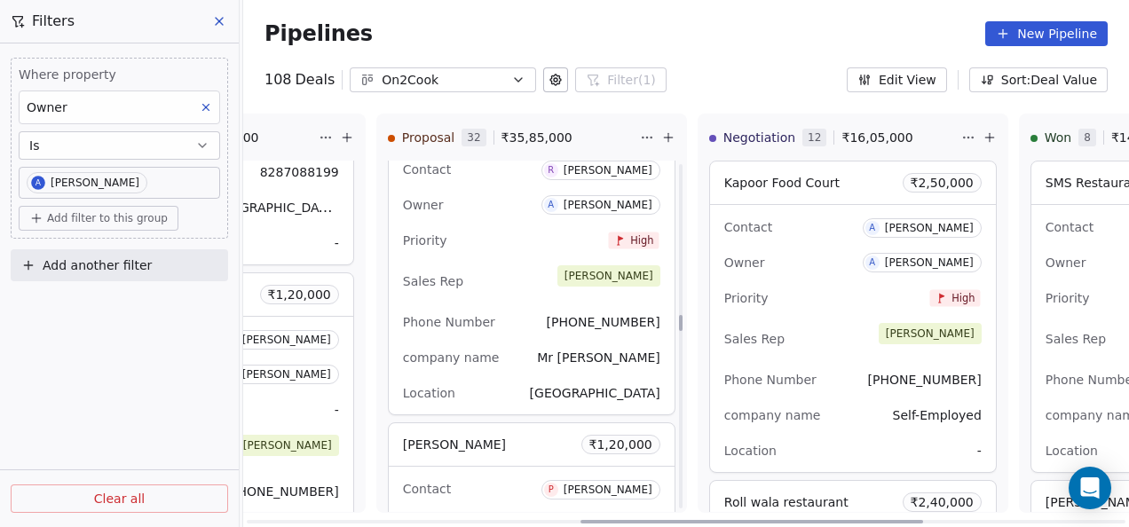
scroll to position [4761, 0]
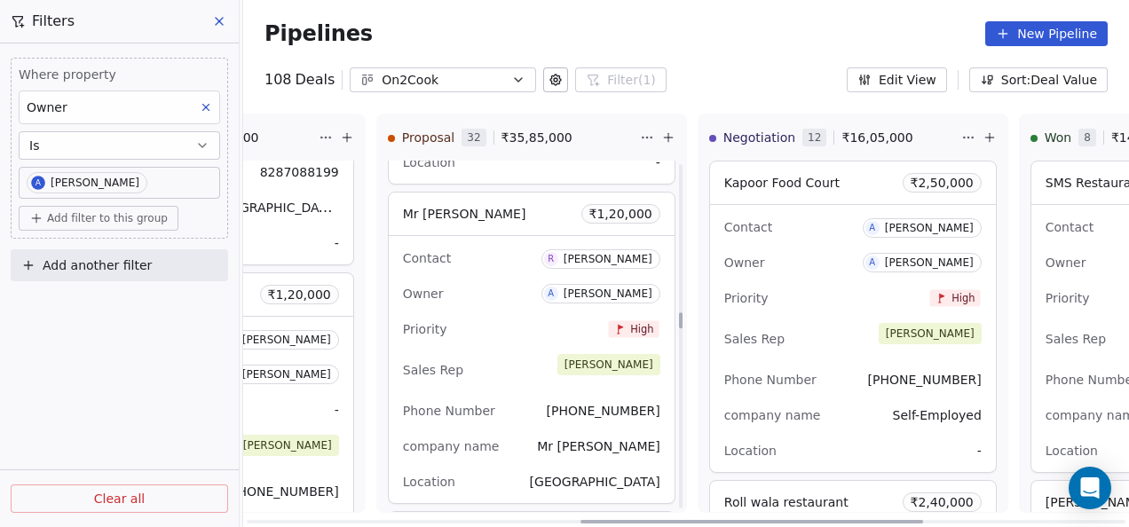
click at [500, 351] on div "Sales Rep [PERSON_NAME]" at bounding box center [531, 370] width 257 height 39
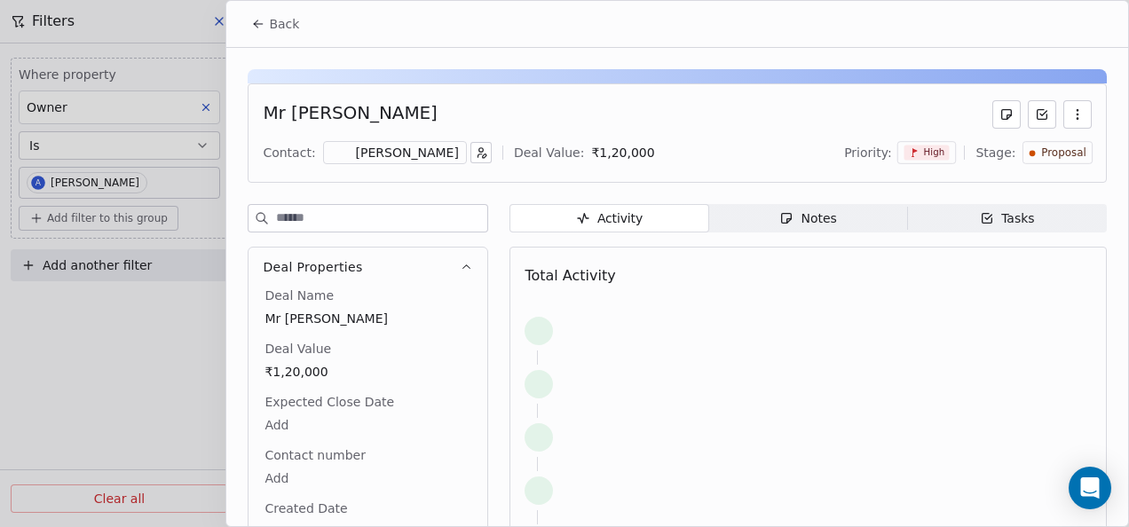
click at [795, 215] on div "Notes" at bounding box center [807, 218] width 57 height 19
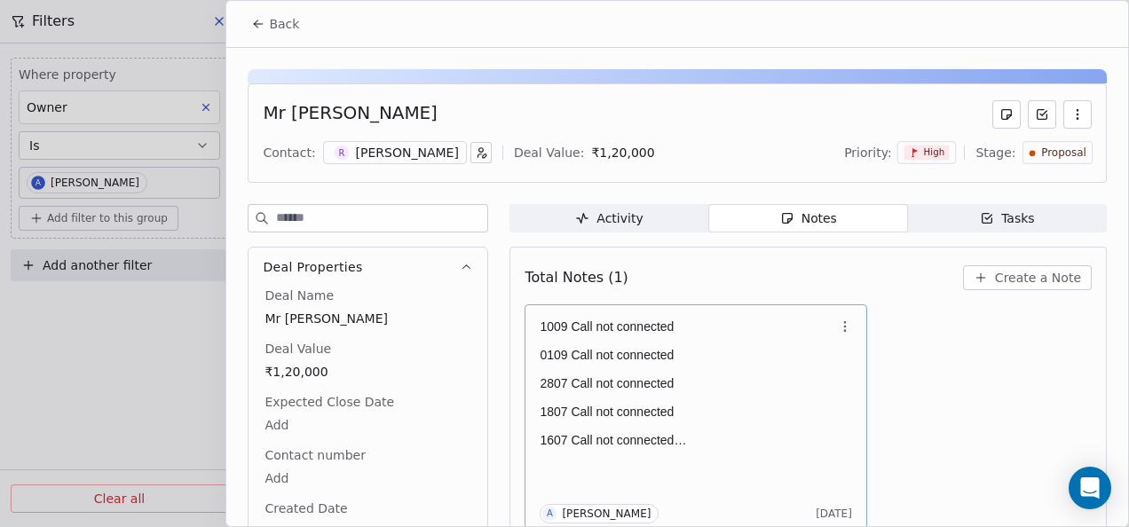
click at [763, 312] on div "1009 Call not connected 0109 Call not connected 2807 Call not connected 1807 Ca…" at bounding box center [695, 419] width 343 height 231
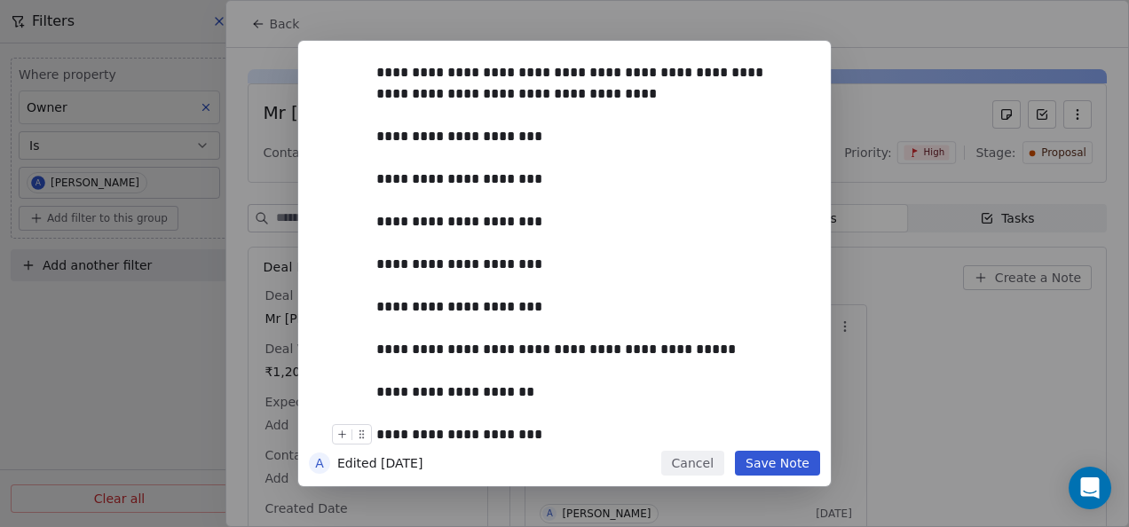
click at [768, 467] on button "Save Note" at bounding box center [777, 463] width 85 height 25
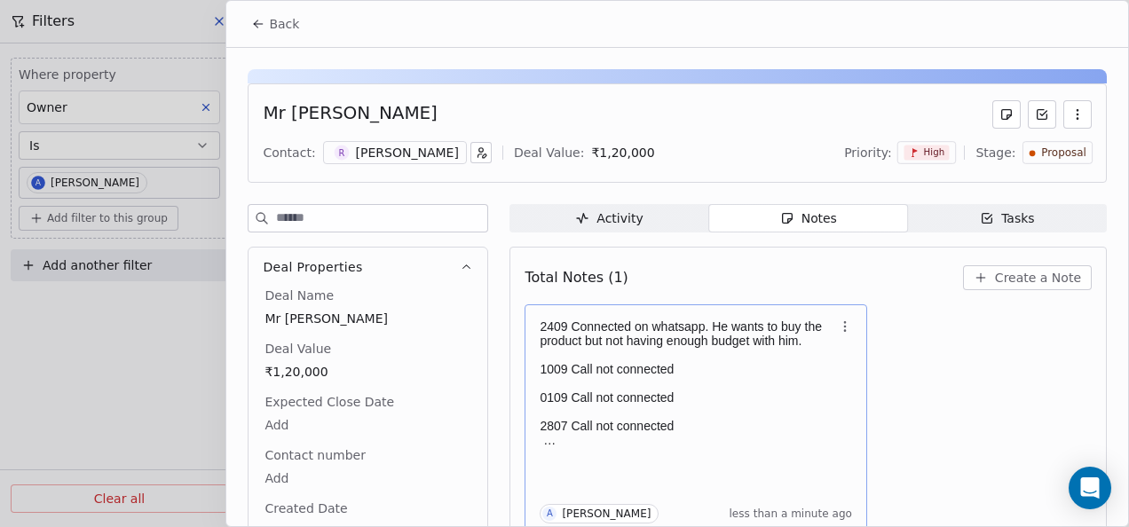
scroll to position [7, 0]
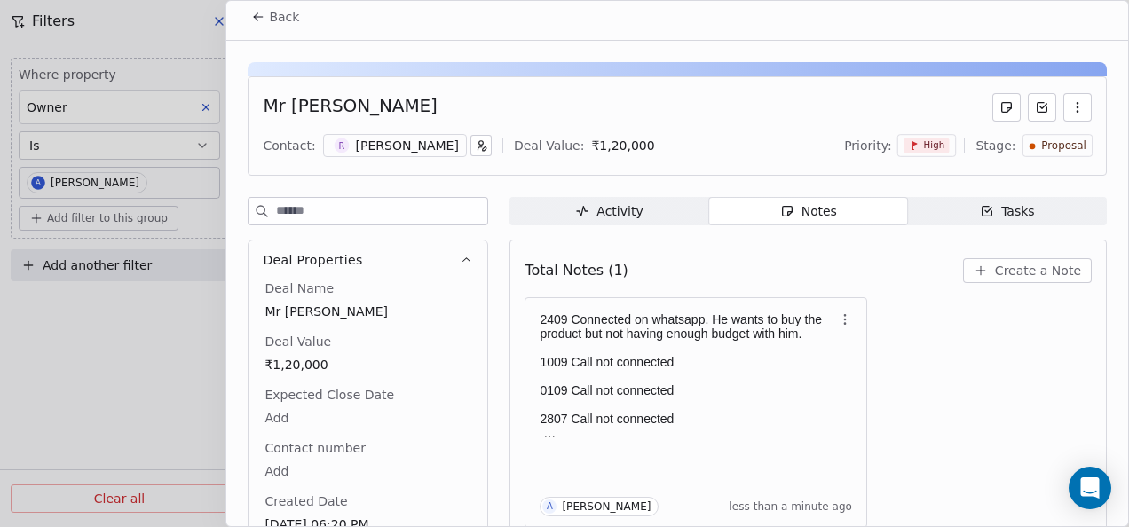
click at [266, 20] on button "Back" at bounding box center [274, 17] width 69 height 32
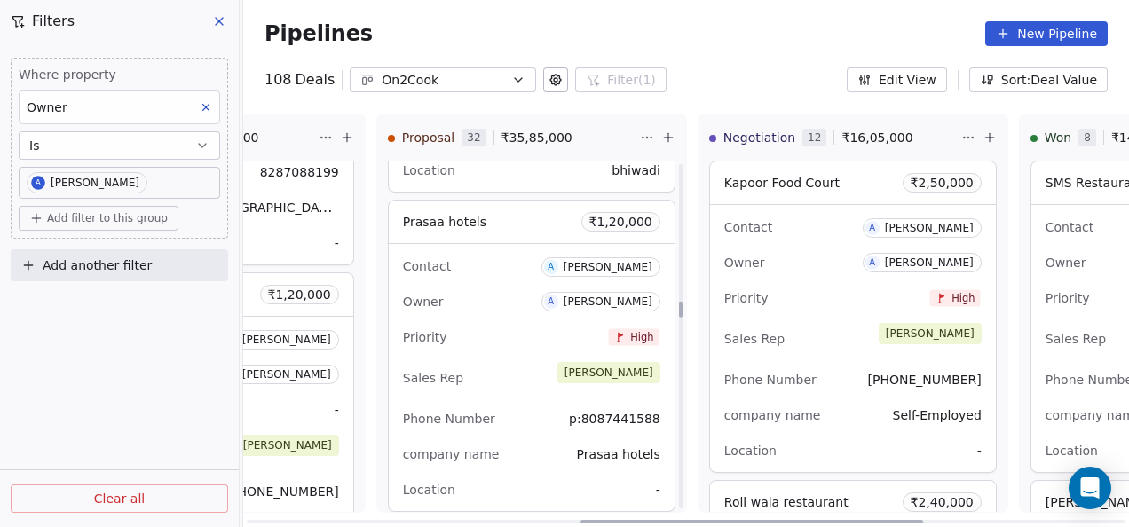
scroll to position [4406, 0]
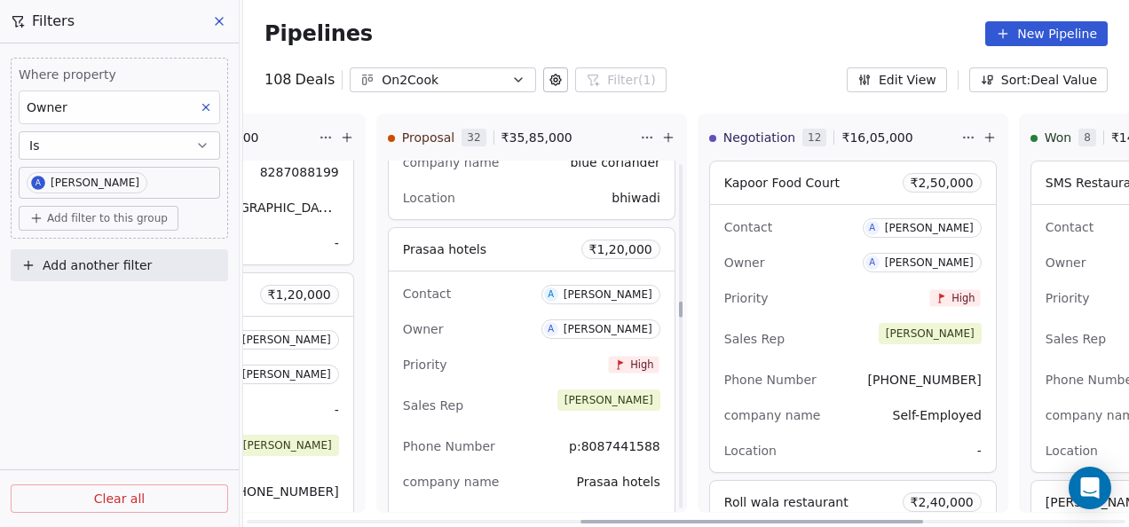
click at [556, 369] on div "Priority High" at bounding box center [531, 365] width 257 height 28
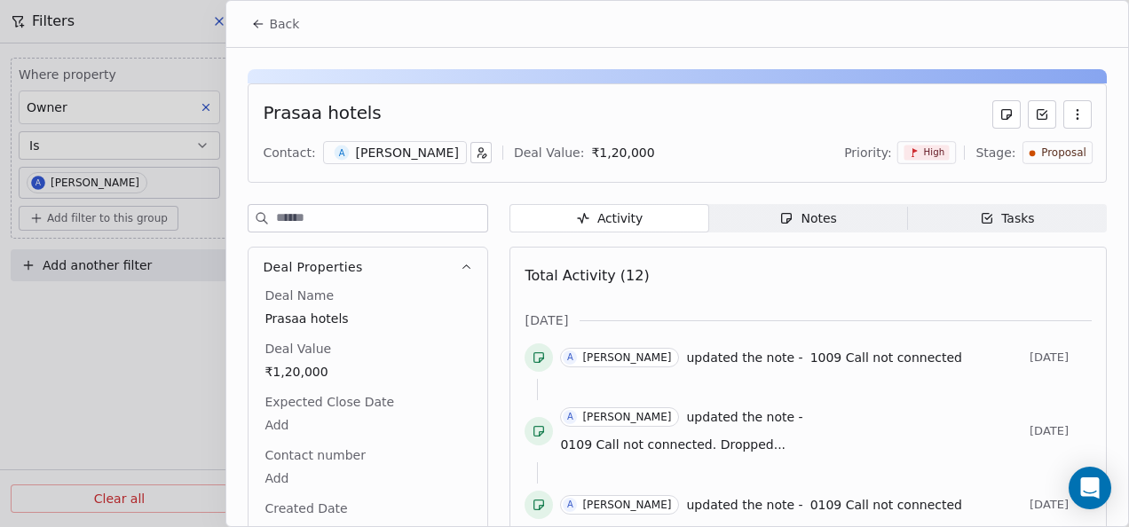
click at [812, 224] on div "Notes" at bounding box center [807, 218] width 57 height 19
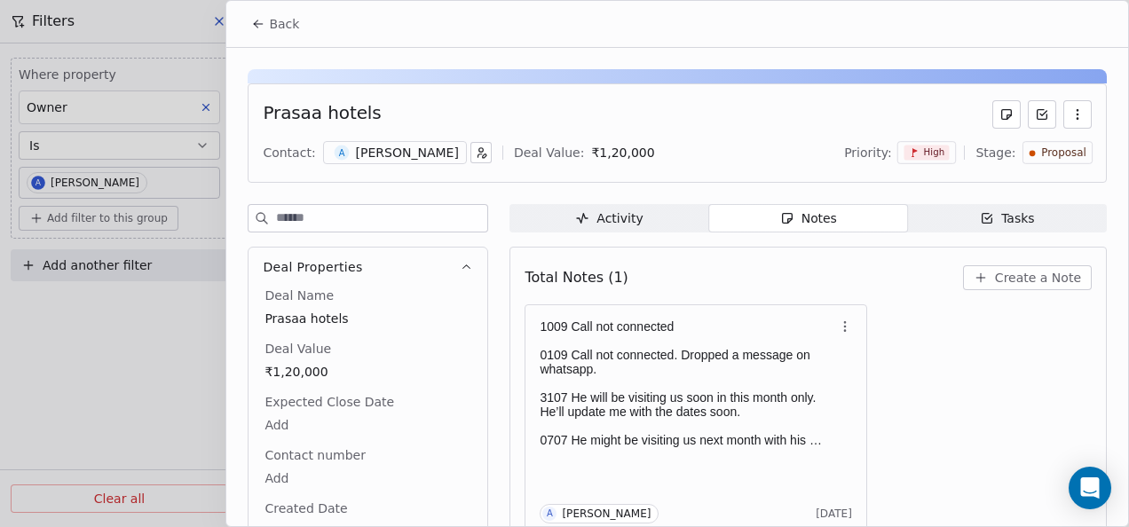
click at [253, 22] on icon at bounding box center [258, 24] width 14 height 14
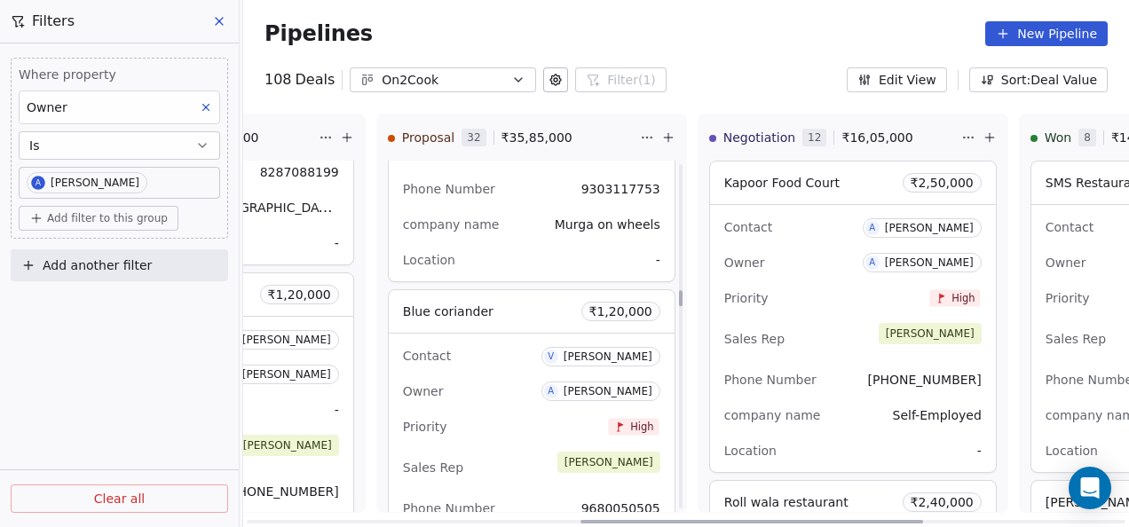
scroll to position [4051, 0]
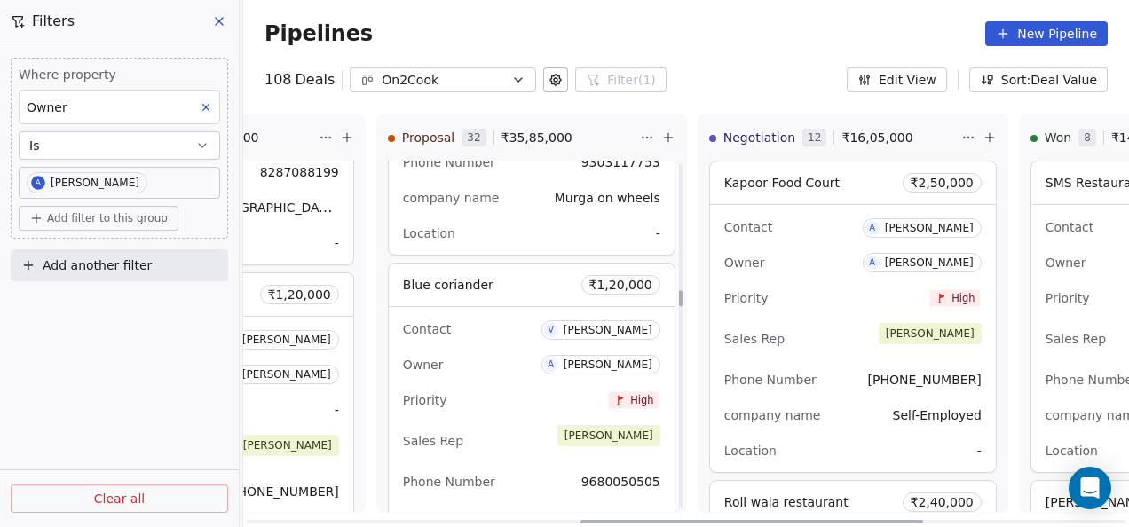
click at [497, 321] on div "Contact V Vipul Chaudhary" at bounding box center [531, 328] width 257 height 29
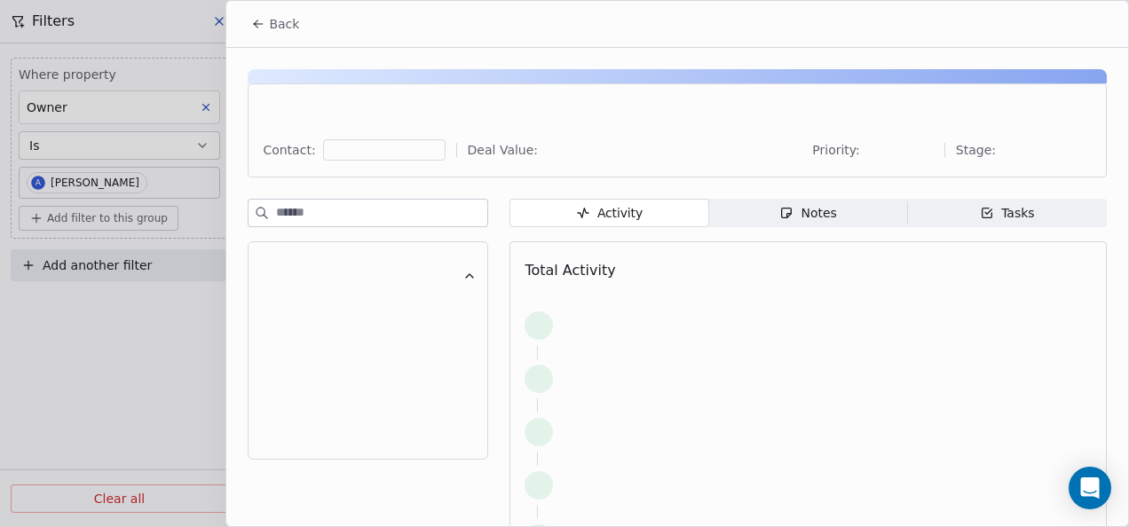
click at [779, 204] on div "Notes" at bounding box center [807, 213] width 57 height 19
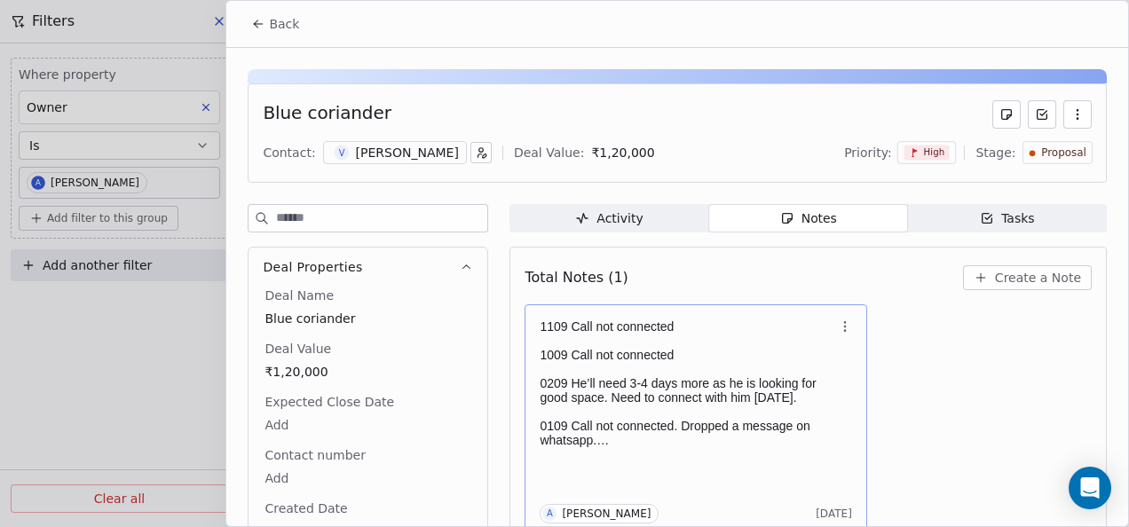
click at [662, 367] on p at bounding box center [687, 369] width 295 height 14
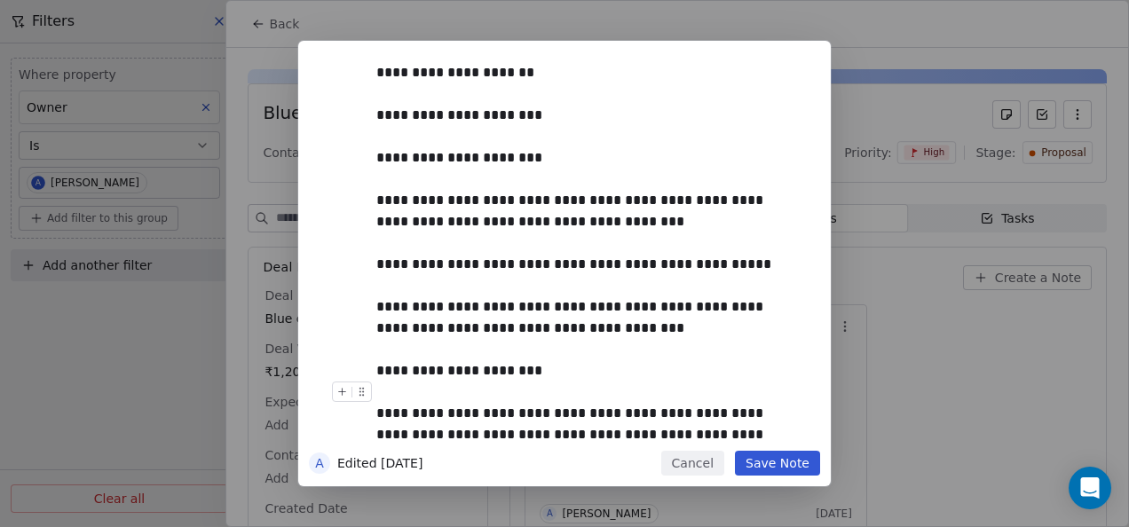
click at [766, 461] on button "Save Note" at bounding box center [777, 463] width 85 height 25
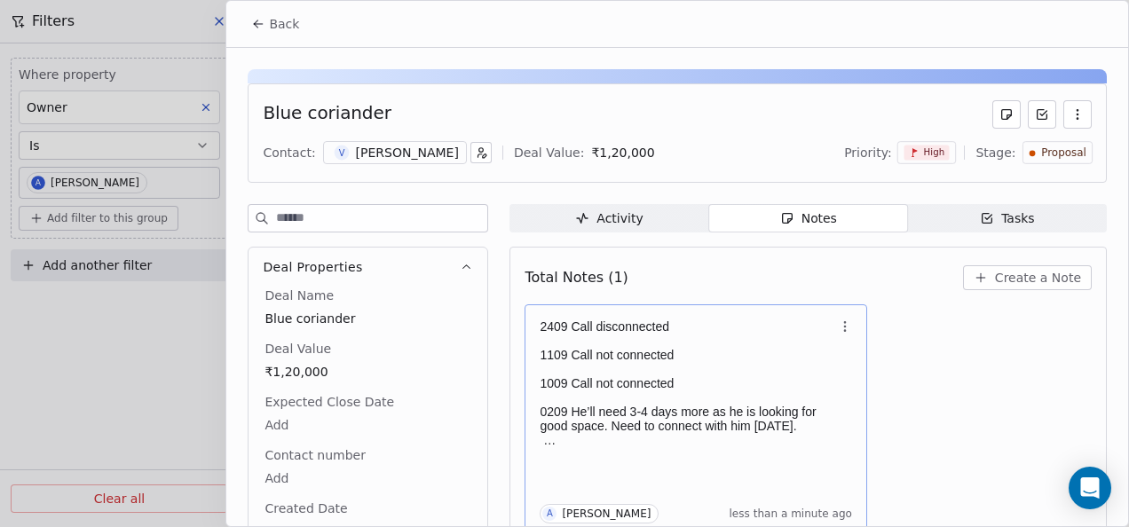
scroll to position [7, 0]
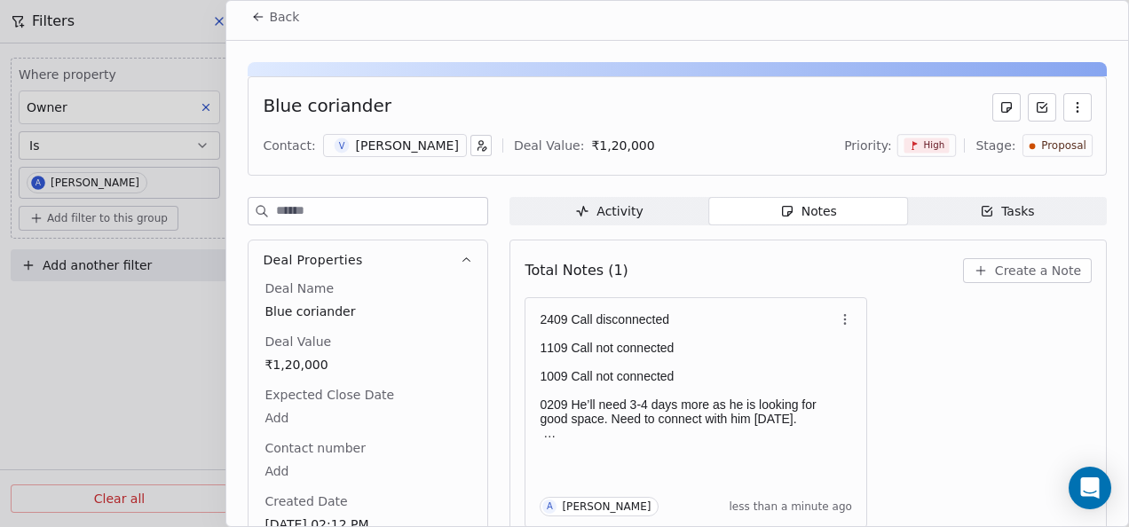
click at [258, 22] on icon at bounding box center [258, 17] width 14 height 14
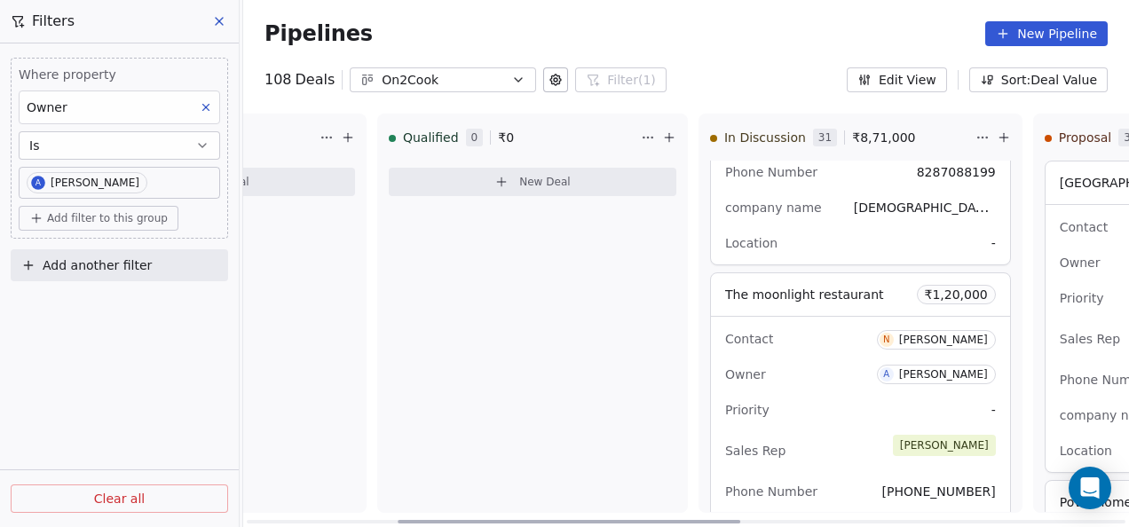
drag, startPoint x: 717, startPoint y: 524, endPoint x: 621, endPoint y: 458, distance: 116.2
click at [462, 520] on div at bounding box center [569, 522] width 343 height 4
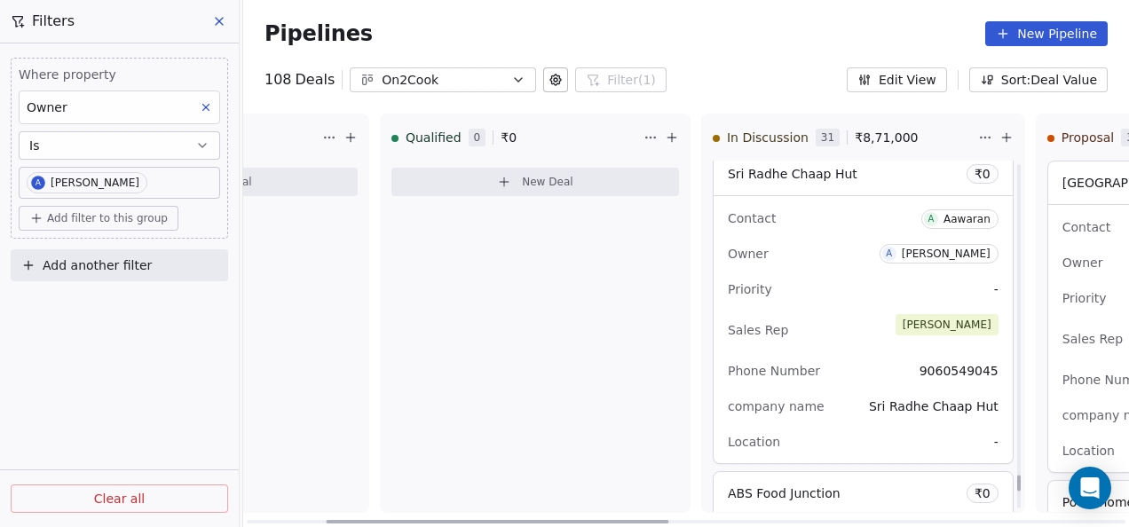
scroll to position [9540, 0]
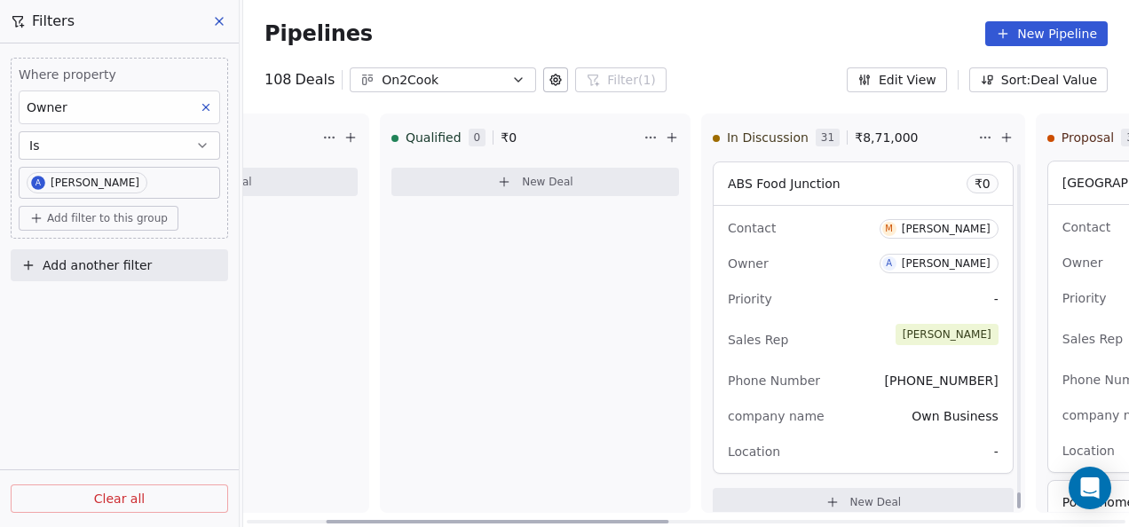
click at [855, 320] on div "Sales Rep [PERSON_NAME]" at bounding box center [863, 339] width 271 height 39
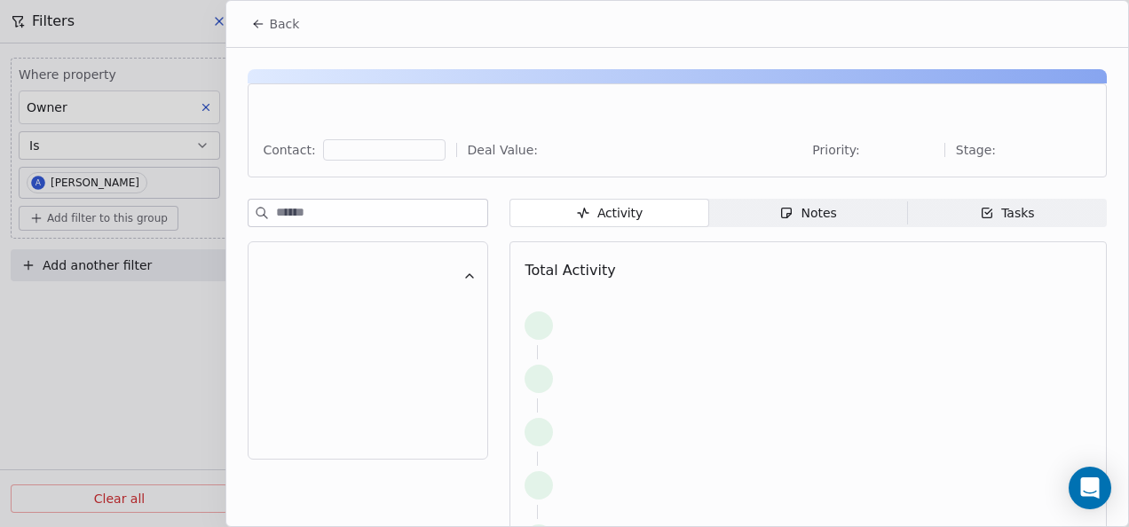
click at [863, 211] on span "Notes Notes" at bounding box center [808, 213] width 199 height 28
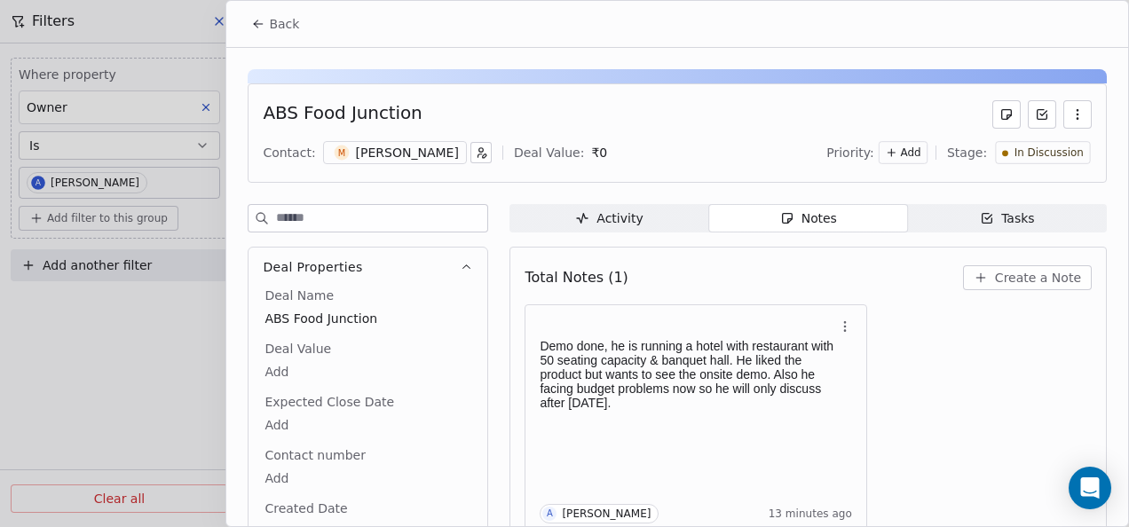
click at [264, 33] on button "Back" at bounding box center [274, 24] width 69 height 32
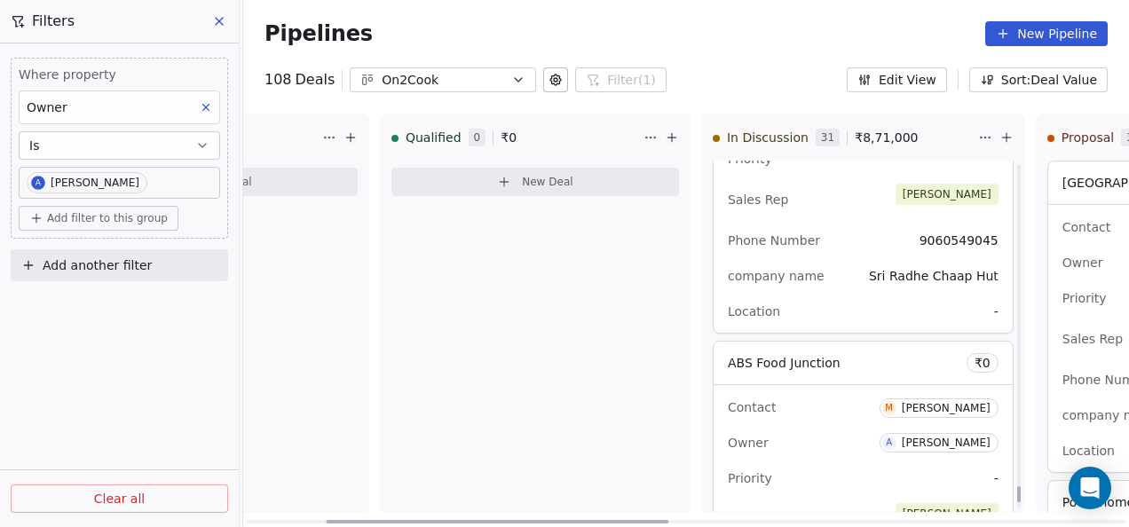
scroll to position [9185, 0]
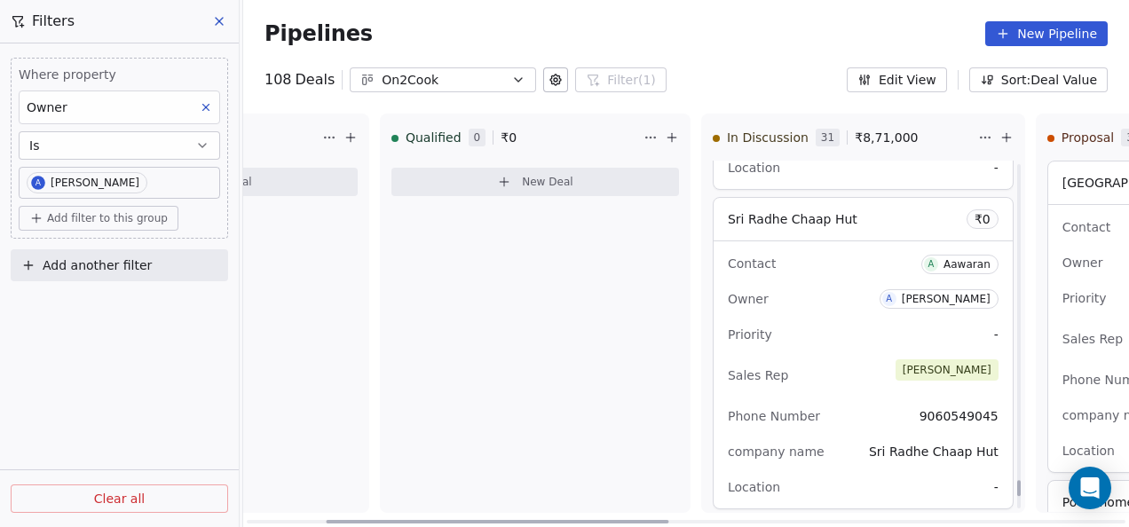
click at [823, 329] on div "Priority -" at bounding box center [863, 334] width 271 height 28
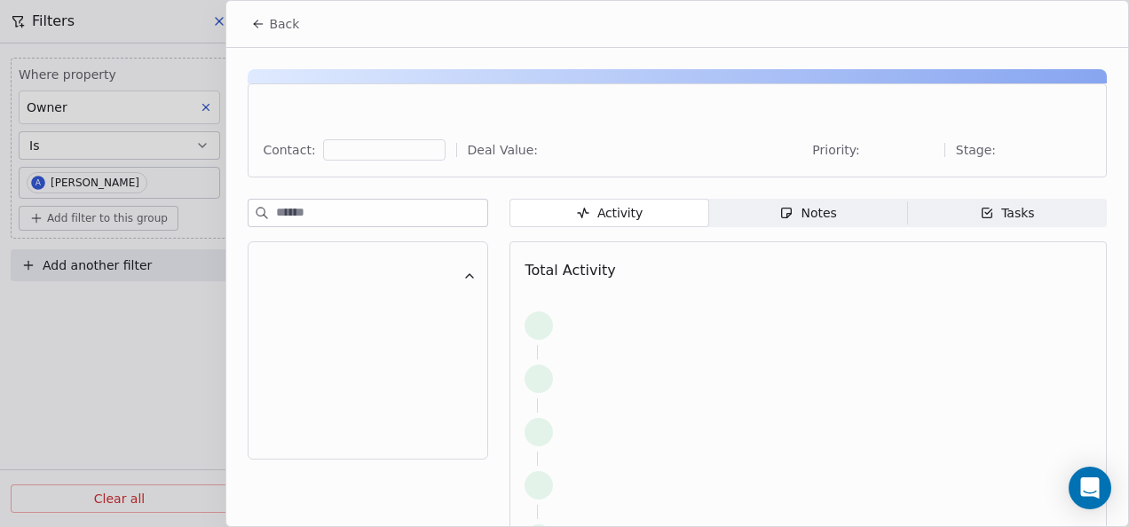
click at [796, 205] on div "Notes" at bounding box center [807, 213] width 57 height 19
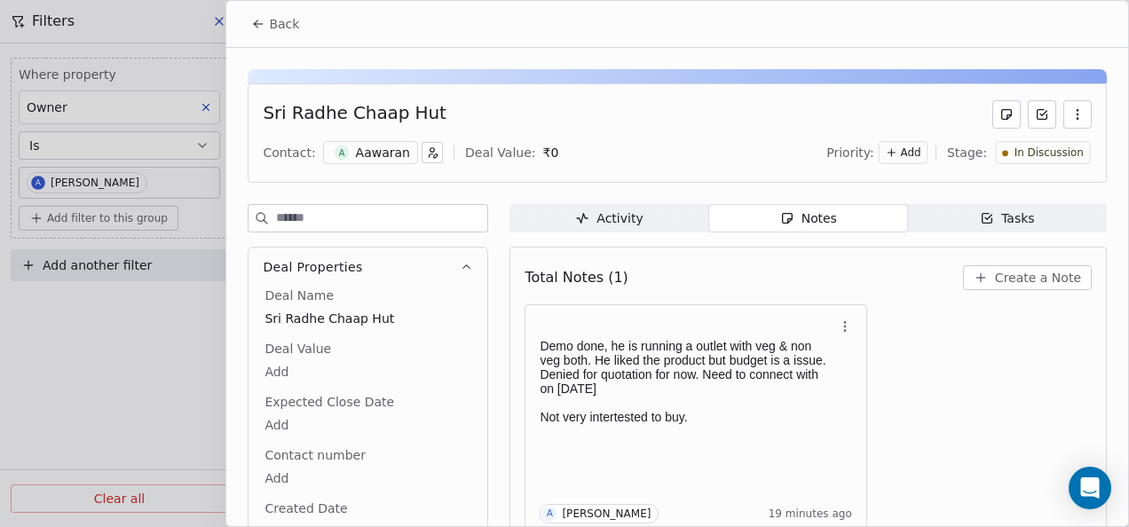
click at [280, 27] on span "Back" at bounding box center [284, 24] width 30 height 18
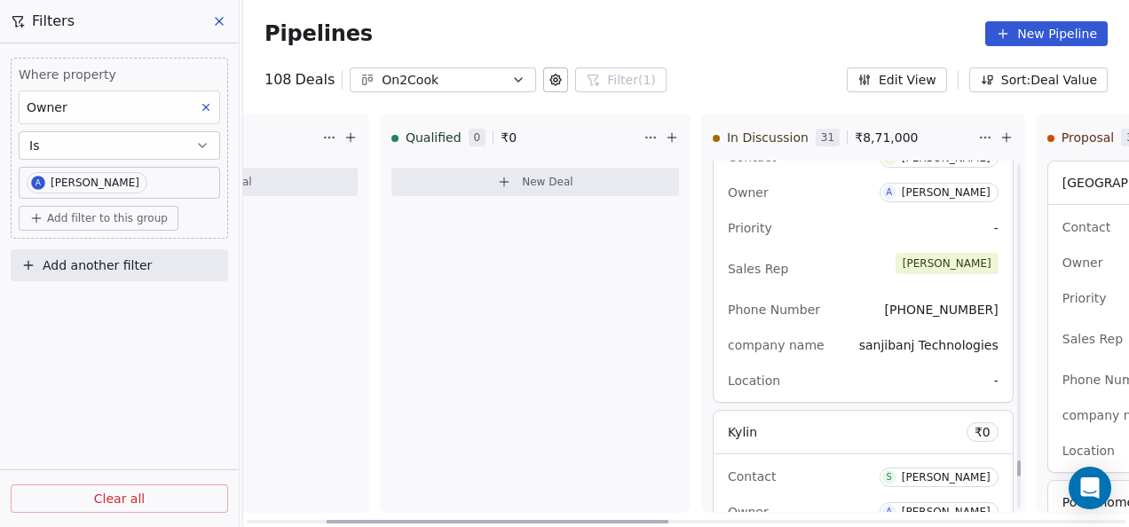
scroll to position [8564, 0]
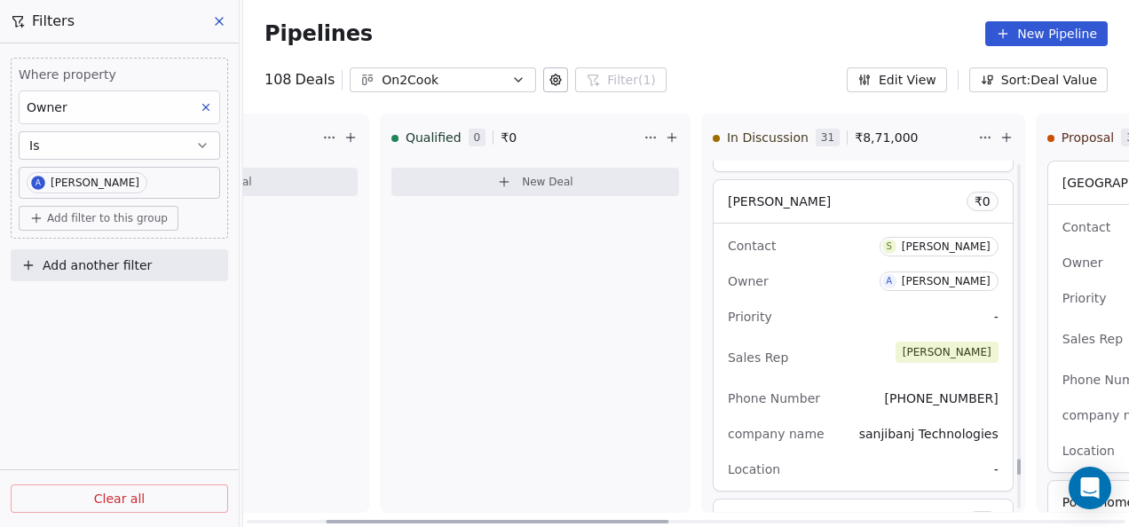
click at [822, 338] on div "Sales Rep [PERSON_NAME]" at bounding box center [863, 357] width 271 height 39
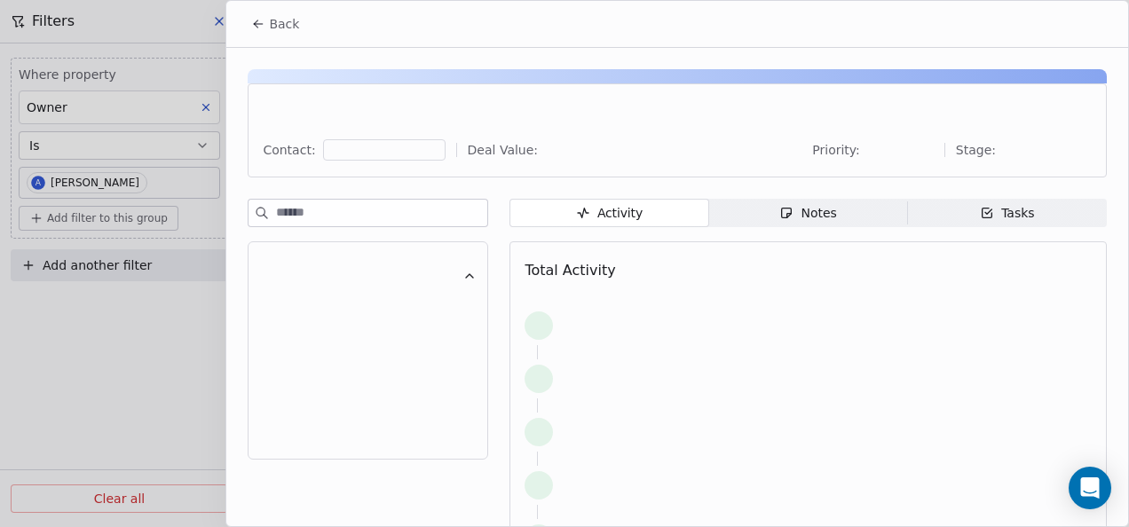
click at [811, 204] on div "Notes" at bounding box center [807, 213] width 57 height 19
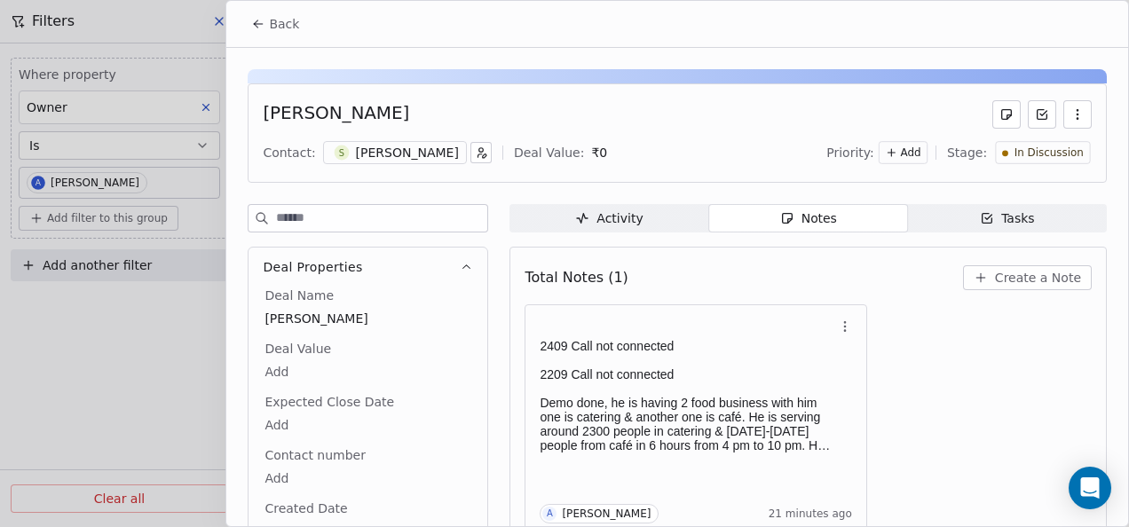
click at [249, 28] on button "Back" at bounding box center [274, 24] width 69 height 32
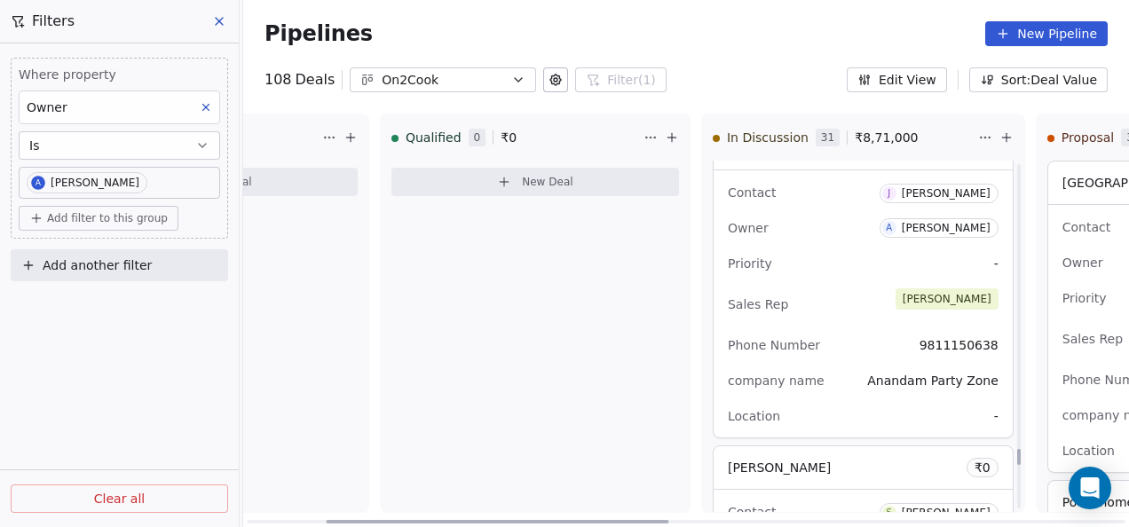
scroll to position [8209, 0]
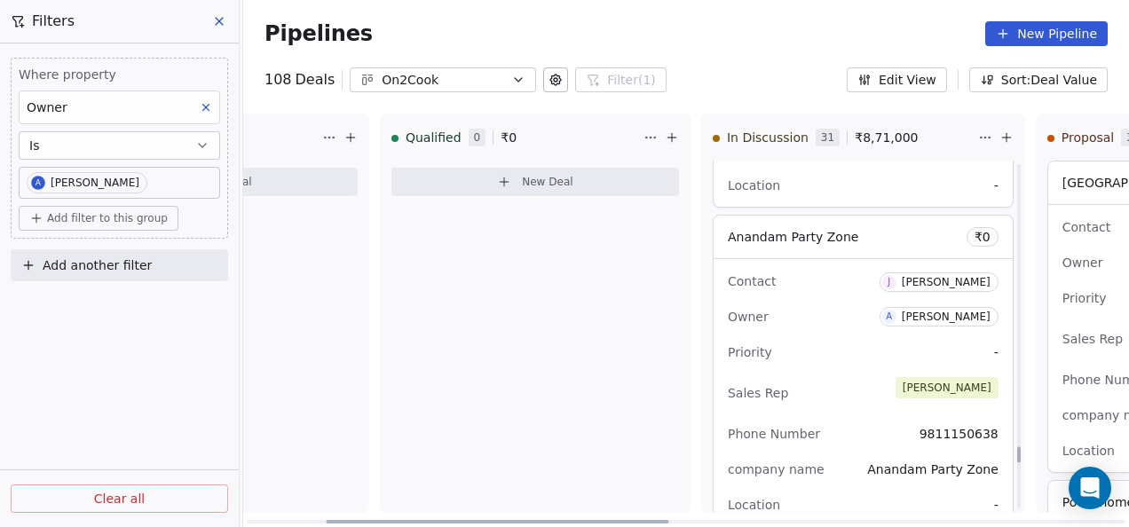
click at [831, 338] on div "Priority -" at bounding box center [863, 352] width 271 height 28
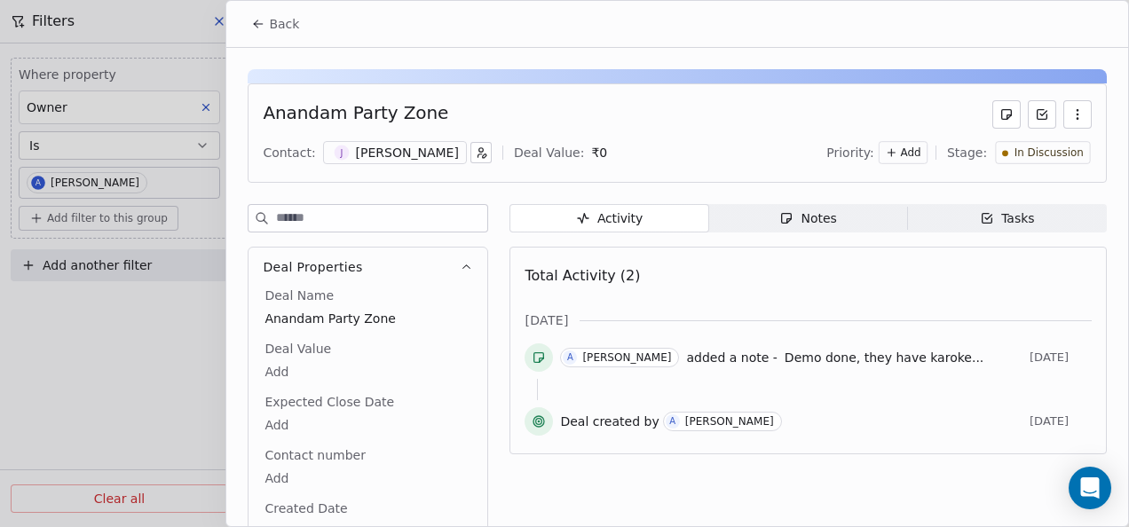
click at [808, 204] on span "Notes Notes" at bounding box center [808, 218] width 199 height 28
click at [808, 215] on div "Notes" at bounding box center [807, 218] width 57 height 19
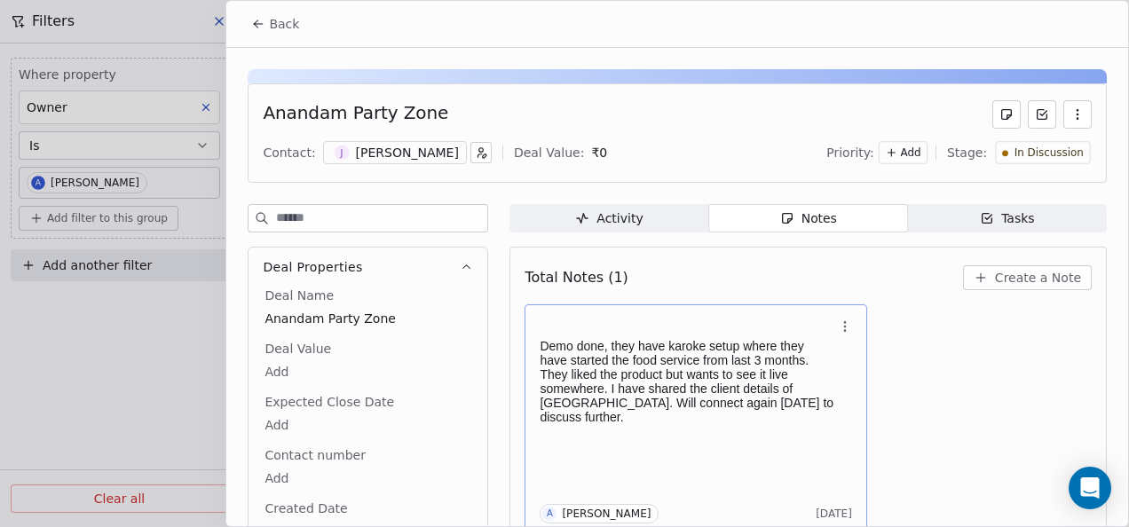
click at [646, 331] on h1 at bounding box center [687, 330] width 295 height 18
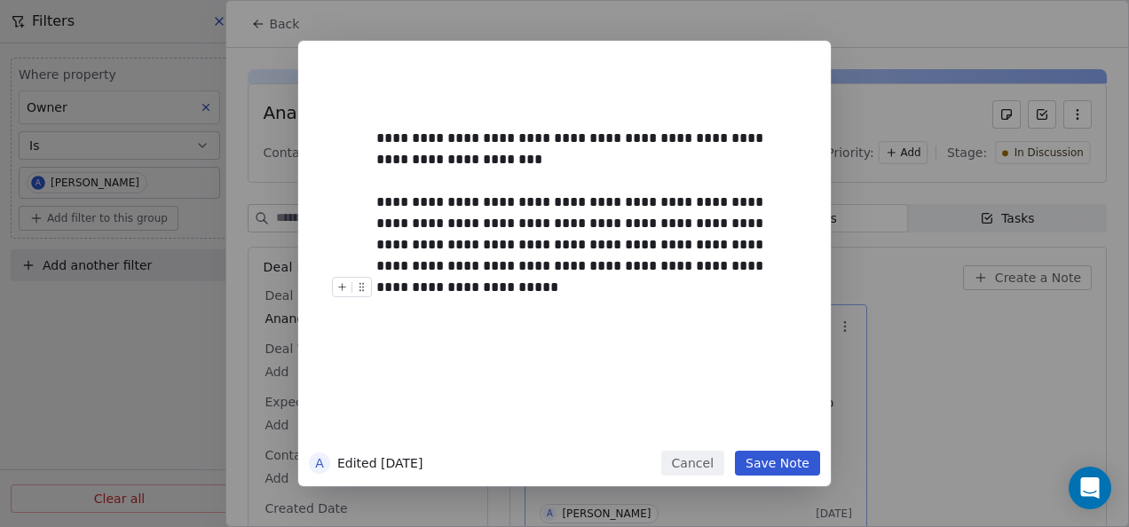
click at [774, 459] on button "Save Note" at bounding box center [777, 463] width 85 height 25
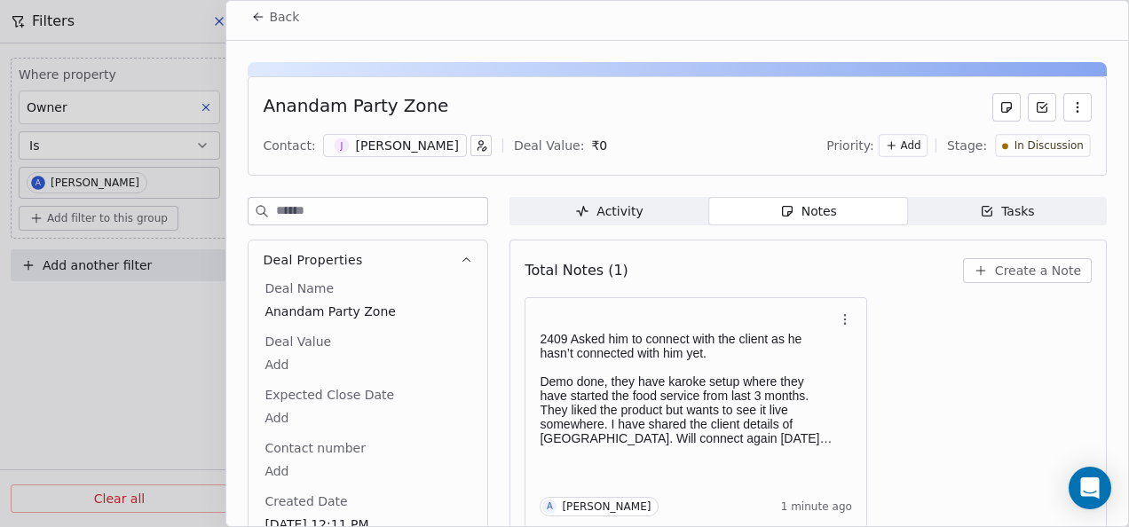
click at [254, 14] on icon at bounding box center [258, 17] width 14 height 14
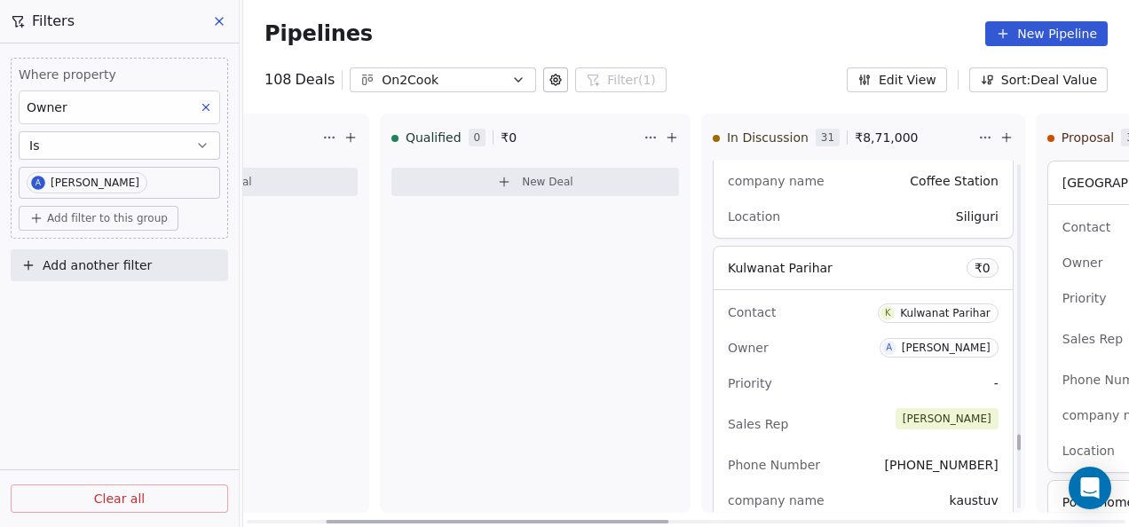
scroll to position [7854, 0]
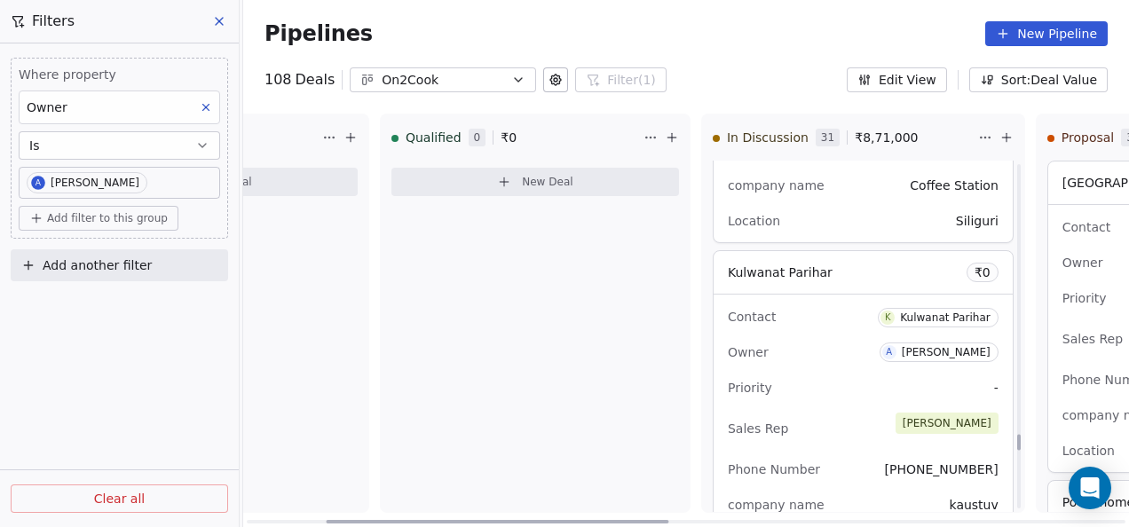
click at [838, 374] on div "Priority -" at bounding box center [863, 388] width 271 height 28
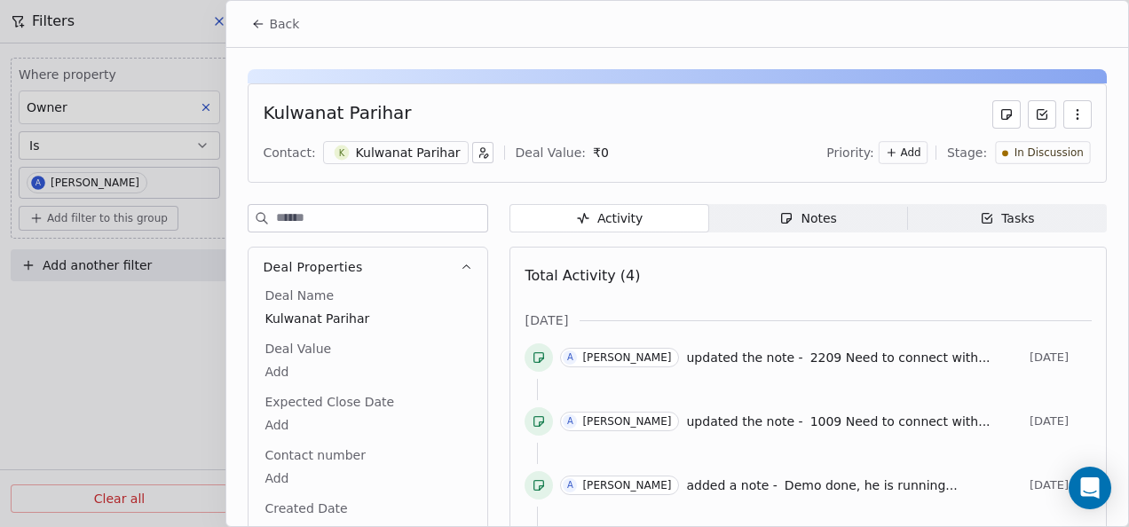
click at [806, 213] on div "Notes" at bounding box center [807, 218] width 57 height 19
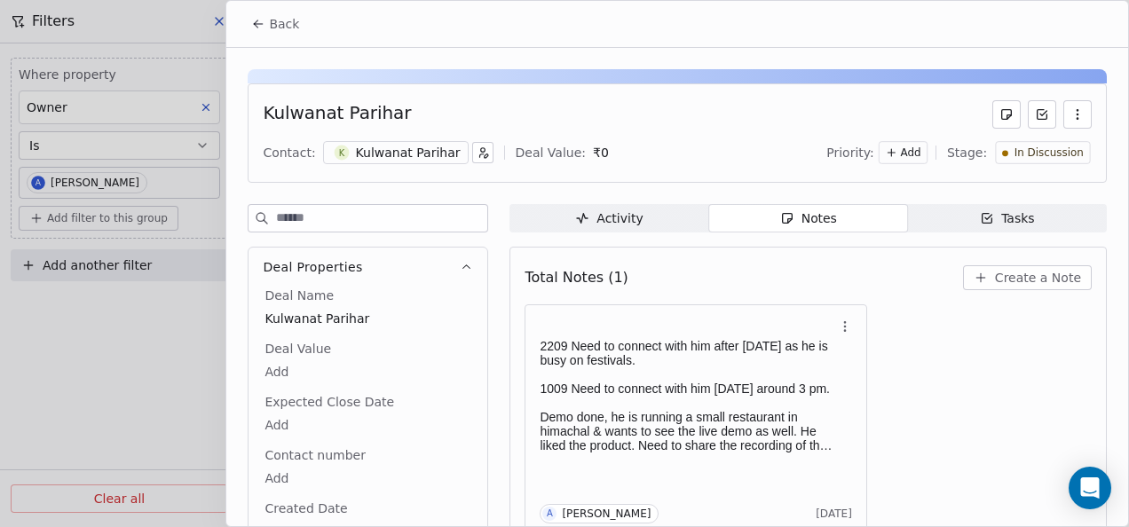
click at [276, 28] on span "Back" at bounding box center [284, 24] width 30 height 18
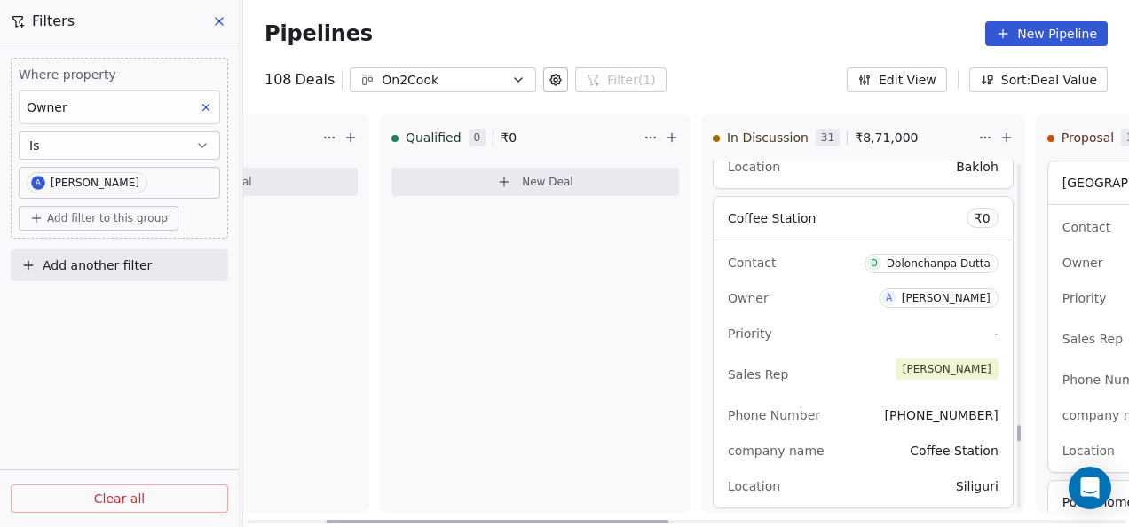
scroll to position [7588, 0]
click at [829, 333] on div "Priority -" at bounding box center [863, 334] width 271 height 28
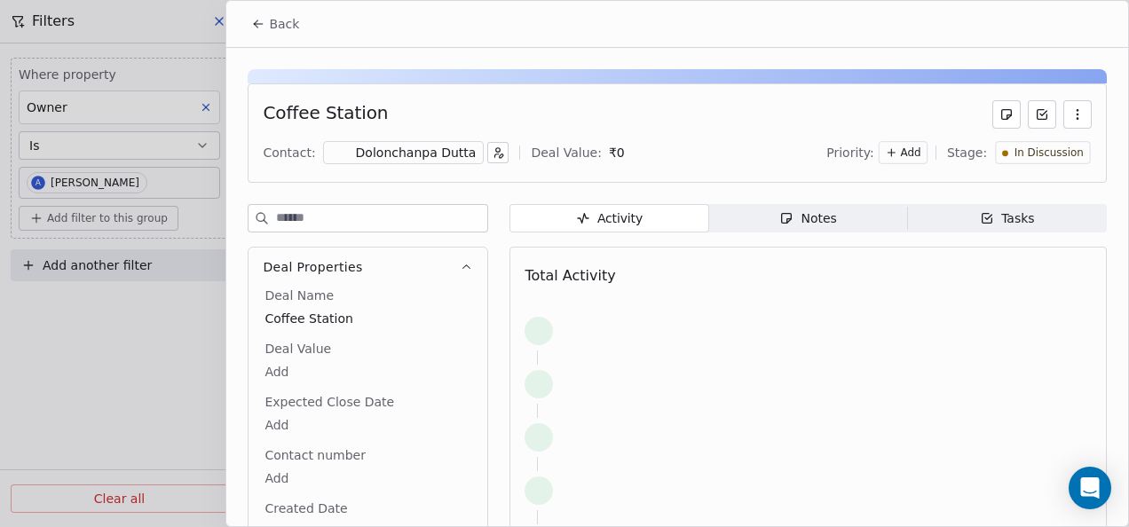
click at [264, 17] on icon at bounding box center [258, 24] width 14 height 14
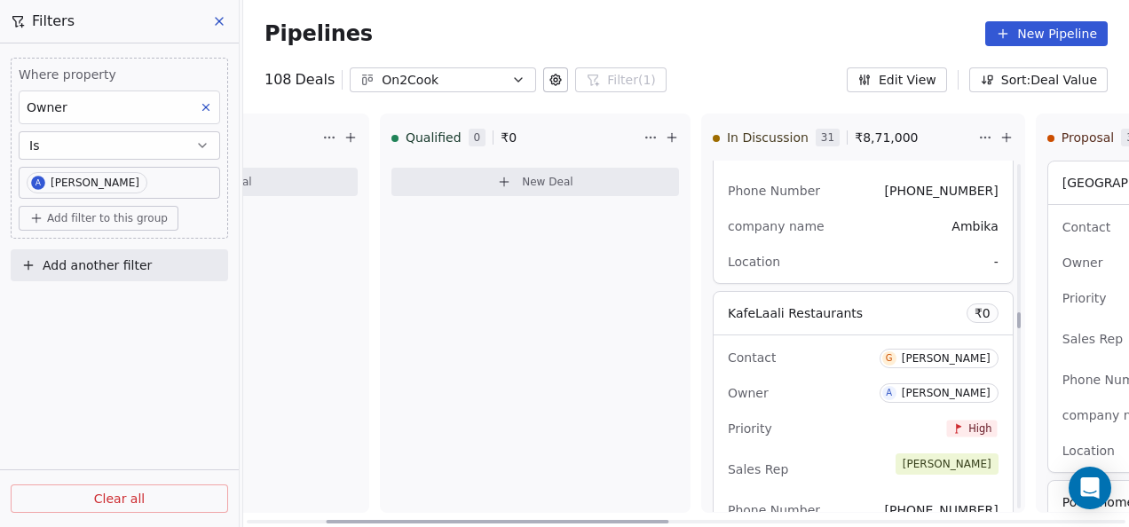
scroll to position [4305, 0]
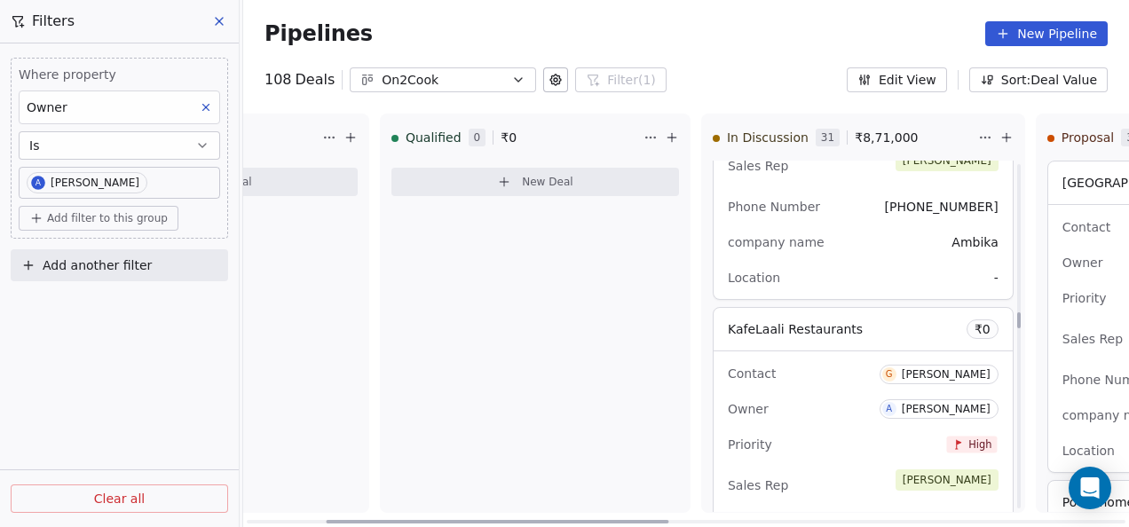
click at [809, 408] on div "Owner A [PERSON_NAME]" at bounding box center [863, 409] width 271 height 28
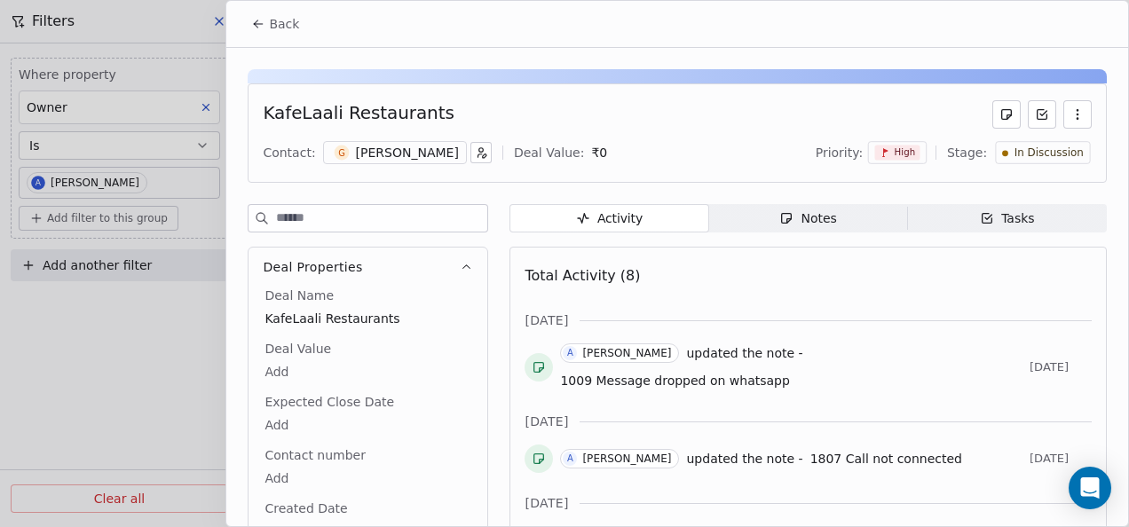
click at [270, 23] on span "Back" at bounding box center [284, 24] width 30 height 18
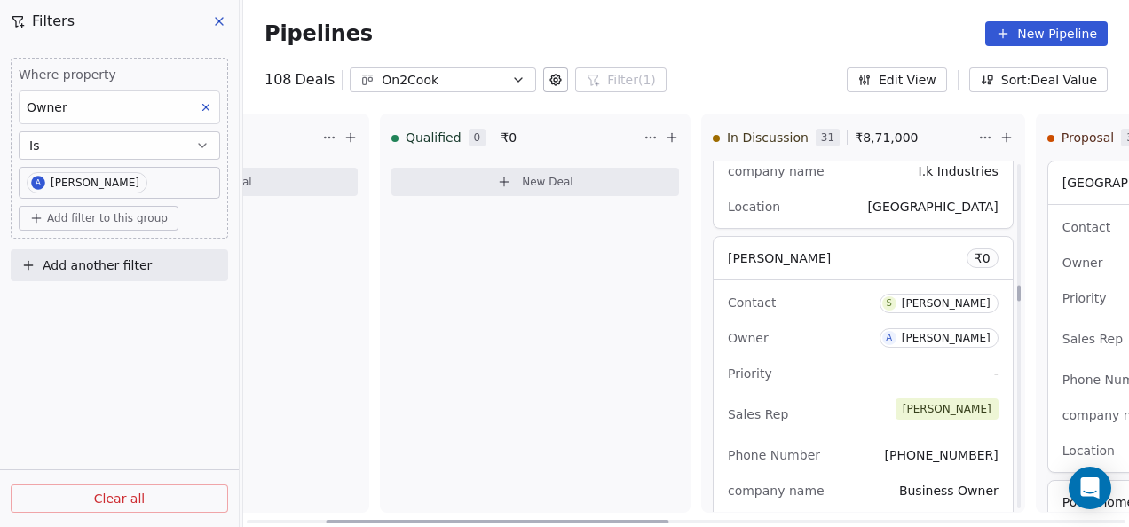
scroll to position [3595, 0]
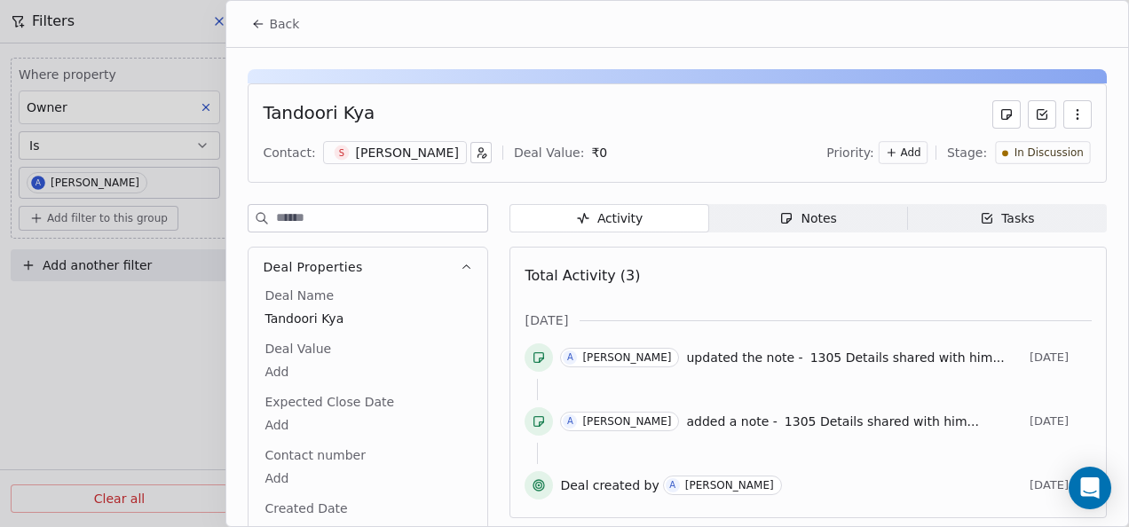
click at [256, 32] on button "Back" at bounding box center [274, 24] width 69 height 32
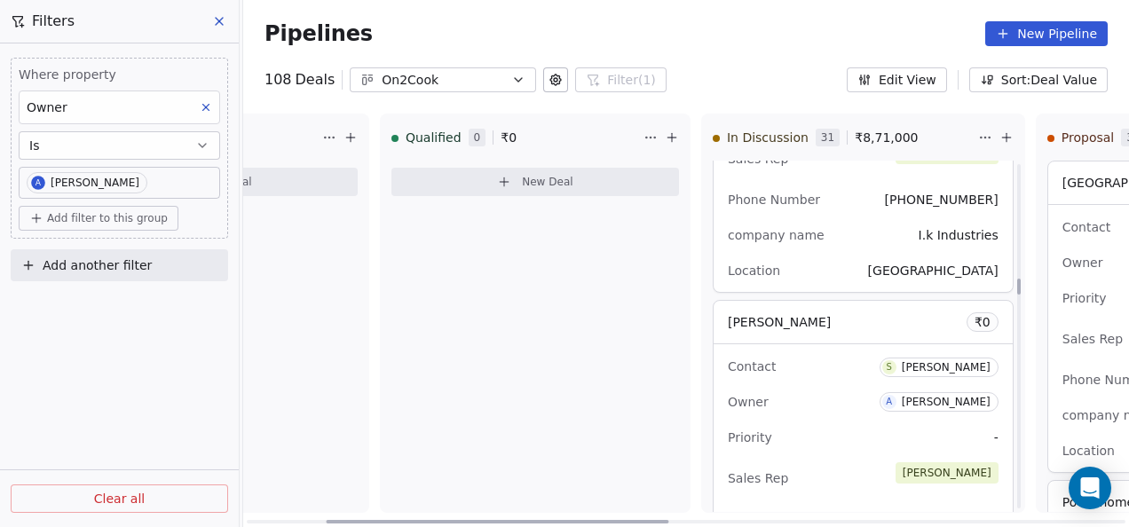
scroll to position [3329, 0]
